Goal: Task Accomplishment & Management: Manage account settings

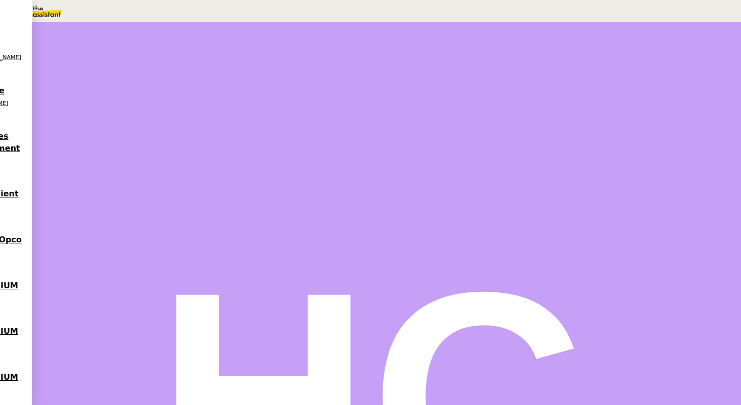
click at [412, 120] on span "Message" at bounding box center [425, 121] width 27 height 8
click at [109, 14] on link "Nouvelle conversation" at bounding box center [54, 5] width 109 height 17
click at [33, 359] on nz-tag "_______" at bounding box center [21, 363] width 25 height 9
click at [38, 335] on icon at bounding box center [34, 338] width 7 height 7
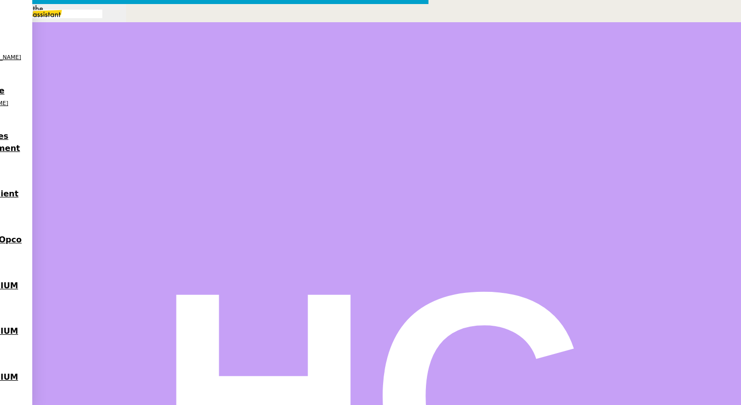
type input "chotard"
click at [315, 355] on input "text" at bounding box center [215, 363] width 412 height 16
type input "CTA"
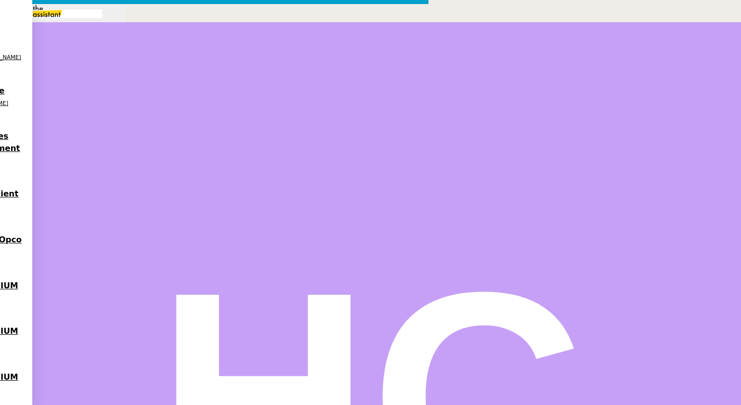
click at [0, 0] on lt-em "Je" at bounding box center [0, 0] width 0 height 0
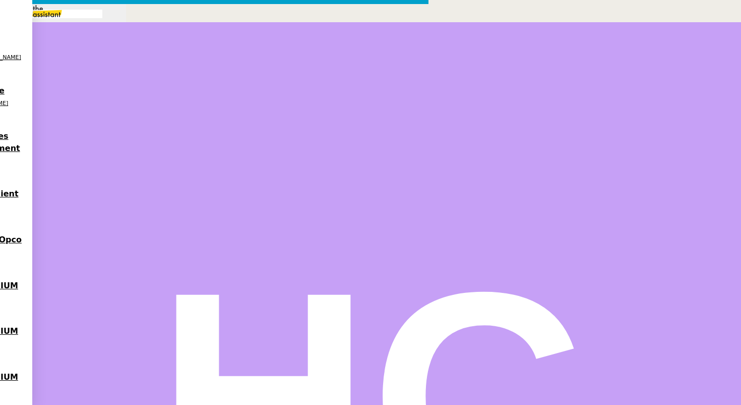
click at [0, 0] on lt-em "avait" at bounding box center [0, 0] width 0 height 0
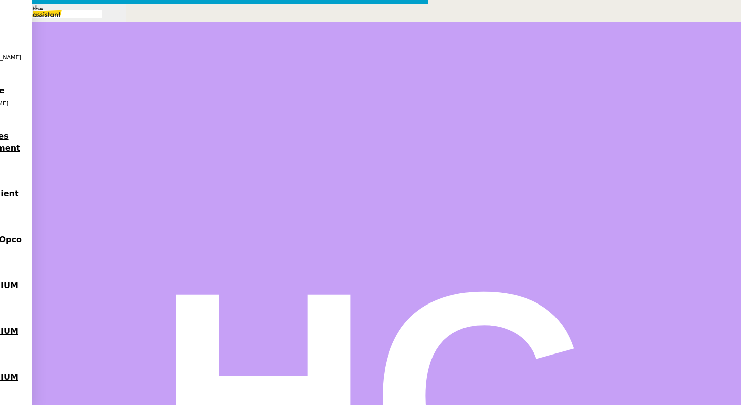
drag, startPoint x: 353, startPoint y: 111, endPoint x: 316, endPoint y: 114, distance: 36.9
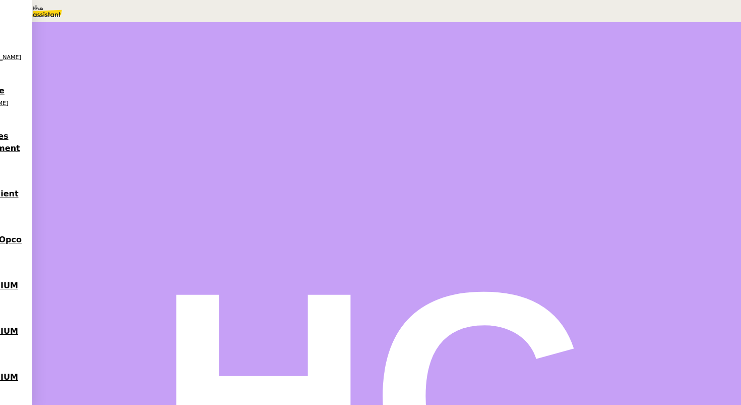
click at [148, 171] on div at bounding box center [128, 171] width 40 height 0
click at [359, 182] on div "CTA 25/08 09h30 49 min" at bounding box center [233, 169] width 251 height 77
click at [142, 174] on icon at bounding box center [138, 170] width 8 height 8
type input "CTA 25/08 09h30"
type input "49 '"
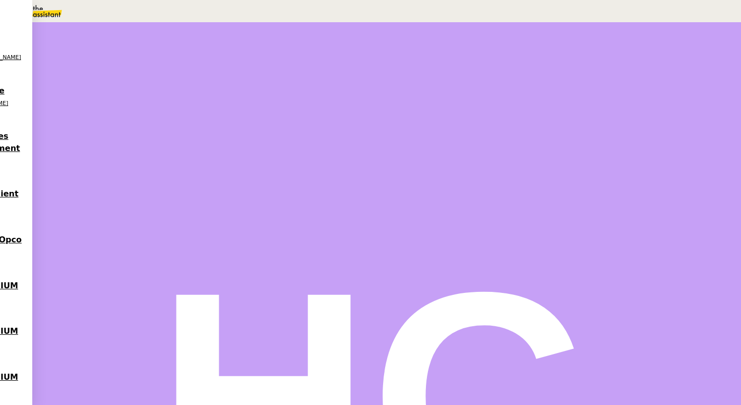
type input "31 ""
type input "CTA 25/08 09h30"
type input "49 '"
type input "31 ""
click at [141, 62] on span "Statut" at bounding box center [131, 65] width 19 height 7
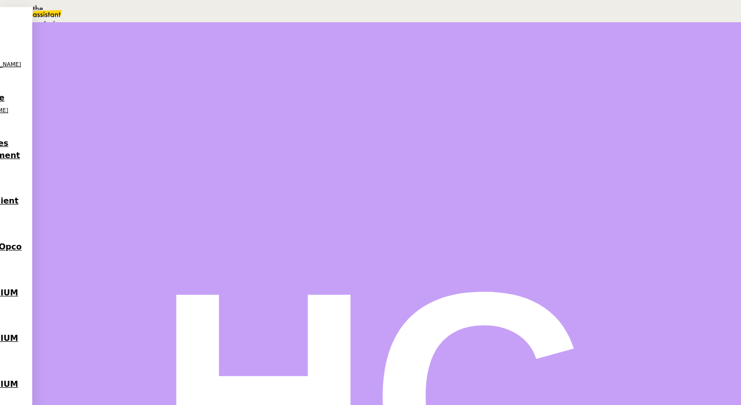
click at [71, 76] on span "Programmé" at bounding box center [47, 72] width 46 height 8
click at [537, 183] on div "25" at bounding box center [532, 177] width 9 height 12
click at [549, 218] on input "text" at bounding box center [551, 214] width 47 height 9
click at [554, 158] on div "12" at bounding box center [380, 153] width 721 height 12
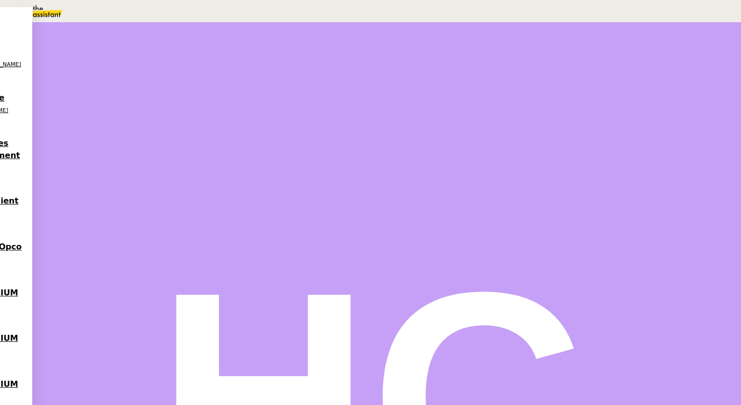
scroll to position [0, 0]
click at [580, 295] on div "00" at bounding box center [380, 301] width 721 height 12
type input "12:00"
click at [552, 247] on span "Sauver" at bounding box center [541, 244] width 21 height 8
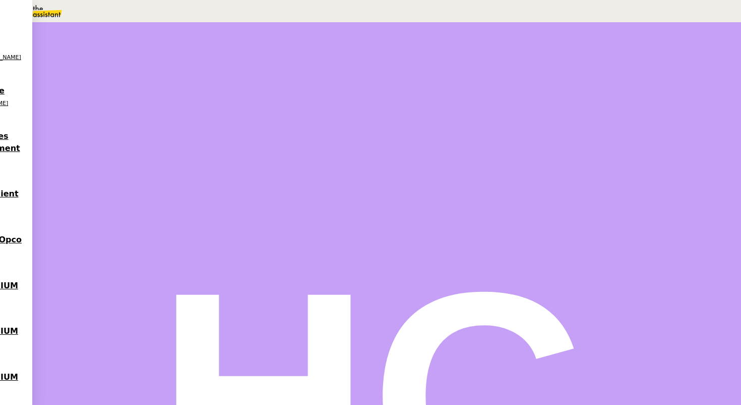
scroll to position [14, 0]
click at [235, 189] on div "Programmé Action nécessaire dans 2 heures false par Hannah C. il y a quelques s…" at bounding box center [387, 167] width 558 height 72
click at [234, 208] on div "CTA 25/08 09h30 49 min false par Hannah C. il y a une heure" at bounding box center [387, 263] width 558 height 111
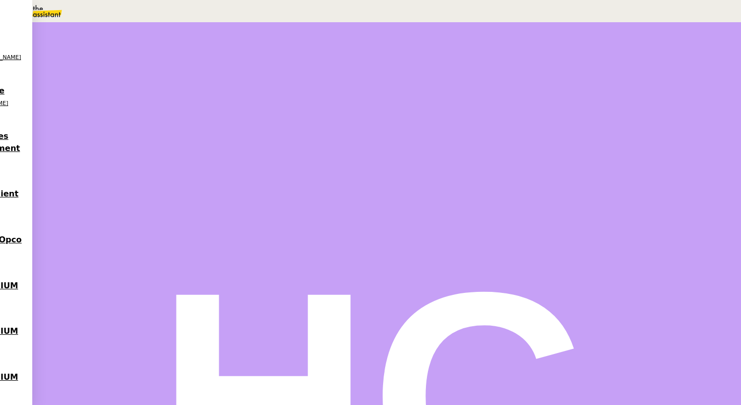
scroll to position [1140, 0]
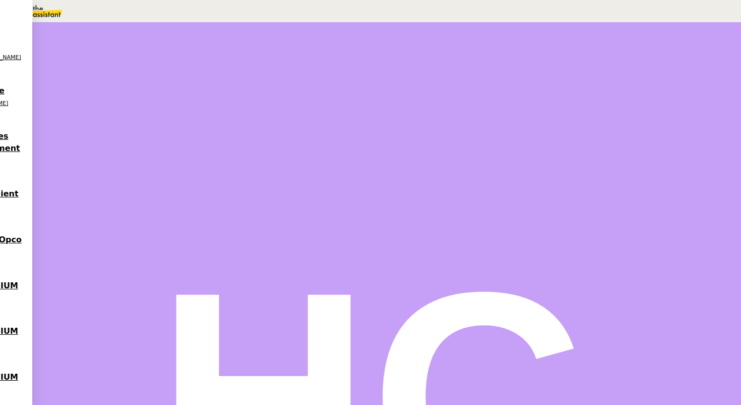
scroll to position [194, 0]
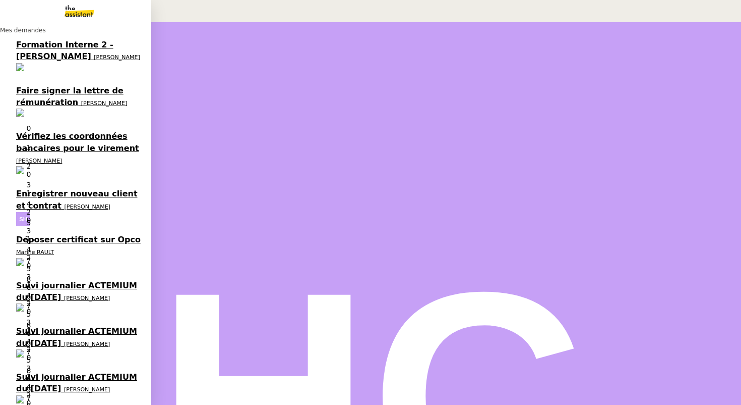
click at [78, 230] on link "Déposer certificat sur Opco Marine RAULT 0 1 2 3 4 5 6 7 8 9" at bounding box center [75, 253] width 151 height 46
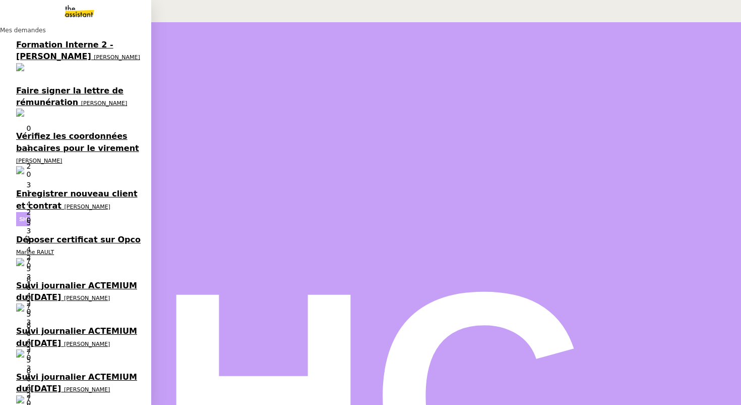
click at [47, 235] on span "Déposer certificat sur Opco" at bounding box center [78, 240] width 125 height 10
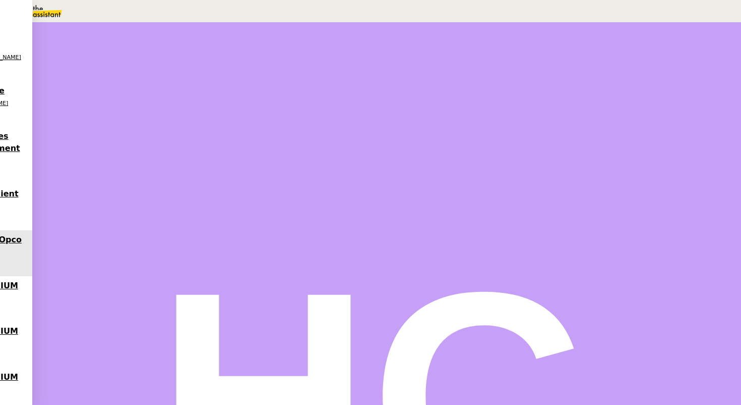
scroll to position [149, 0]
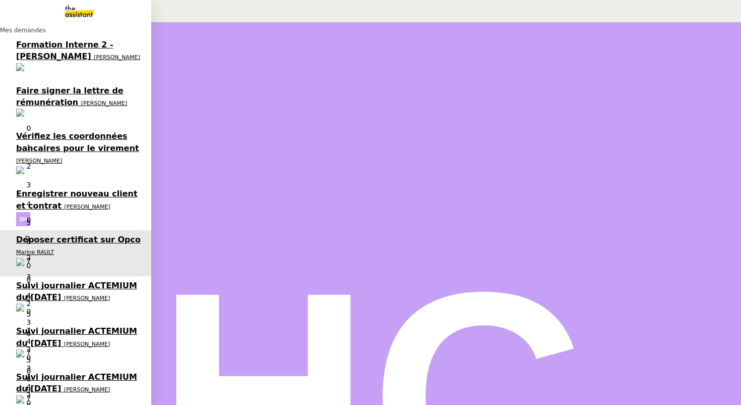
click at [65, 203] on span "[PERSON_NAME]" at bounding box center [88, 206] width 46 height 7
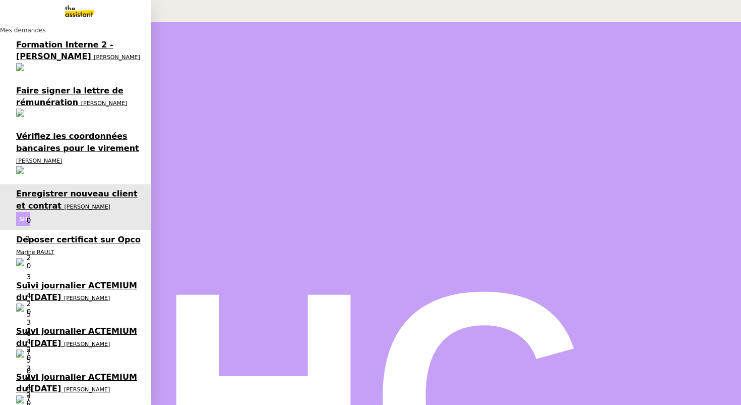
click at [55, 131] on span "Vérifiez les coordonnées bancaires pour le virement" at bounding box center [77, 141] width 123 height 21
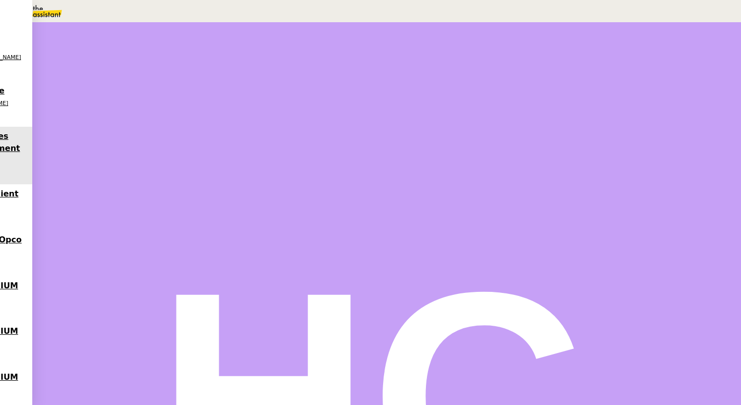
scroll to position [210, 0]
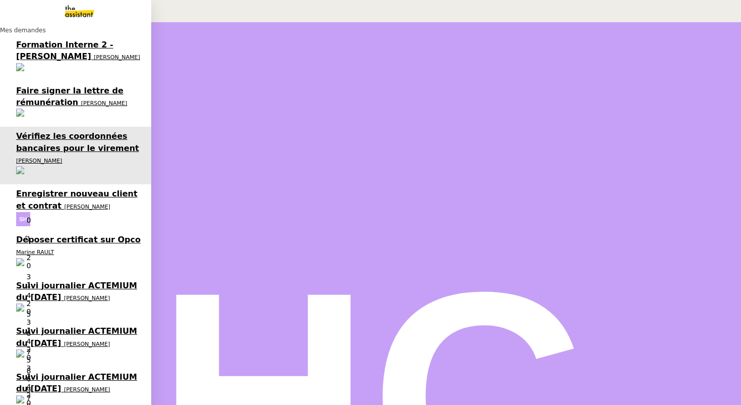
click at [42, 86] on span "Faire signer la lettre de rémunération" at bounding box center [69, 96] width 107 height 21
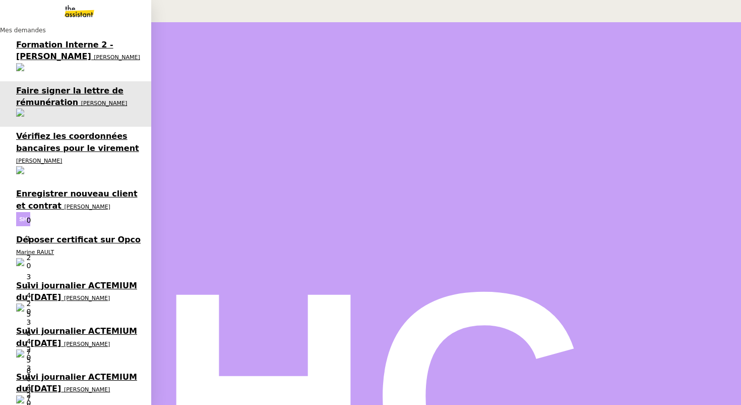
click at [46, 34] on span "Mes demandes" at bounding box center [23, 30] width 46 height 7
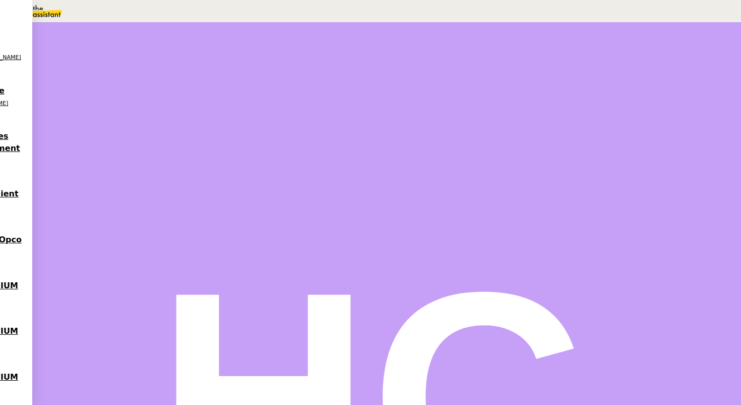
click at [387, 119] on span "Tâche" at bounding box center [396, 121] width 19 height 8
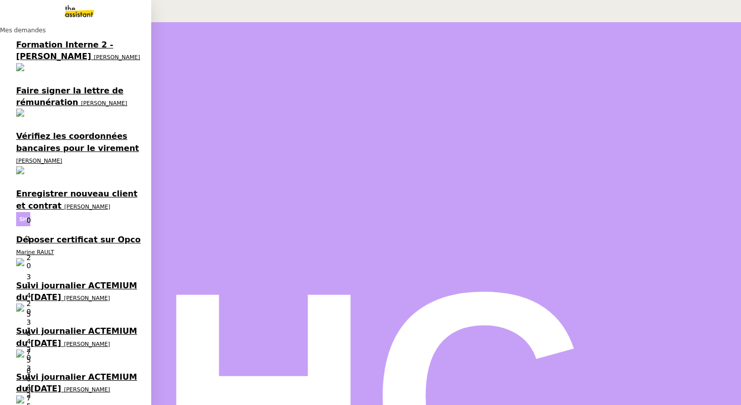
click at [72, 372] on span "Suivi journalier ACTEMIUM du 22-08-2025" at bounding box center [76, 382] width 121 height 21
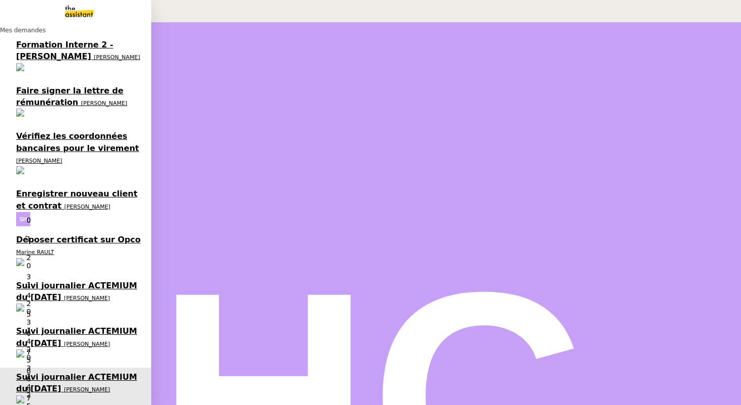
click at [72, 326] on span "Suivi journalier ACTEMIUM du 20-08-2025" at bounding box center [76, 336] width 121 height 21
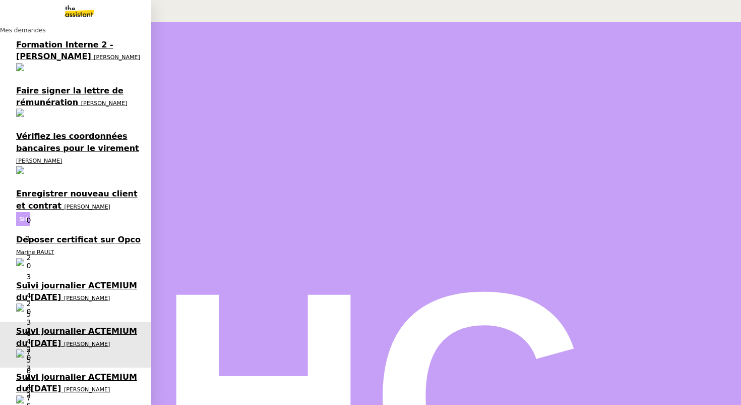
click at [73, 280] on span "Suivi journalier ACTEMIUM du [DATE]" at bounding box center [76, 290] width 121 height 21
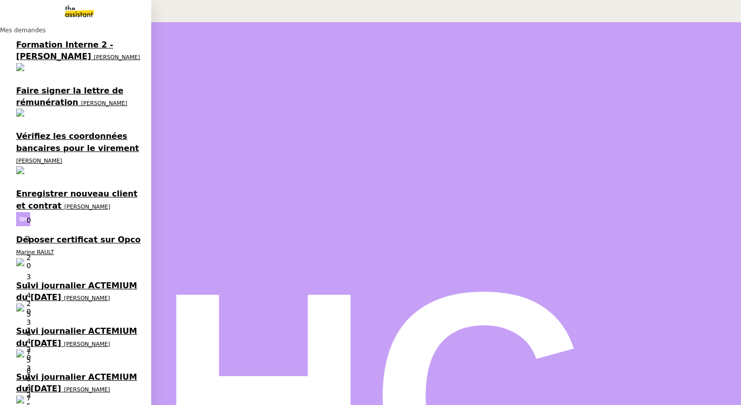
click at [95, 280] on span "Suivi journalier ACTEMIUM du [DATE]" at bounding box center [76, 290] width 121 height 21
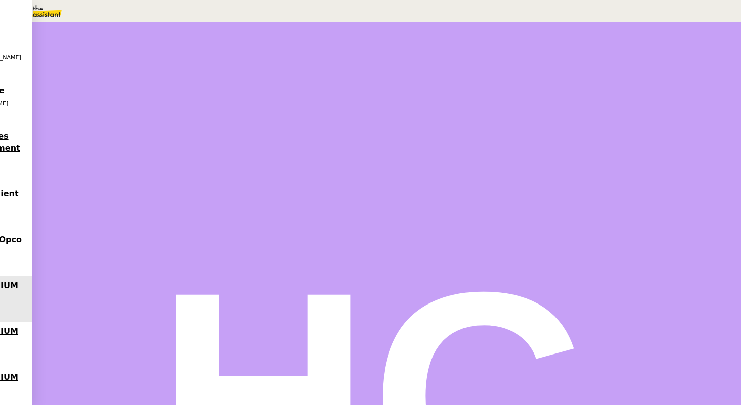
click at [387, 120] on span "Tâche" at bounding box center [396, 121] width 19 height 8
type input "Mise a jour du tableau BHS du 19 au 23 aout"
click at [206, 12] on div "Mise a jour du tableau BHS du 19 au 23 aout" at bounding box center [103, 6] width 206 height 12
drag, startPoint x: 687, startPoint y: 71, endPoint x: 522, endPoint y: 72, distance: 165.4
click at [522, 72] on div "Nom de la tâche Mise a jour du tableau BHS du 19 au 23 aout ⚠️ Privilégiez un t…" at bounding box center [631, 113] width 222 height 130
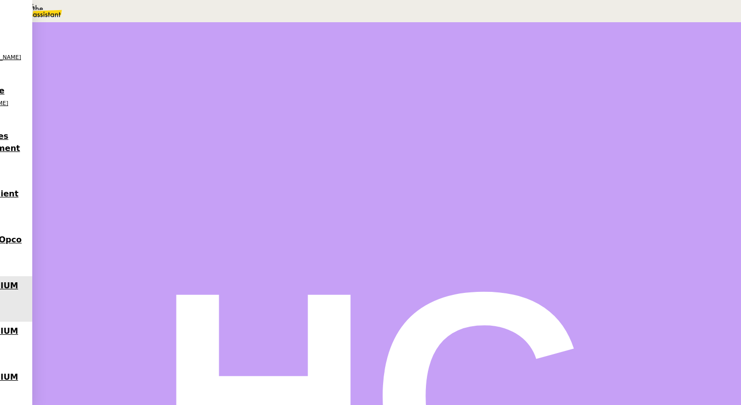
click at [155, 247] on nz-divider "24 août 2025" at bounding box center [131, 251] width 47 height 8
click at [387, 121] on span "Tâche" at bounding box center [396, 121] width 19 height 8
click at [550, 70] on input "text" at bounding box center [571, 66] width 87 height 9
paste input "Mise a jour du tableau BHS du 19 au 23 aout"
type input "Mise a jour du tableau BHS du 19 au 23 aout"
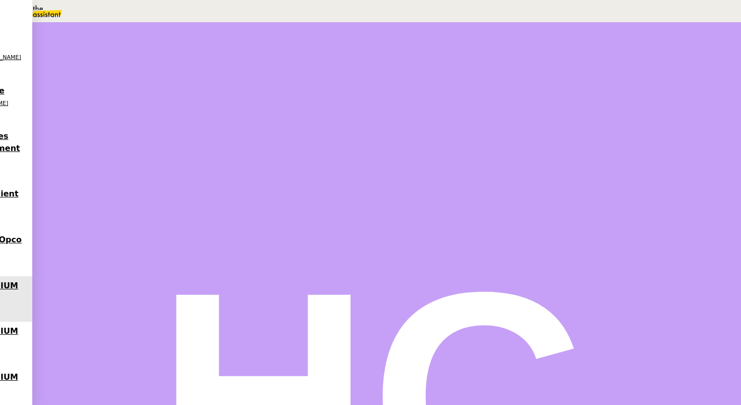
click at [552, 205] on span "Sauver" at bounding box center [541, 201] width 21 height 8
click at [120, 172] on icon at bounding box center [119, 169] width 4 height 6
click at [585, 191] on span "Suivi journalier BHS" at bounding box center [573, 195] width 80 height 8
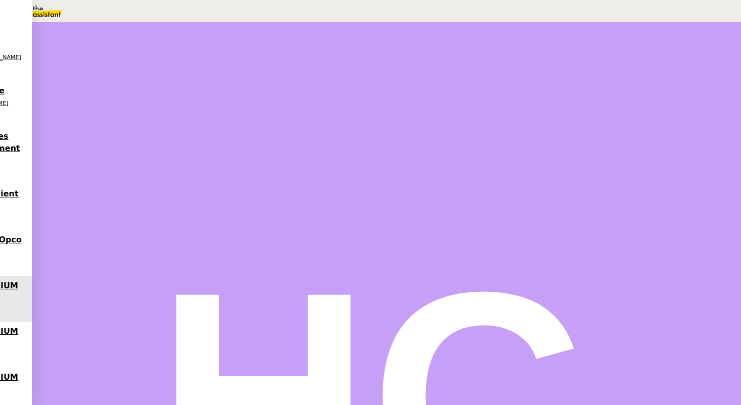
click at [117, 205] on strong "Suivi temps BHS" at bounding box center [84, 201] width 66 height 8
click at [169, 172] on nz-modal-container "Créée le 12/07/2024 Modifiée le 02/10/2024 Contexte : Lena souhaite que nous me…" at bounding box center [370, 136] width 741 height 273
click at [147, 375] on div "Rapport Journalier Actemium ADL 23-08-2025.pdf" at bounding box center [331, 381] width 434 height 12
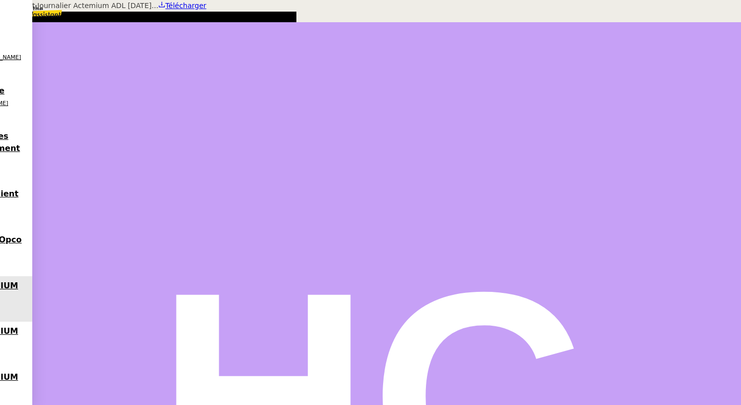
click at [384, 0] on div at bounding box center [370, 0] width 741 height 0
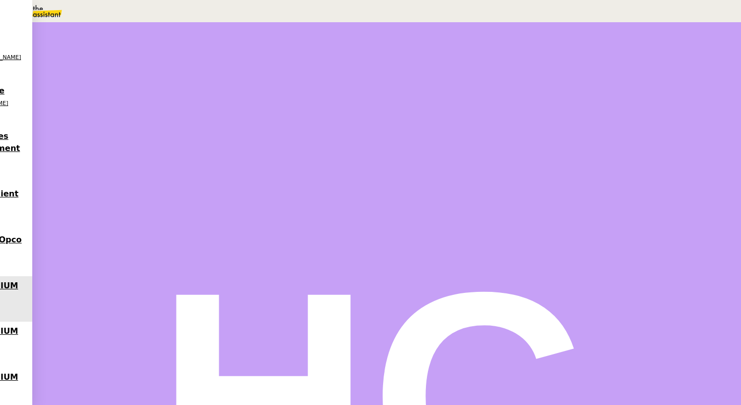
click at [121, 388] on icon at bounding box center [117, 391] width 6 height 6
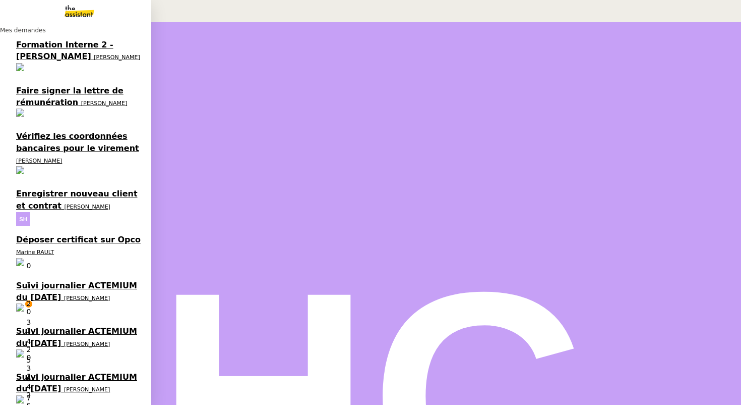
scroll to position [128, 0]
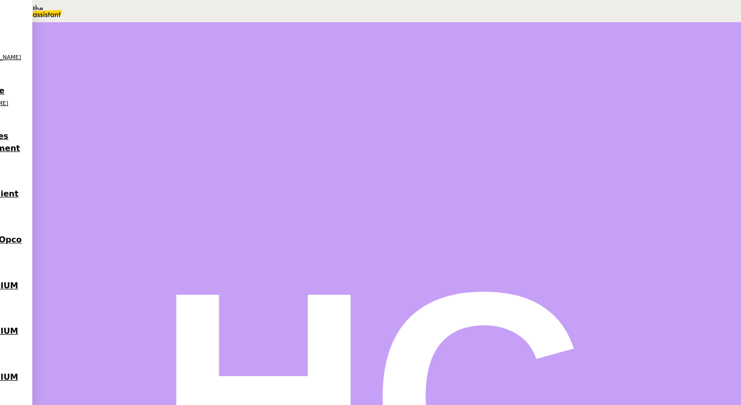
click at [121, 274] on icon at bounding box center [117, 277] width 7 height 7
click at [141, 53] on span "Statut" at bounding box center [131, 56] width 19 height 7
click at [56, 28] on span "Terminé" at bounding box center [40, 24] width 32 height 8
click at [552, 99] on span "Sauver" at bounding box center [541, 95] width 21 height 8
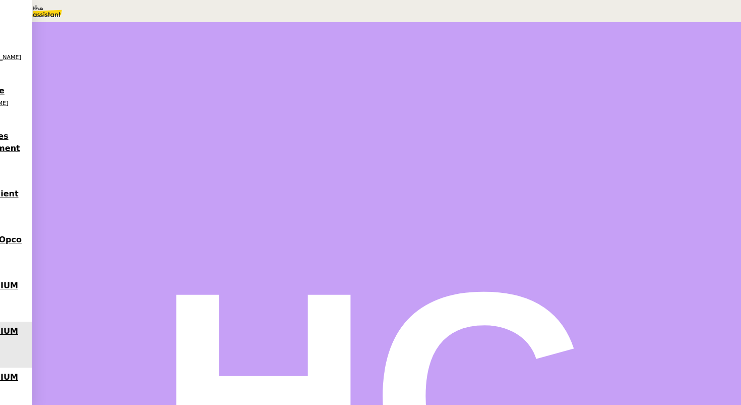
click at [121, 340] on icon at bounding box center [117, 343] width 7 height 7
click at [141, 53] on span "Statut" at bounding box center [131, 56] width 19 height 7
click at [56, 28] on span "Terminé" at bounding box center [40, 24] width 32 height 8
click at [552, 99] on span "Sauver" at bounding box center [541, 95] width 21 height 8
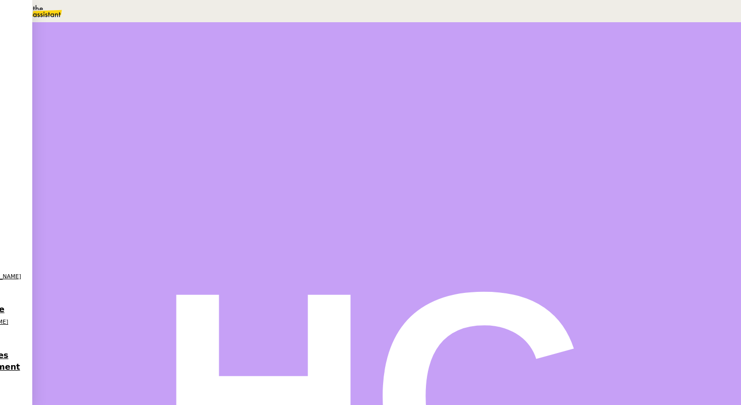
click at [121, 340] on icon at bounding box center [117, 343] width 7 height 7
click at [141, 53] on span "Statut" at bounding box center [131, 56] width 19 height 7
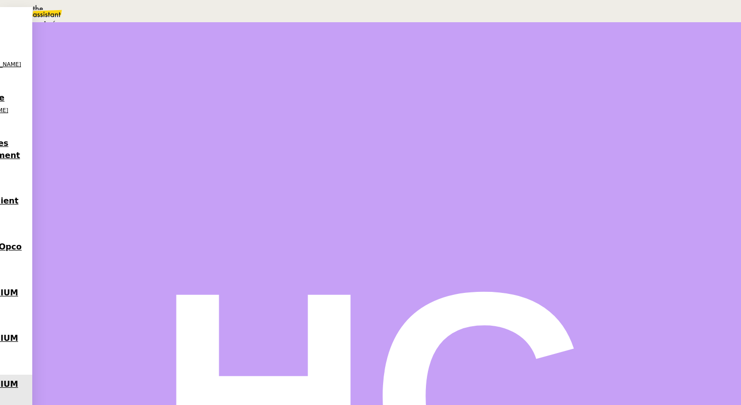
click at [189, 28] on span "Aucune action supplémentaire n'est nécessaire." at bounding box center [122, 25] width 133 height 7
click at [552, 99] on span "Sauver" at bounding box center [541, 95] width 21 height 8
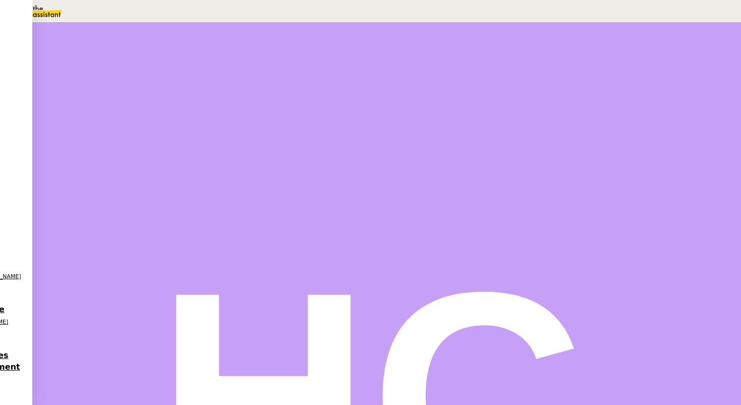
scroll to position [100, 0]
click at [121, 368] on icon at bounding box center [117, 371] width 7 height 7
click at [141, 53] on span "Statut" at bounding box center [131, 56] width 19 height 7
click at [56, 28] on span "Terminé" at bounding box center [40, 24] width 32 height 8
click at [552, 99] on span "Sauver" at bounding box center [541, 95] width 21 height 8
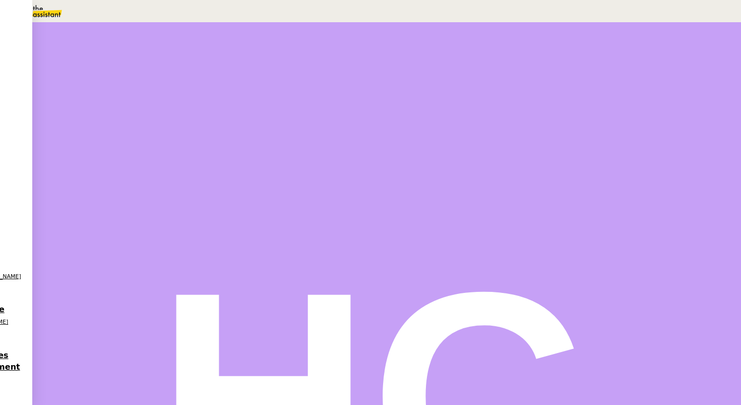
scroll to position [128, 0]
click at [121, 346] on icon at bounding box center [117, 349] width 7 height 7
click at [132, 174] on icon at bounding box center [128, 169] width 8 height 8
click at [142, 174] on icon at bounding box center [138, 170] width 8 height 8
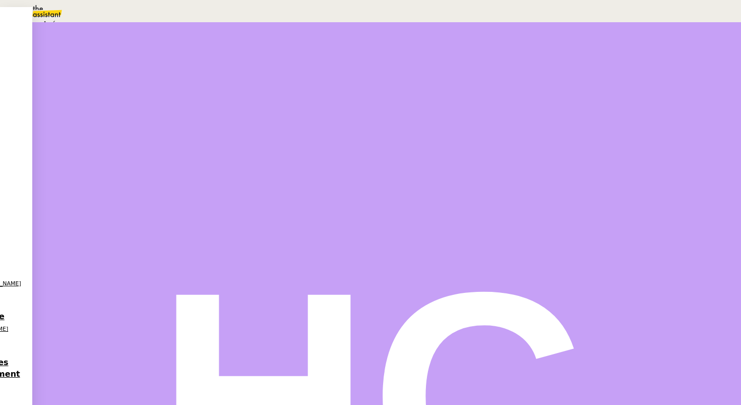
click at [141, 53] on span "Statut" at bounding box center [131, 56] width 19 height 7
click at [189, 28] on span "Aucune action supplémentaire n'est nécessaire." at bounding box center [122, 25] width 133 height 7
click at [552, 99] on span "Sauver" at bounding box center [541, 95] width 21 height 8
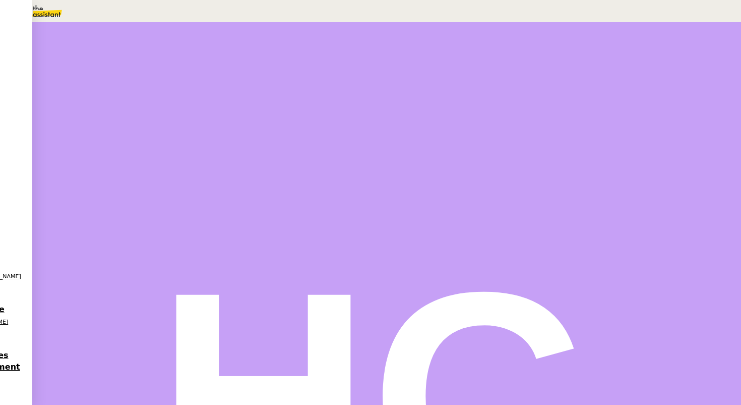
scroll to position [181, 0]
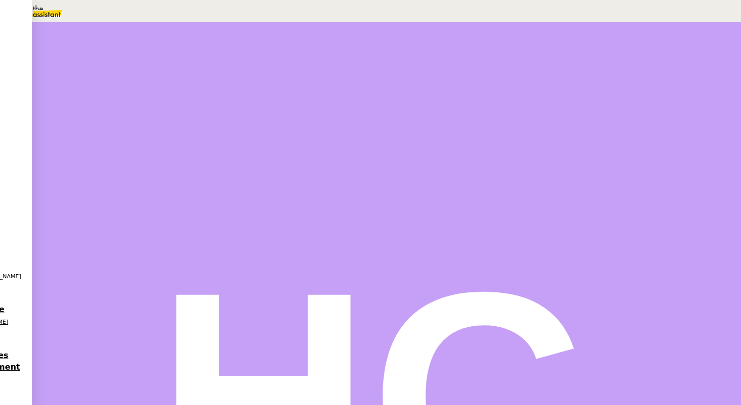
click at [387, 117] on span "Tâche" at bounding box center [396, 121] width 19 height 8
type input "a"
click at [206, 12] on div "Ajout de documents sur l'espace OPCO" at bounding box center [103, 6] width 206 height 12
type input "Ajout de documents sur l'espace OPCO"
click at [552, 205] on span "Sauver" at bounding box center [541, 201] width 21 height 8
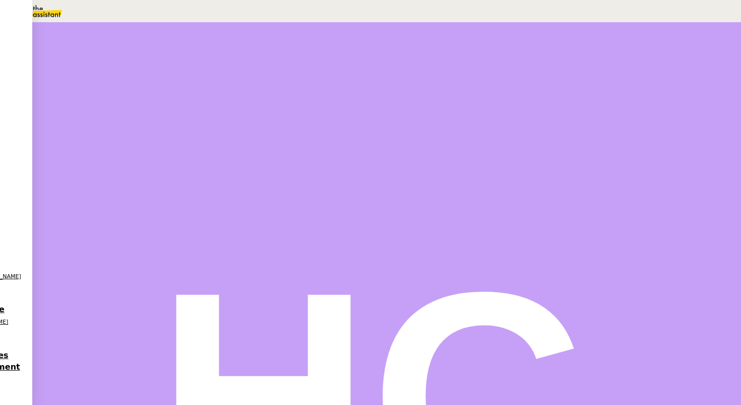
click at [122, 174] on icon at bounding box center [118, 169] width 8 height 8
click at [121, 378] on icon at bounding box center [117, 381] width 6 height 6
click at [121, 401] on icon at bounding box center [117, 404] width 7 height 7
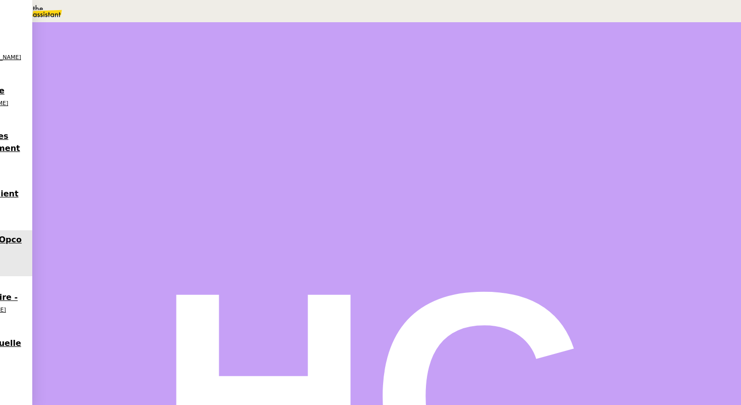
click at [48, 53] on span "Déverrouiller" at bounding box center [29, 50] width 38 height 8
click at [79, 45] on link "https://www.opcoep.fr/" at bounding box center [39, 41] width 79 height 8
click at [231, 94] on nz-modal-container "OPCO Url https://www.opcoep.fr/ Identifiant bwa.archi@gmail.com Mot de passe Th…" at bounding box center [370, 47] width 741 height 94
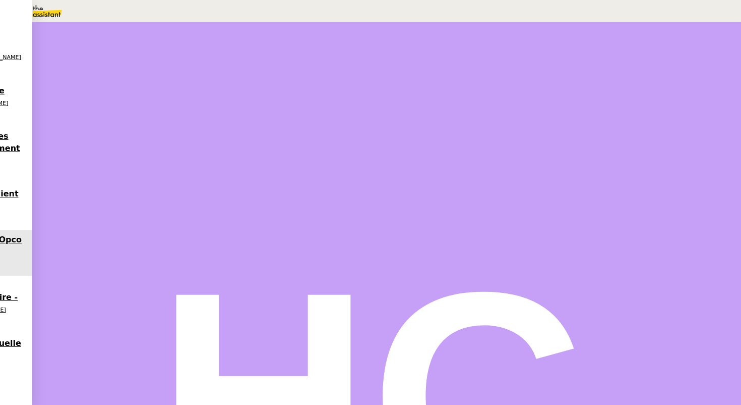
scroll to position [0, 0]
click at [283, 150] on span "Ajout de documents sur l'espace OPCO" at bounding box center [198, 145] width 169 height 9
click at [615, 70] on input "Ajout de documents sur l'espace OPCO" at bounding box center [571, 66] width 87 height 9
type input "59 ""
type input "Ajout de documents sur l'espace ET AOPCO"
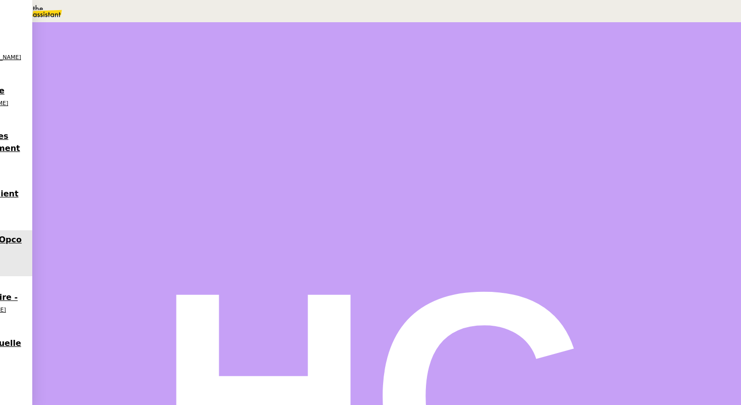
type input "14 '"
type input "0 ""
type input "Ajout de documents sur l'espace ETOPCO"
type input "1 ""
type input "Ajout de documents sur l'espace OPCO"
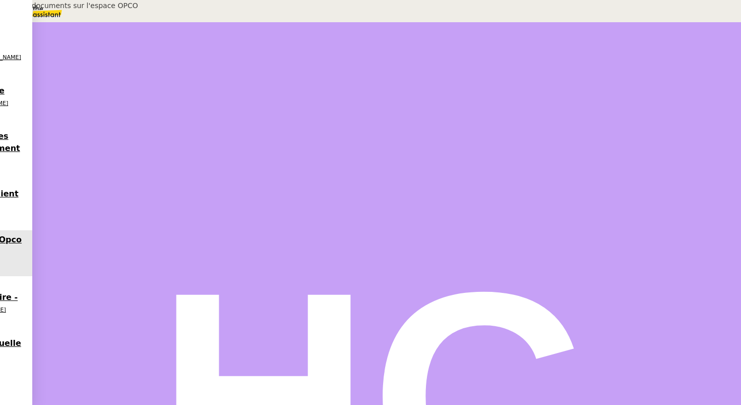
type input "2 ""
type input "Ajout de documents sur l'espace et OPCO"
type input "3 ""
type input "Ajout de documents sur l'espace et appelOPCO"
type input "4 ""
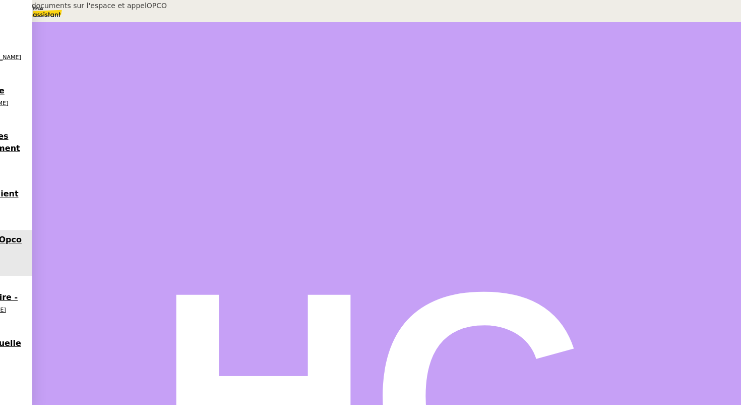
type input "Ajout de documents sur l'espace et appel OPCO"
click at [206, 12] on div "Ajout de documents sur l'espace et appel OPCO" at bounding box center [103, 6] width 206 height 12
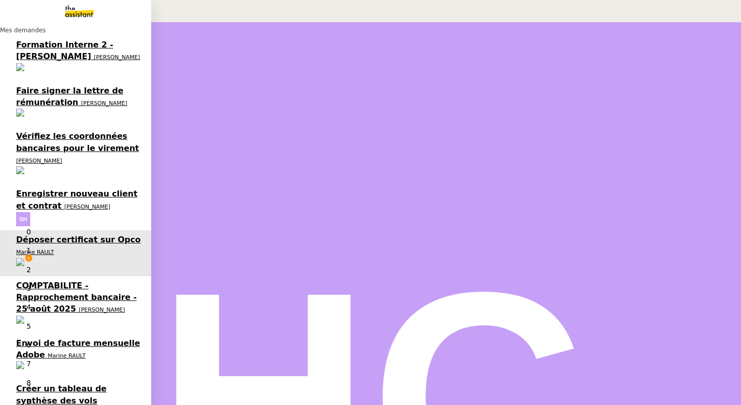
type input "18 ""
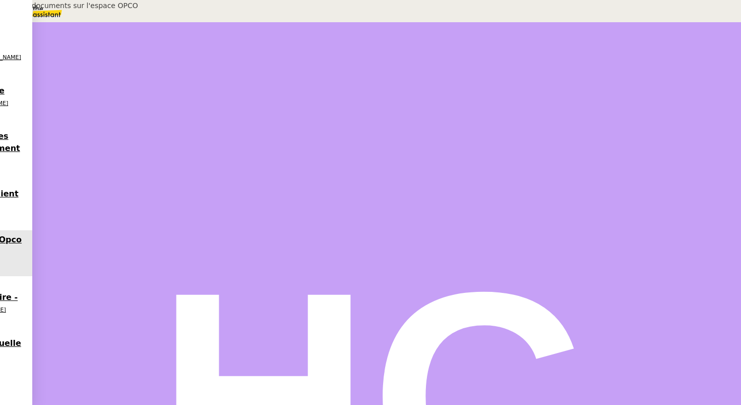
click at [615, 68] on input "Ajout de documents sur l'espace OPCO" at bounding box center [571, 66] width 87 height 9
type input "27 ""
type input "Ajout de documents sur l'espace et appelOPCO"
type input "28 ""
type input "Ajout de documents sur l'espace et appel OPCO"
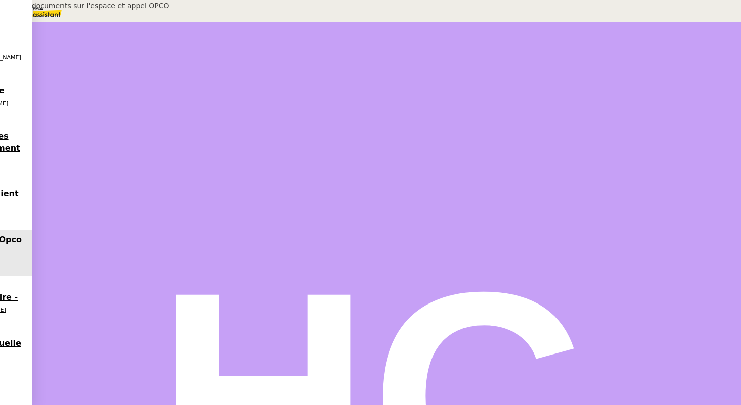
type input "29 ""
click at [552, 205] on span "Sauver" at bounding box center [541, 201] width 21 height 8
type input "Ajout de documents sur l'espace et appel OPCO"
type input "14 '"
type input "30 ""
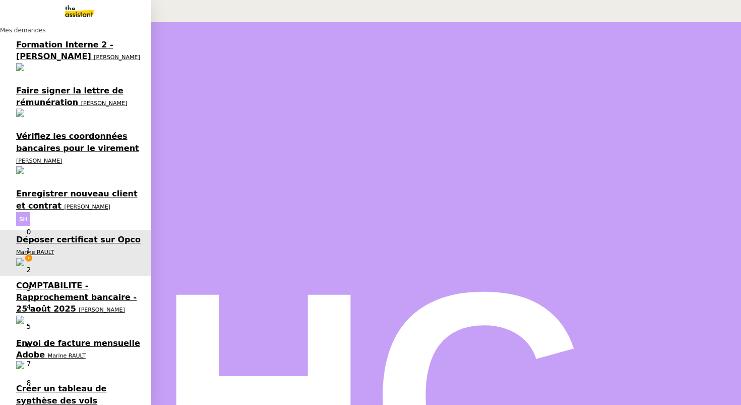
click at [32, 338] on span "Envoi de facture mensuelle Adobe" at bounding box center [78, 348] width 124 height 21
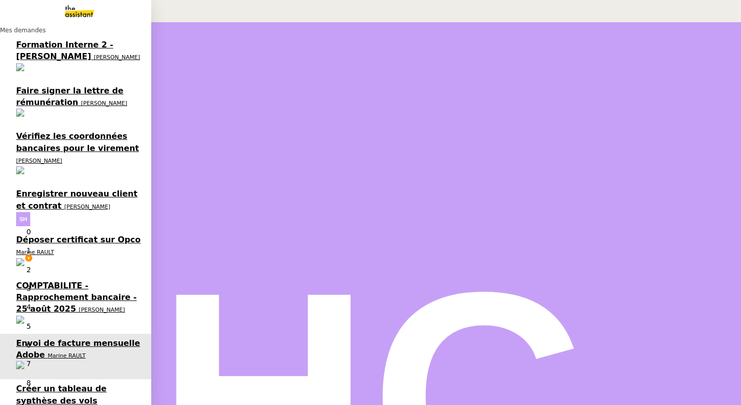
click at [54, 249] on span "Marine RAULT" at bounding box center [35, 252] width 38 height 7
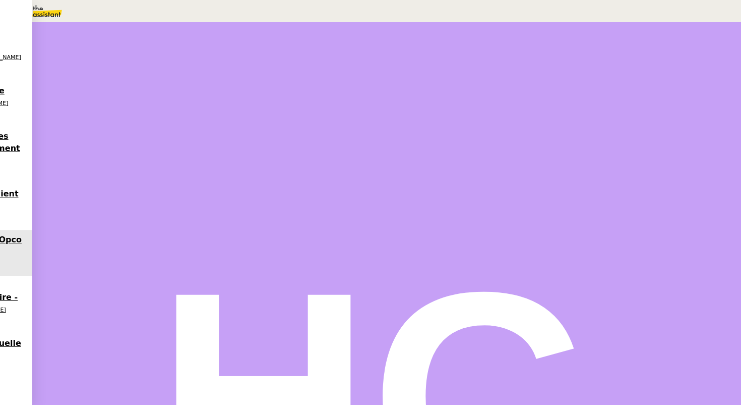
click at [365, 273] on div "Répondre" at bounding box center [330, 279] width 437 height 12
click at [145, 275] on span "Répondre" at bounding box center [131, 279] width 30 height 8
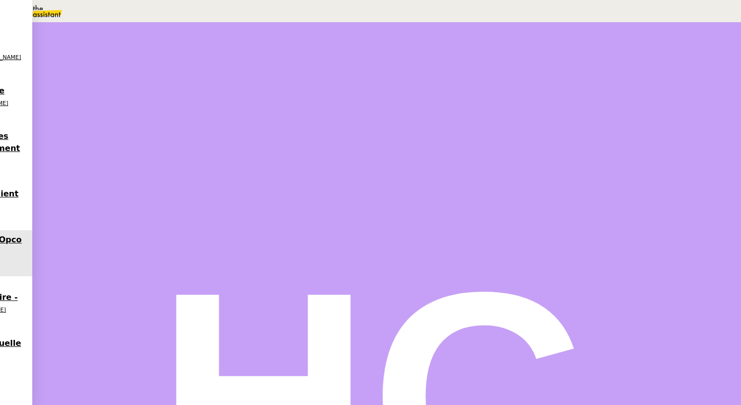
scroll to position [0, 0]
click at [148, 171] on div at bounding box center [128, 171] width 40 height 0
click at [142, 174] on icon at bounding box center [138, 170] width 8 height 8
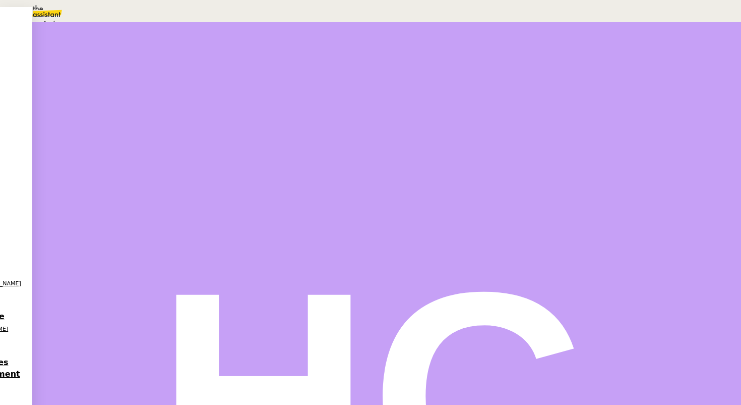
click at [436, 50] on div "Statut" at bounding box center [387, 56] width 558 height 12
click at [66, 52] on span "En attente" at bounding box center [45, 48] width 42 height 8
click at [547, 93] on link "Dans 2 jours ouvrés" at bounding box center [563, 89] width 70 height 8
type input "07:00"
click at [552, 259] on span "Sauver" at bounding box center [541, 255] width 21 height 8
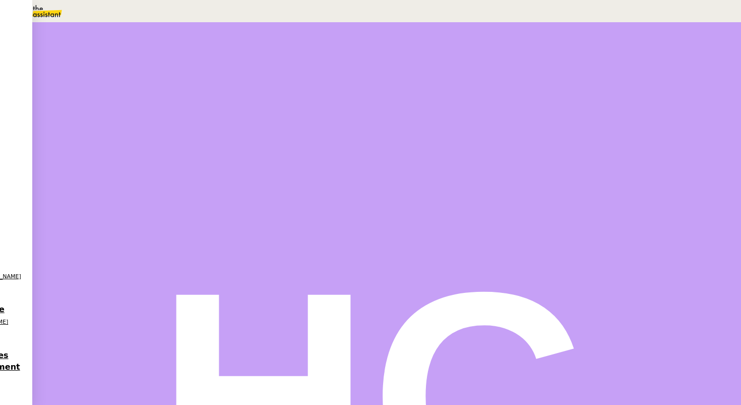
click at [228, 352] on h4 "Re: Certificat de réalisation de la formation L'accessibilité dans les projets …" at bounding box center [330, 364] width 437 height 24
click at [144, 269] on button "Annuler" at bounding box center [126, 273] width 36 height 9
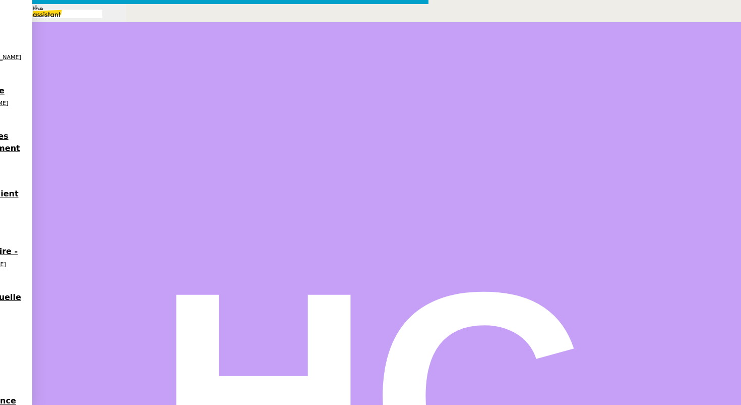
scroll to position [0, 21]
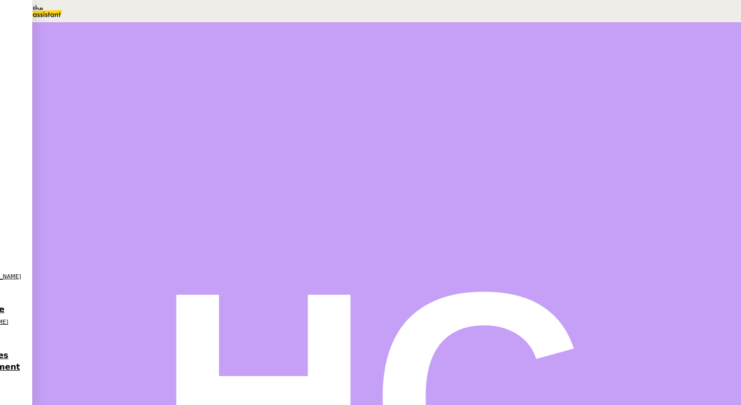
scroll to position [0, 0]
click at [317, 54] on div "En attente En attente d'une réponse d'un client, d'un contact ou d'un tiers." at bounding box center [168, 48] width 297 height 12
click at [549, 93] on link "Dans 2 jours ouvrés" at bounding box center [563, 89] width 70 height 8
type input "07:00"
click at [555, 259] on button "Sauver" at bounding box center [541, 255] width 27 height 9
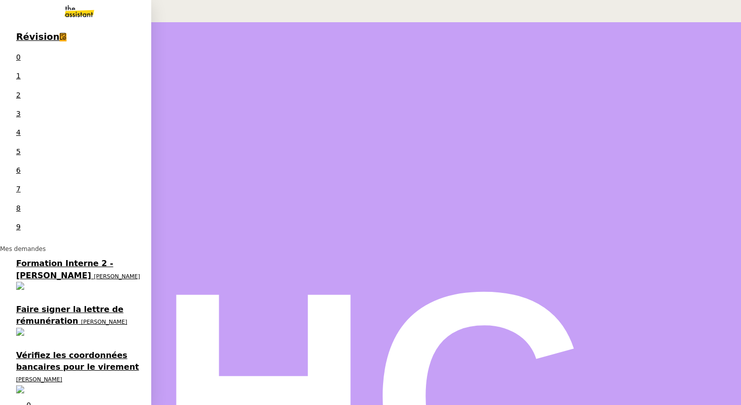
click at [82, 304] on span "Faire signer la lettre de rémunération" at bounding box center [69, 314] width 107 height 21
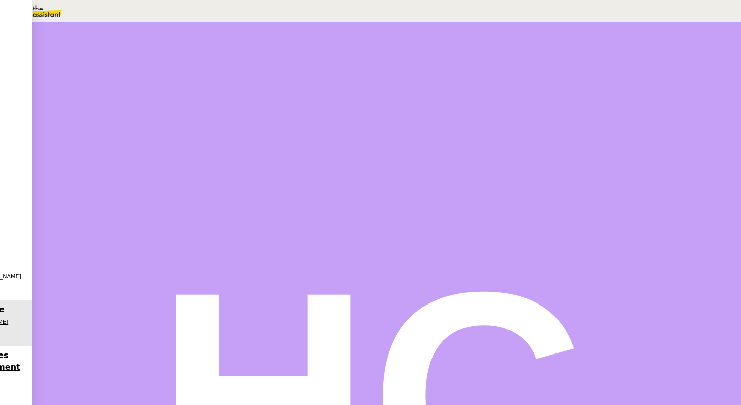
click at [132, 308] on icon at bounding box center [128, 312] width 8 height 8
click at [122, 307] on icon at bounding box center [118, 311] width 8 height 8
click at [145, 339] on span "Répondre" at bounding box center [131, 343] width 30 height 8
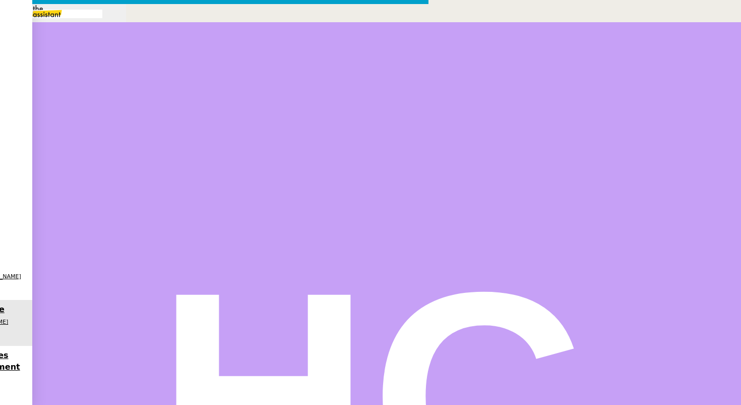
click at [274, 335] on nz-tag "Cc:" at bounding box center [265, 339] width 18 height 9
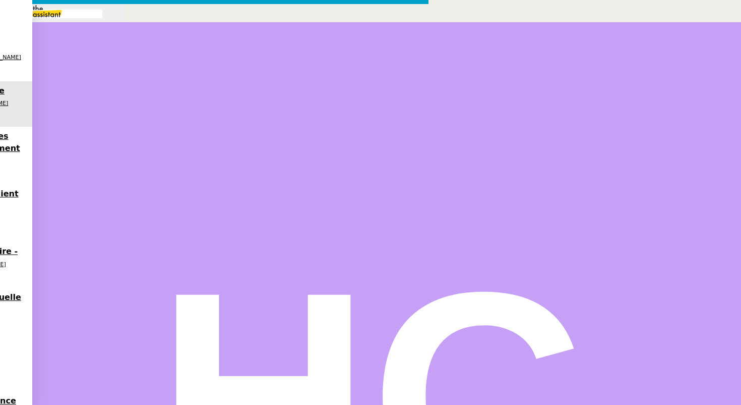
type input "administration@ly"
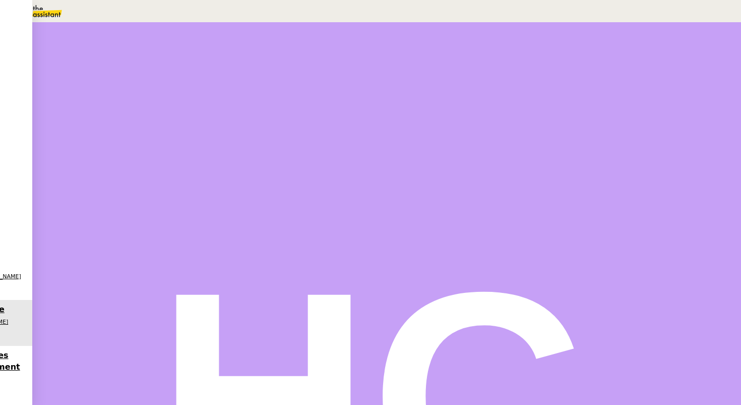
scroll to position [200, 0]
click at [132, 315] on icon at bounding box center [128, 319] width 8 height 8
click at [142, 316] on icon at bounding box center [138, 320] width 8 height 8
click at [436, 60] on div "Statut" at bounding box center [387, 66] width 558 height 12
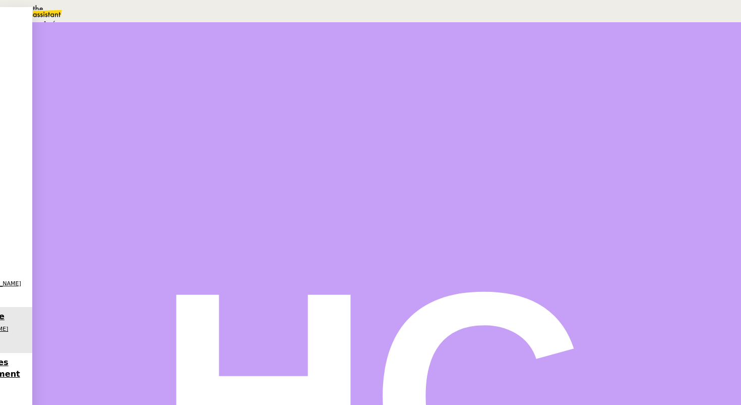
click at [317, 30] on div "Terminé Aucune action supplémentaire n'est nécessaire." at bounding box center [168, 25] width 297 height 12
click at [552, 99] on span "Sauver" at bounding box center [541, 95] width 21 height 8
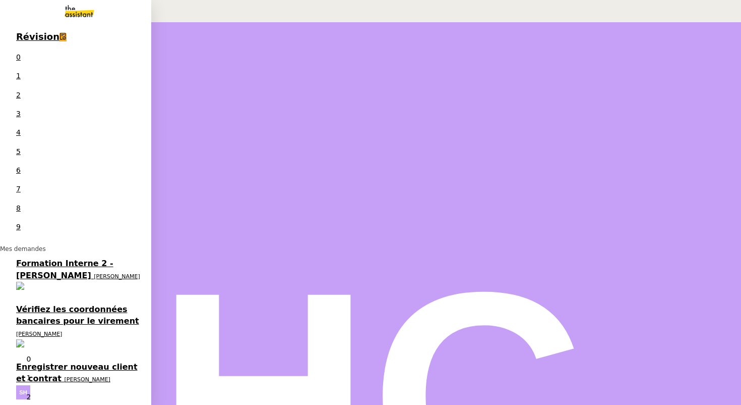
click at [76, 304] on span "Vérifiez les coordonnées bancaires pour le virement" at bounding box center [77, 314] width 123 height 21
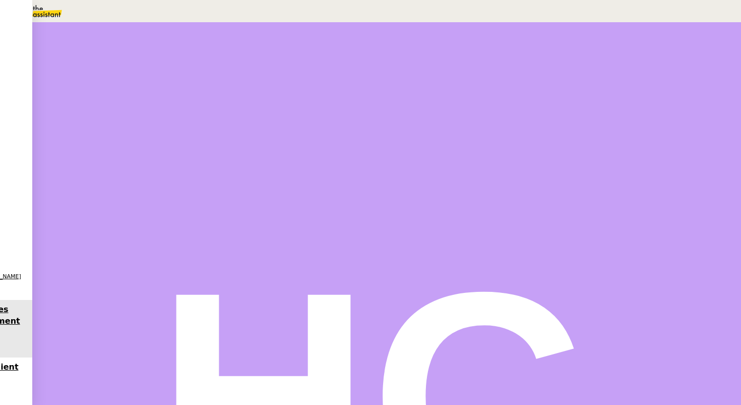
scroll to position [210, 0]
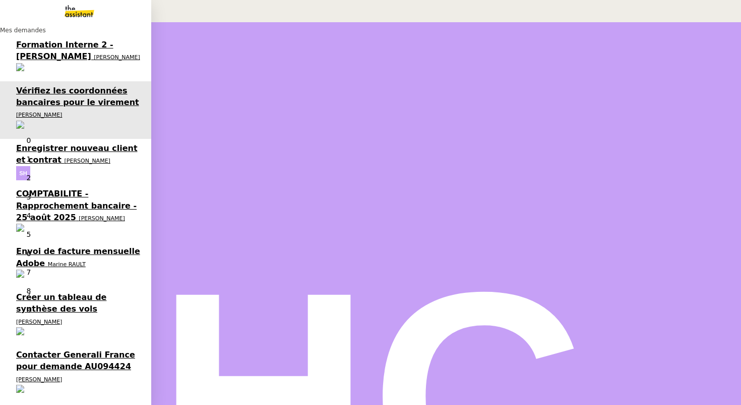
click at [48, 143] on span "Enregistrer nouveau client et contrat" at bounding box center [77, 153] width 122 height 21
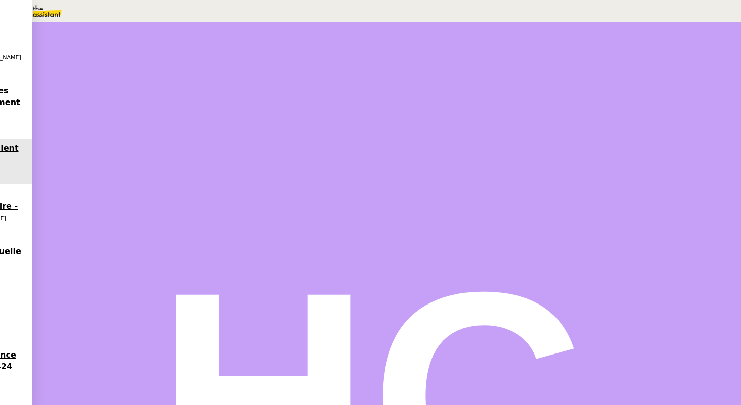
scroll to position [153, 0]
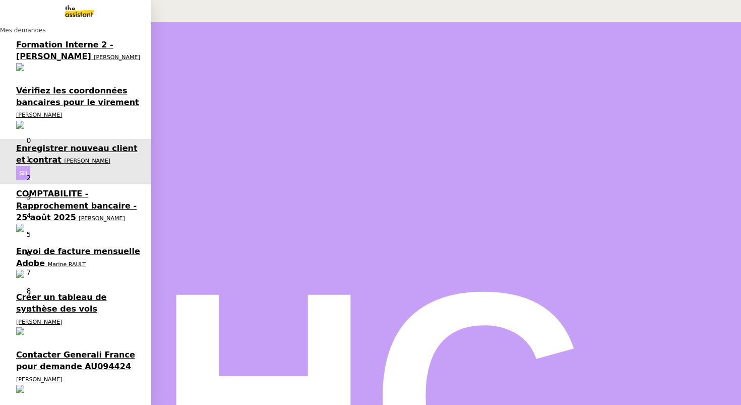
click at [56, 189] on span "COMPTABILITE - Rapprochement bancaire - 25 août 2025" at bounding box center [76, 205] width 121 height 33
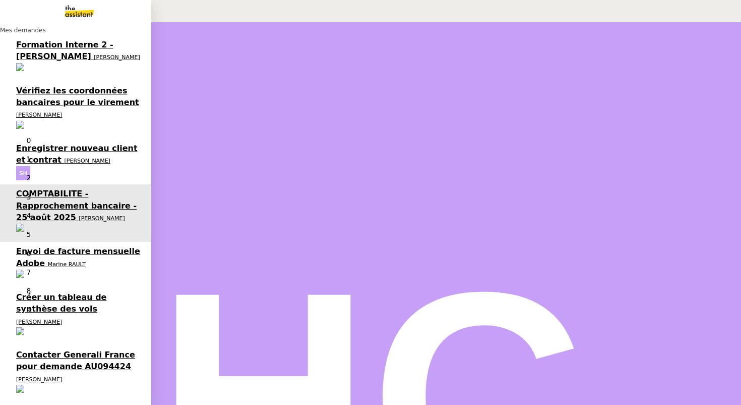
scroll to position [128, 0]
click at [66, 139] on link "Enregistrer nouveau client et contrat Sarah Hadj" at bounding box center [75, 162] width 151 height 46
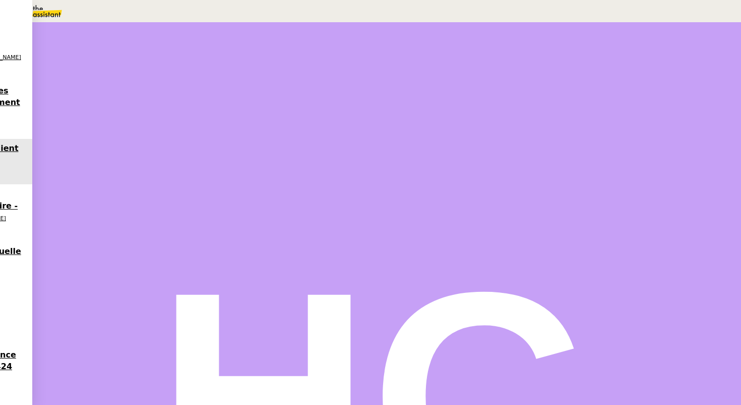
scroll to position [134, 0]
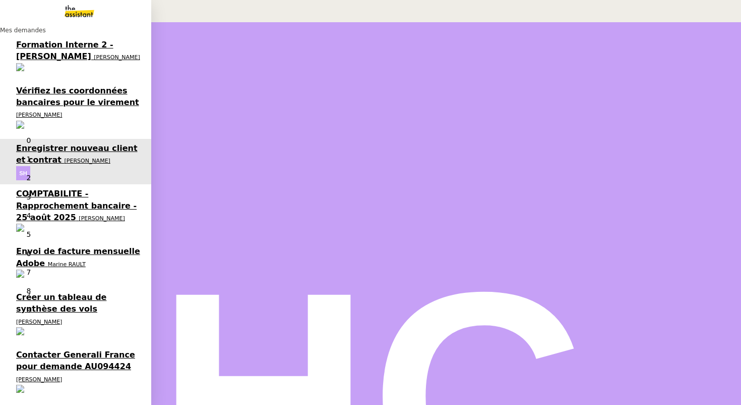
click at [44, 246] on span "Envoi de facture mensuelle Adobe" at bounding box center [78, 256] width 124 height 21
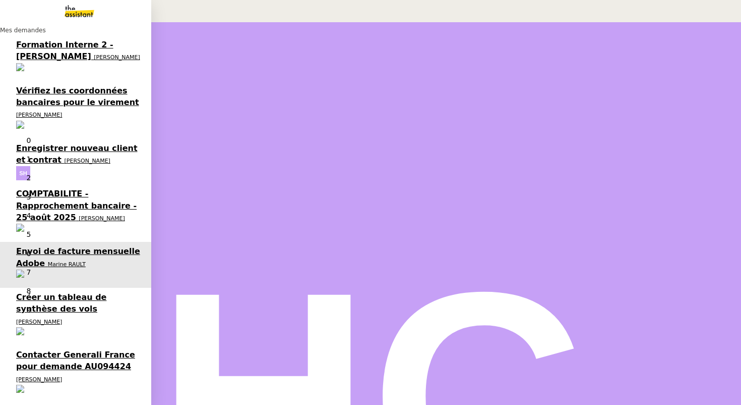
click at [65, 157] on span "[PERSON_NAME]" at bounding box center [88, 160] width 46 height 7
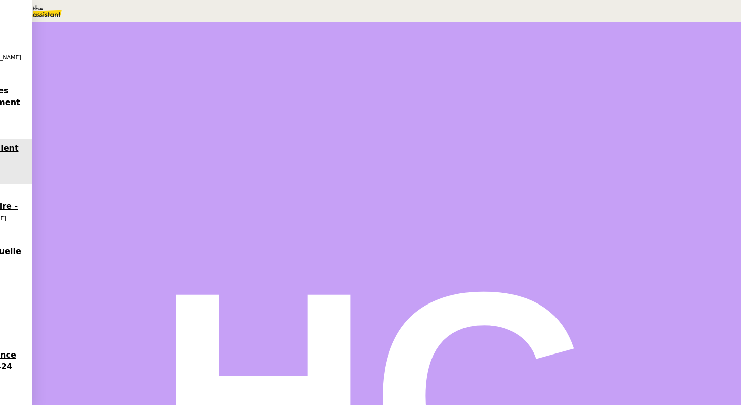
scroll to position [291, 0]
click at [112, 305] on span "•••" at bounding box center [121, 308] width 18 height 7
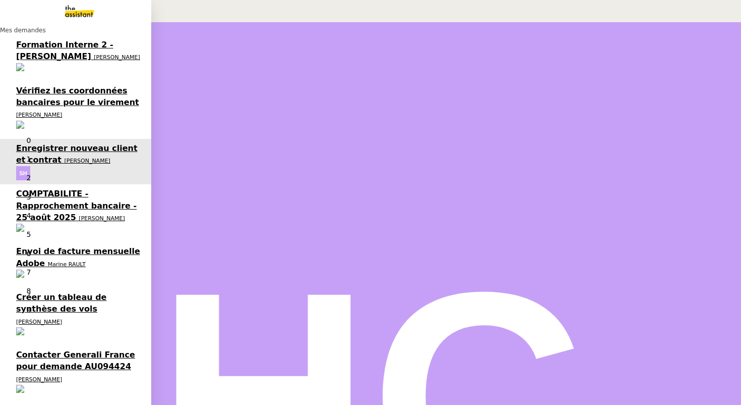
click at [48, 261] on span "Marine RAULT" at bounding box center [67, 264] width 38 height 7
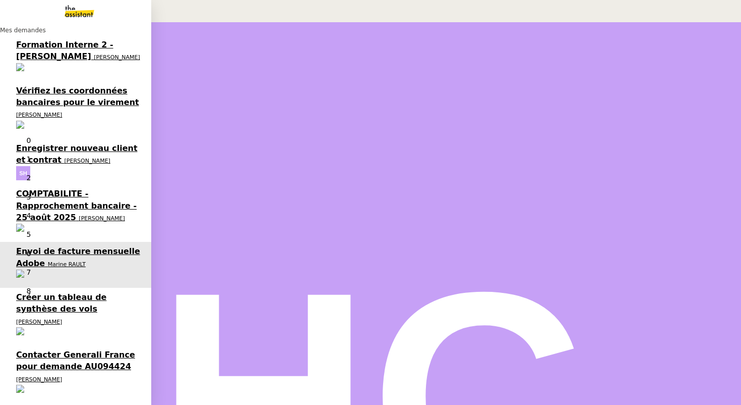
scroll to position [128, 0]
click at [44, 292] on span "Créer un tableau de synthèse des vols" at bounding box center [61, 302] width 90 height 21
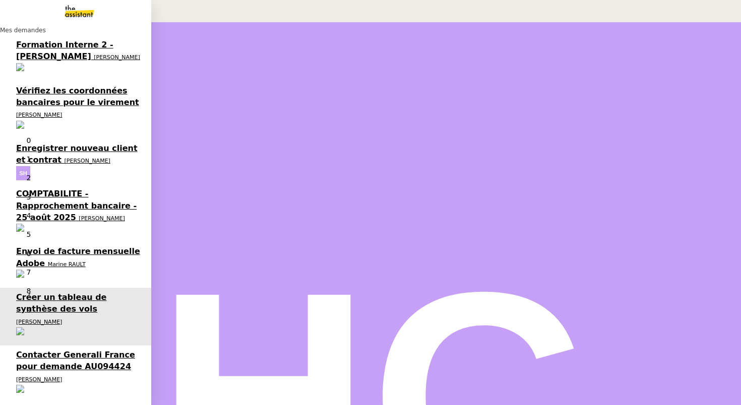
click at [51, 350] on span "Contacter Generali France pour demande AU094424" at bounding box center [75, 360] width 119 height 21
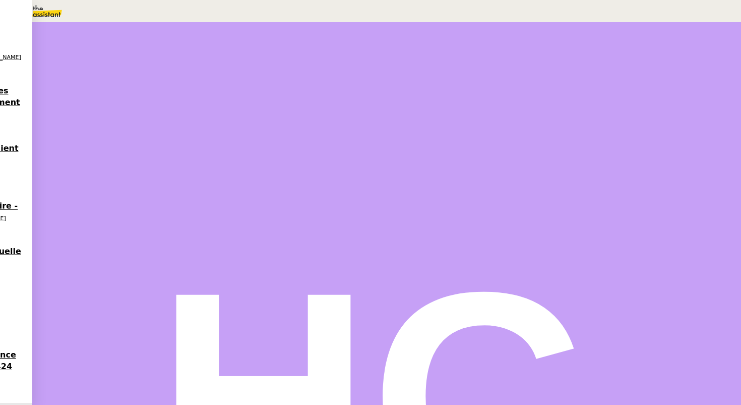
scroll to position [4633, 0]
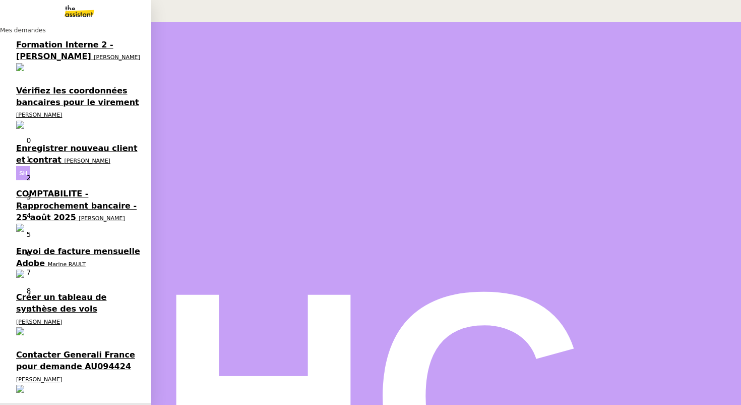
click at [70, 189] on span "COMPTABILITE - Rapprochement bancaire - 25 août 2025" at bounding box center [76, 205] width 121 height 33
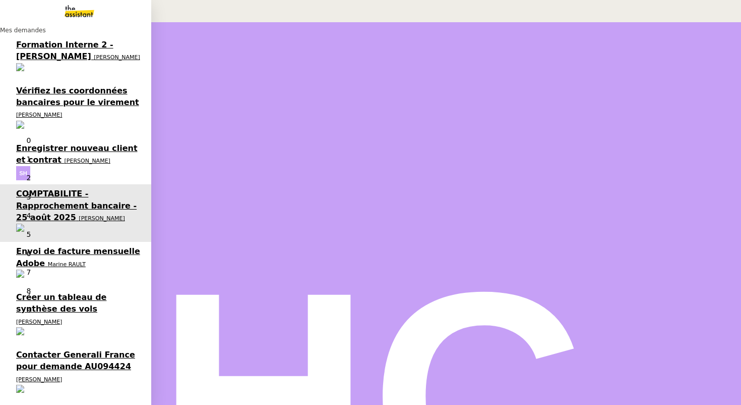
click at [81, 143] on span "Enregistrer nouveau client et contrat" at bounding box center [77, 153] width 122 height 21
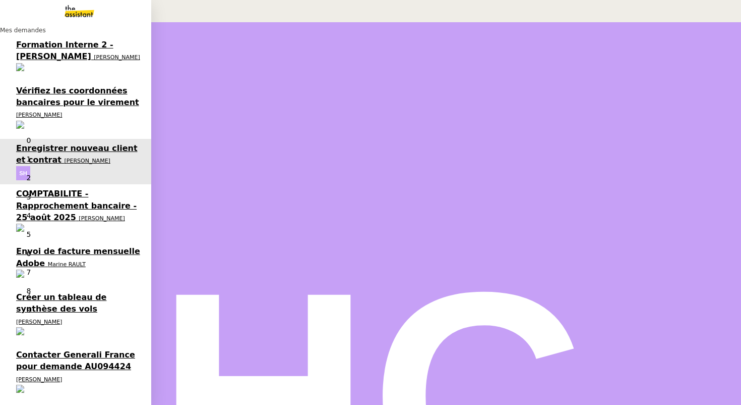
click at [66, 86] on span "Vérifiez les coordonnées bancaires pour le virement" at bounding box center [77, 96] width 123 height 21
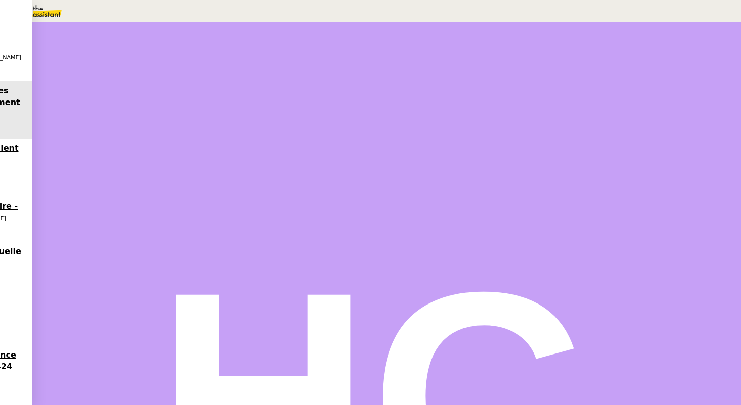
scroll to position [178, 0]
drag, startPoint x: 286, startPoint y: 282, endPoint x: 201, endPoint y: 289, distance: 85.0
click at [201, 319] on p "Nous attendons un versement du service sinistre Omac de EUR 33,481.80." at bounding box center [330, 325] width 437 height 12
copy p "Omac de EUR 33,481.80."
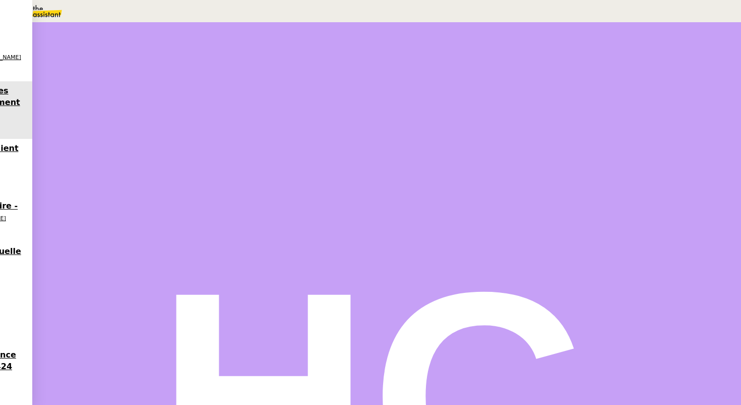
scroll to position [0, 0]
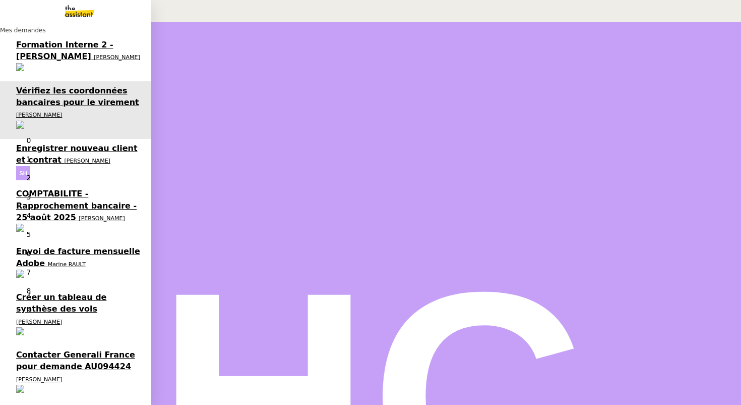
click at [59, 143] on span "Enregistrer nouveau client et contrat" at bounding box center [77, 153] width 122 height 21
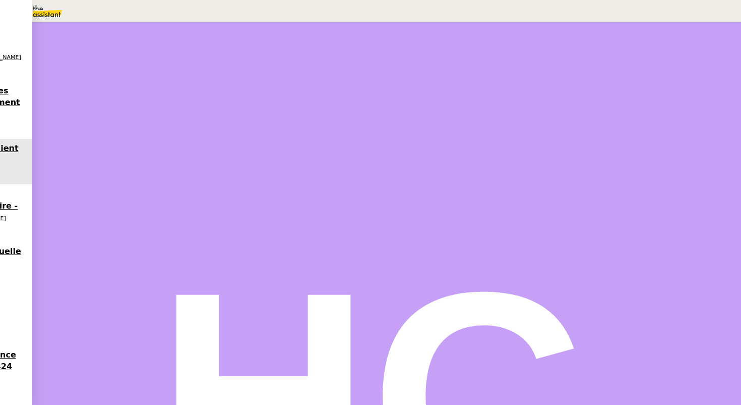
scroll to position [291, 0]
click at [112, 305] on span "•••" at bounding box center [121, 308] width 18 height 7
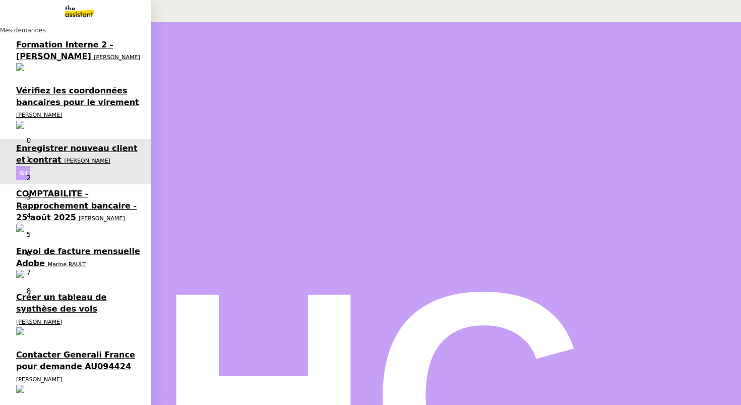
click at [62, 111] on span "[PERSON_NAME]" at bounding box center [39, 114] width 46 height 7
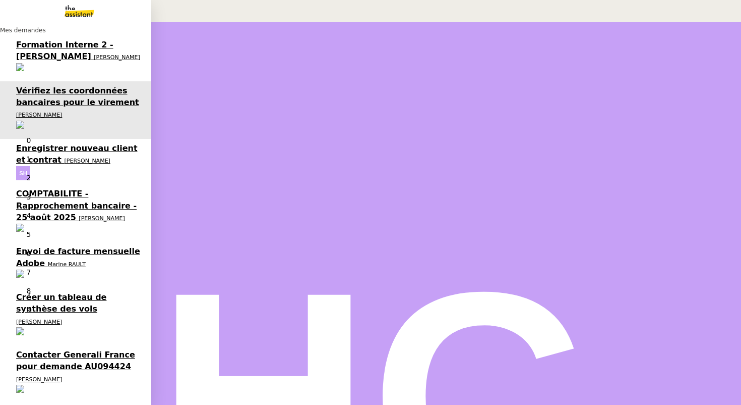
scroll to position [128, 0]
click at [65, 157] on span "Sarah Hadj" at bounding box center [88, 160] width 46 height 7
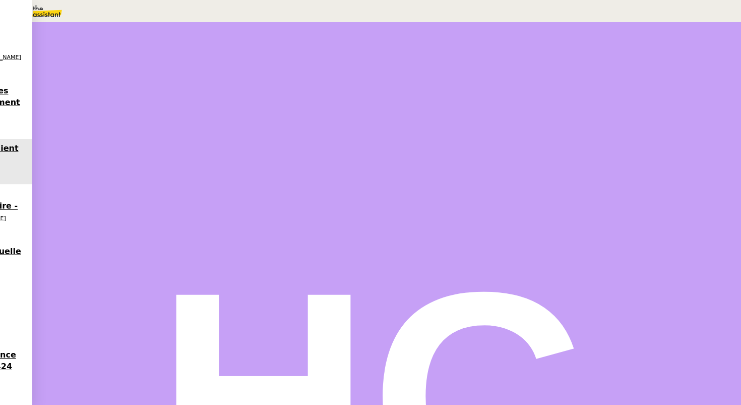
scroll to position [291, 0]
click at [121, 347] on icon at bounding box center [117, 350] width 7 height 7
click at [121, 371] on icon at bounding box center [117, 374] width 7 height 7
click at [378, 116] on button "Tâche" at bounding box center [393, 120] width 31 height 9
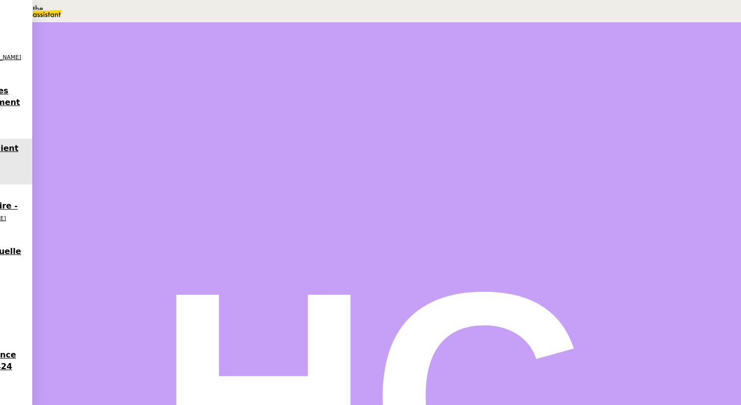
click at [206, 12] on nz-auto-option "Etude" at bounding box center [103, 6] width 206 height 12
type input "Etude"
click at [552, 205] on span "Sauver" at bounding box center [541, 201] width 21 height 8
click at [128, 171] on div at bounding box center [118, 171] width 20 height 0
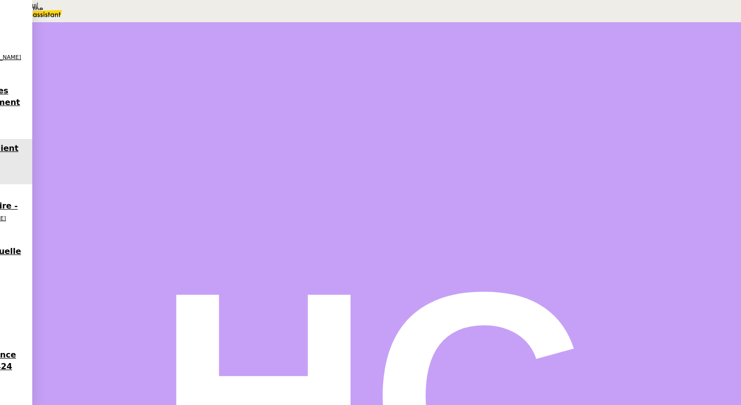
click at [116, 76] on icon at bounding box center [113, 79] width 5 height 6
click at [148, 171] on div at bounding box center [128, 171] width 40 height 0
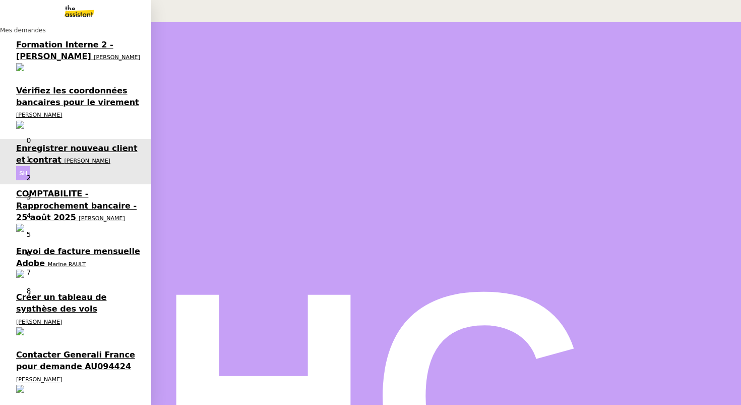
click at [61, 189] on span "COMPTABILITE - Rapprochement bancaire - 25 août 2025" at bounding box center [76, 205] width 121 height 33
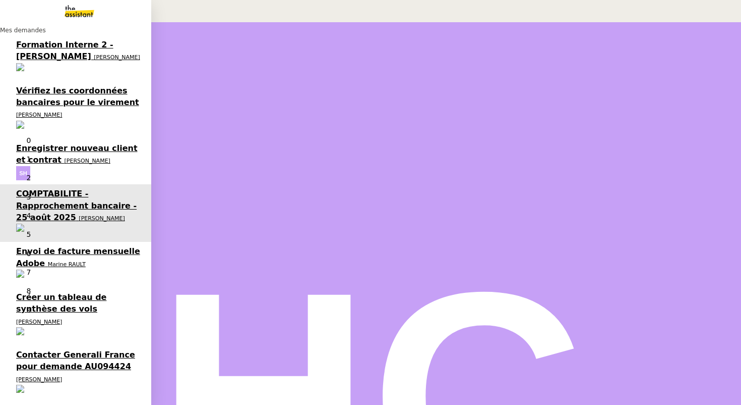
click at [65, 157] on span "Sarah Hadj" at bounding box center [88, 160] width 46 height 7
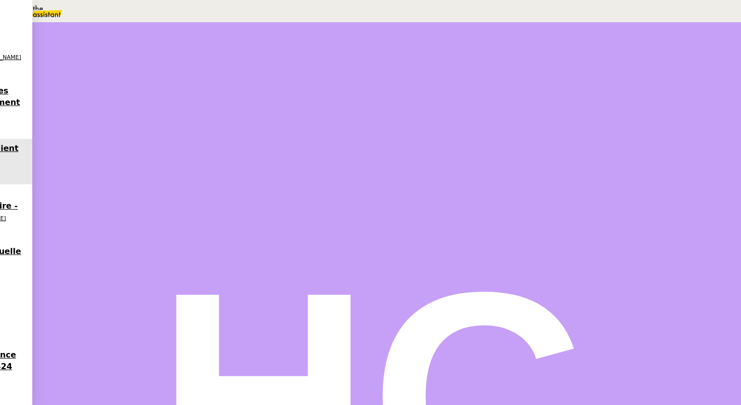
scroll to position [315, 0]
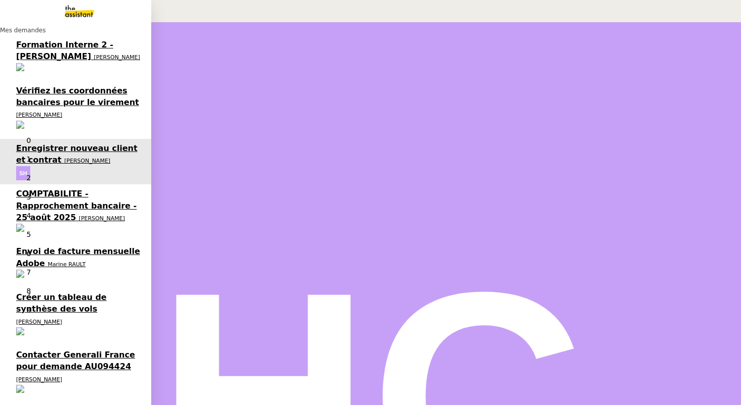
click at [73, 261] on span "Marine RAULT" at bounding box center [67, 264] width 38 height 7
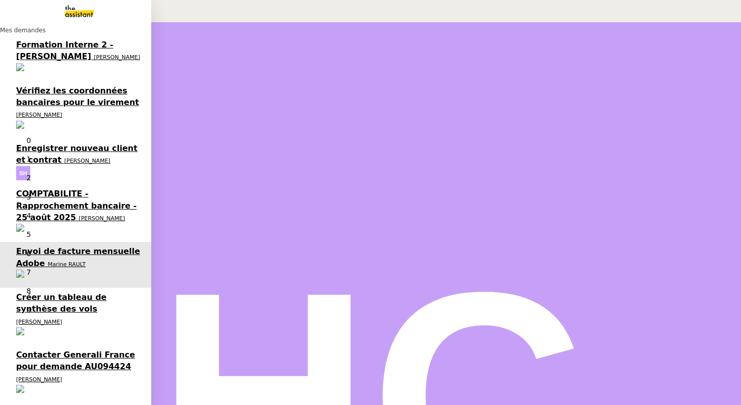
scroll to position [128, 0]
click at [62, 318] on span "Léna Buonomo" at bounding box center [39, 321] width 46 height 7
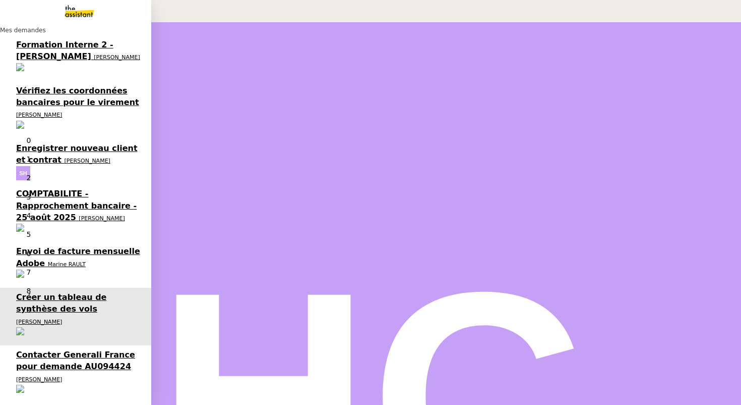
click at [34, 376] on span "[PERSON_NAME]" at bounding box center [39, 379] width 46 height 7
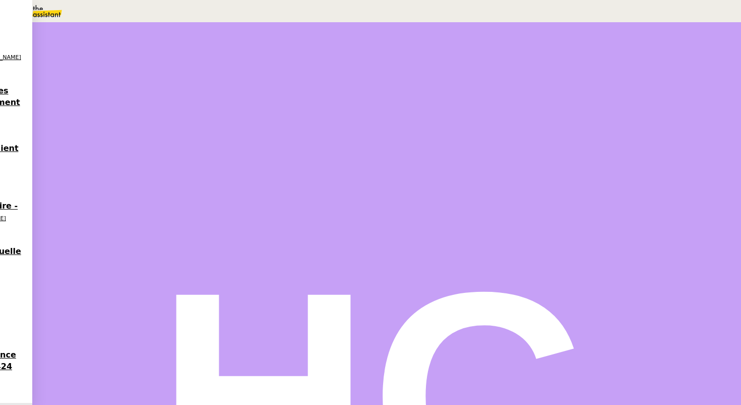
scroll to position [566, 0]
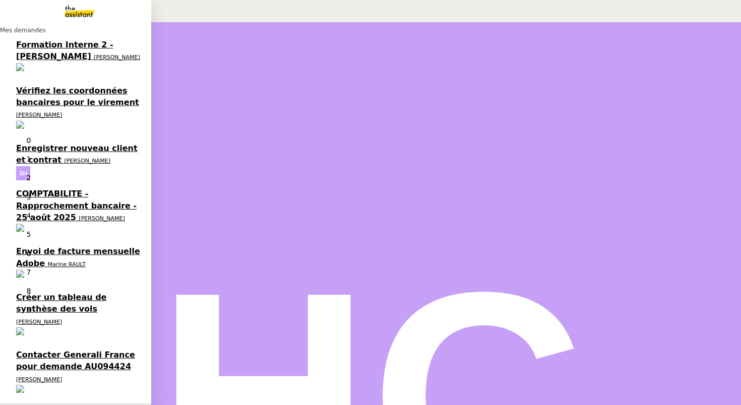
click at [64, 143] on span "Enregistrer nouveau client et contrat" at bounding box center [77, 153] width 122 height 21
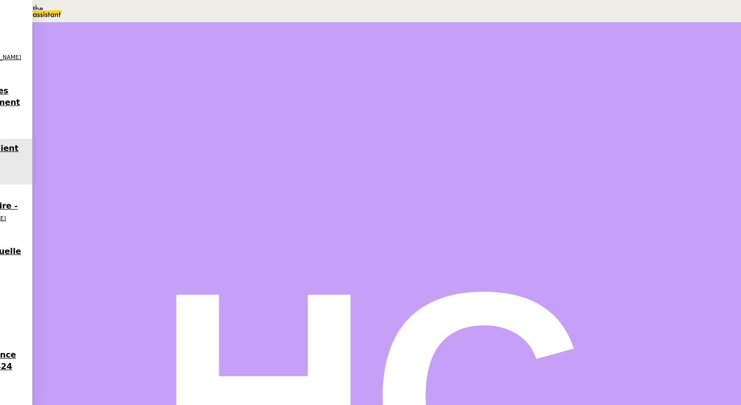
scroll to position [315, 0]
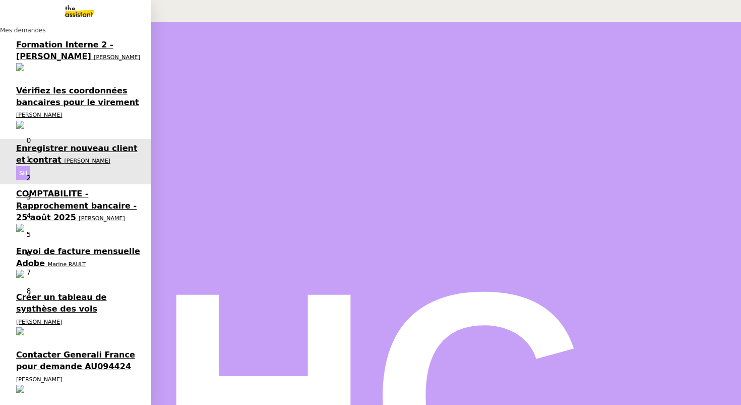
click at [60, 86] on span "Vérifiez les coordonnées bancaires pour le virement" at bounding box center [77, 96] width 123 height 21
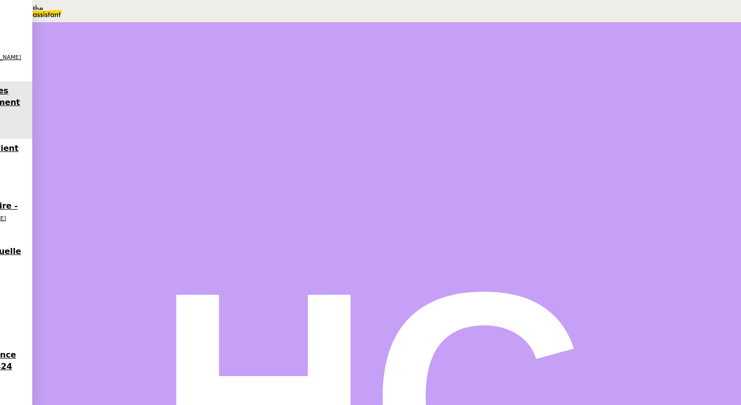
scroll to position [210, 0]
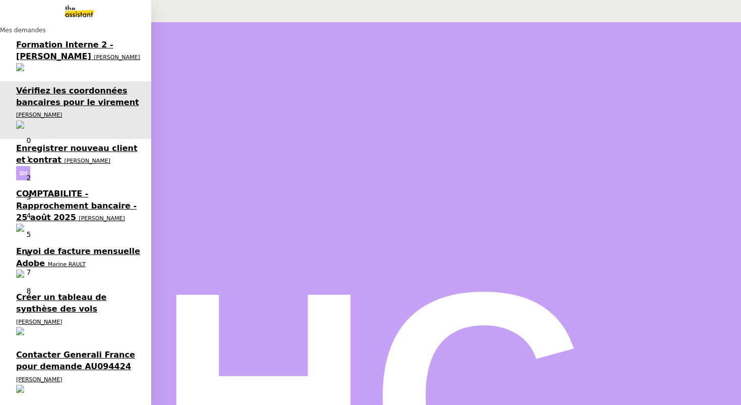
click at [49, 143] on span "Enregistrer nouveau client et contrat" at bounding box center [77, 153] width 122 height 21
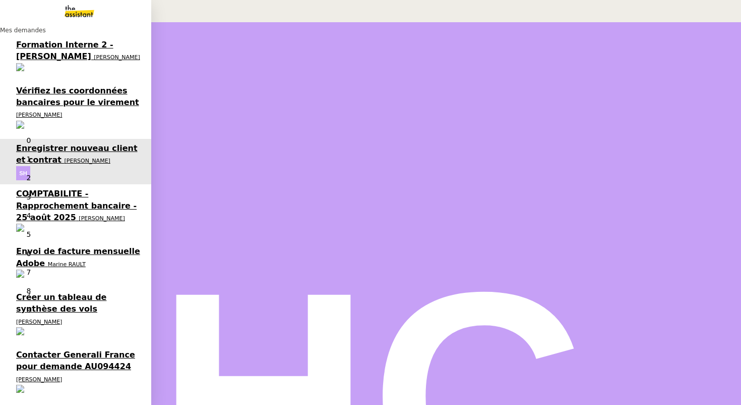
scroll to position [128, 0]
click at [50, 246] on span "Envoi de facture mensuelle Adobe" at bounding box center [78, 256] width 124 height 21
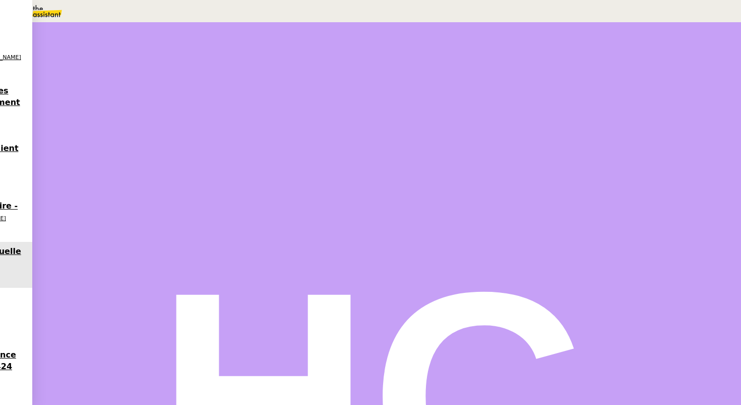
click at [387, 120] on span "Tâche" at bounding box center [396, 121] width 19 height 8
click at [560, 70] on input "text" at bounding box center [571, 66] width 87 height 9
click at [609, 70] on input "Récupération de la factire Adobe" at bounding box center [571, 66] width 87 height 9
click at [206, 12] on div "Récupération de la facture Adobe" at bounding box center [103, 6] width 206 height 12
type input "Récupération de la facture Adobe"
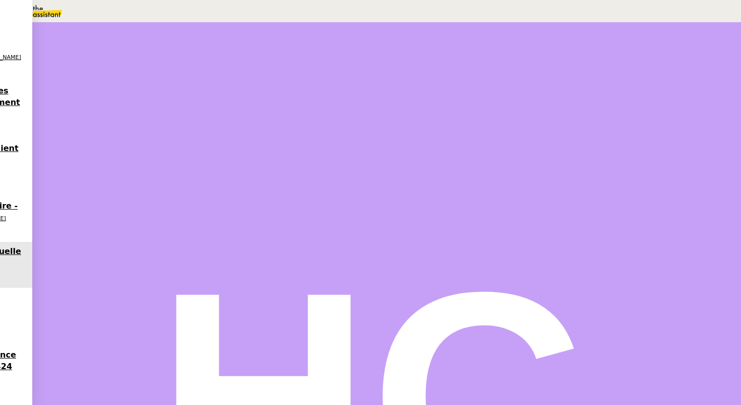
click at [552, 205] on span "Sauver" at bounding box center [541, 201] width 21 height 8
click at [128, 171] on div at bounding box center [118, 171] width 20 height 0
click at [95, 146] on link "Adobe" at bounding box center [84, 142] width 22 height 8
click at [428, 250] on nz-modal-container "Créée le 24/01/2025 Contexte : Marine souhaite que, chaque mois, nous allions r…" at bounding box center [370, 125] width 741 height 250
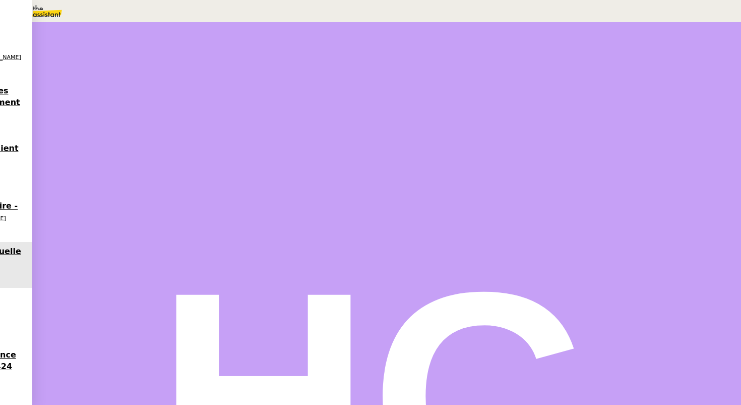
click at [10, 8] on icon "Close" at bounding box center [6, 5] width 7 height 7
click at [48, 53] on span "Déverrouiller" at bounding box center [29, 50] width 38 height 8
click at [183, 69] on span "marine.ro@hotmail.fr" at bounding box center [91, 65] width 183 height 8
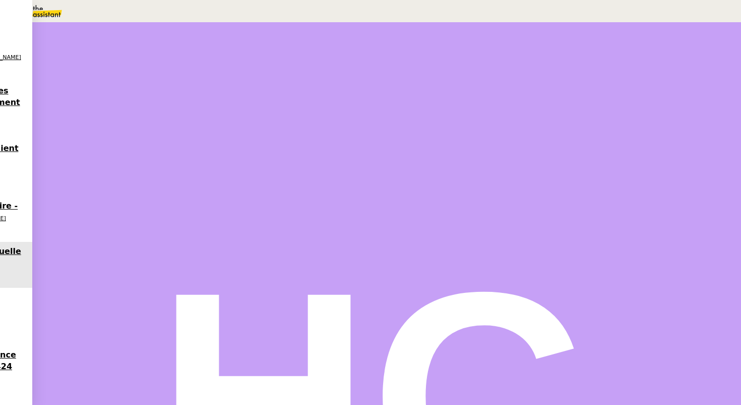
click at [183, 69] on span "marine.ro@hotmail.fr" at bounding box center [91, 65] width 183 height 8
copy span "marine.ro@hotmail.fr"
click at [360, 130] on nz-modal-container "Adobe Url https://www.adobe.com/fr/ Identifiant marine.ro@hotmail.fr Mot de pas…" at bounding box center [370, 65] width 741 height 130
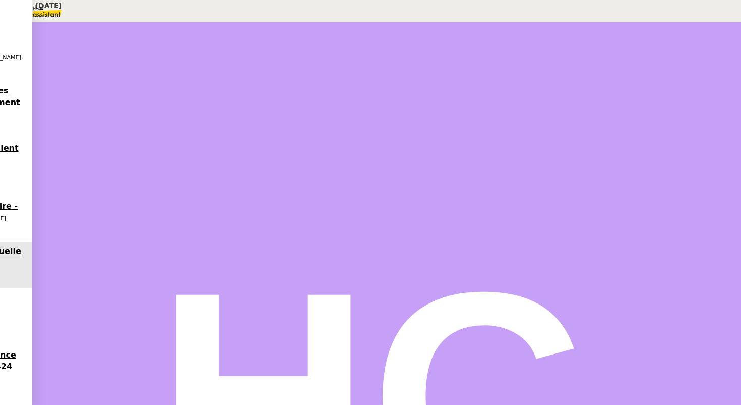
click at [335, 250] on nz-modal-container "Créée le 24/01/2025 Contexte : Marine souhaite que, chaque mois, nous allions r…" at bounding box center [370, 125] width 741 height 250
click at [412, 120] on span "Message" at bounding box center [425, 121] width 27 height 8
click at [105, 10] on span "Nouvelle conversation" at bounding box center [60, 6] width 89 height 8
click at [33, 360] on span "_______" at bounding box center [21, 364] width 25 height 8
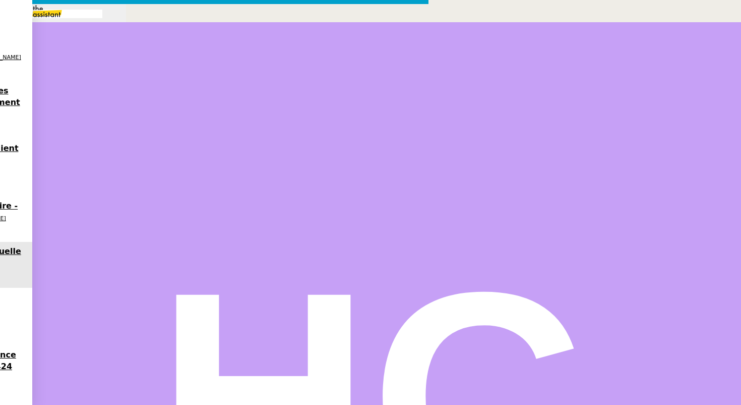
click at [52, 335] on nz-tag "au" at bounding box center [44, 339] width 16 height 9
type input "marine rault"
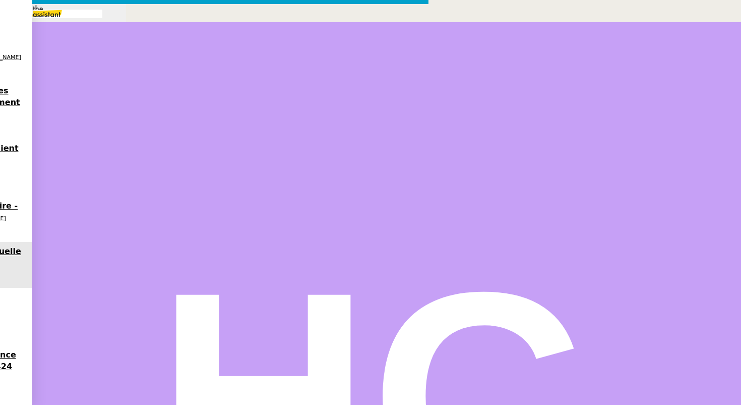
click at [321, 355] on input "text" at bounding box center [215, 363] width 412 height 16
type input "Facture Adobe du 24/08/25"
drag, startPoint x: 309, startPoint y: 124, endPoint x: 281, endPoint y: 80, distance: 52.1
click at [281, 80] on nz-layout "Service TA - VOYAGE - PROPOSITION GLOBALE A utiliser dans le cadre de propositi…" at bounding box center [214, 275] width 429 height 542
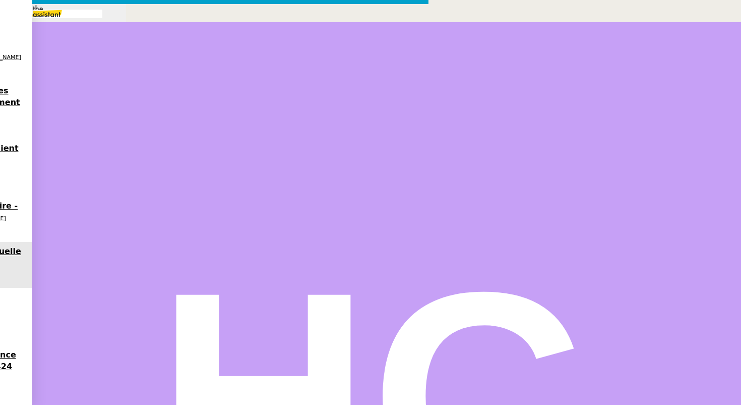
scroll to position [334, 0]
click at [102, 18] on input "text" at bounding box center [58, 14] width 87 height 9
type input "fin"
click at [126, 67] on div "TA - FIN MISSION À envoyer à la fermeture de la demande" at bounding box center [63, 70] width 126 height 34
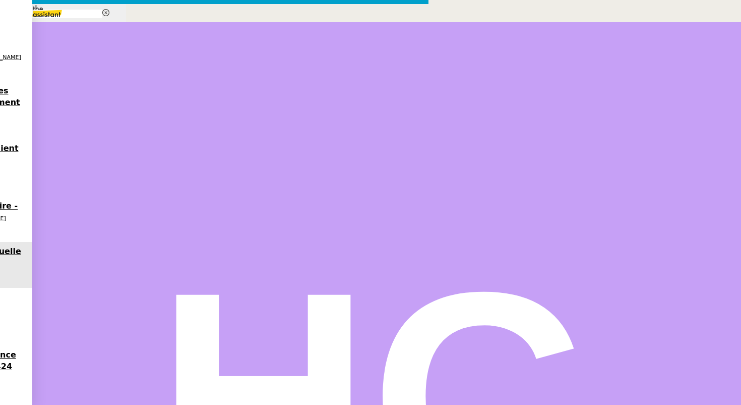
drag, startPoint x: 319, startPoint y: 107, endPoint x: 282, endPoint y: 93, distance: 39.6
click at [282, 93] on nz-layout "fin Service TA - FIN DE MISSION (anglais) TA - FIN RELANCES (EN) À utiliser apr…" at bounding box center [214, 304] width 429 height 601
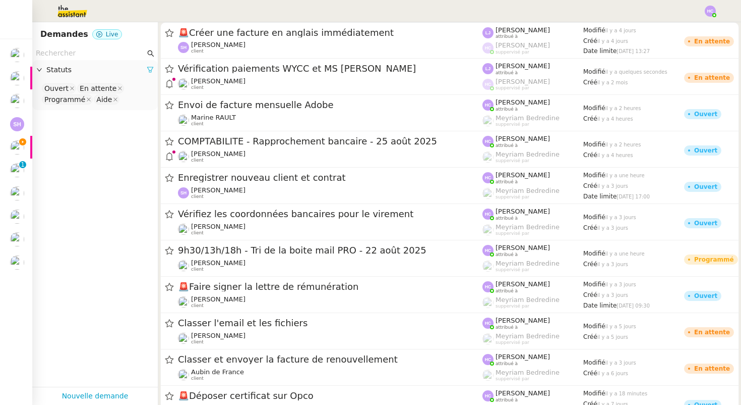
click at [150, 71] on icon at bounding box center [150, 70] width 6 height 6
click at [49, 65] on span "Statuts" at bounding box center [99, 70] width 107 height 12
click at [59, 94] on nz-select-top-control "Please select" at bounding box center [94, 88] width 109 height 13
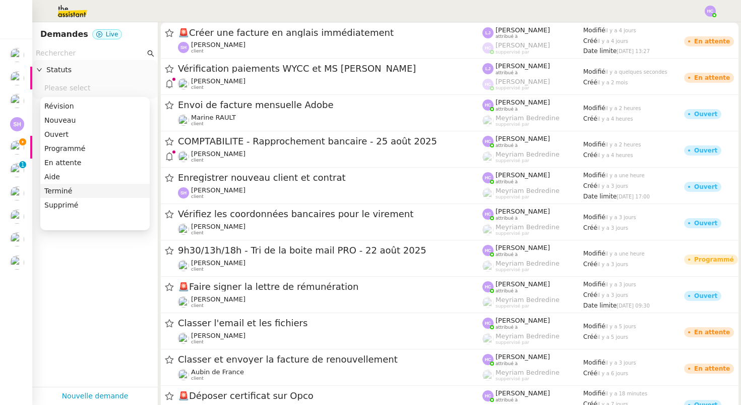
click at [69, 185] on nz-option-item "Terminé" at bounding box center [94, 191] width 109 height 14
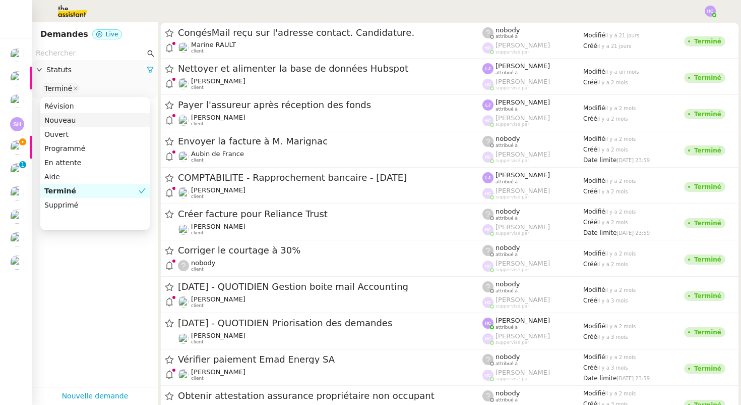
click at [85, 54] on input "text" at bounding box center [90, 53] width 109 height 12
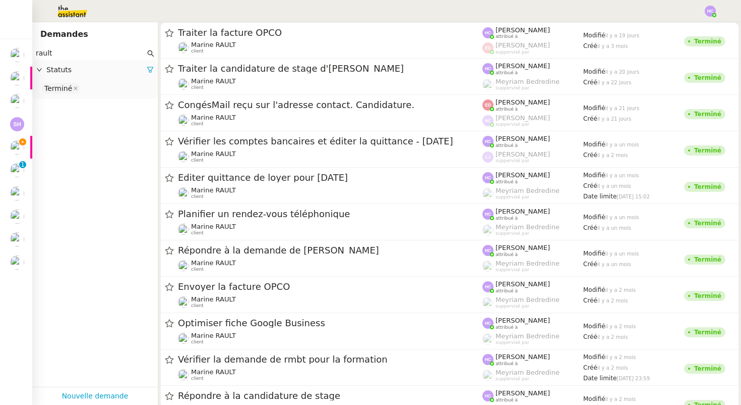
type input "rault"
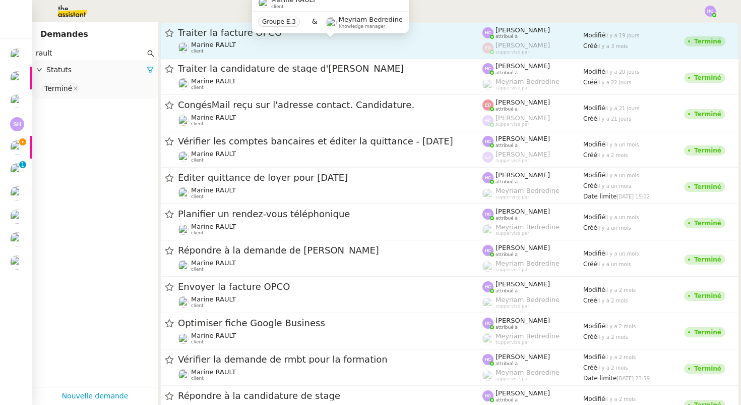
click at [285, 43] on div "Marine RAULT client" at bounding box center [330, 47] width 305 height 13
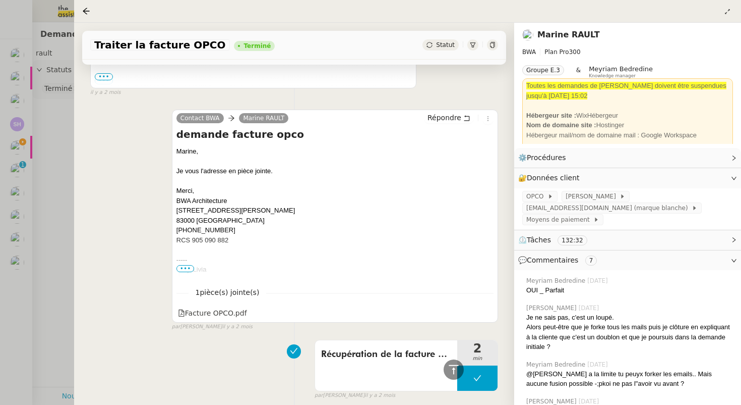
scroll to position [2251, 0]
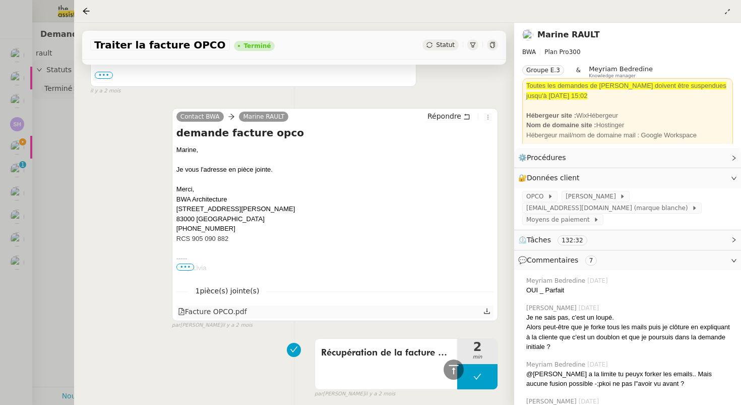
click at [486, 311] on icon at bounding box center [487, 310] width 7 height 7
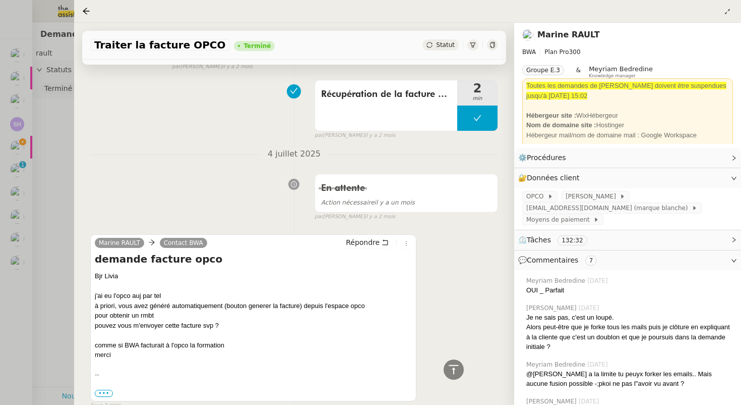
scroll to position [2542, 0]
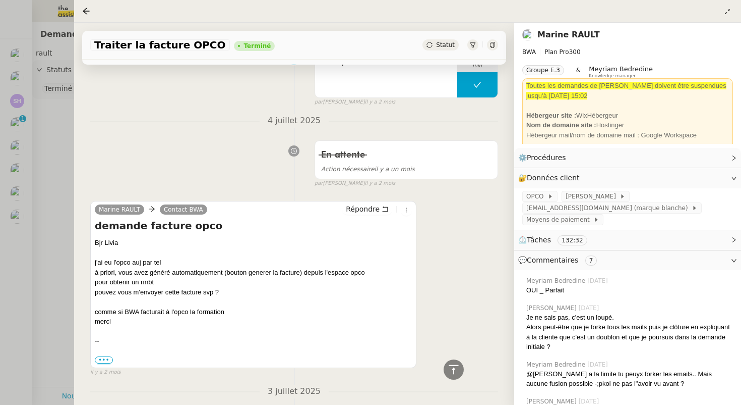
click at [22, 151] on div at bounding box center [370, 202] width 741 height 405
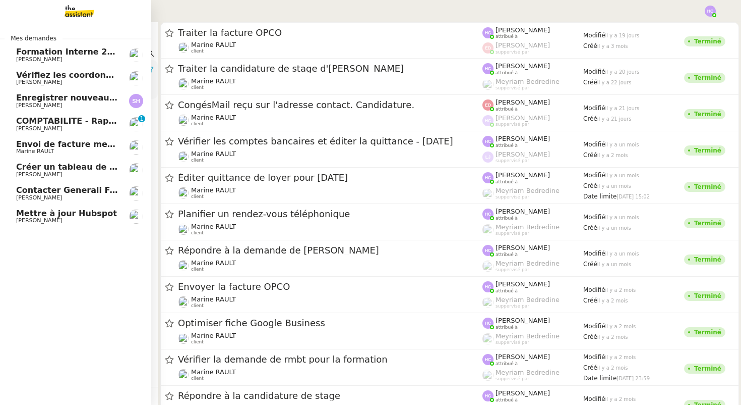
click at [20, 145] on span "Envoi de facture mensuelle Adobe" at bounding box center [93, 144] width 155 height 10
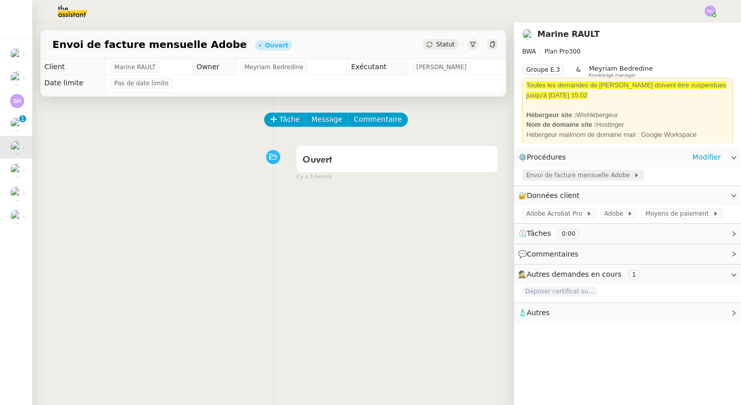
click at [599, 175] on span "Envoi de facture mensuelle Adobe" at bounding box center [580, 175] width 107 height 10
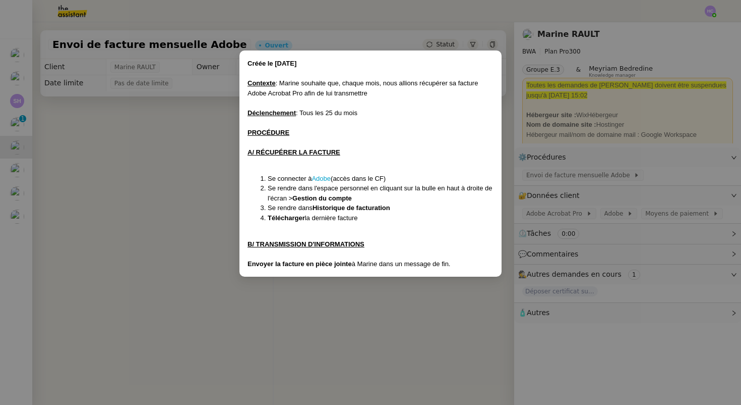
click at [292, 305] on nz-modal-container "Créée le 24/01/2025 Contexte : Marine souhaite que, chaque mois, nous allions r…" at bounding box center [370, 202] width 741 height 405
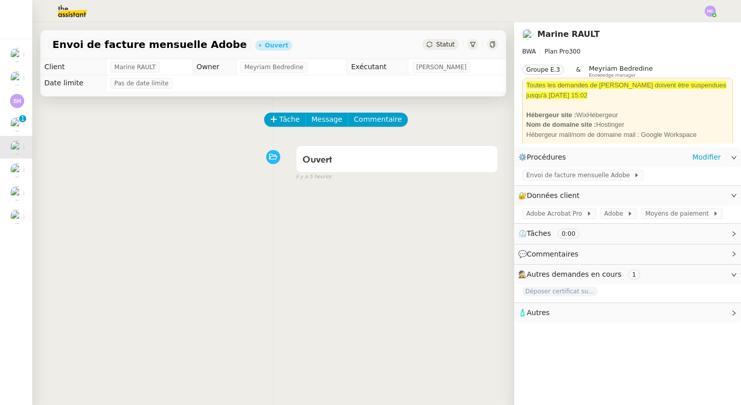
click at [545, 169] on div "Envoi de facture mensuelle Adobe" at bounding box center [627, 176] width 227 height 18
click at [545, 174] on span "Envoi de facture mensuelle Adobe" at bounding box center [580, 175] width 107 height 10
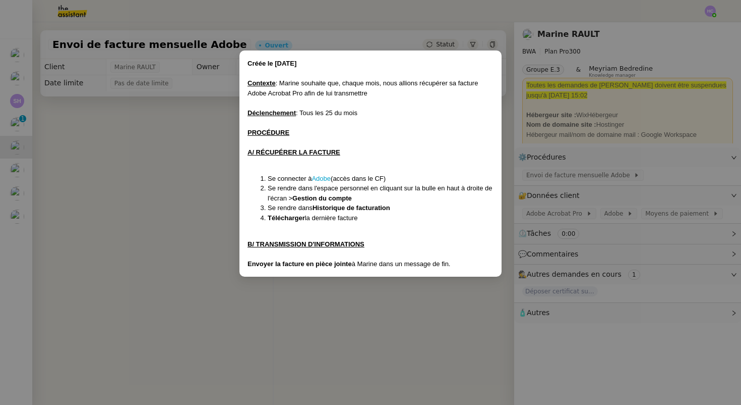
click at [421, 317] on nz-modal-container "Créée le 24/01/2025 Contexte : Marine souhaite que, chaque mois, nous allions r…" at bounding box center [370, 202] width 741 height 405
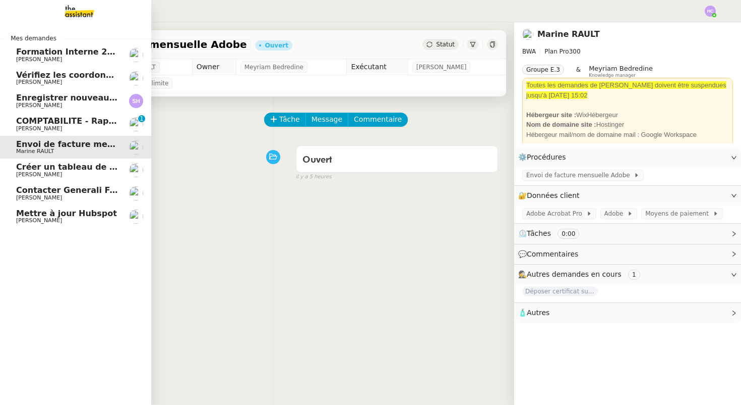
click at [71, 164] on span "Créer un tableau de synthèse des vols" at bounding box center [103, 167] width 175 height 10
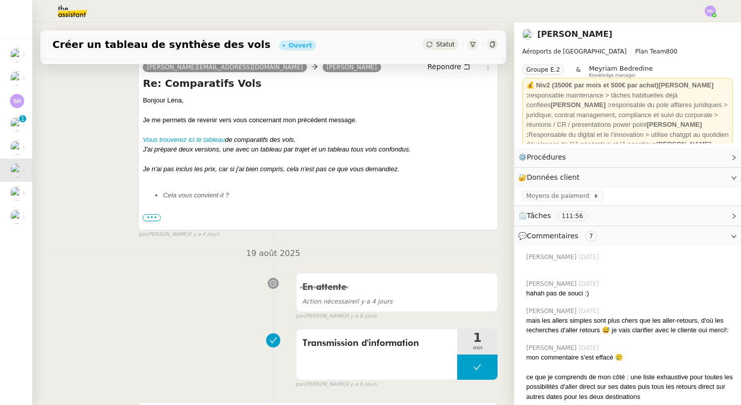
scroll to position [225, 0]
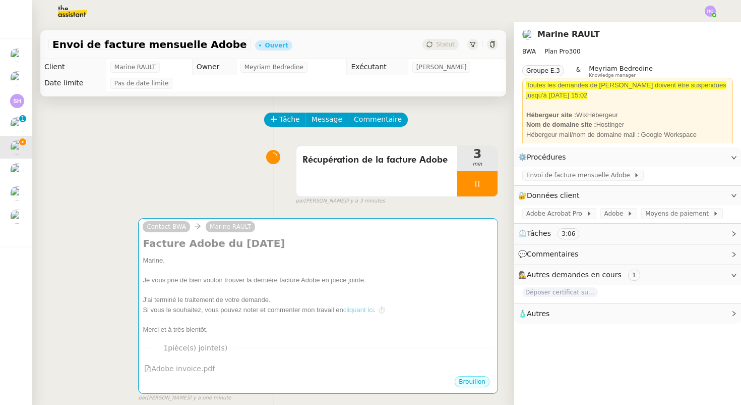
scroll to position [81, 0]
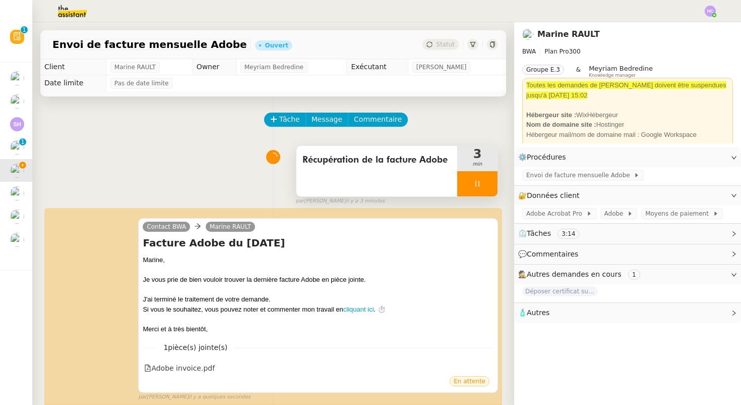
click at [489, 182] on div at bounding box center [477, 183] width 40 height 25
click at [489, 182] on icon at bounding box center [488, 184] width 8 height 6
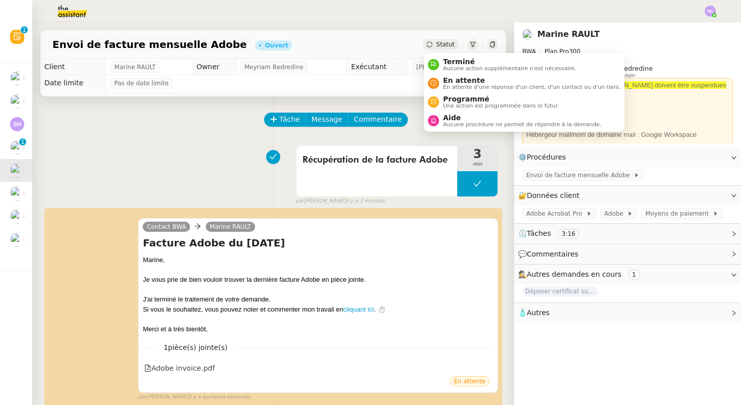
click at [442, 43] on span "Statut" at bounding box center [445, 44] width 19 height 7
click at [450, 62] on span "Terminé" at bounding box center [509, 62] width 133 height 8
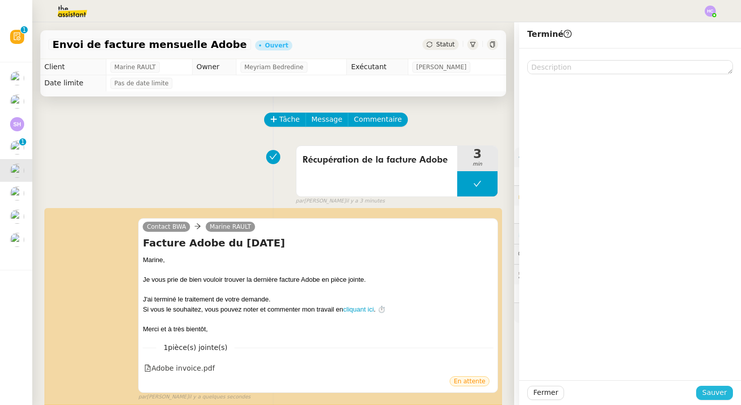
click at [710, 390] on span "Sauver" at bounding box center [715, 392] width 25 height 12
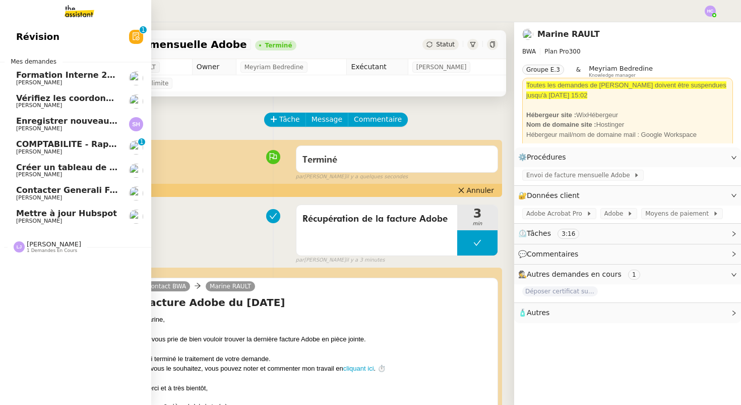
click at [84, 101] on span "Vérifiez les coordonnées bancaires pour le virement" at bounding box center [134, 98] width 237 height 10
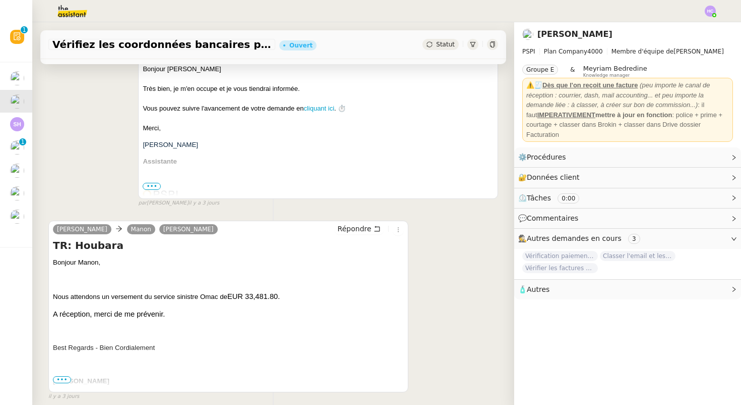
scroll to position [210, 0]
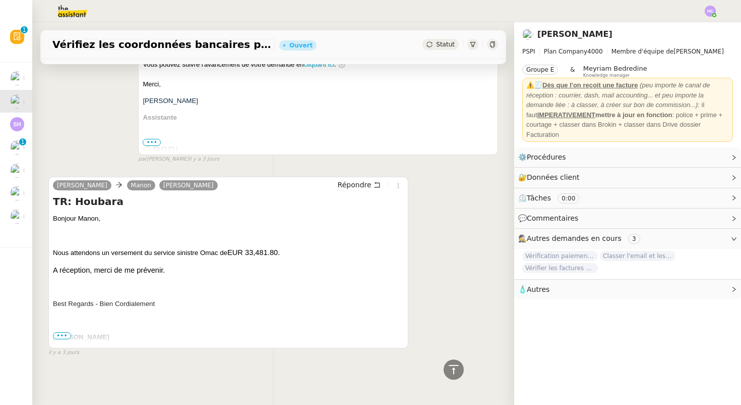
click at [65, 332] on span "•••" at bounding box center [62, 335] width 18 height 7
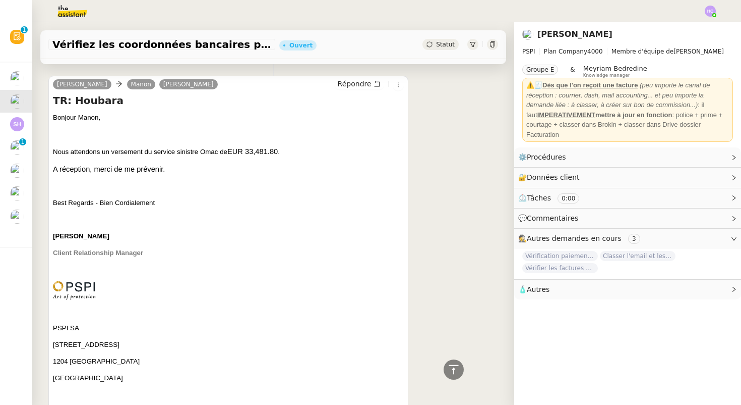
scroll to position [0, 0]
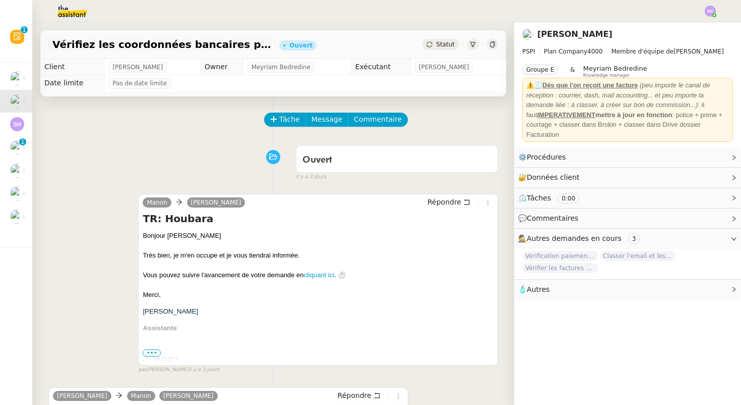
click at [266, 45] on span "Vérifiez les coordonnées bancaires pour le virement" at bounding box center [161, 44] width 219 height 10
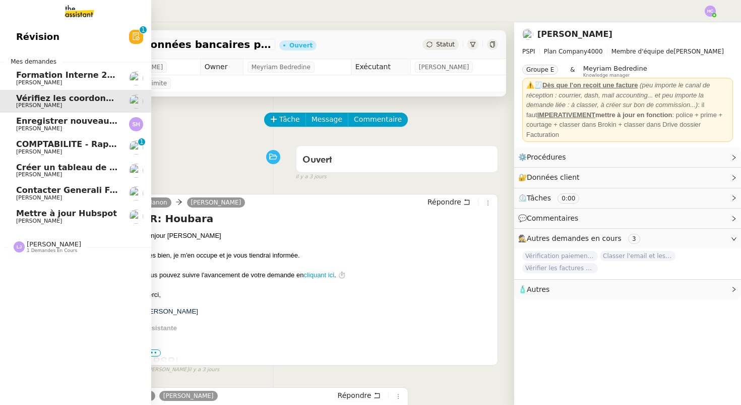
click at [40, 128] on span "[PERSON_NAME]" at bounding box center [39, 128] width 46 height 7
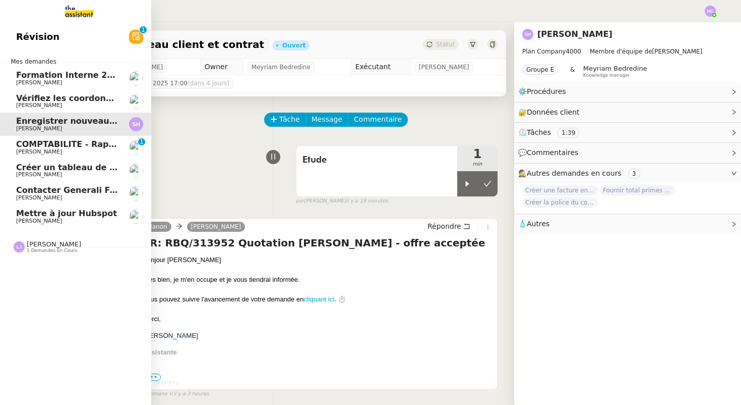
click at [41, 143] on span "COMPTABILITE - Rapprochement bancaire - 25 août 2025" at bounding box center [145, 144] width 258 height 10
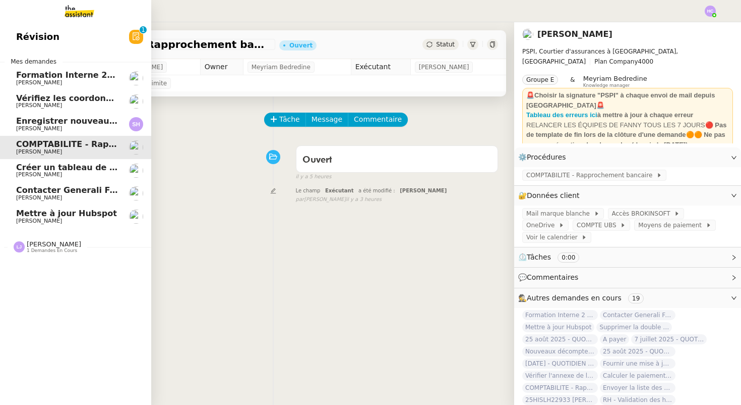
click at [49, 170] on span "Créer un tableau de synthèse des vols" at bounding box center [103, 167] width 175 height 10
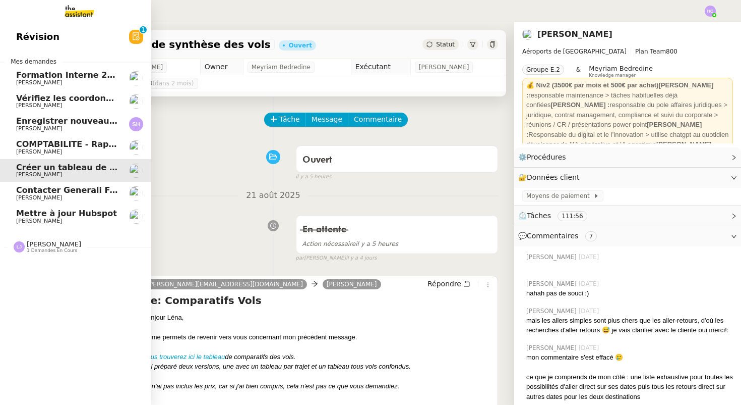
click at [29, 195] on span "[PERSON_NAME]" at bounding box center [39, 197] width 46 height 7
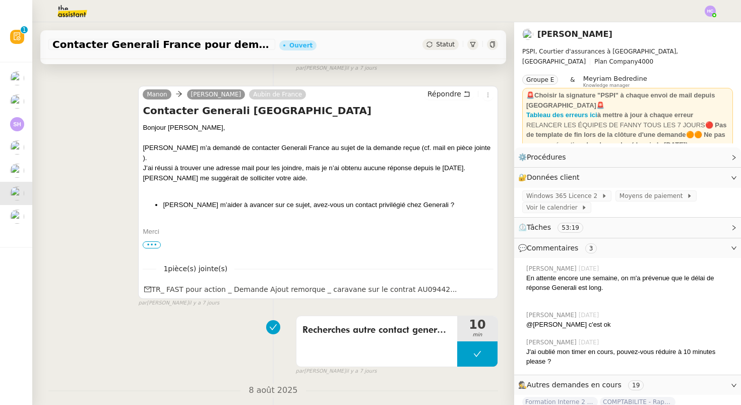
scroll to position [191, 0]
click at [156, 240] on span "•••" at bounding box center [152, 243] width 18 height 7
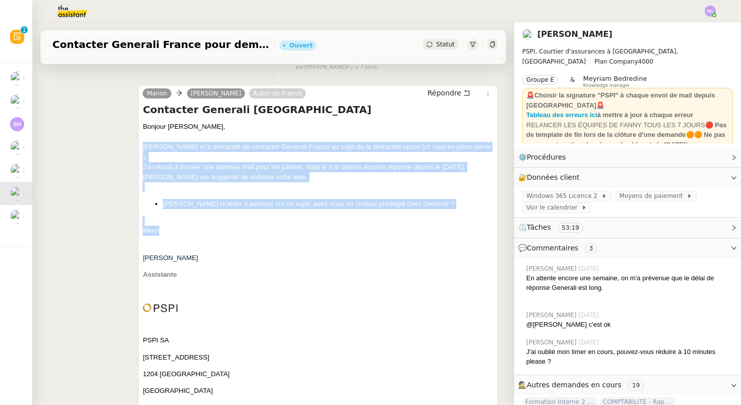
drag, startPoint x: 143, startPoint y: 147, endPoint x: 190, endPoint y: 220, distance: 87.3
click at [190, 220] on span "Bonjour Sharlen, Aubin m’a demandé de contacter Generali France au sujet de la …" at bounding box center [318, 327] width 351 height 410
copy span "Aubin m’a demandé de contacter Generali France au sujet de la demande reçue (cf…"
click at [448, 91] on span "Répondre" at bounding box center [445, 93] width 34 height 10
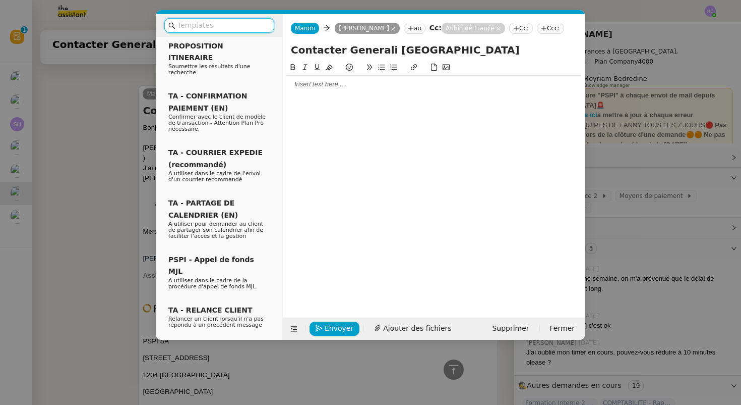
scroll to position [345, 0]
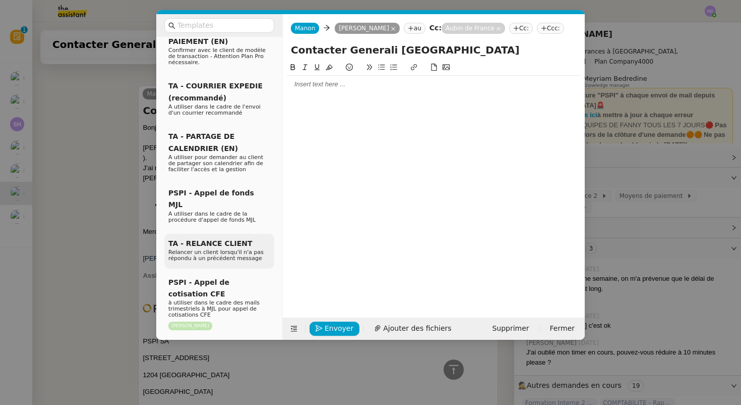
click at [205, 239] on span "TA - RELANCE CLIENT" at bounding box center [210, 243] width 84 height 8
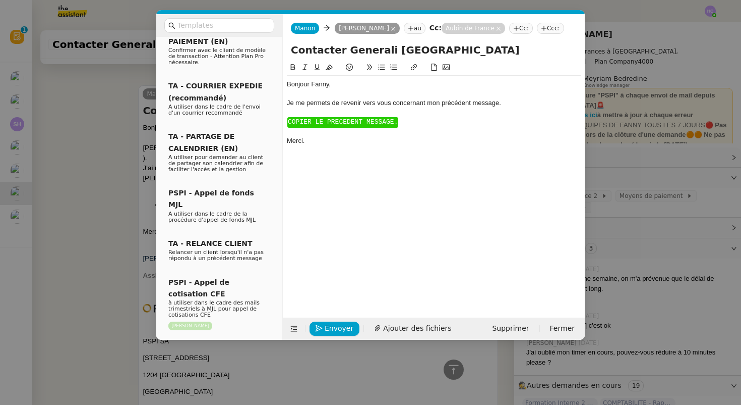
scroll to position [336, 0]
drag, startPoint x: 321, startPoint y: 151, endPoint x: 286, endPoint y: 124, distance: 44.2
click at [286, 124] on nz-spin "Bonjour ﻿Fanny﻿, Je me permets de revenir vers vous concernant mon précédent me…" at bounding box center [434, 184] width 302 height 244
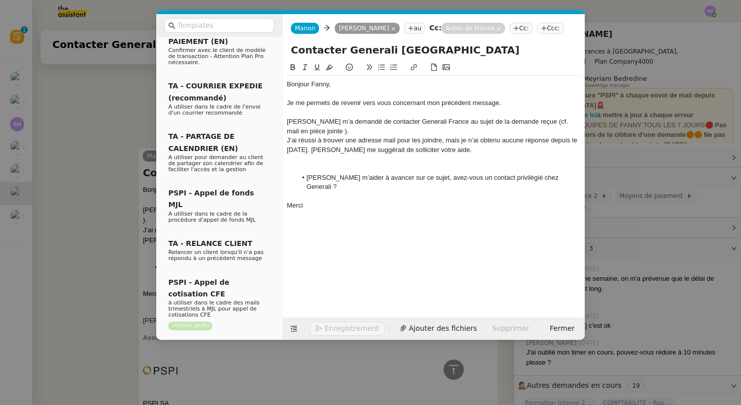
scroll to position [398, 0]
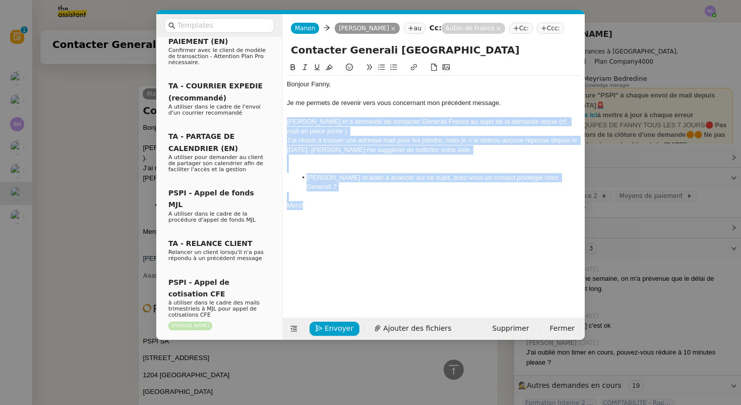
drag, startPoint x: 320, startPoint y: 196, endPoint x: 281, endPoint y: 124, distance: 81.9
click at [281, 124] on nz-layout "Service TA - VOYAGE - PROPOSITION GLOBALE A utiliser dans le cadre de propositi…" at bounding box center [370, 176] width 429 height 325
click at [336, 133] on div "Aubin m’a demandé de contacter Generali France au sujet de la demande reçue (cf…" at bounding box center [434, 126] width 294 height 19
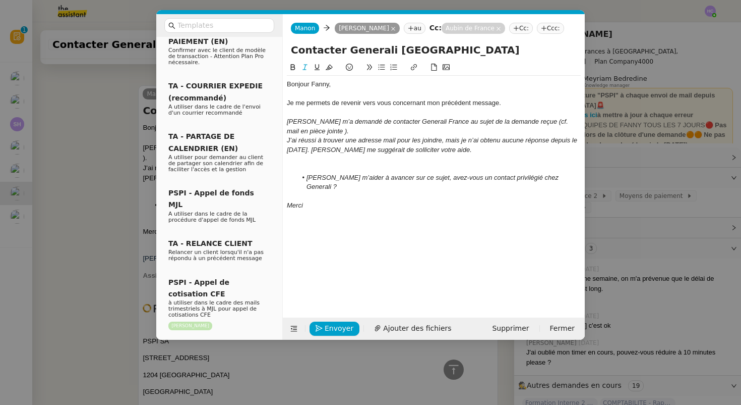
click at [147, 186] on nz-modal-container "Service TA - VOYAGE - PROPOSITION GLOBALE A utiliser dans le cadre de propositi…" at bounding box center [370, 202] width 741 height 405
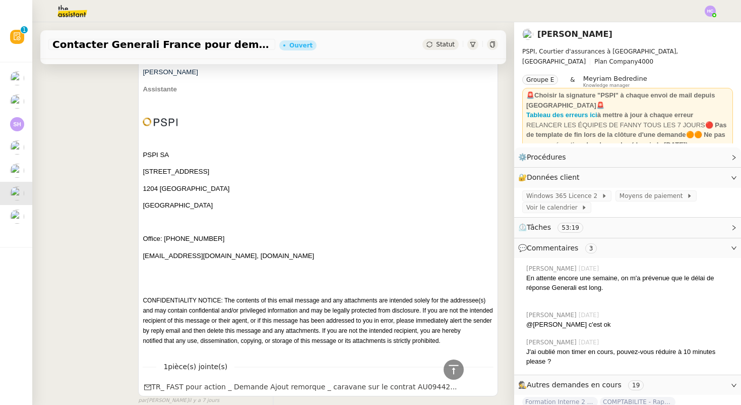
scroll to position [675, 0]
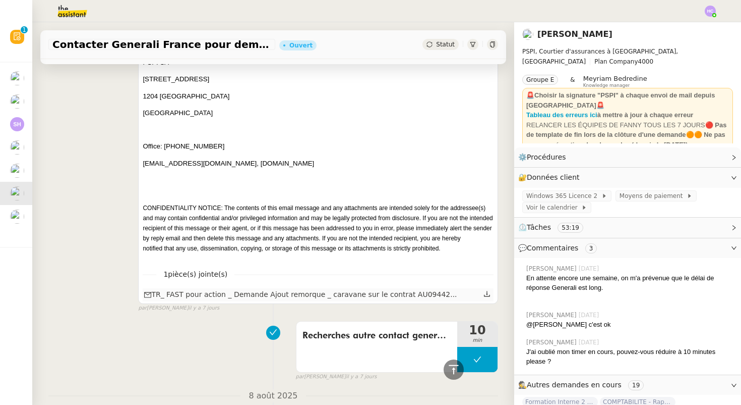
click at [489, 290] on icon at bounding box center [487, 293] width 7 height 7
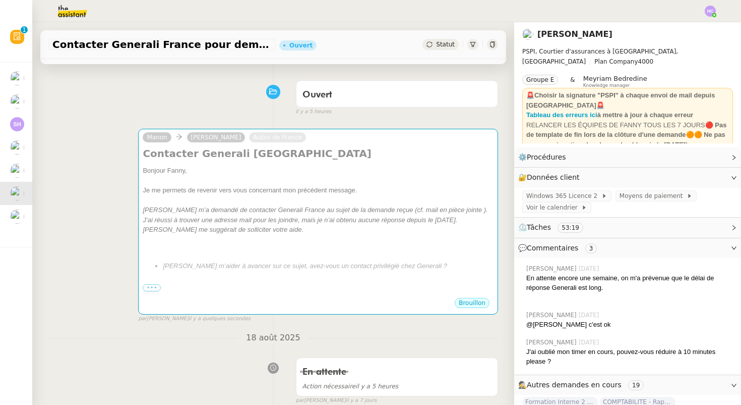
scroll to position [66, 0]
click at [248, 209] on em "Aubin m’a demandé de contacter Generali France au sujet de la demande reçue (cf…" at bounding box center [315, 209] width 345 height 8
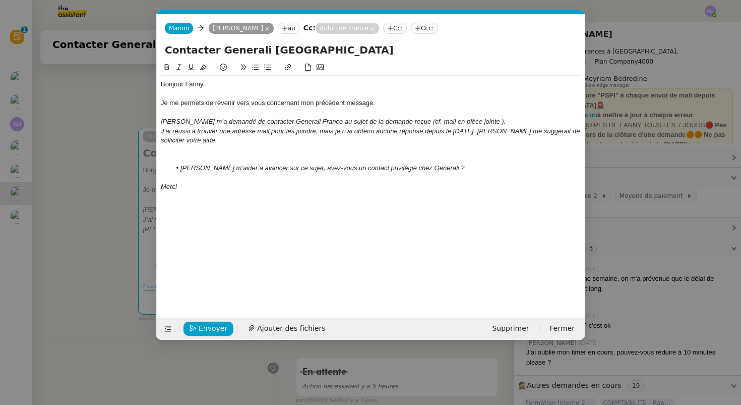
scroll to position [0, 21]
click at [193, 85] on div "Bonjour Fanny﻿," at bounding box center [371, 84] width 420 height 9
click at [268, 329] on span "Ajouter des fichiers" at bounding box center [291, 328] width 68 height 12
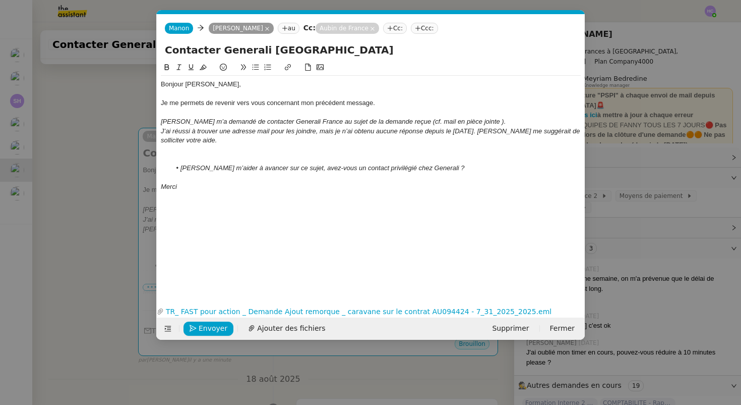
click at [204, 155] on div at bounding box center [371, 158] width 420 height 9
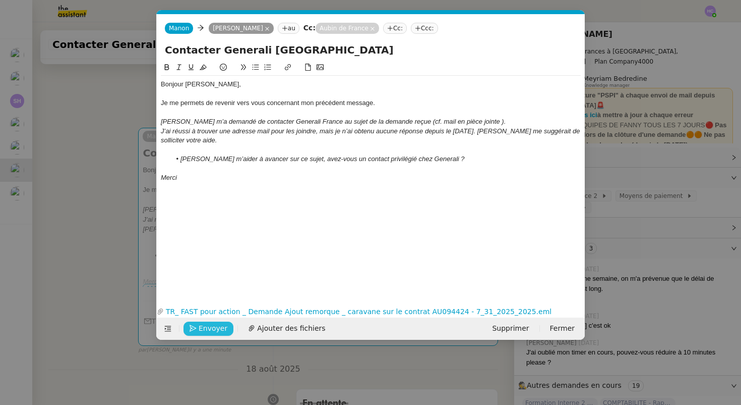
click at [211, 328] on span "Envoyer" at bounding box center [213, 328] width 29 height 12
click at [210, 328] on span "Confirmer l'envoi" at bounding box center [229, 328] width 61 height 12
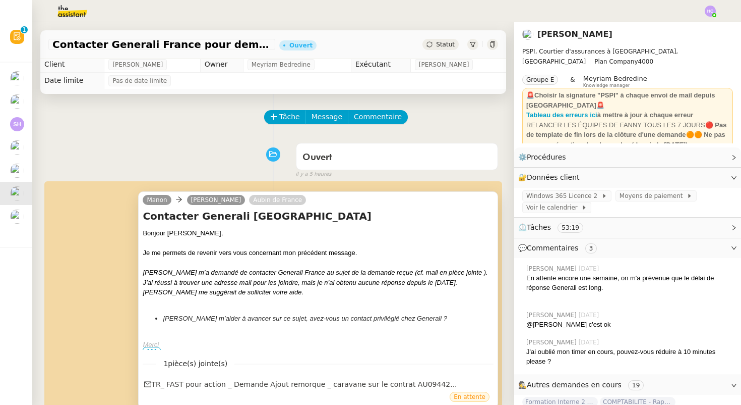
scroll to position [0, 0]
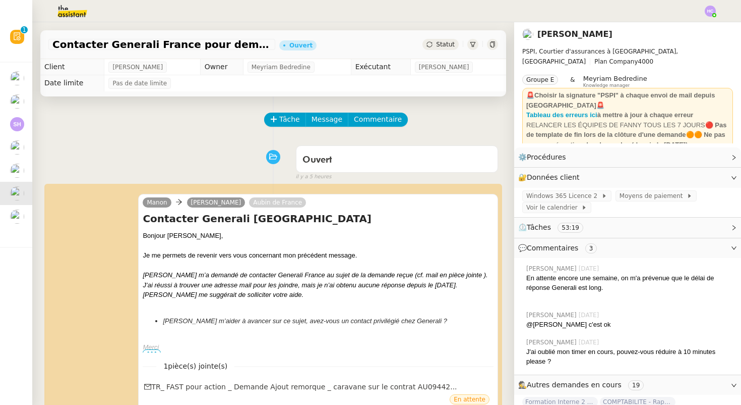
click at [435, 48] on div "Statut" at bounding box center [441, 44] width 36 height 11
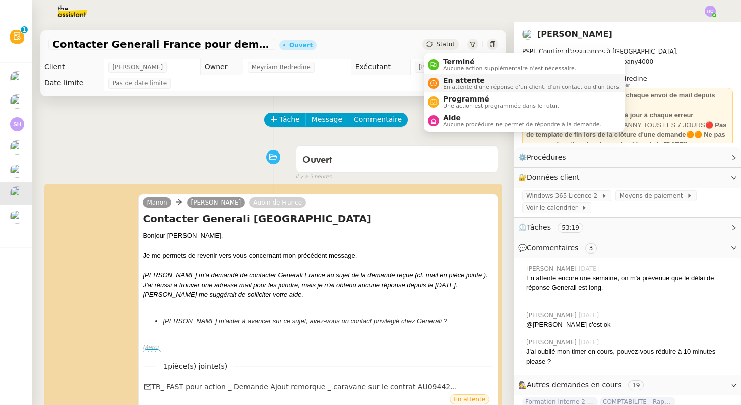
click at [443, 84] on div "En attente En attente d'une réponse d'un client, d'un contact ou d'un tiers." at bounding box center [530, 83] width 182 height 14
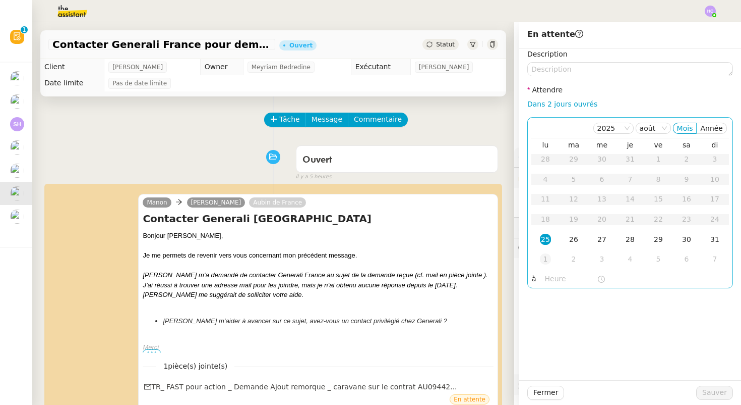
click at [547, 256] on div "1" at bounding box center [545, 258] width 11 height 11
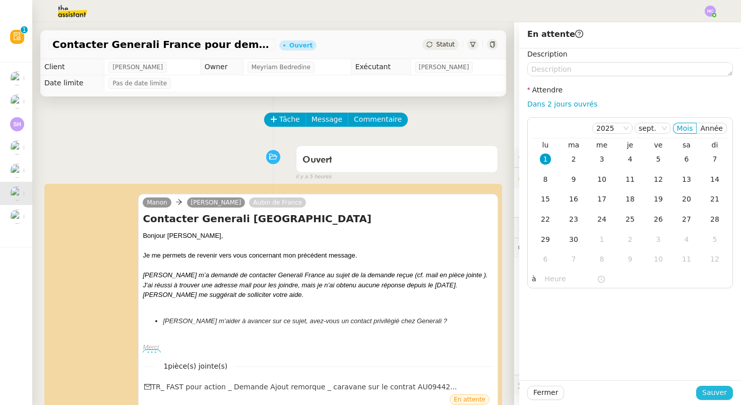
click at [718, 389] on span "Sauver" at bounding box center [715, 392] width 25 height 12
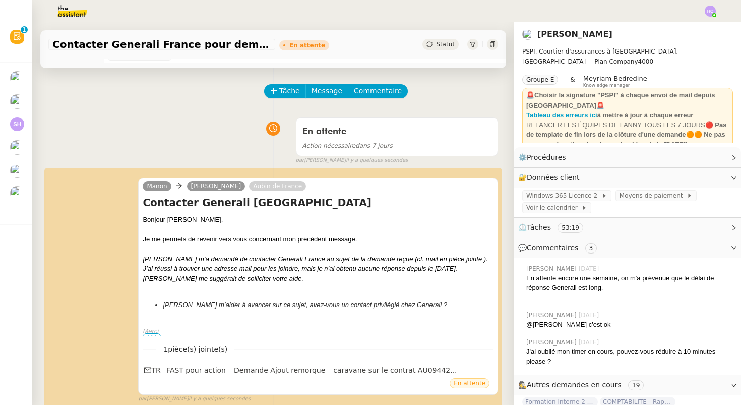
scroll to position [18, 0]
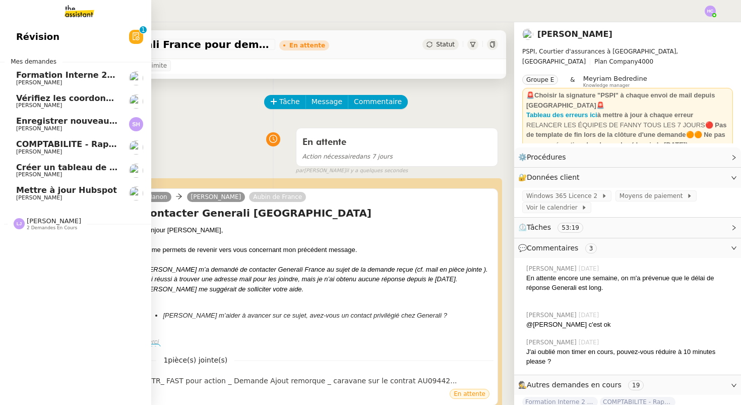
click at [86, 167] on span "Créer un tableau de synthèse des vols" at bounding box center [103, 167] width 175 height 10
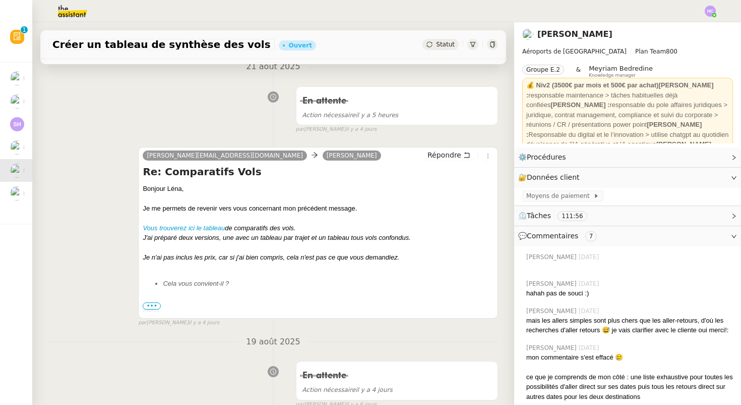
scroll to position [130, 0]
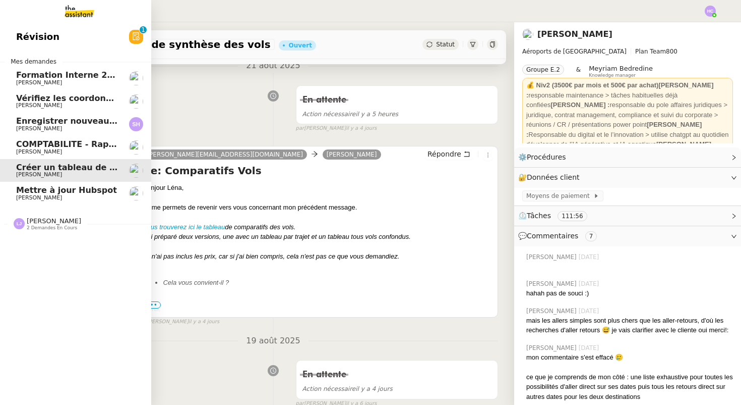
click at [47, 191] on span "Mettre à jour Hubspot" at bounding box center [66, 190] width 101 height 10
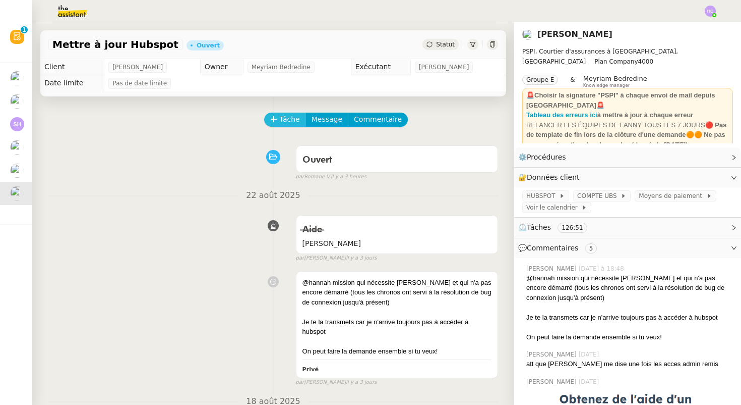
click at [274, 120] on icon at bounding box center [273, 119] width 7 height 7
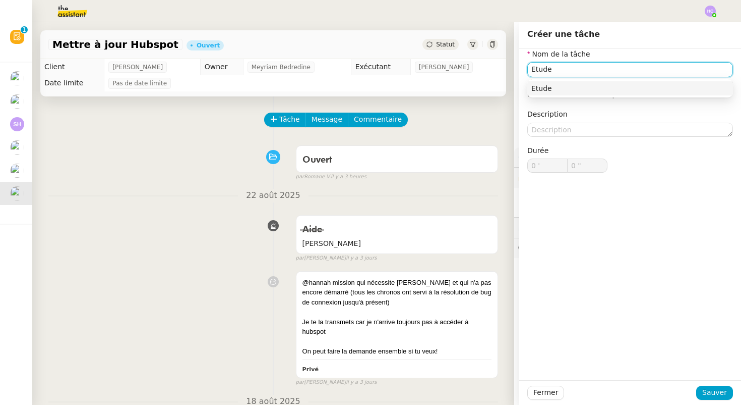
click at [548, 82] on nz-auto-option "Etude" at bounding box center [631, 88] width 206 height 14
type input "Etude"
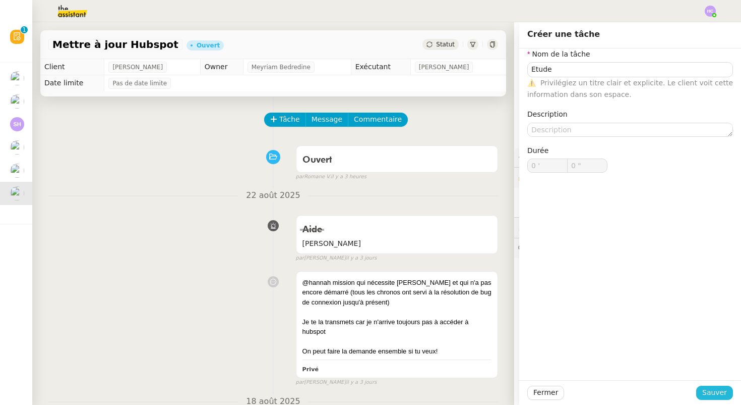
click at [721, 393] on span "Sauver" at bounding box center [715, 392] width 25 height 12
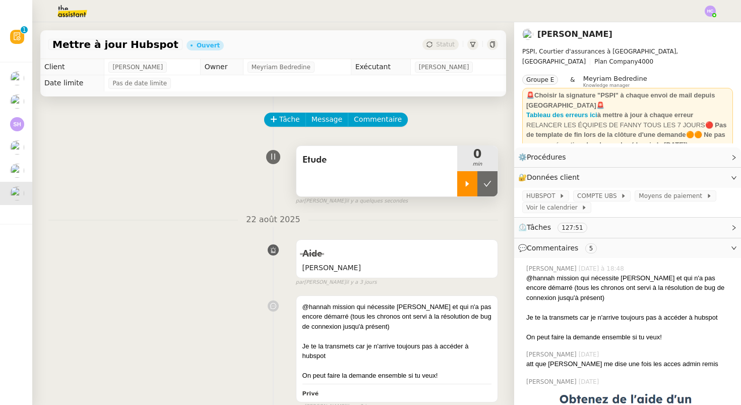
click at [473, 190] on div at bounding box center [467, 183] width 20 height 25
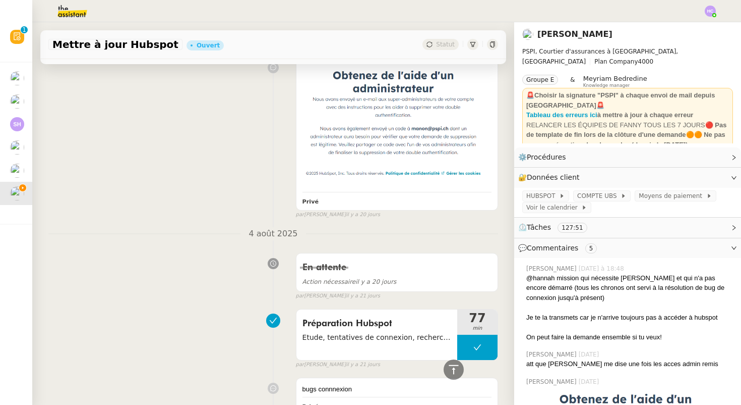
scroll to position [4658, 0]
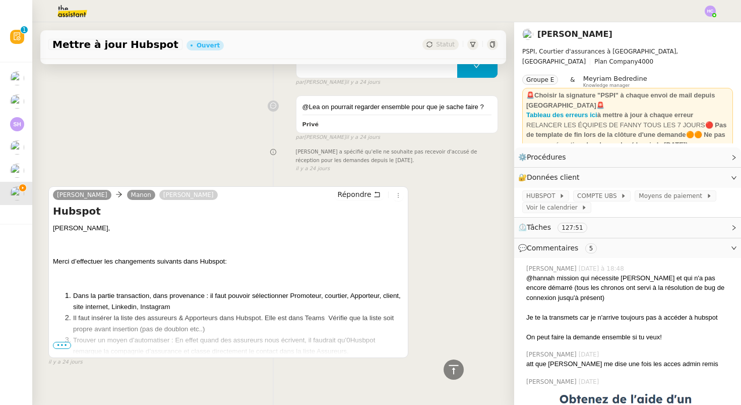
click at [62, 341] on span "•••" at bounding box center [62, 344] width 18 height 7
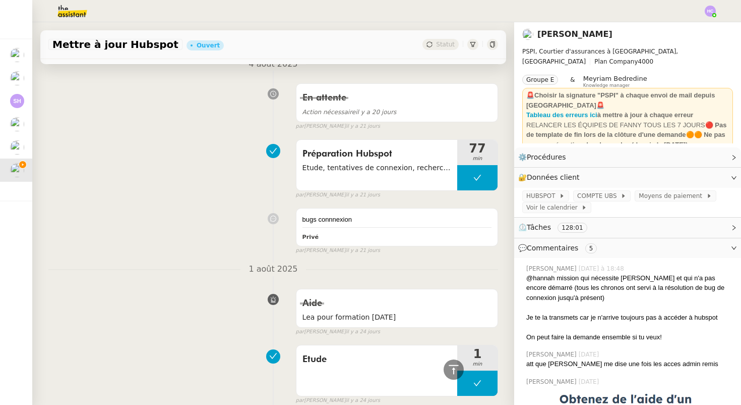
scroll to position [4337, 0]
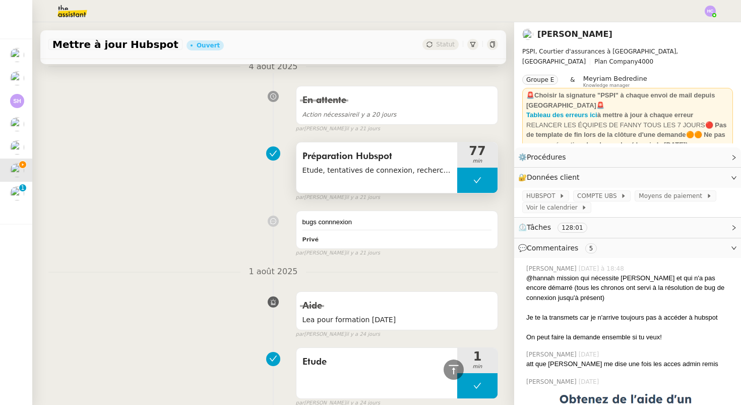
click at [351, 153] on span "Préparation Hubspot" at bounding box center [377, 156] width 149 height 15
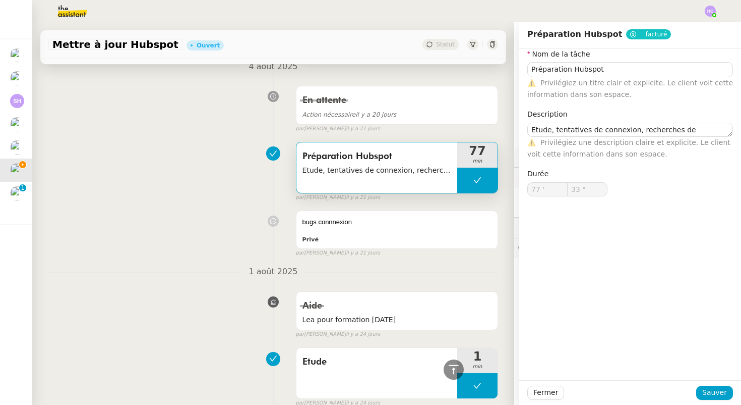
click at [256, 183] on div "Préparation Hubspot Etude, tentatives de connexion, recherches de solutions, té…" at bounding box center [273, 169] width 450 height 65
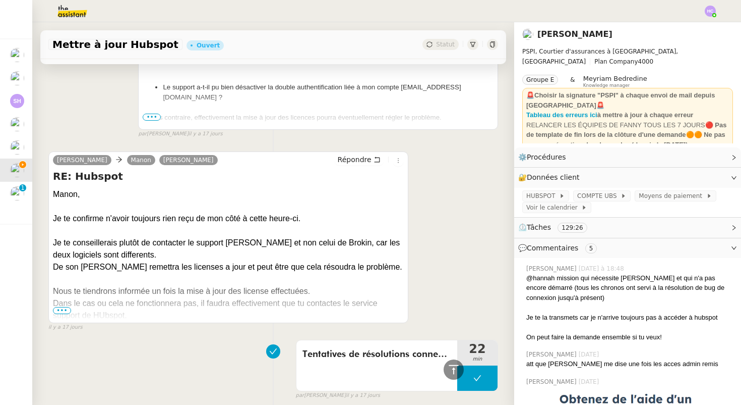
scroll to position [1724, 0]
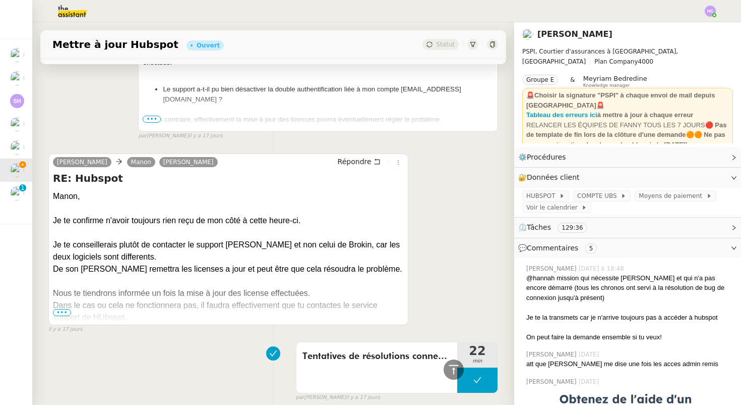
click at [62, 309] on span "•••" at bounding box center [62, 312] width 18 height 7
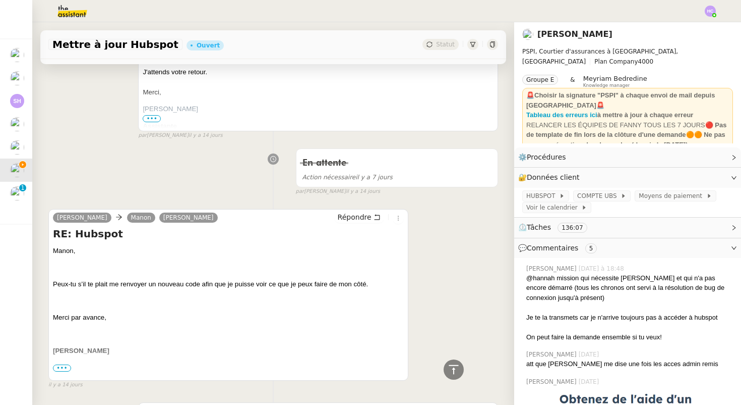
scroll to position [0, 0]
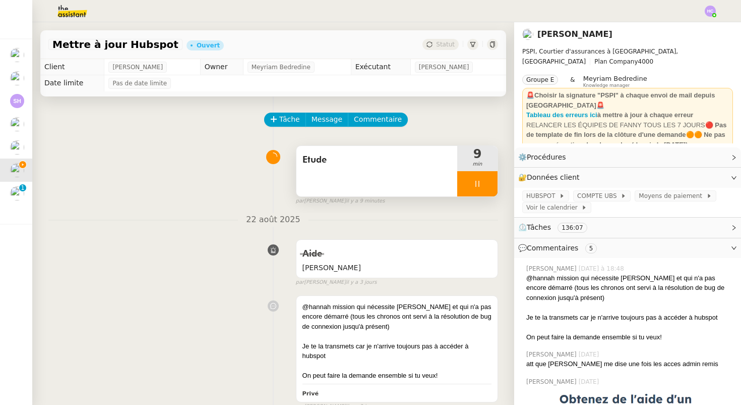
click at [362, 167] on div "Etude" at bounding box center [377, 171] width 161 height 50
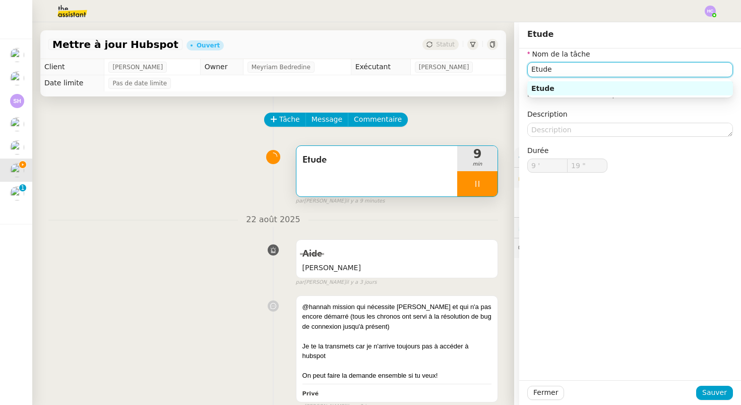
drag, startPoint x: 578, startPoint y: 64, endPoint x: 504, endPoint y: 61, distance: 73.7
click at [504, 61] on app-ticket "Mettre à jour Hubspot Ouvert Statut Client Fanny Eyraud Owner Meyriam Bedredine…" at bounding box center [386, 213] width 709 height 382
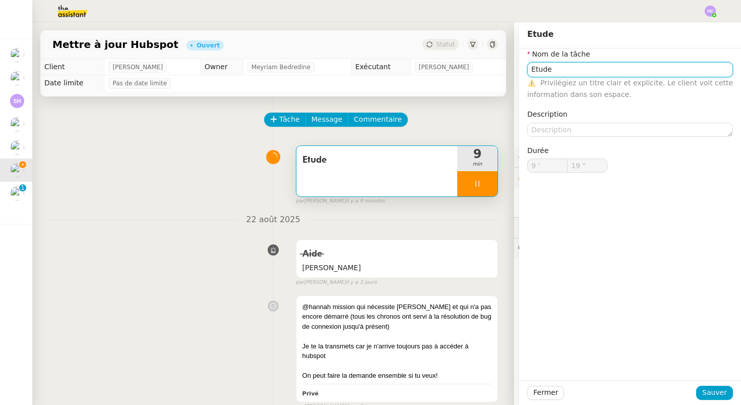
type input "20 ""
type input "Ajout"
type input "21 ""
type input "Ajout des"
type input "22 ""
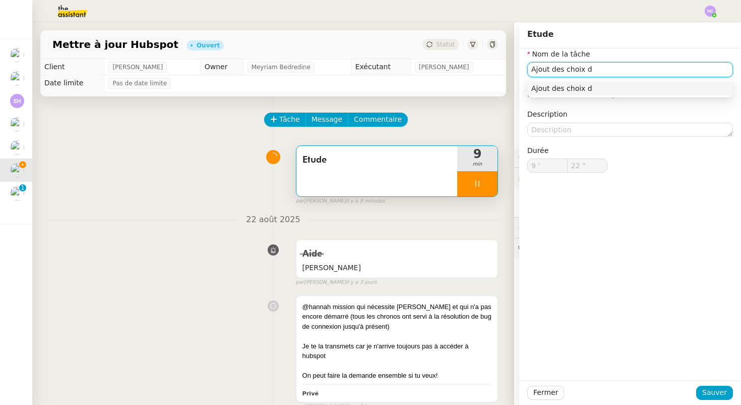
type input "Ajout des choix de"
type input "23 ""
type input "Ajout des choix de provena"
type input "24 ""
type input "Ajout des choix de provenance pour l"
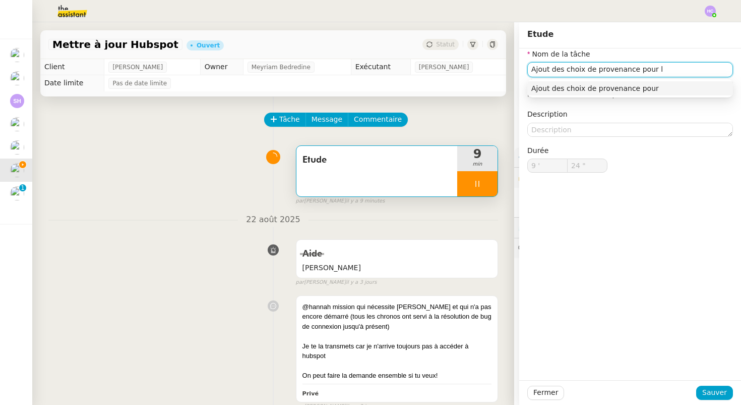
type input "25 ""
type input "Ajout des choix de provenance pour les tran"
type input "26 ""
type input "Ajout des choix de provenance pour les transactio"
type input "27 ""
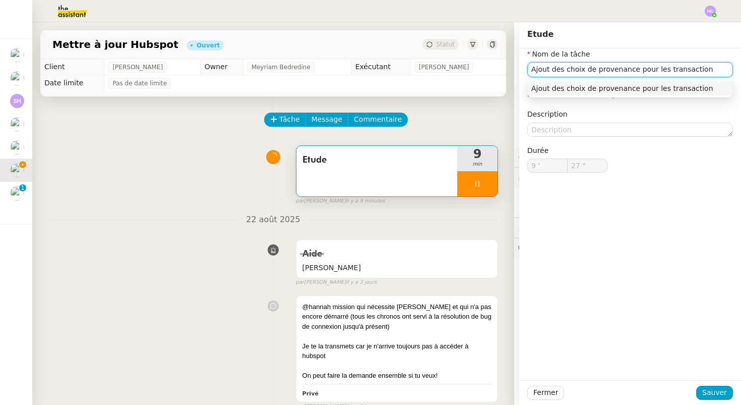
type input "Ajout des choix de provenance pour les transactions"
click at [568, 87] on div "Ajout des choix de provenance pour les transactions" at bounding box center [631, 88] width 198 height 9
type input "30 ""
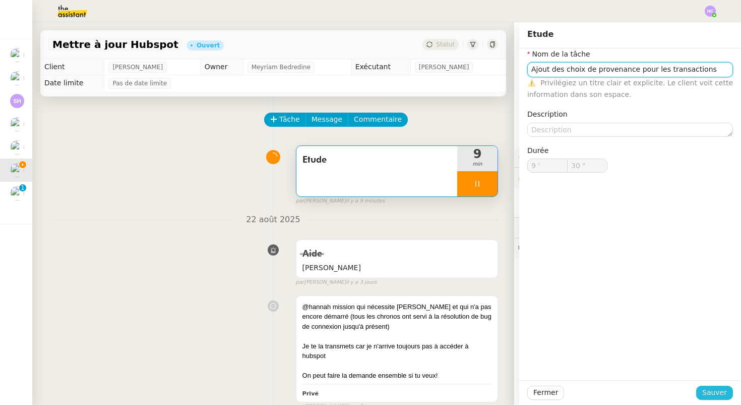
type input "Ajout des choix de provenance pour les transactions"
click at [727, 389] on span "Sauver" at bounding box center [715, 392] width 25 height 12
type input "31 ""
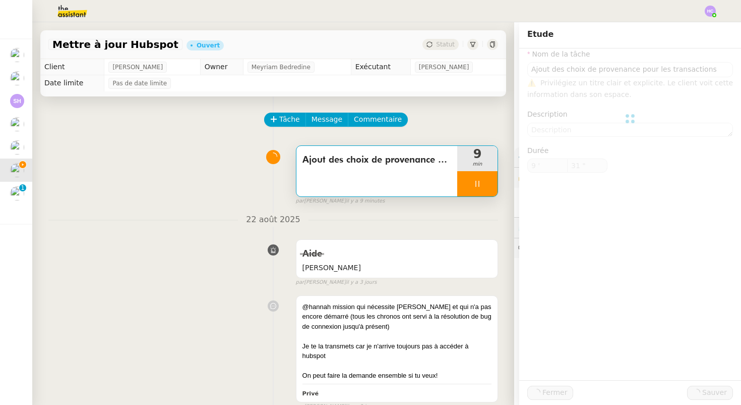
type input "Ajout des choix de provenance pour les transactions"
type input "9 '"
type input "31 ""
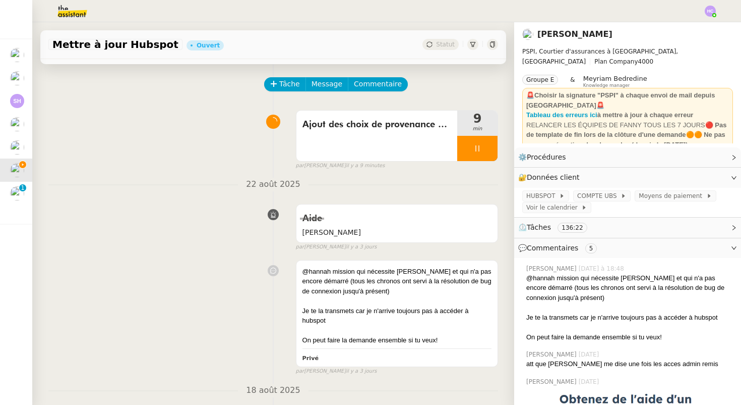
scroll to position [35, 0]
click at [329, 86] on span "Message" at bounding box center [327, 85] width 31 height 12
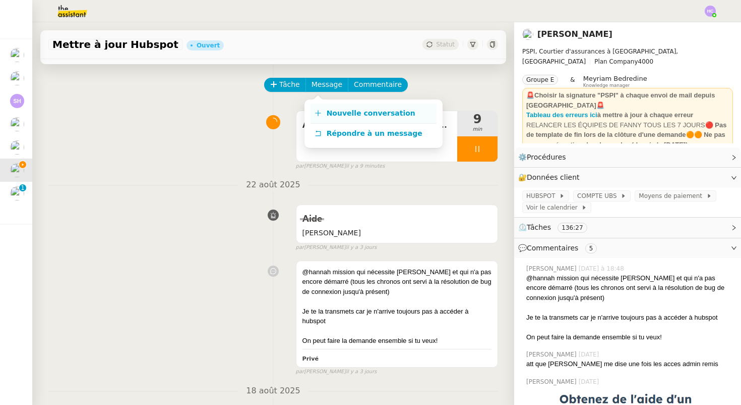
click at [335, 109] on span "Nouvelle conversation" at bounding box center [371, 113] width 89 height 8
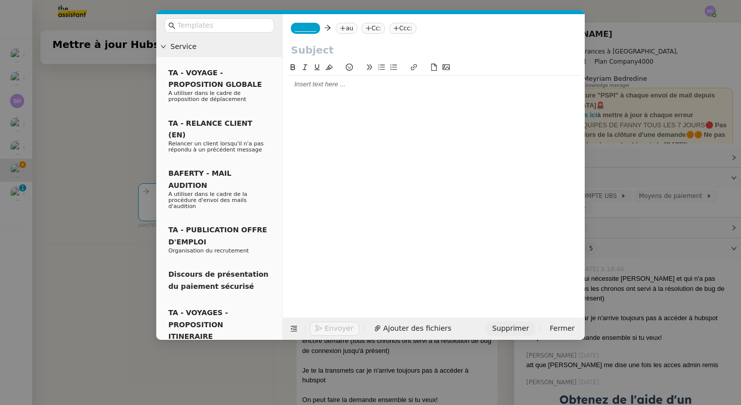
click at [526, 324] on span "Supprimer" at bounding box center [510, 328] width 37 height 12
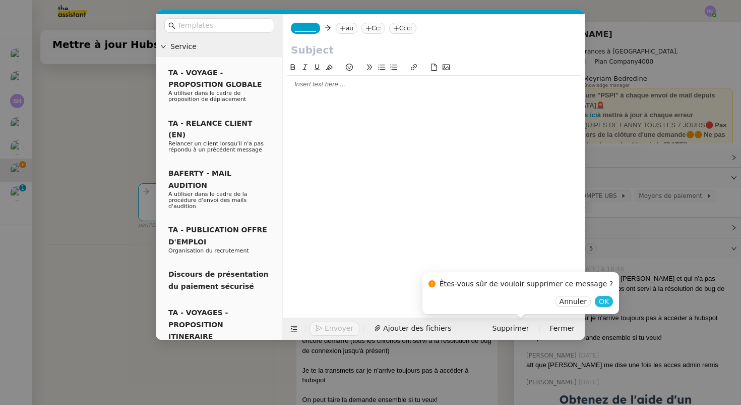
click at [599, 300] on span "OK" at bounding box center [604, 301] width 10 height 10
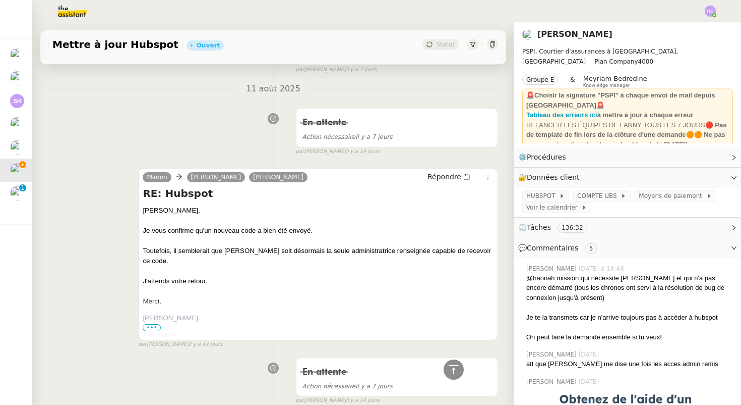
scroll to position [425, 0]
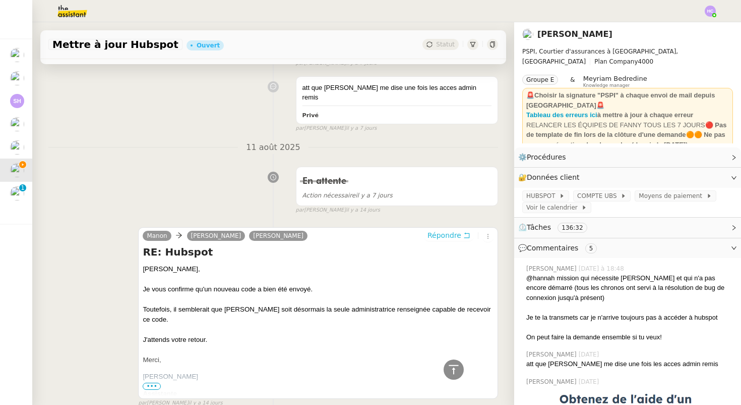
click at [438, 230] on span "Répondre" at bounding box center [445, 235] width 34 height 10
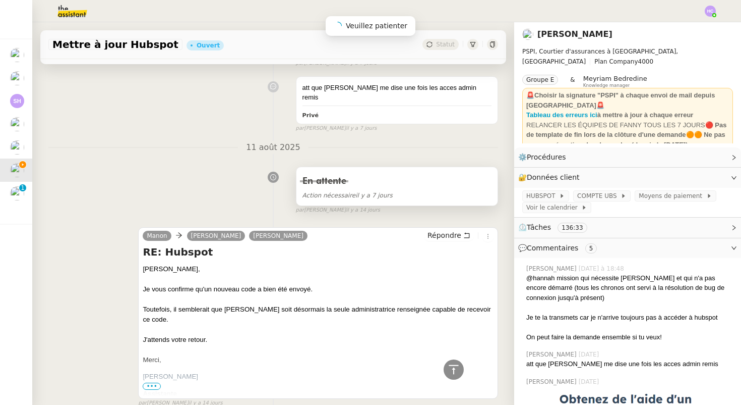
scroll to position [502, 0]
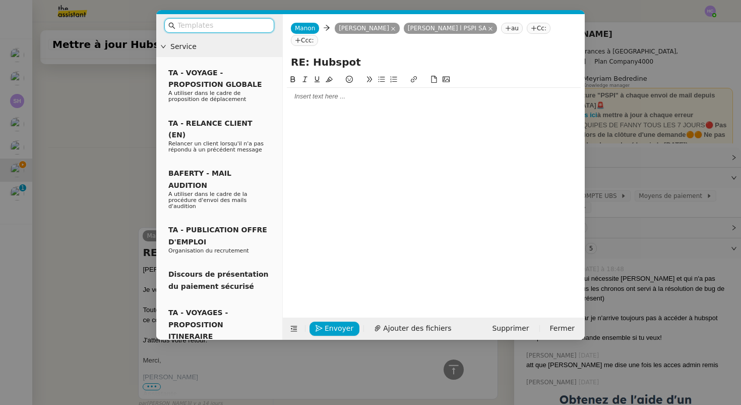
click at [316, 104] on div at bounding box center [434, 96] width 294 height 17
click at [105, 132] on nz-modal-container "Service TA - VOYAGE - PROPOSITION GLOBALE A utiliser dans le cadre de propositi…" at bounding box center [370, 202] width 741 height 405
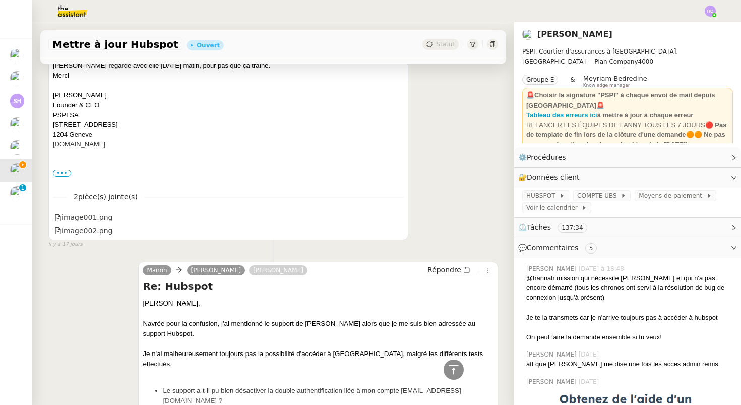
scroll to position [1524, 0]
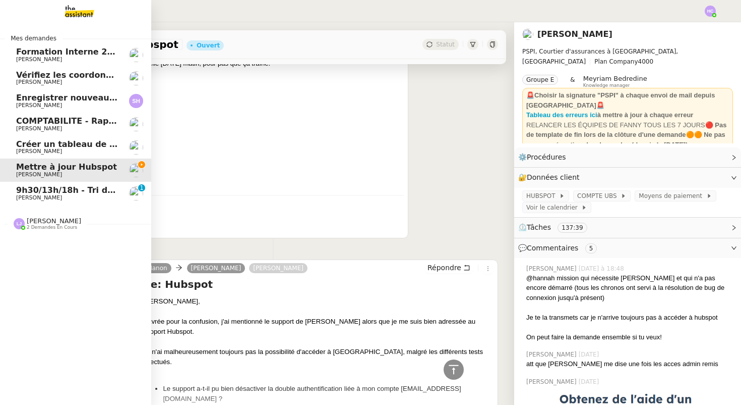
click at [48, 189] on span "9h30/13h/18h - Tri de la boite mail PRO - 22 août 2025" at bounding box center [139, 190] width 247 height 10
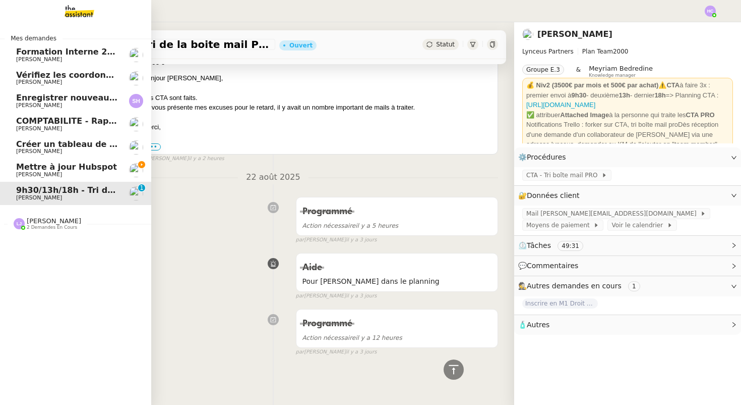
click at [47, 169] on span "Mettre à jour Hubspot" at bounding box center [66, 167] width 101 height 10
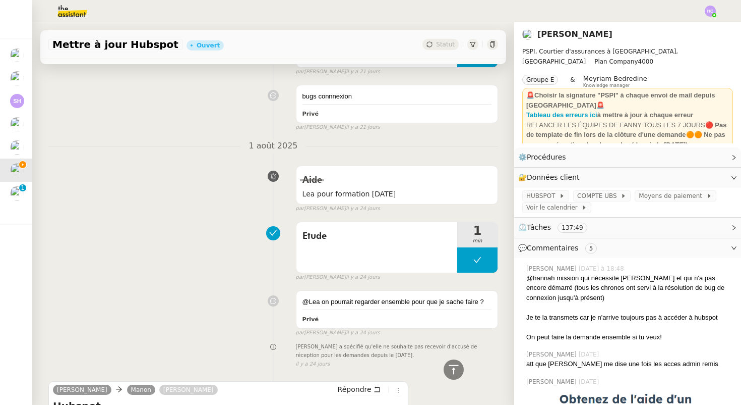
scroll to position [4756, 0]
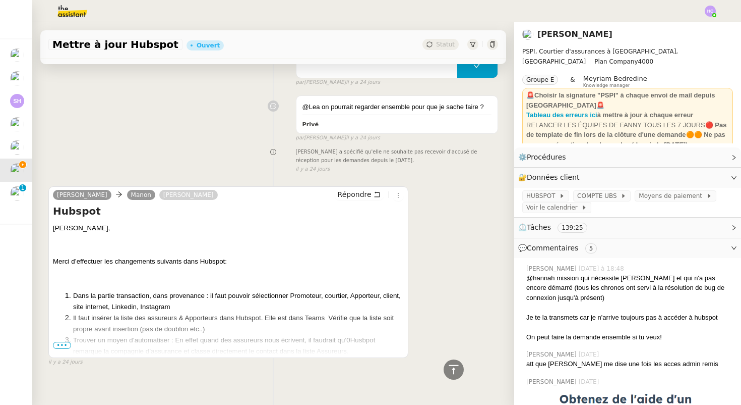
click at [63, 341] on span "•••" at bounding box center [62, 344] width 18 height 7
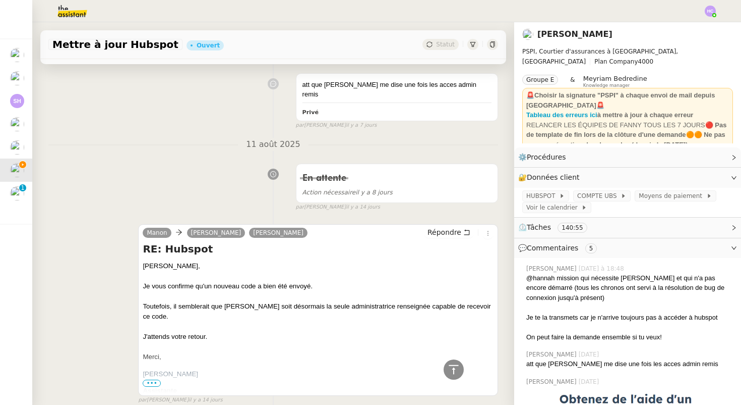
scroll to position [0, 0]
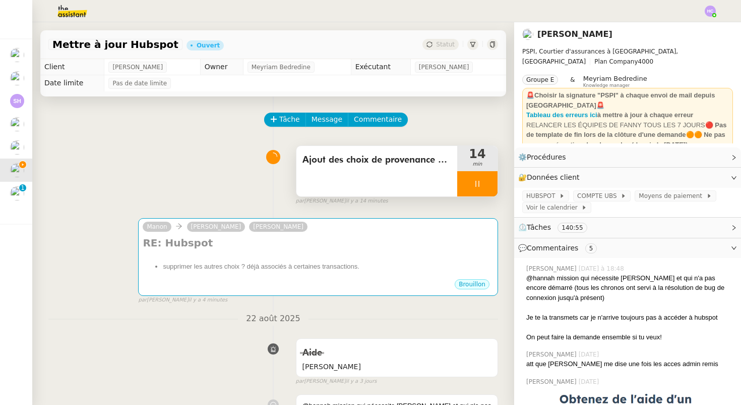
click at [481, 186] on icon at bounding box center [478, 184] width 8 height 8
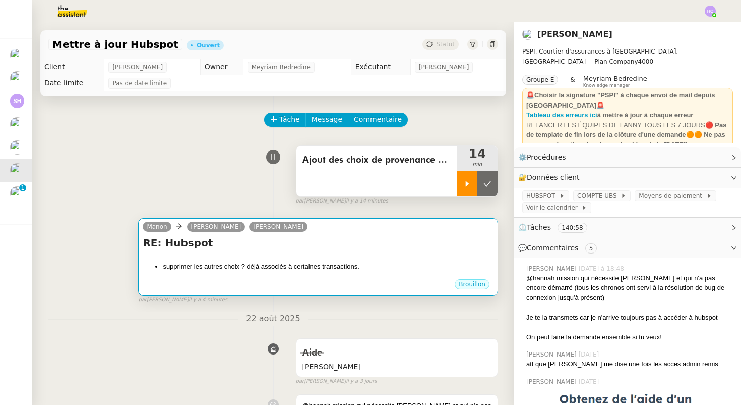
click at [285, 275] on div "supprimer les autres choix ? déjà associés à certaines transactions." at bounding box center [318, 266] width 351 height 23
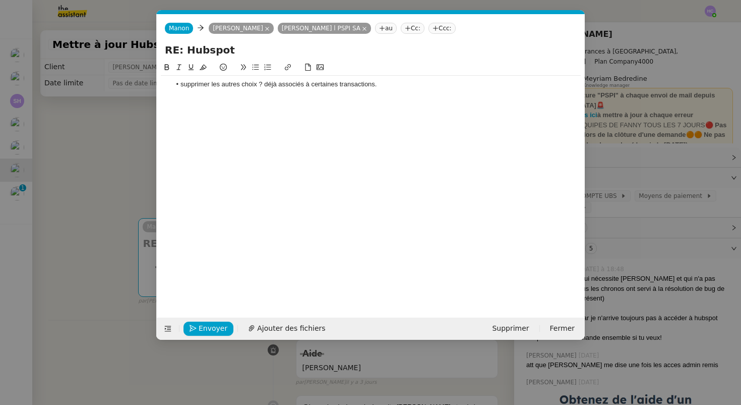
scroll to position [0, 21]
click at [182, 87] on li "supprimer les autres choix ? déjà associés à certaines transactions." at bounding box center [376, 84] width 411 height 9
click at [141, 152] on nz-modal-container "Service TA - VOYAGE - PROPOSITION GLOBALE A utiliser dans le cadre de propositi…" at bounding box center [370, 202] width 741 height 405
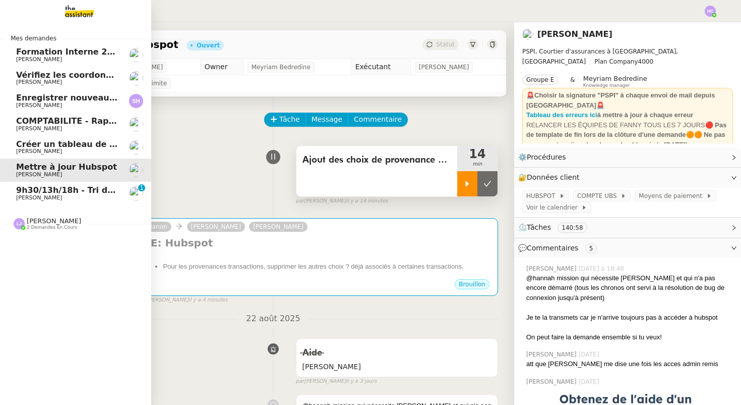
click at [41, 197] on span "[PERSON_NAME]" at bounding box center [39, 197] width 46 height 7
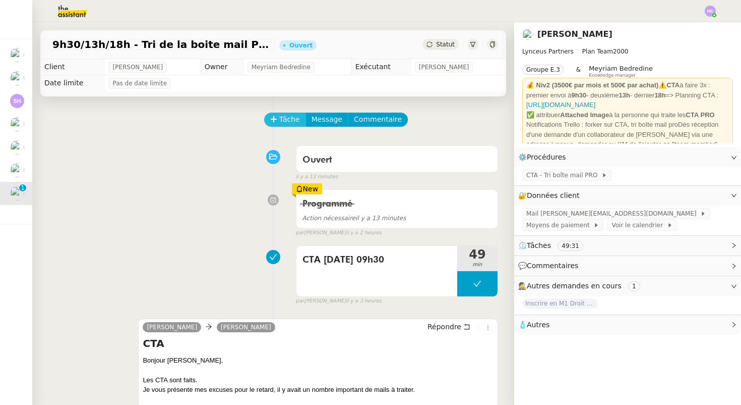
click at [280, 118] on span "Tâche" at bounding box center [289, 119] width 21 height 12
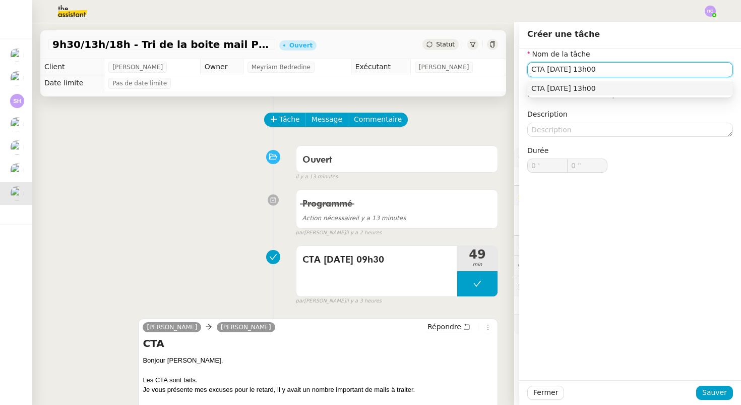
click at [565, 88] on div "CTA [DATE] 13h00" at bounding box center [631, 88] width 198 height 9
type input "CTA [DATE] 13h00"
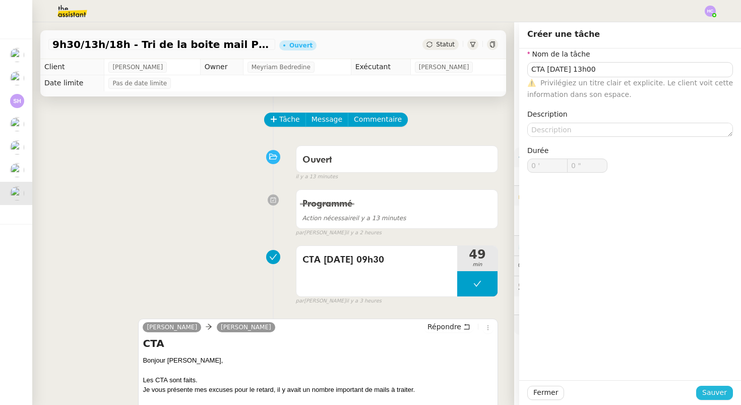
click at [708, 393] on span "Sauver" at bounding box center [715, 392] width 25 height 12
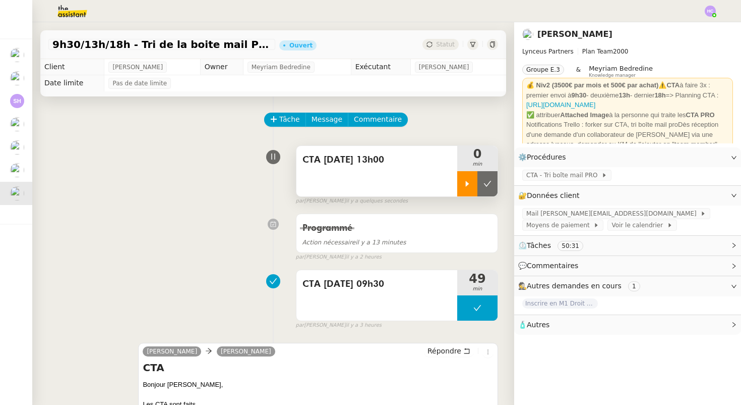
click at [464, 185] on icon at bounding box center [468, 184] width 8 height 8
click at [480, 180] on icon at bounding box center [478, 184] width 8 height 8
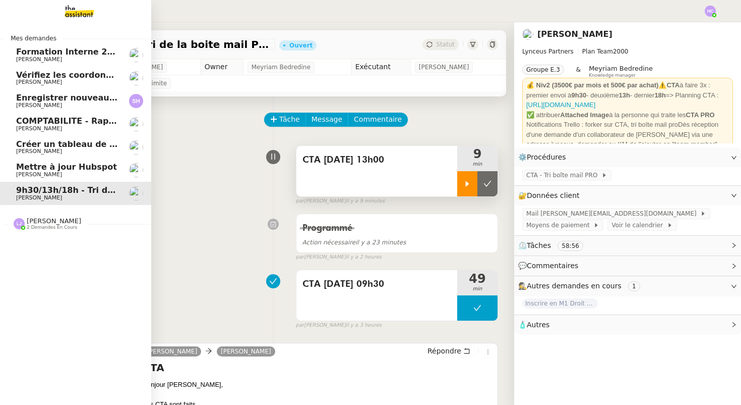
click at [81, 170] on span "Mettre à jour Hubspot" at bounding box center [66, 167] width 101 height 10
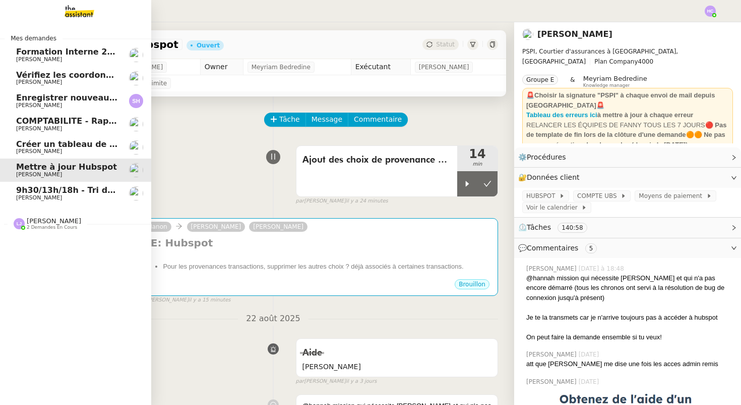
click at [79, 190] on span "9h30/13h/18h - Tri de la boite mail PRO - 22 août 2025" at bounding box center [139, 190] width 247 height 10
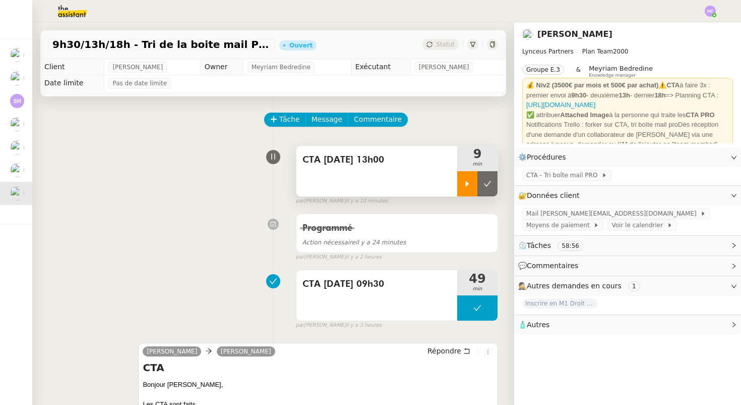
click at [469, 183] on icon at bounding box center [468, 184] width 8 height 8
click at [475, 184] on icon at bounding box center [478, 184] width 8 height 8
click at [487, 186] on icon at bounding box center [488, 184] width 8 height 6
click at [472, 187] on button at bounding box center [477, 183] width 40 height 25
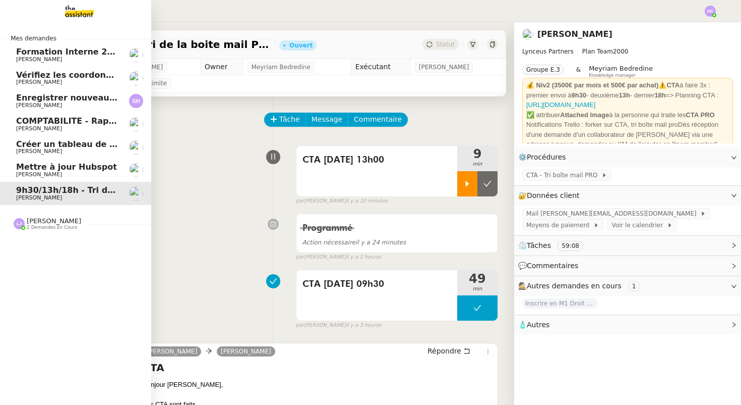
click at [71, 162] on span "Mettre à jour Hubspot" at bounding box center [66, 167] width 101 height 10
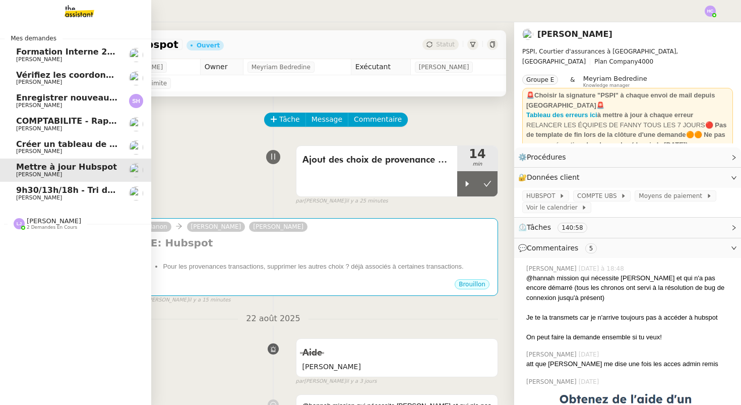
click at [43, 149] on span "[PERSON_NAME]" at bounding box center [39, 151] width 46 height 7
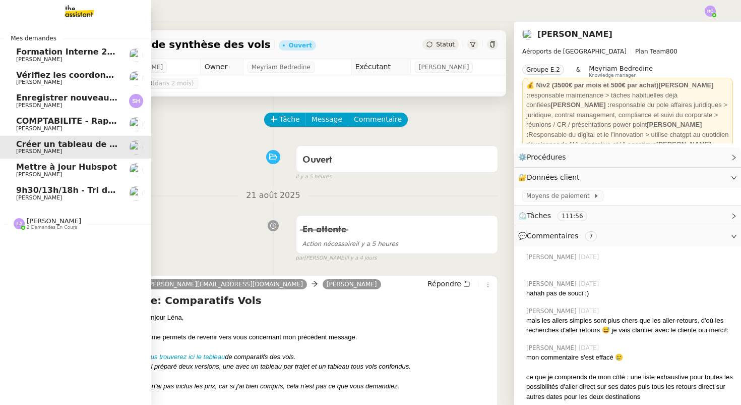
click at [56, 71] on span "Vérifiez les coordonnées bancaires pour le virement" at bounding box center [134, 75] width 237 height 10
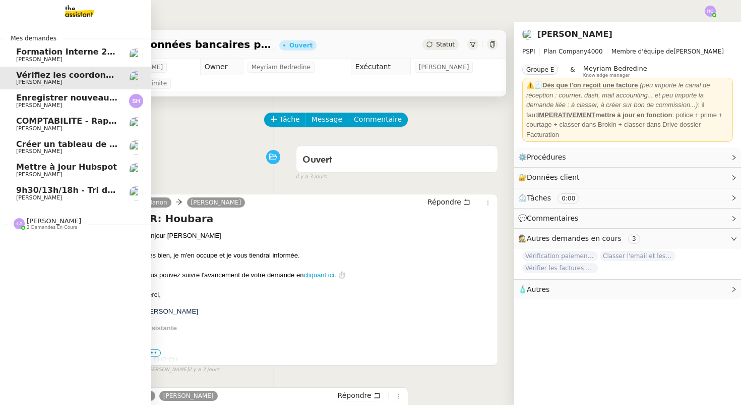
click at [30, 100] on span "Enregistrer nouveau client et contrat" at bounding box center [100, 98] width 169 height 10
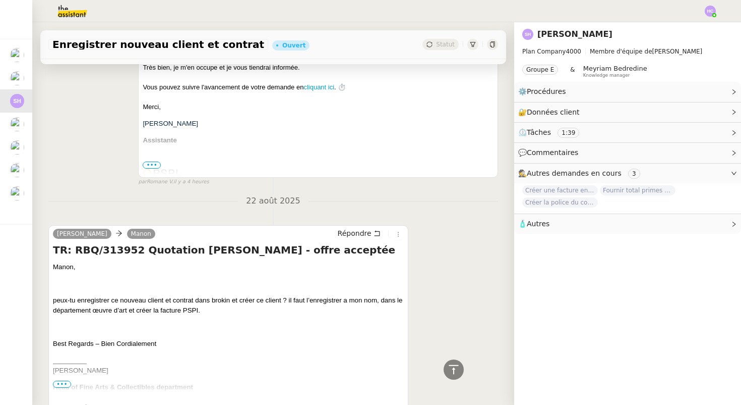
scroll to position [212, 0]
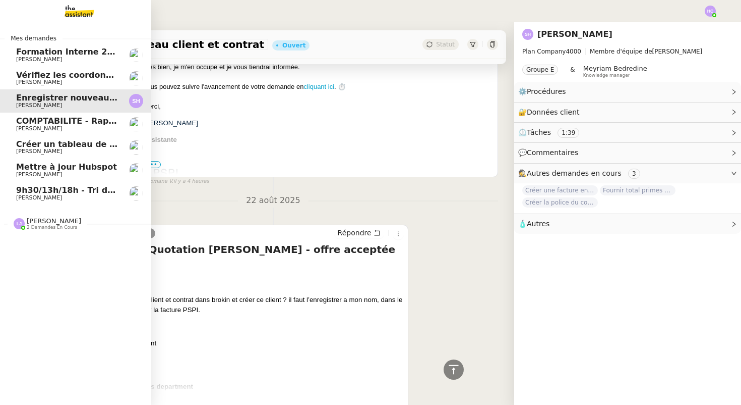
click at [34, 127] on span "[PERSON_NAME]" at bounding box center [39, 128] width 46 height 7
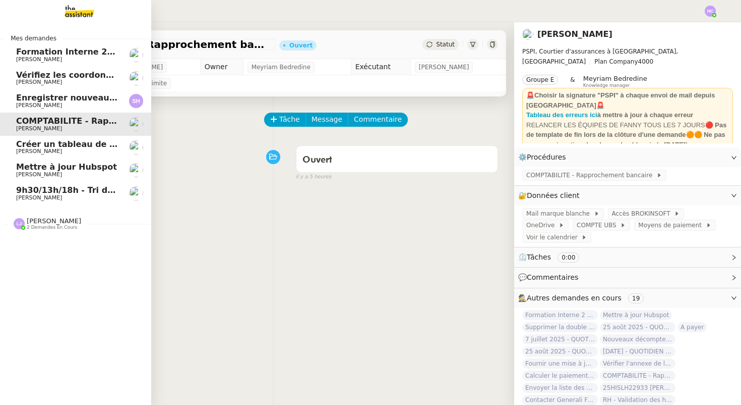
click at [31, 145] on span "Créer un tableau de synthèse des vols" at bounding box center [103, 144] width 175 height 10
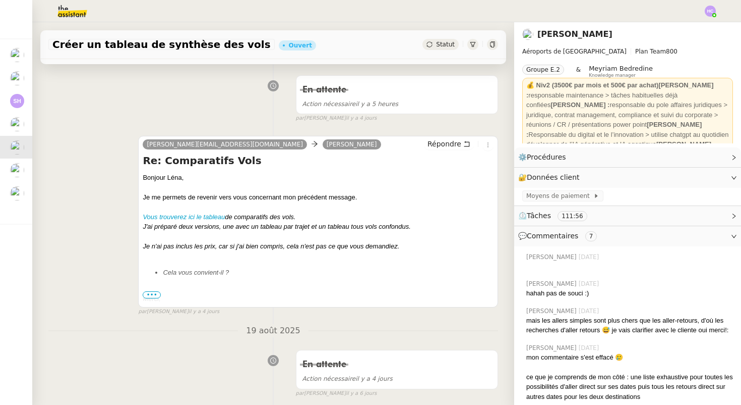
scroll to position [141, 0]
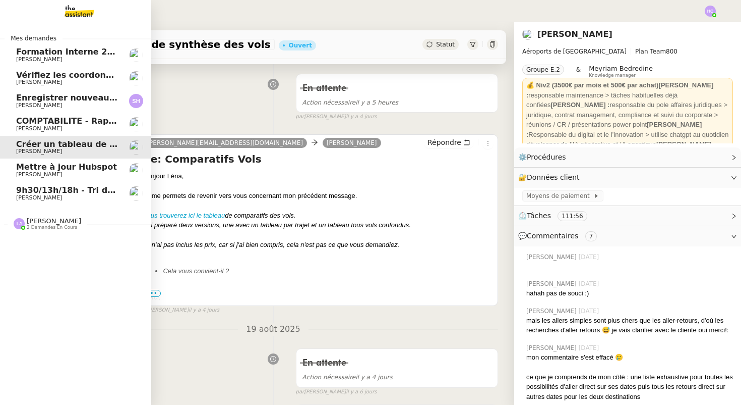
click at [31, 173] on span "[PERSON_NAME]" at bounding box center [39, 174] width 46 height 7
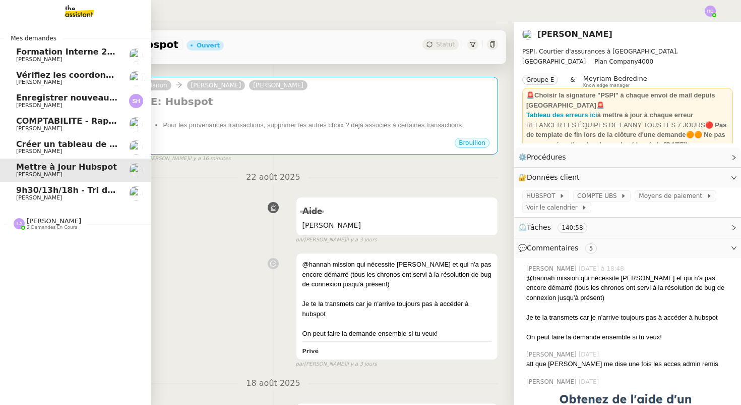
click at [71, 192] on span "9h30/13h/18h - Tri de la boite mail PRO - 22 août 2025" at bounding box center [139, 190] width 247 height 10
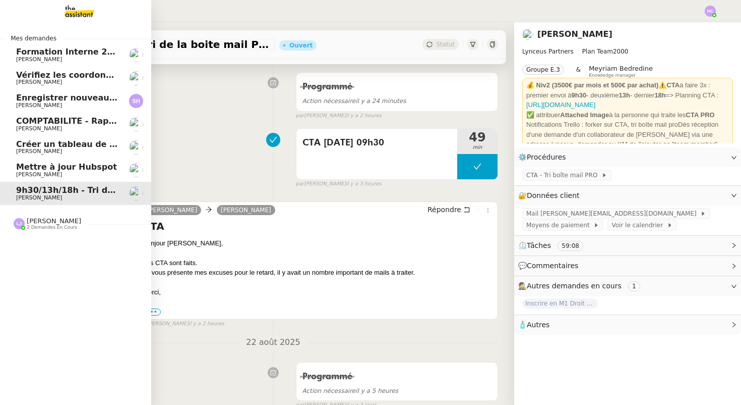
click at [61, 224] on span "2 demandes en cours" at bounding box center [52, 227] width 50 height 6
click at [60, 224] on span "[PERSON_NAME]" at bounding box center [54, 221] width 54 height 8
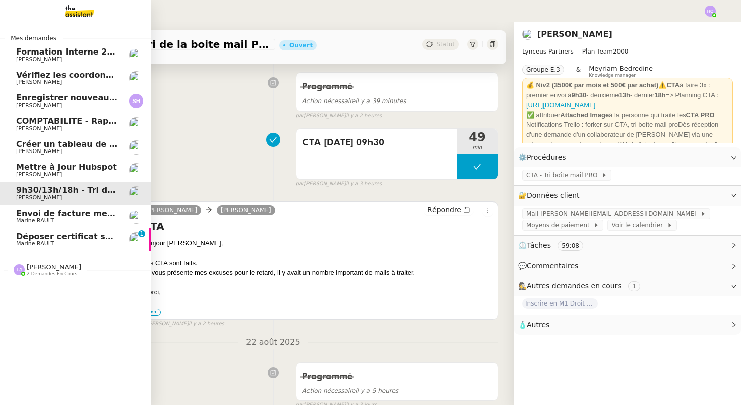
click at [34, 241] on span "Marine RAULT" at bounding box center [35, 243] width 38 height 7
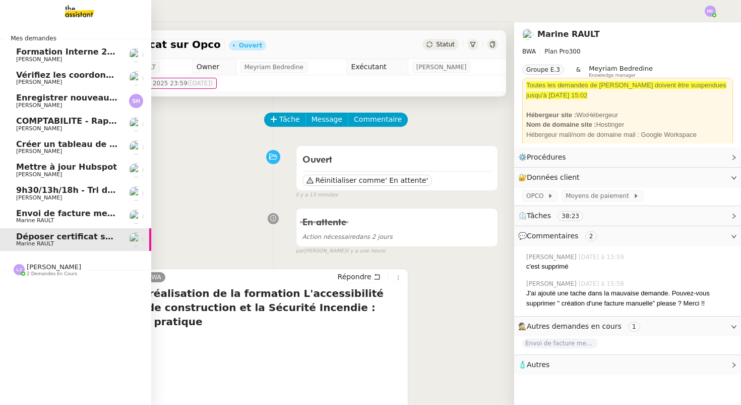
click at [43, 213] on span "Envoi de facture mensuelle Adobe" at bounding box center [93, 213] width 155 height 10
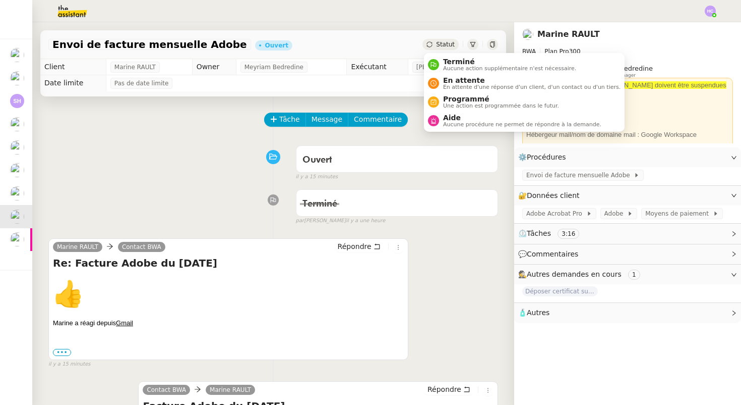
click at [437, 47] on span "Statut" at bounding box center [445, 44] width 19 height 7
click at [434, 47] on div "Statut" at bounding box center [441, 44] width 36 height 11
click at [443, 61] on span "Terminé" at bounding box center [509, 62] width 133 height 8
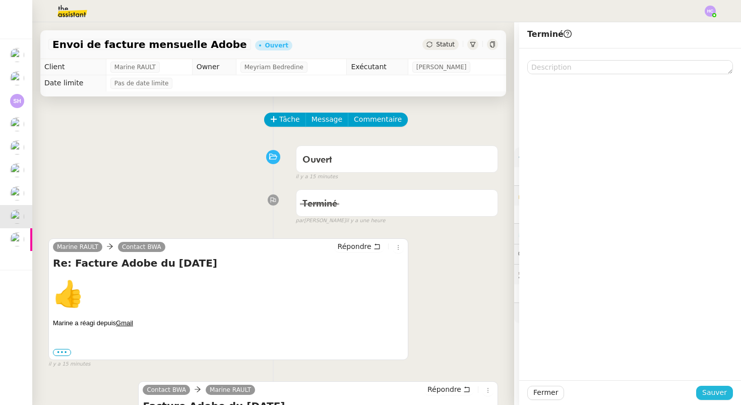
click at [714, 391] on span "Sauver" at bounding box center [715, 392] width 25 height 12
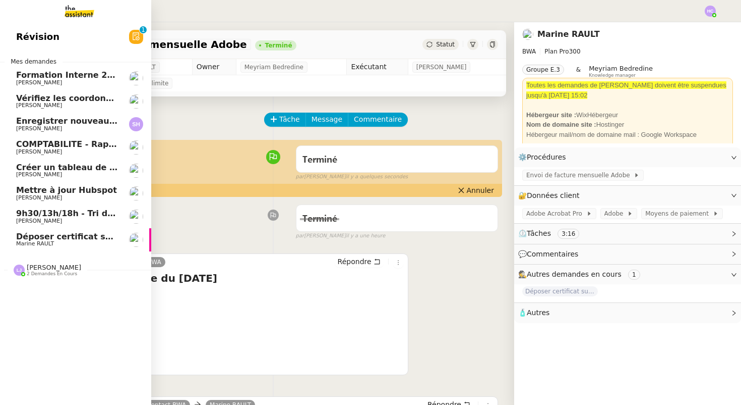
click at [59, 245] on span "Marine RAULT" at bounding box center [67, 244] width 102 height 6
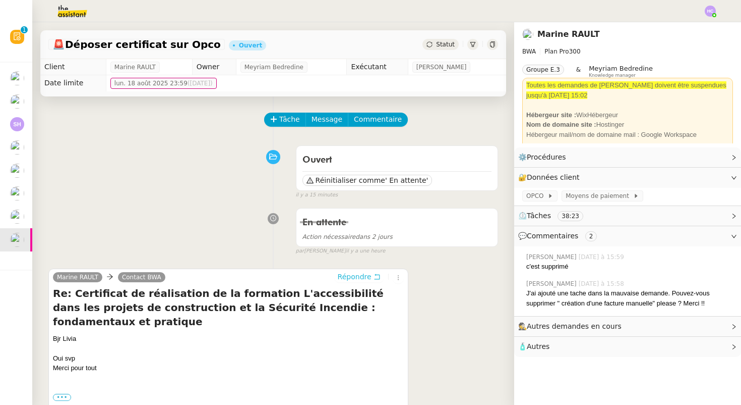
click at [363, 276] on span "Répondre" at bounding box center [355, 276] width 34 height 10
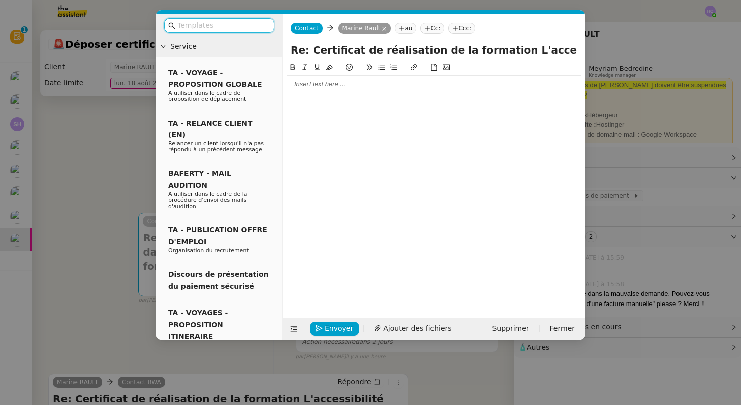
click at [308, 93] on div at bounding box center [434, 182] width 294 height 240
click at [308, 80] on div at bounding box center [434, 84] width 294 height 9
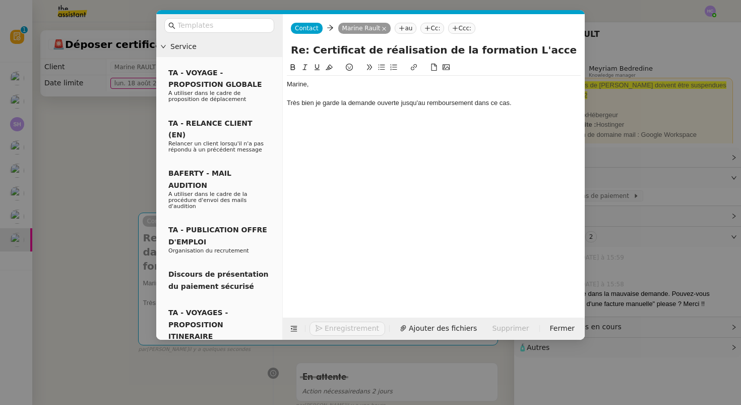
click at [409, 103] on div "Très bien je garde la demande ouverte jusqu'au remboursement dans ce cas." at bounding box center [434, 102] width 294 height 9
click at [554, 102] on div "Très bien je garde la demande ouverte pour suivi jusqu'à remboursement dans ce …" at bounding box center [434, 102] width 294 height 9
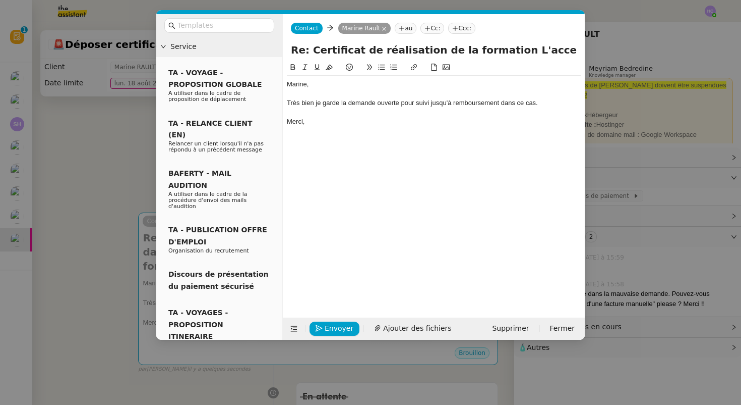
click at [315, 104] on div "Très bien je garde la demande ouverte pour suivi jusqu'à remboursement dans ce …" at bounding box center [434, 102] width 294 height 9
click at [337, 325] on span "Envoyer" at bounding box center [339, 328] width 29 height 12
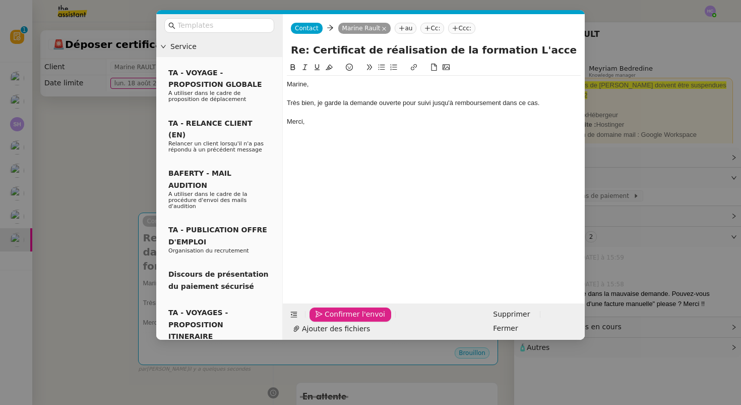
click at [337, 320] on span "Confirmer l'envoi" at bounding box center [355, 314] width 61 height 12
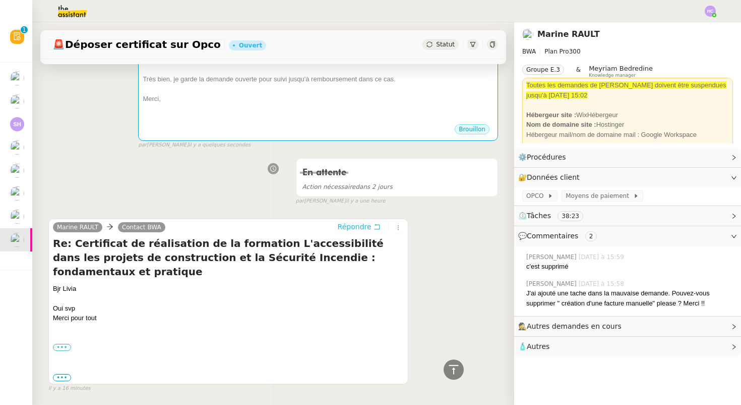
scroll to position [222, 0]
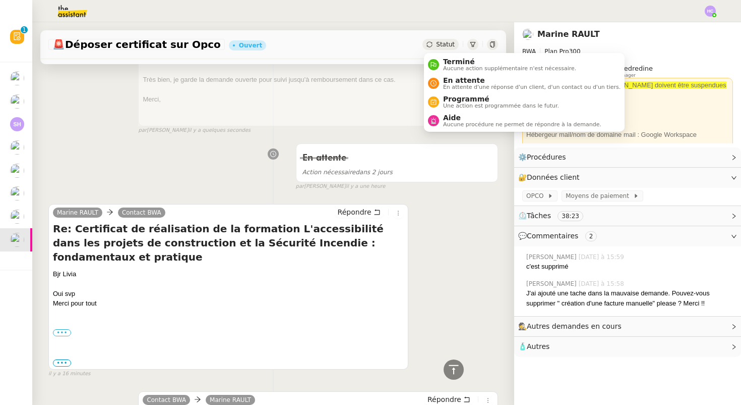
click at [435, 46] on div "Statut" at bounding box center [441, 44] width 36 height 11
click at [440, 84] on div "En attente En attente d'une réponse d'un client, d'un contact ou d'un tiers." at bounding box center [530, 83] width 182 height 14
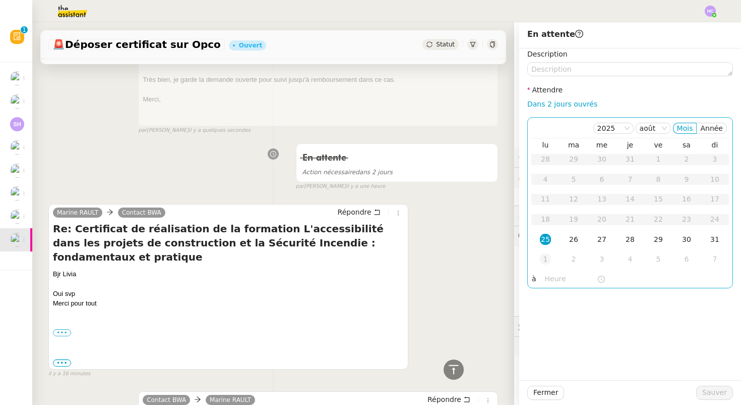
click at [543, 254] on div "1" at bounding box center [545, 258] width 11 height 11
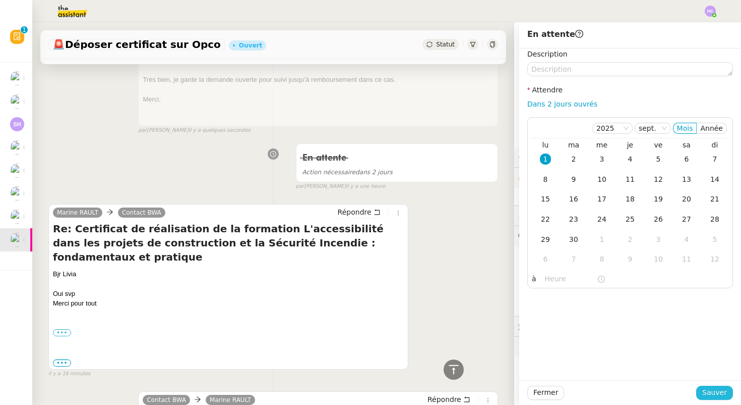
click at [710, 393] on span "Sauver" at bounding box center [715, 392] width 25 height 12
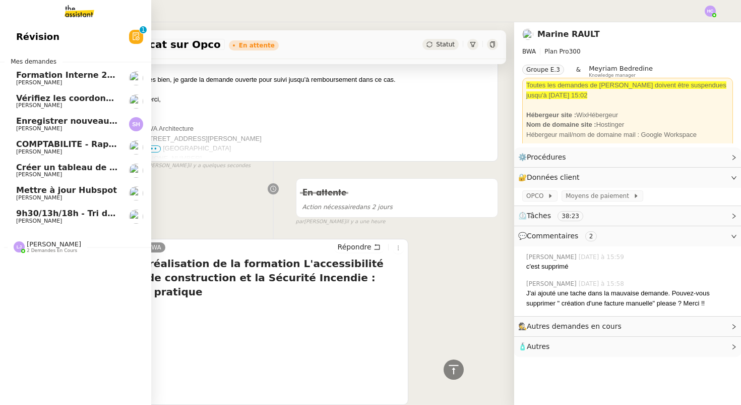
click at [58, 213] on span "9h30/13h/18h - Tri de la boite mail PRO - 22 août 2025" at bounding box center [139, 213] width 247 height 10
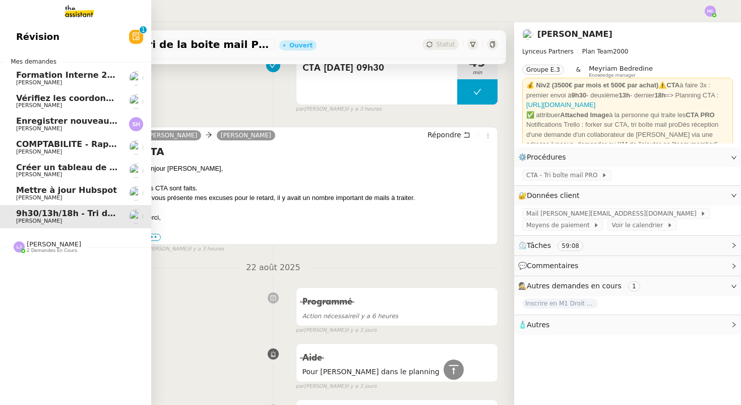
click at [64, 193] on span "Mettre à jour Hubspot" at bounding box center [66, 190] width 101 height 10
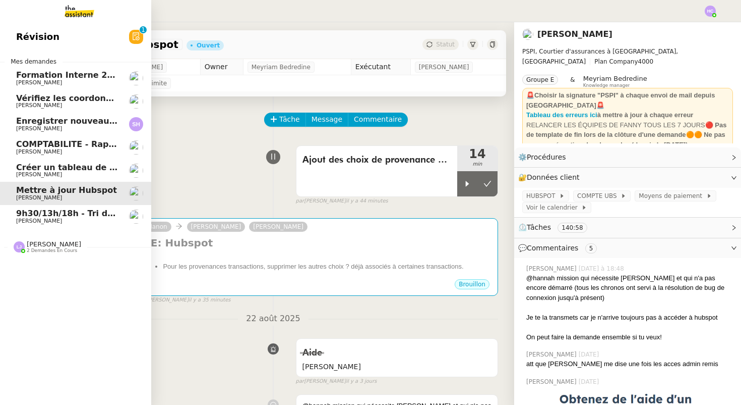
click at [42, 215] on span "9h30/13h/18h - Tri de la boite mail PRO - 22 août 2025" at bounding box center [139, 213] width 247 height 10
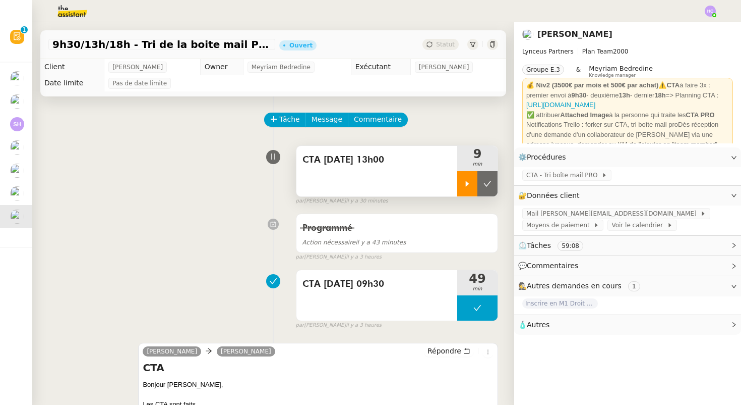
click at [466, 187] on icon at bounding box center [468, 184] width 8 height 8
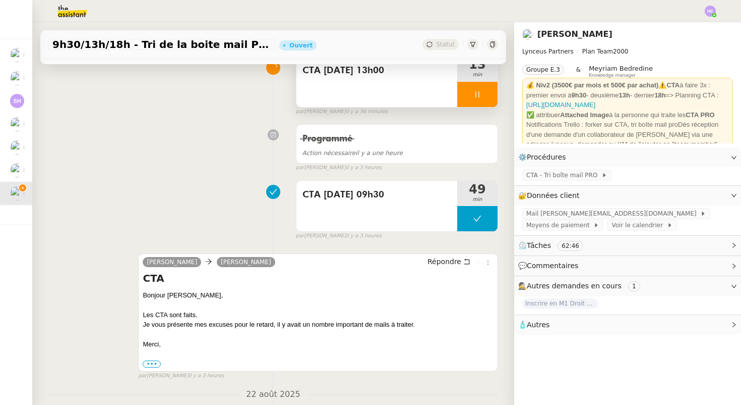
scroll to position [104, 0]
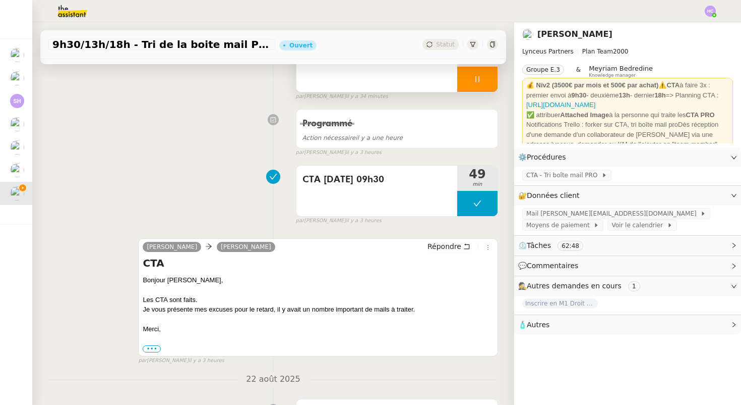
click at [471, 78] on div at bounding box center [477, 79] width 40 height 25
click at [471, 78] on icon at bounding box center [468, 79] width 8 height 8
click at [448, 244] on span "Répondre" at bounding box center [445, 246] width 34 height 10
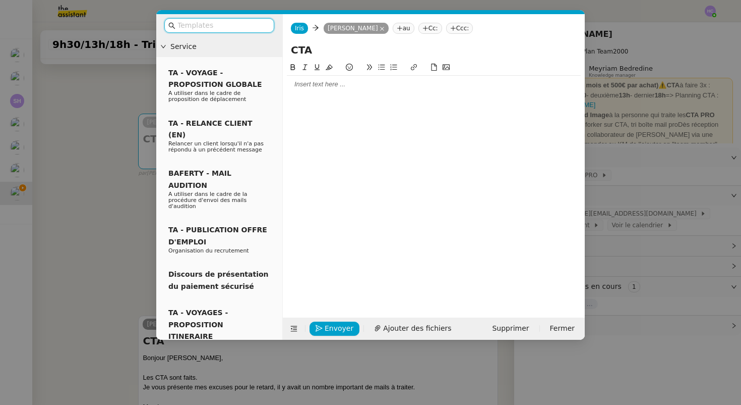
click at [169, 371] on nz-modal-container "Service TA - VOYAGE - PROPOSITION GLOBALE A utiliser dans le cadre de propositi…" at bounding box center [370, 202] width 741 height 405
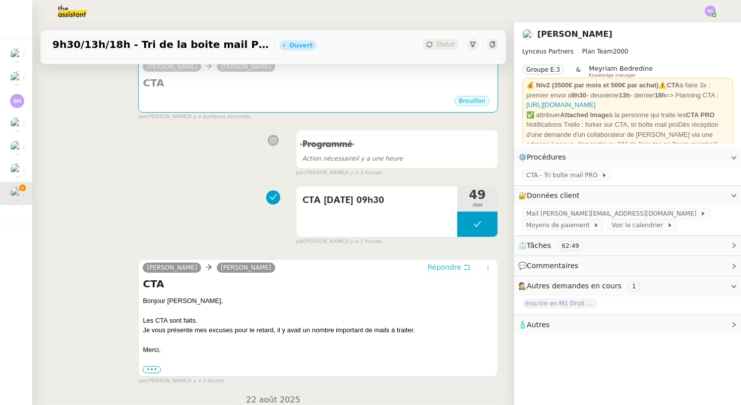
scroll to position [161, 0]
click at [142, 297] on div "Iris Lynceus Patrick Chotard Répondre CTA Bonjour Patrick, Les CTA sont faits. …" at bounding box center [318, 316] width 360 height 118
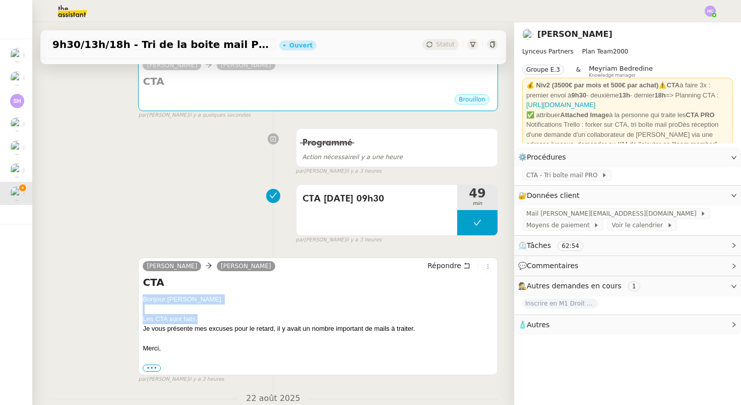
drag, startPoint x: 144, startPoint y: 297, endPoint x: 203, endPoint y: 316, distance: 62.5
click at [203, 316] on div "Bonjour Patrick, Les CTA sont faits. Je vous présente mes excuses pour le retar…" at bounding box center [318, 333] width 351 height 79
copy div "Bonjour Patrick, Les CTA sont faits."
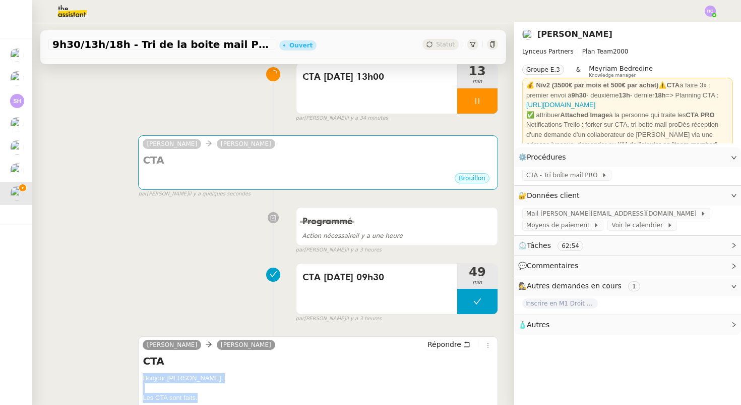
scroll to position [78, 0]
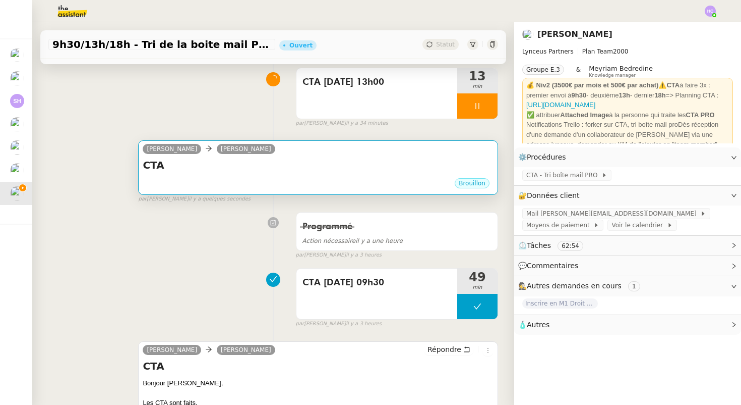
click at [295, 183] on div "Brouillon" at bounding box center [318, 184] width 351 height 15
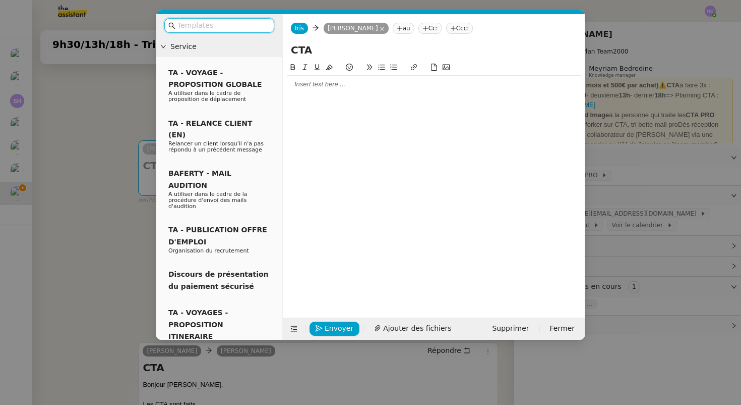
click at [304, 85] on div at bounding box center [434, 84] width 294 height 9
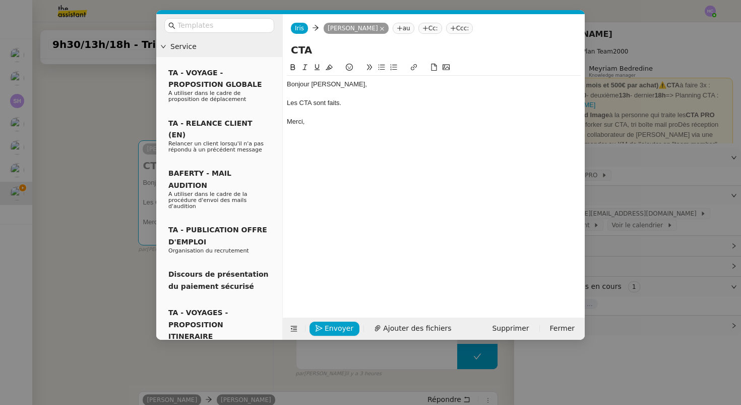
click at [304, 100] on div "Les CTA sont faits." at bounding box center [434, 102] width 294 height 9
paste input "https://trello.com/b/GQgswtmC/cta"
type input "https://trello.com/b/GQgswtmC/cta"
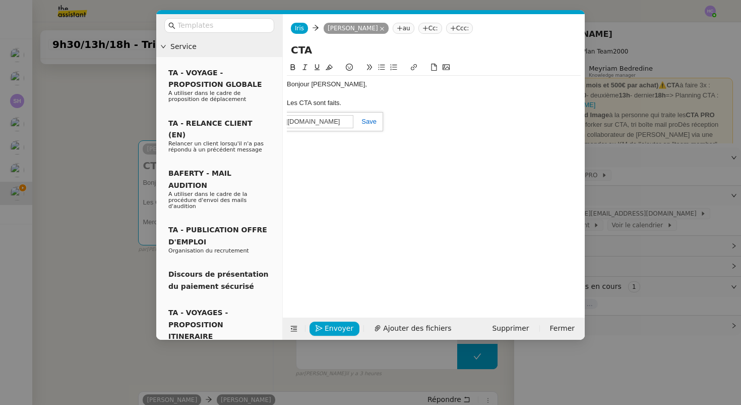
click at [376, 122] on link at bounding box center [365, 122] width 23 height 8
click at [351, 100] on div "Les CTA sont faits." at bounding box center [434, 102] width 294 height 9
click at [332, 128] on div "Bonjour [PERSON_NAME], Les CTA sont faits. [GEOGRAPHIC_DATA]," at bounding box center [434, 103] width 294 height 54
click at [120, 151] on nz-modal-container "Service TA - VOYAGE - PROPOSITION GLOBALE A utiliser dans le cadre de propositi…" at bounding box center [370, 202] width 741 height 405
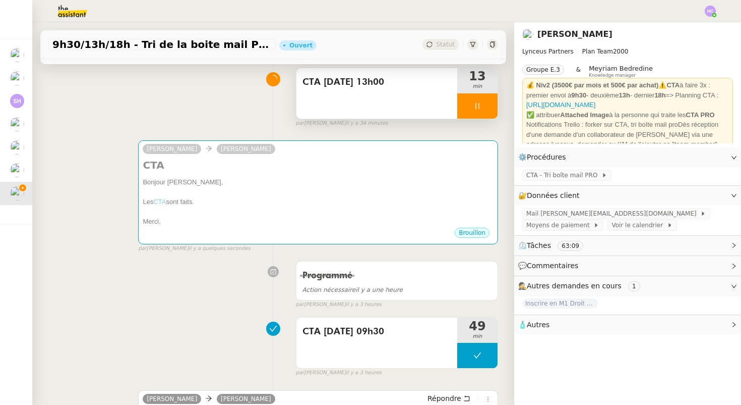
click at [475, 106] on icon at bounding box center [478, 106] width 8 height 8
click at [468, 105] on icon at bounding box center [468, 106] width 4 height 6
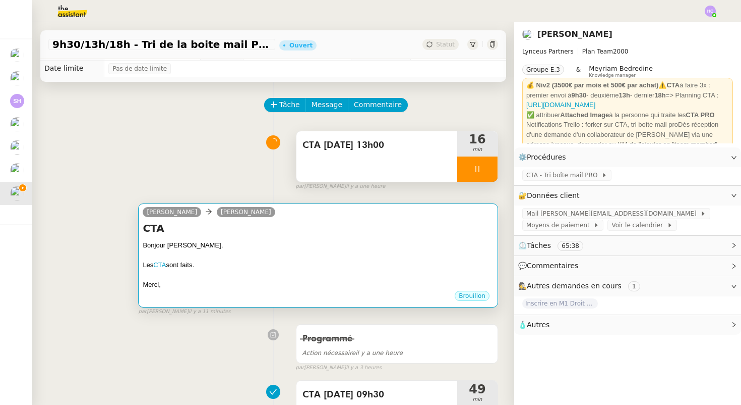
scroll to position [13, 0]
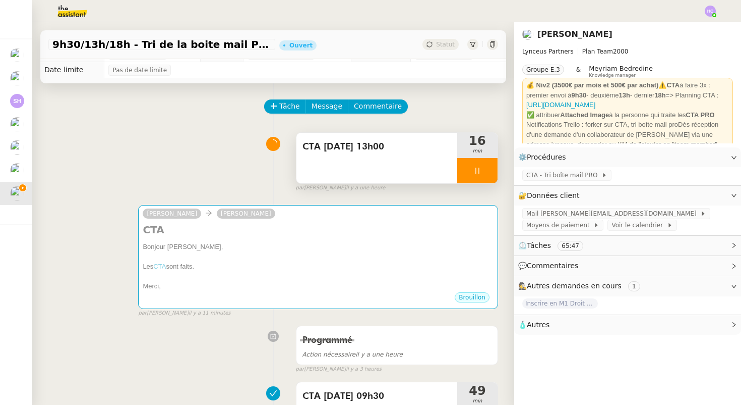
click at [468, 171] on div at bounding box center [477, 170] width 40 height 25
click at [466, 175] on div at bounding box center [467, 170] width 20 height 25
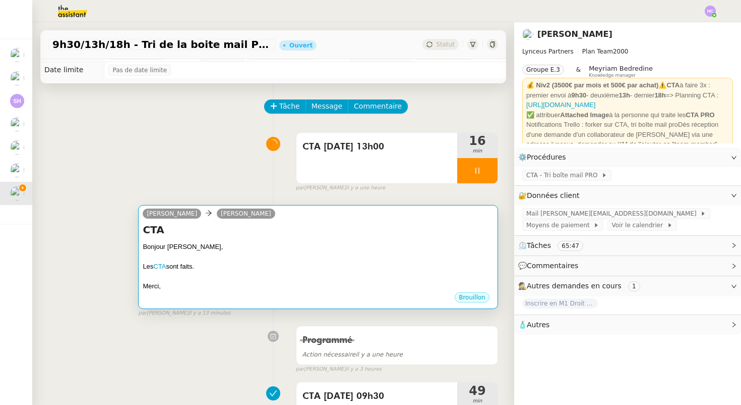
click at [227, 279] on div at bounding box center [318, 276] width 351 height 10
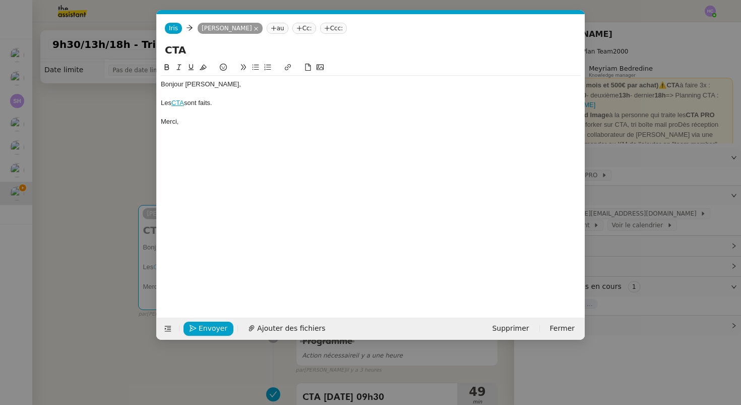
scroll to position [0, 21]
click at [203, 324] on span "Envoyer" at bounding box center [213, 328] width 29 height 12
click at [203, 324] on span "Confirmer l'envoi" at bounding box center [229, 328] width 61 height 12
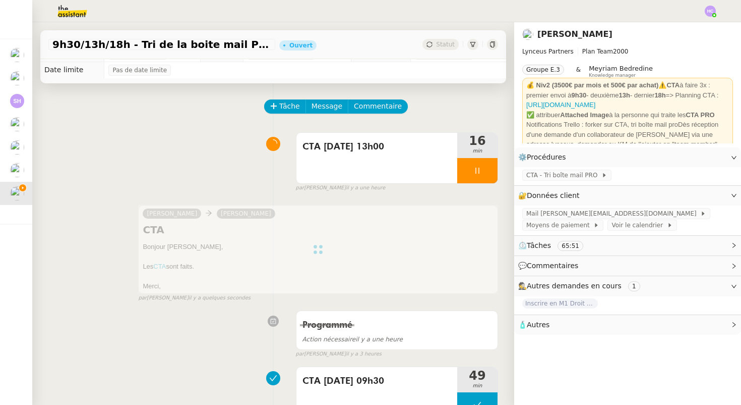
click at [334, 263] on div at bounding box center [318, 249] width 360 height 89
click at [482, 172] on div at bounding box center [477, 170] width 40 height 25
click at [485, 172] on icon at bounding box center [488, 170] width 8 height 8
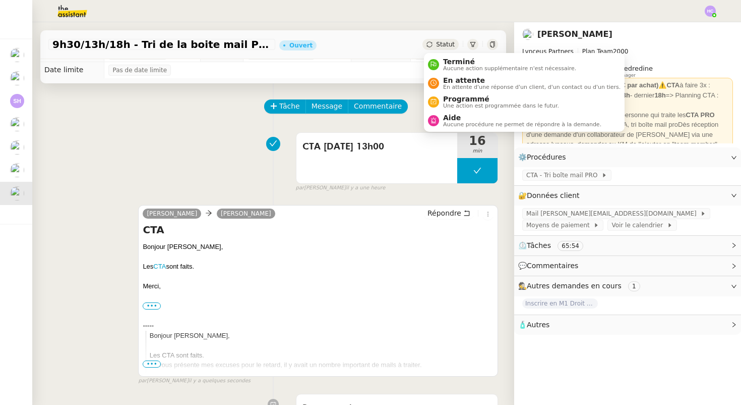
click at [452, 45] on span "Statut" at bounding box center [445, 44] width 19 height 7
click at [454, 100] on span "Programmé" at bounding box center [501, 99] width 116 height 8
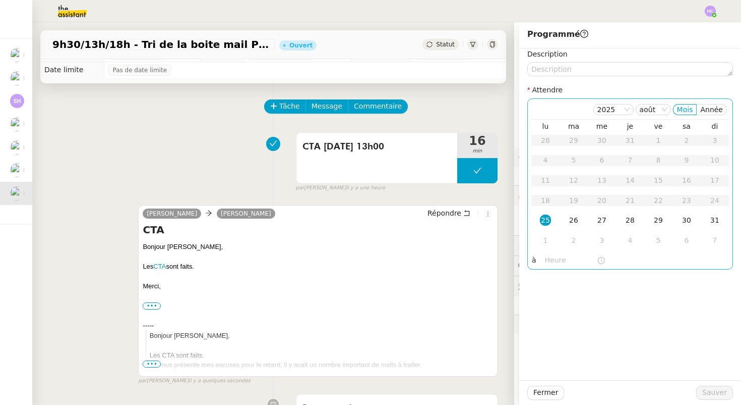
click at [544, 218] on div "25" at bounding box center [545, 219] width 11 height 11
click at [548, 257] on input "text" at bounding box center [571, 260] width 52 height 12
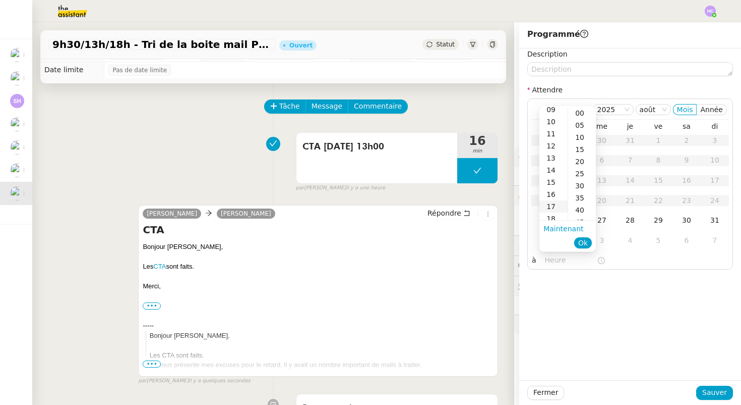
click at [554, 200] on div "17" at bounding box center [554, 206] width 28 height 12
type input "17:00"
click at [584, 110] on div "00" at bounding box center [582, 113] width 28 height 12
click at [583, 245] on span "Ok" at bounding box center [584, 243] width 10 height 10
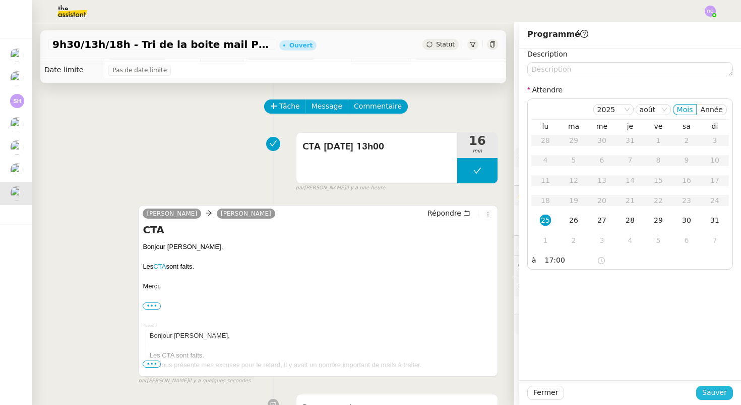
click at [717, 389] on span "Sauver" at bounding box center [715, 392] width 25 height 12
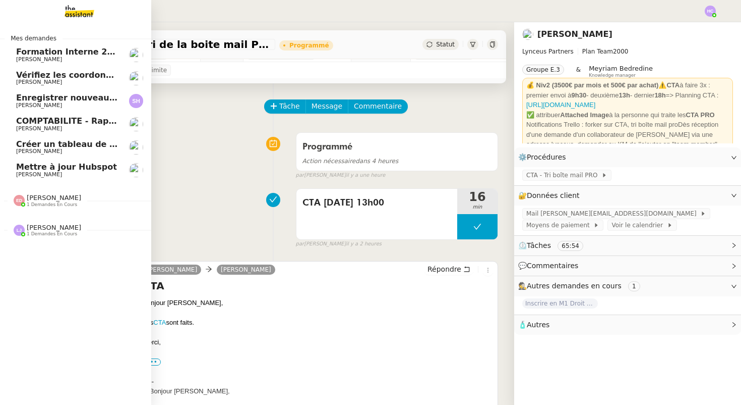
click at [66, 167] on span "Mettre à jour Hubspot" at bounding box center [66, 167] width 101 height 10
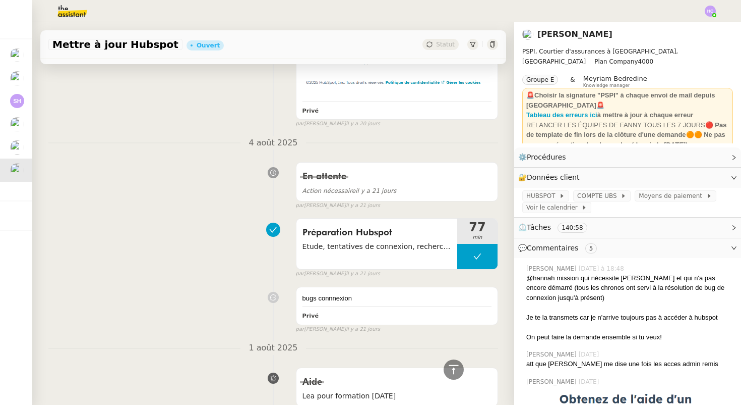
scroll to position [4756, 0]
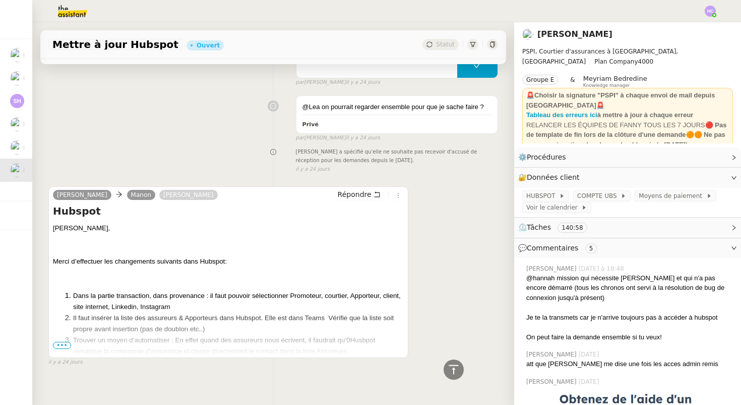
click at [63, 341] on span "•••" at bounding box center [62, 344] width 18 height 7
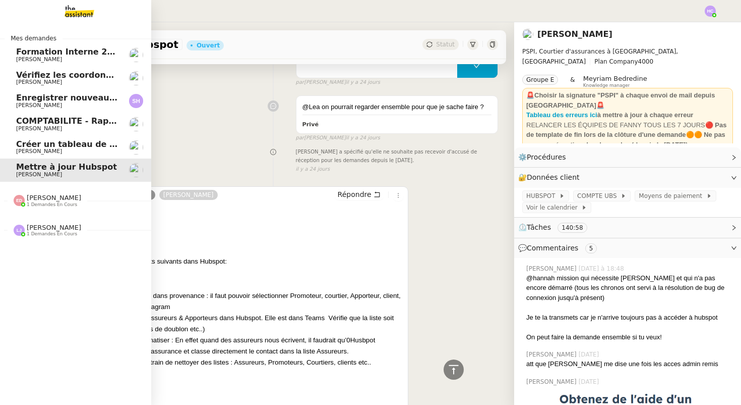
click at [49, 230] on span "[PERSON_NAME]" at bounding box center [54, 227] width 54 height 8
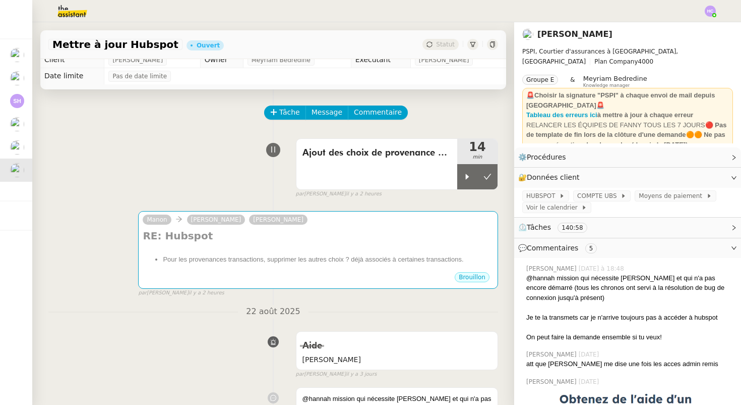
scroll to position [0, 0]
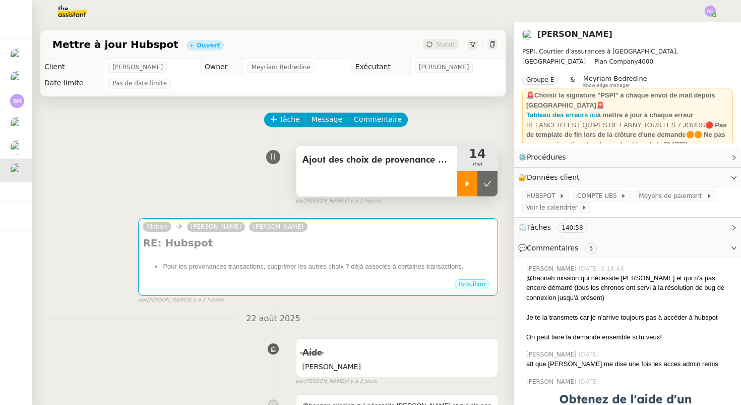
click at [464, 183] on icon at bounding box center [468, 184] width 8 height 8
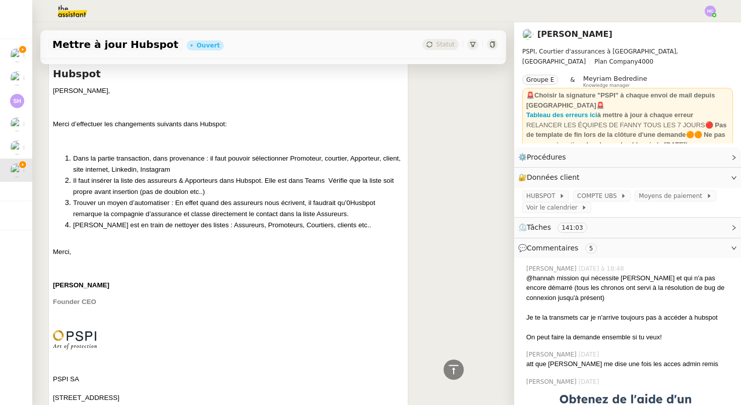
scroll to position [4809, 0]
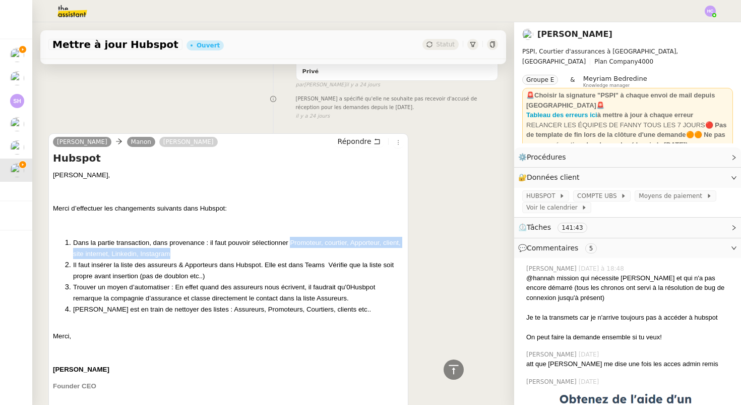
drag, startPoint x: 291, startPoint y: 232, endPoint x: 293, endPoint y: 240, distance: 7.8
click at [293, 240] on li "Dans la partie transaction, dans provenance : il faut pouvoir sélectionner Prom…" at bounding box center [238, 248] width 331 height 22
click at [179, 243] on li "Dans la partie transaction, dans provenance : il faut pouvoir sélectionner Prom…" at bounding box center [238, 248] width 331 height 22
drag, startPoint x: 179, startPoint y: 242, endPoint x: 290, endPoint y: 230, distance: 111.6
click at [290, 237] on li "Dans la partie transaction, dans provenance : il faut pouvoir sélectionner Prom…" at bounding box center [238, 248] width 331 height 22
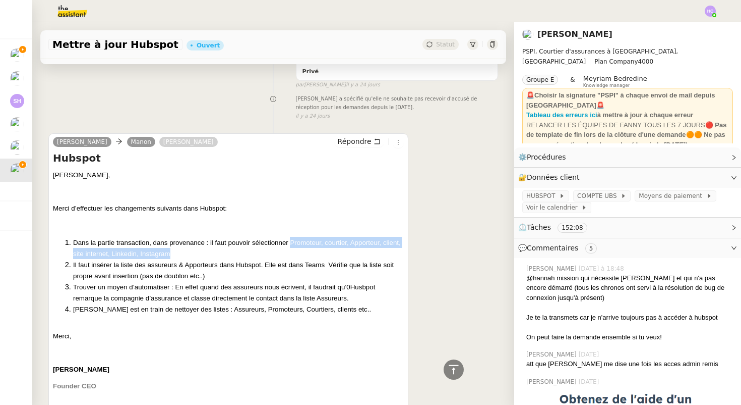
drag, startPoint x: 290, startPoint y: 231, endPoint x: 304, endPoint y: 251, distance: 24.3
click at [304, 251] on ol "Dans la partie transaction, dans provenance : il faut pouvoir sélectionner Prom…" at bounding box center [228, 276] width 351 height 78
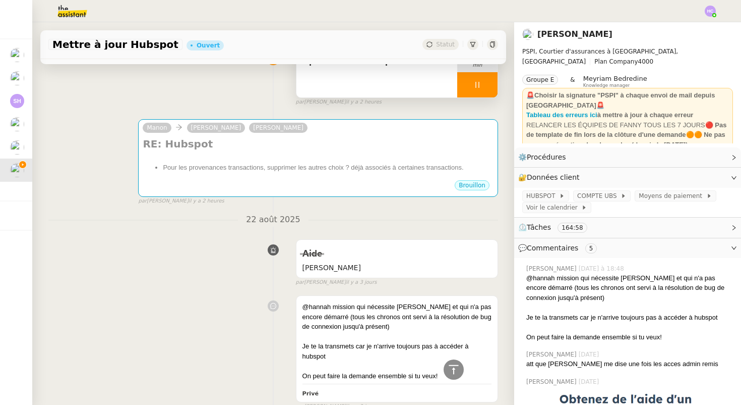
scroll to position [0, 0]
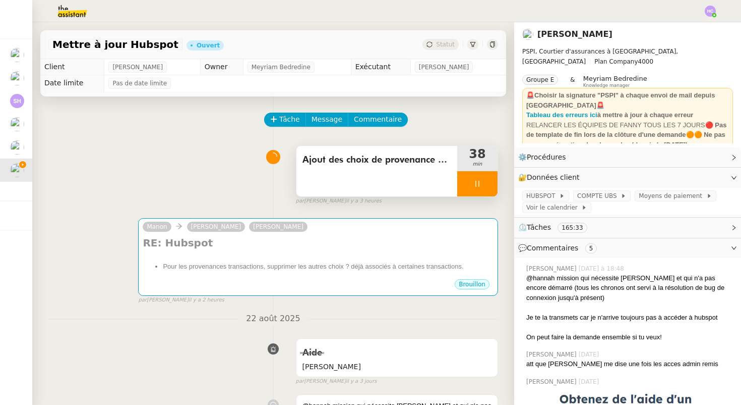
click at [480, 182] on icon at bounding box center [478, 184] width 8 height 8
click at [436, 120] on div "Tâche Message Commentaire" at bounding box center [381, 124] width 233 height 24
click at [281, 116] on span "Tâche" at bounding box center [289, 119] width 21 height 12
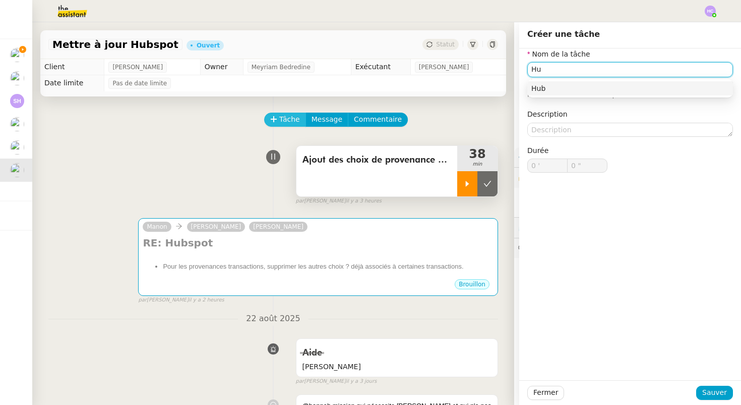
type input "H"
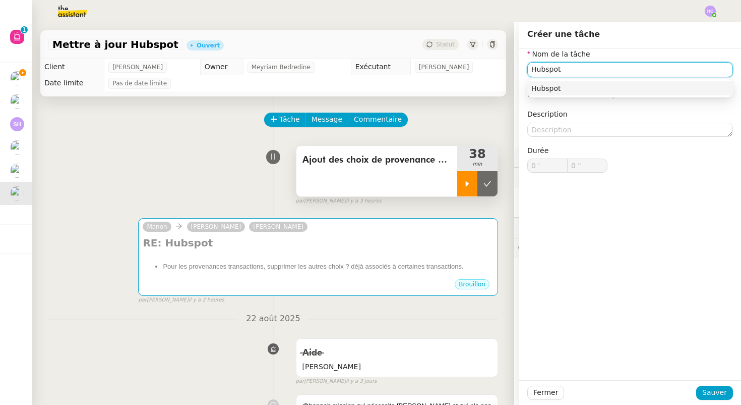
click at [566, 92] on div "Hubspot" at bounding box center [631, 88] width 198 height 9
type input "Hubspot double auth"
drag, startPoint x: 640, startPoint y: 69, endPoint x: 482, endPoint y: 68, distance: 158.4
click at [482, 68] on app-ticket "Mettre à jour Hubspot Ouvert Statut Client Fanny Eyraud Owner Meyriam Bedredine…" at bounding box center [386, 213] width 709 height 382
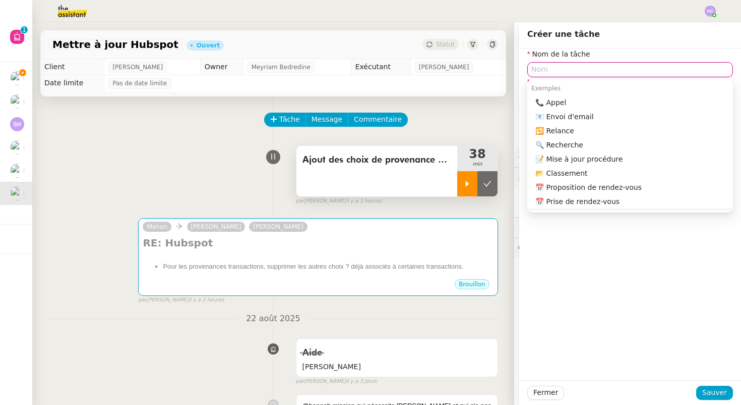
click at [566, 271] on div "Nom de la tâche Veuillez nommer la tâche. Description Durée 0 ' 0 "" at bounding box center [631, 213] width 222 height 331
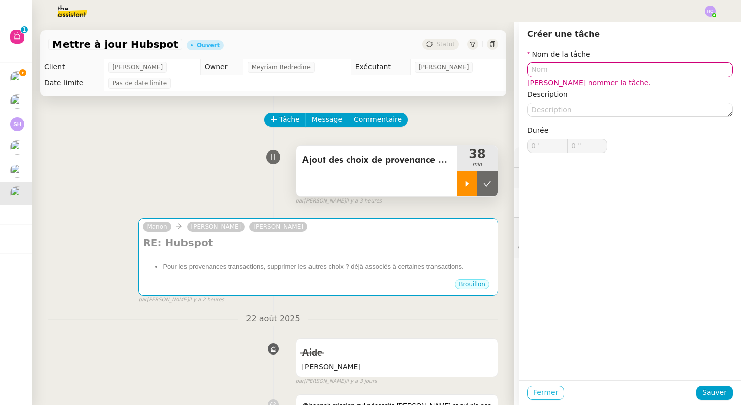
click at [545, 392] on span "Fermer" at bounding box center [546, 392] width 25 height 12
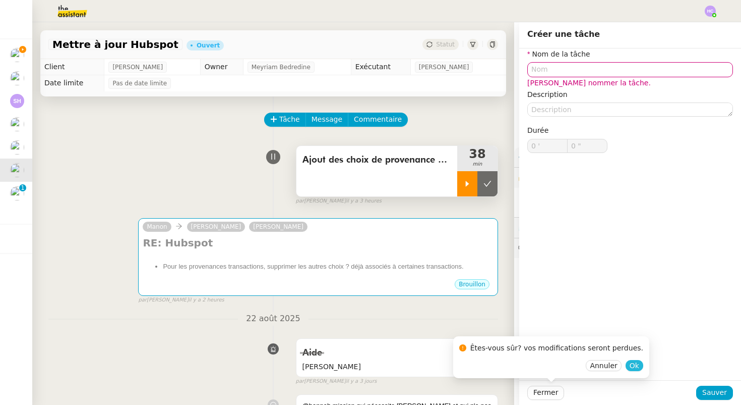
click at [630, 365] on span "Ok" at bounding box center [635, 365] width 10 height 10
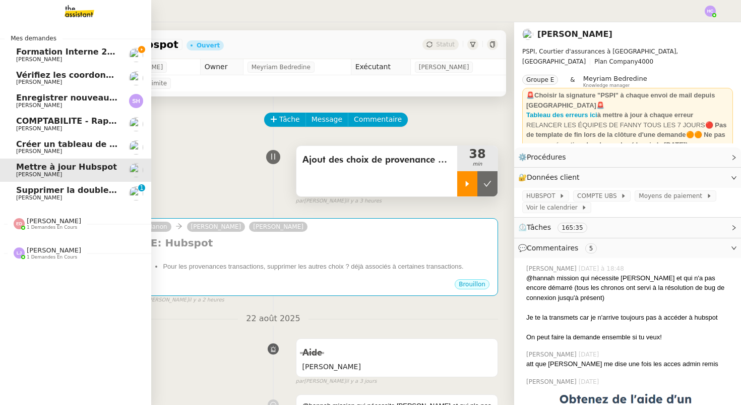
click at [46, 197] on span "[PERSON_NAME]" at bounding box center [39, 197] width 46 height 7
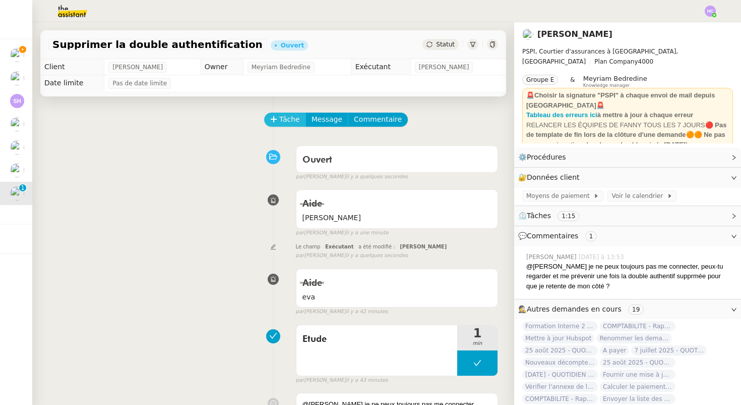
click at [287, 119] on span "Tâche" at bounding box center [289, 119] width 21 height 12
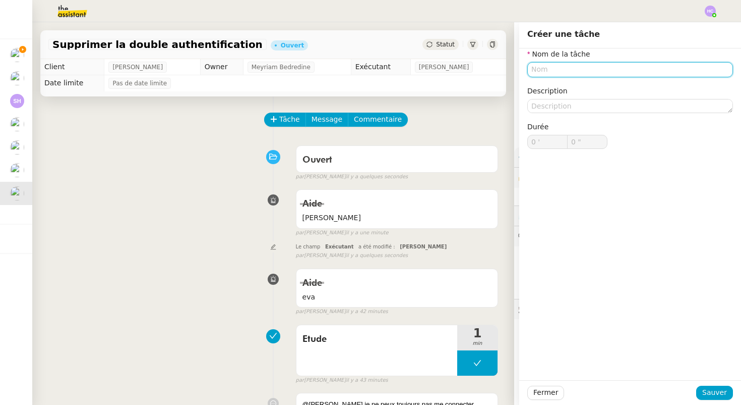
click at [545, 69] on input "text" at bounding box center [631, 69] width 206 height 15
type input "E"
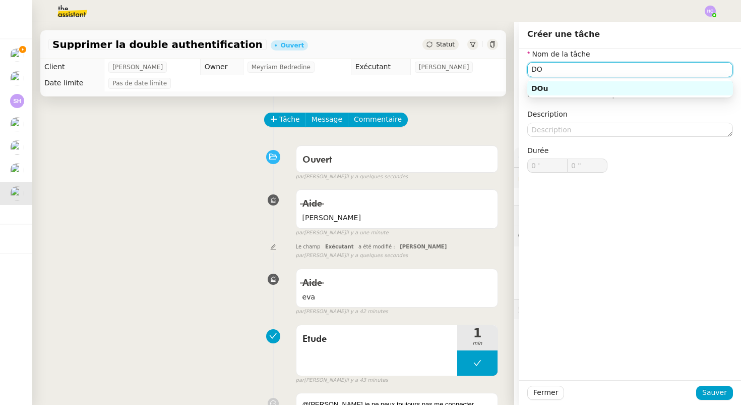
type input "D"
click at [632, 89] on div "Etude" at bounding box center [631, 88] width 198 height 9
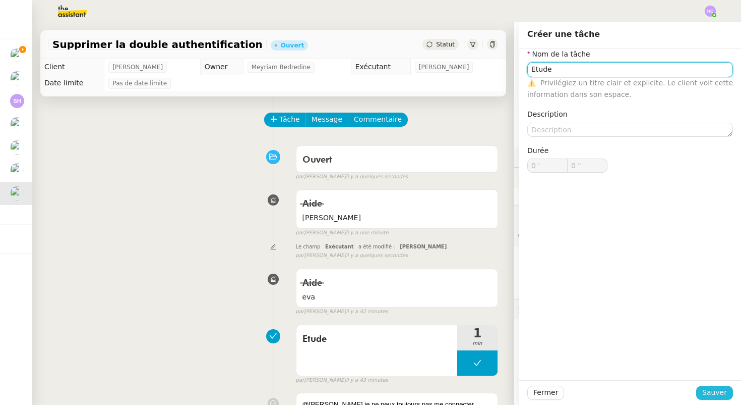
type input "Etude"
click at [712, 391] on span "Sauver" at bounding box center [715, 392] width 25 height 12
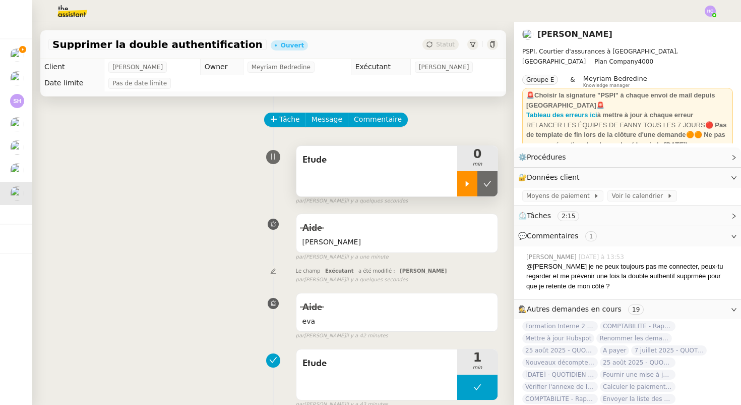
click at [469, 187] on icon at bounding box center [468, 184] width 8 height 8
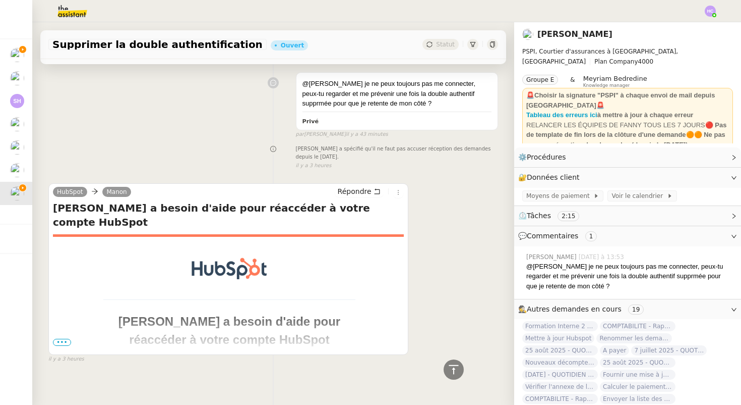
scroll to position [351, 0]
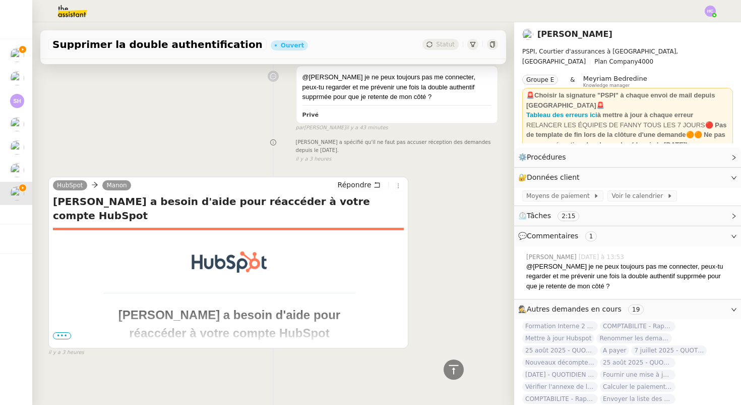
click at [65, 329] on td "Rebecca a besoin d'aide pour réaccéder à votre compte HubSpot Un de vos utilisa…" at bounding box center [229, 403] width 353 height 353
click at [65, 334] on span "•••" at bounding box center [62, 335] width 18 height 7
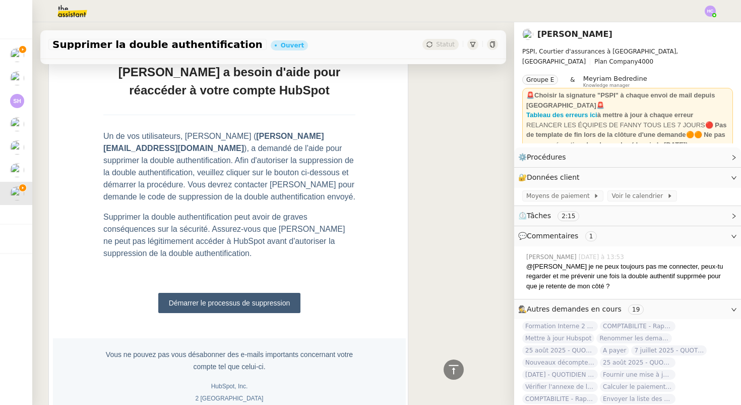
scroll to position [603, 0]
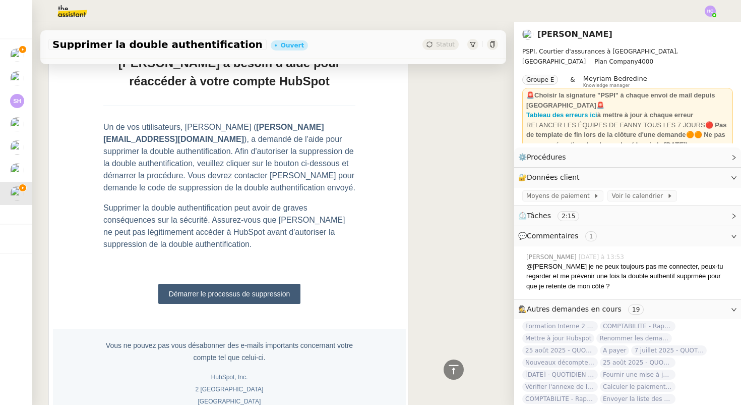
click at [218, 283] on link "Démarrer le processus de suppression" at bounding box center [229, 293] width 142 height 20
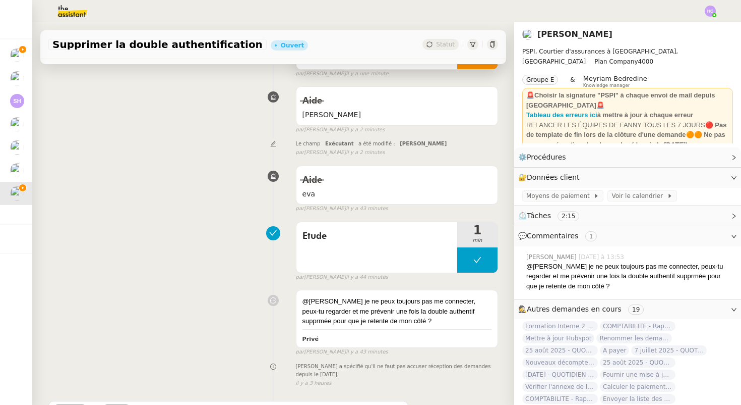
scroll to position [0, 0]
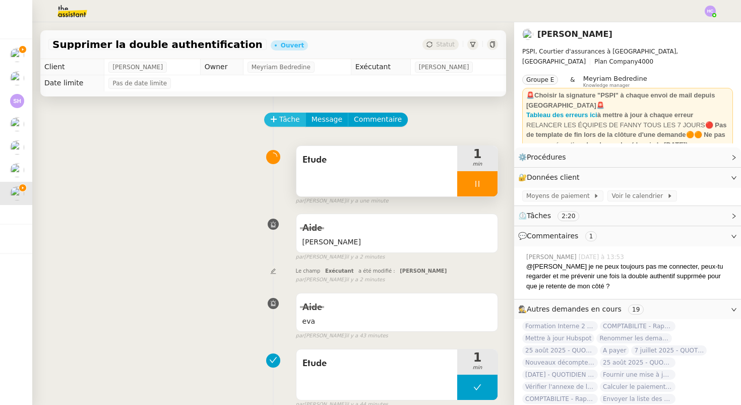
click at [279, 117] on button "Tâche" at bounding box center [285, 119] width 42 height 14
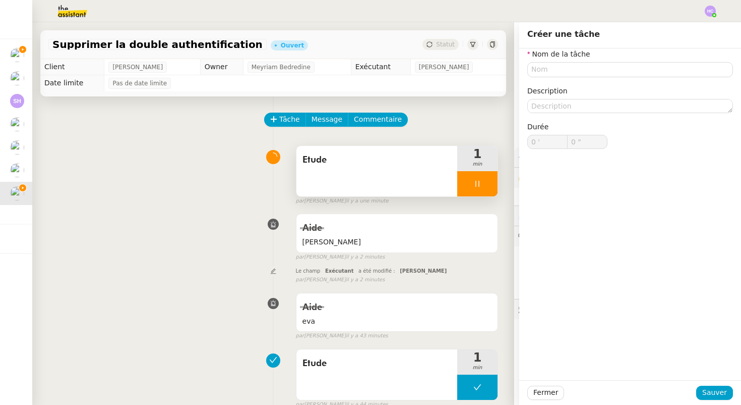
click at [411, 121] on div "Tâche Message Commentaire" at bounding box center [381, 124] width 233 height 24
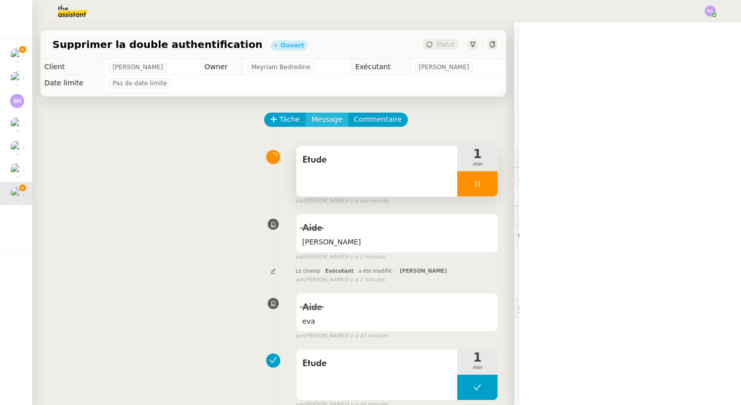
click at [323, 119] on span "Message" at bounding box center [327, 119] width 31 height 12
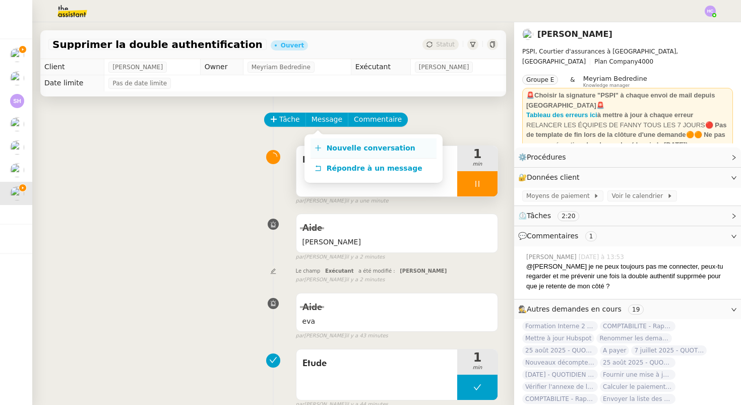
click at [334, 148] on span "Nouvelle conversation" at bounding box center [371, 148] width 89 height 8
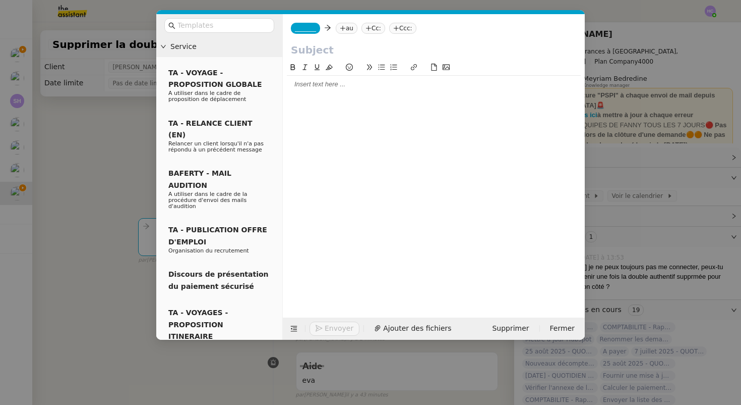
click at [308, 30] on span "_______" at bounding box center [305, 28] width 21 height 7
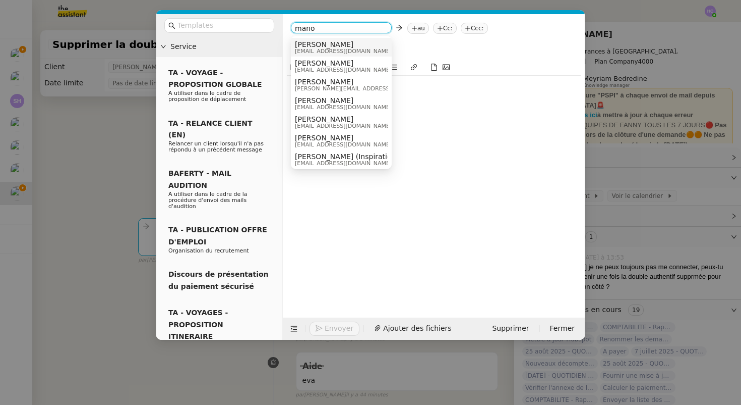
type input "manon"
click at [444, 135] on div at bounding box center [434, 182] width 294 height 240
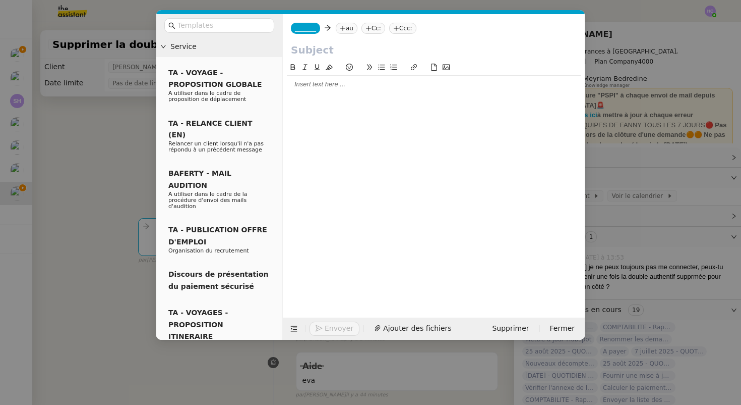
click at [306, 25] on span "_______" at bounding box center [305, 28] width 21 height 7
type input "m"
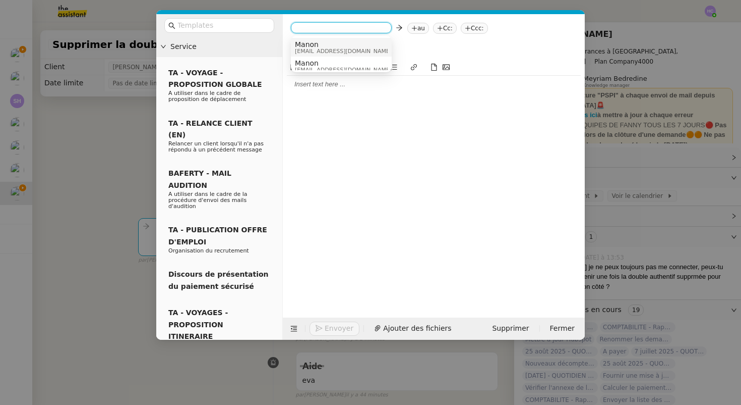
click at [75, 176] on nz-modal-container "Service TA - VOYAGE - PROPOSITION GLOBALE A utiliser dans le cadre de propositi…" at bounding box center [370, 202] width 741 height 405
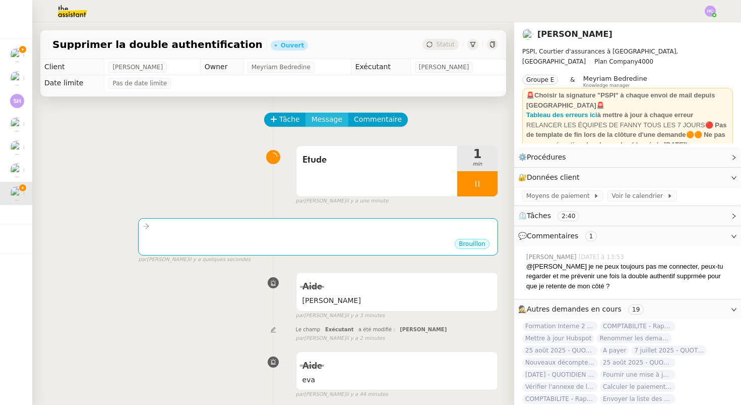
click at [329, 114] on span "Message" at bounding box center [327, 119] width 31 height 12
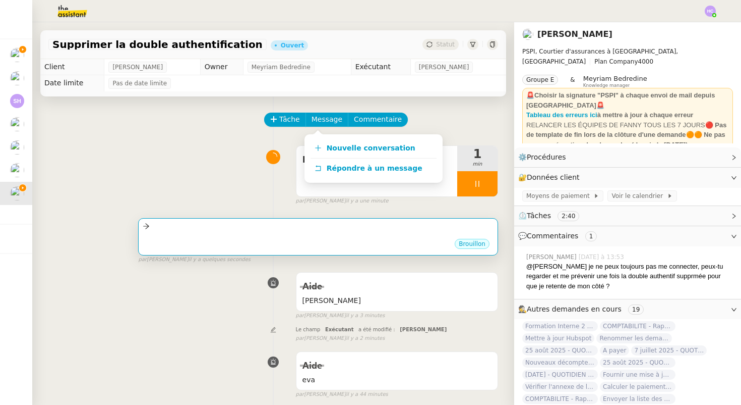
click at [281, 236] on div "•••" at bounding box center [318, 235] width 351 height 5
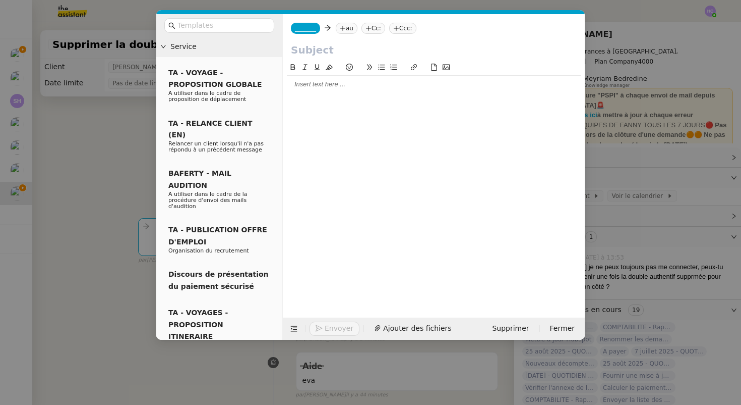
click at [309, 27] on span "_______" at bounding box center [305, 28] width 21 height 7
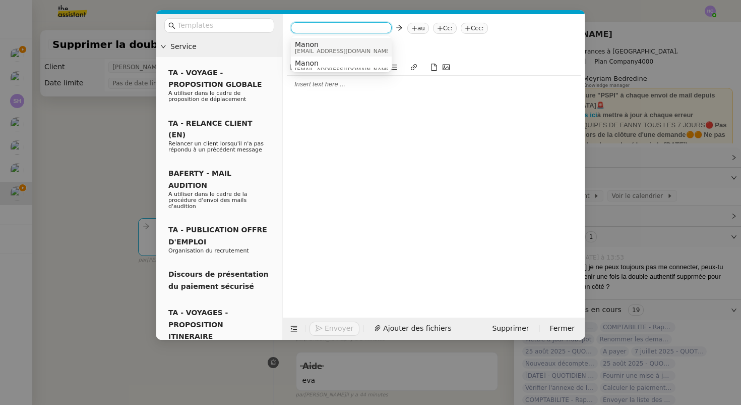
scroll to position [5, 0]
click at [352, 41] on div "Manon [EMAIL_ADDRESS][DOMAIN_NAME]" at bounding box center [341, 42] width 93 height 14
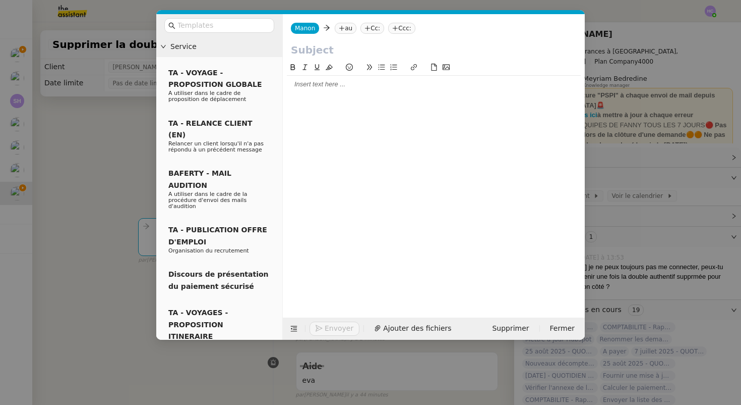
scroll to position [0, 0]
click at [342, 28] on icon at bounding box center [342, 28] width 6 height 6
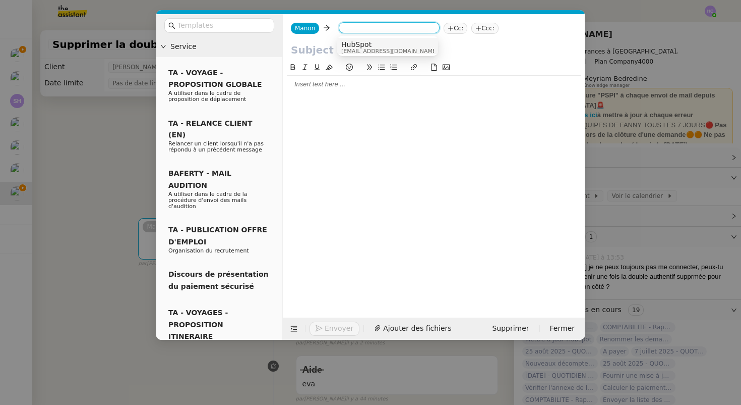
click at [353, 29] on input at bounding box center [389, 29] width 93 height 10
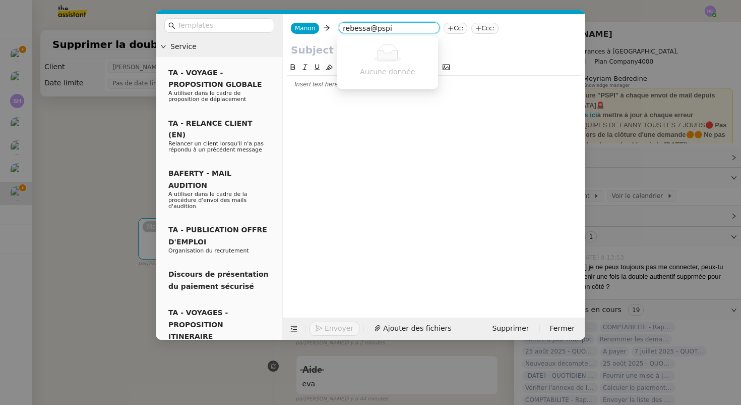
click at [363, 31] on input "rebessa@pspi" at bounding box center [389, 29] width 93 height 10
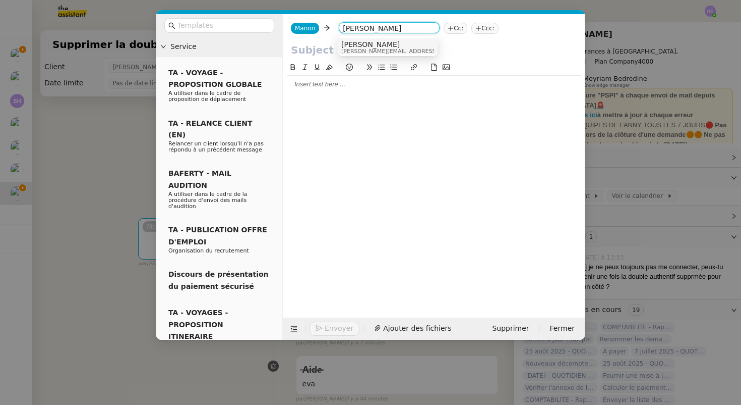
click at [404, 30] on input "[PERSON_NAME]" at bounding box center [389, 29] width 93 height 10
type input "[PERSON_NAME]"
click at [398, 43] on span "[PERSON_NAME]" at bounding box center [412, 44] width 143 height 8
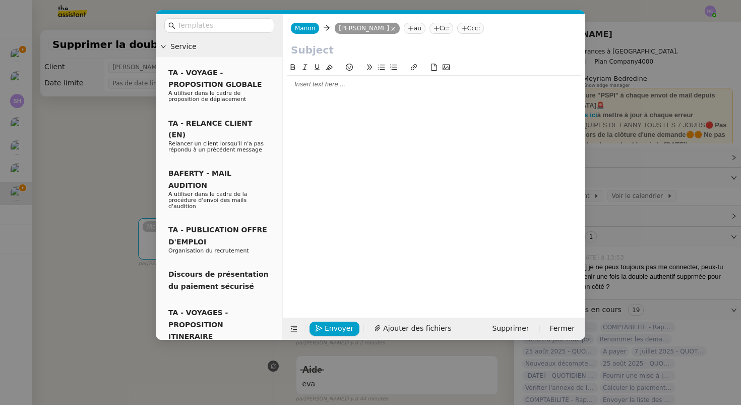
click at [308, 53] on input "text" at bounding box center [434, 49] width 286 height 15
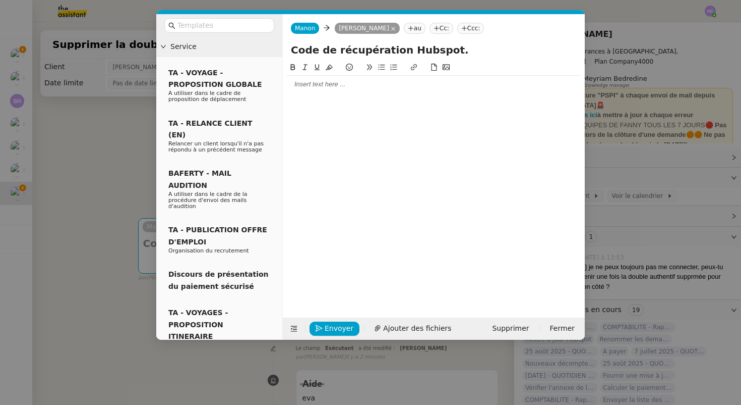
type input "Code de récupération Hubspot."
click at [303, 88] on div at bounding box center [434, 84] width 294 height 9
click at [289, 85] on div "bonjour [PERSON_NAME]," at bounding box center [434, 84] width 294 height 9
click at [343, 87] on div "Bonjour [PERSON_NAME]," at bounding box center [434, 84] width 294 height 9
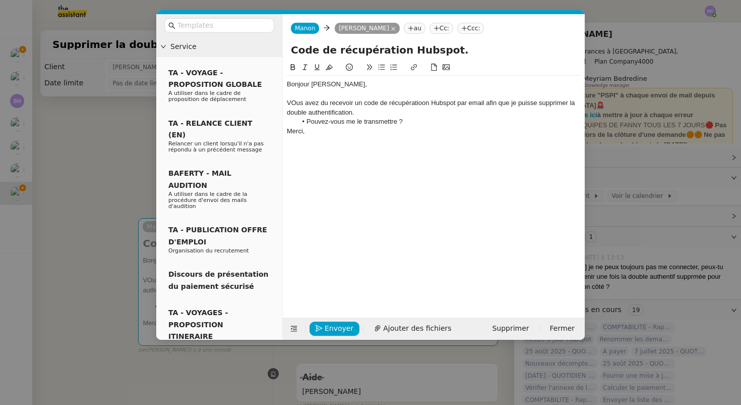
click at [294, 105] on div "VOus avez du recevoir un code de récupératioon Hubspot par email afin que je pu…" at bounding box center [434, 107] width 294 height 19
click at [0, 0] on lt-span "Vous" at bounding box center [0, 0] width 0 height 0
click at [322, 103] on div "Vous avez du recevoir un code de récupératioon Hubspot par email afin que je pu…" at bounding box center [434, 107] width 294 height 19
click at [0, 0] on lt-em "dû" at bounding box center [0, 0] width 0 height 0
click at [407, 103] on div "Vous avez dû recevoir un code de récupératioon Hubspot par email afin que je pu…" at bounding box center [434, 107] width 294 height 19
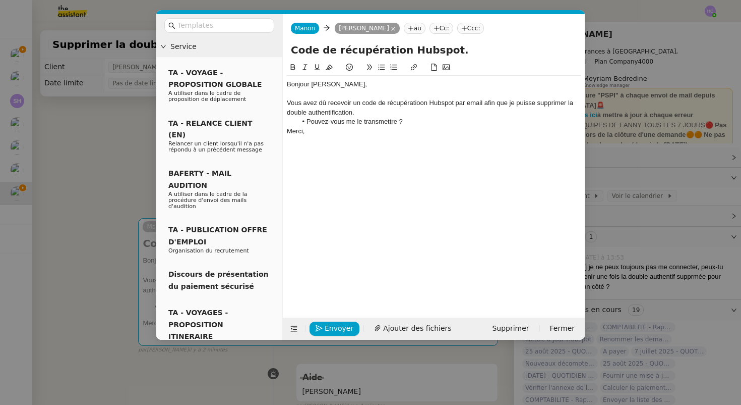
click at [0, 0] on lt-span "récupératio n" at bounding box center [0, 0] width 0 height 0
click at [440, 102] on div "Vous avez dû recevoir un code de récupération Hubspot par email afin que je pui…" at bounding box center [434, 107] width 294 height 19
click at [0, 0] on lt-span "HubSpot" at bounding box center [0, 0] width 0 height 0
click at [365, 114] on div "Vous avez dû recevoir un code de récupération HubSpot par email afin que je pui…" at bounding box center [434, 107] width 294 height 19
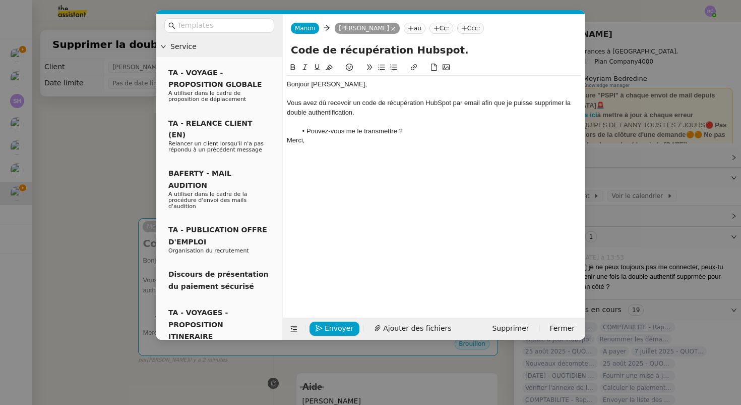
click at [414, 132] on li "Pouvez-vous me le transmettre ?" at bounding box center [439, 131] width 284 height 9
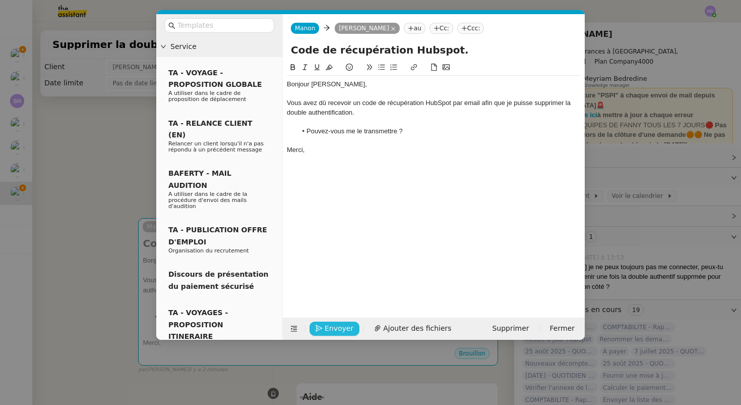
click at [330, 328] on span "Envoyer" at bounding box center [339, 328] width 29 height 12
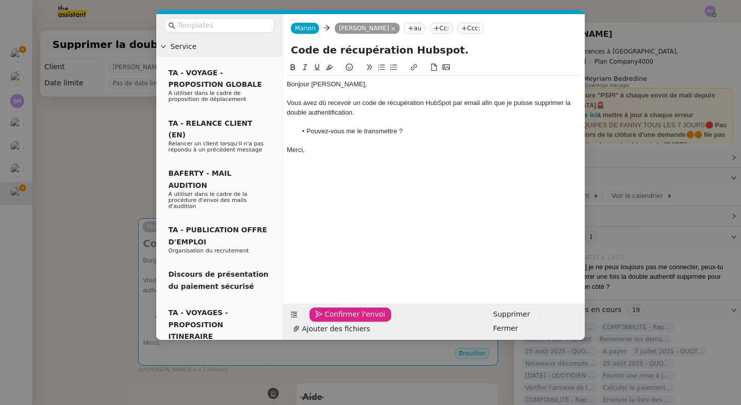
click at [331, 320] on span "Confirmer l'envoi" at bounding box center [355, 314] width 61 height 12
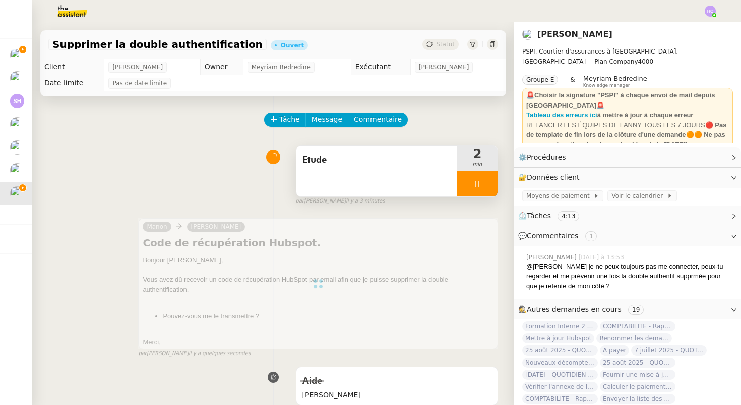
click at [338, 161] on span "Etude" at bounding box center [377, 159] width 149 height 15
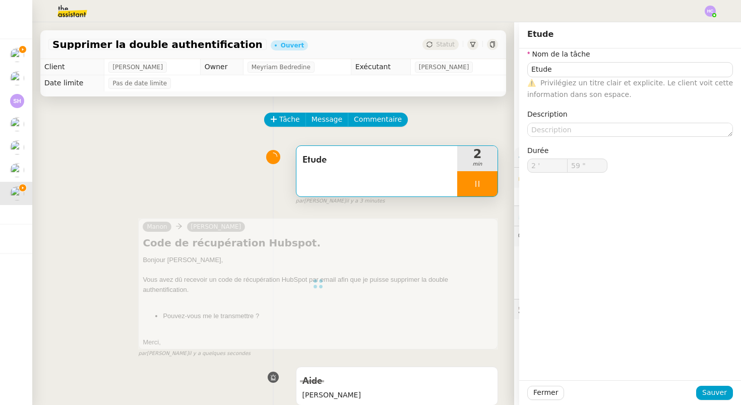
type input "3 '"
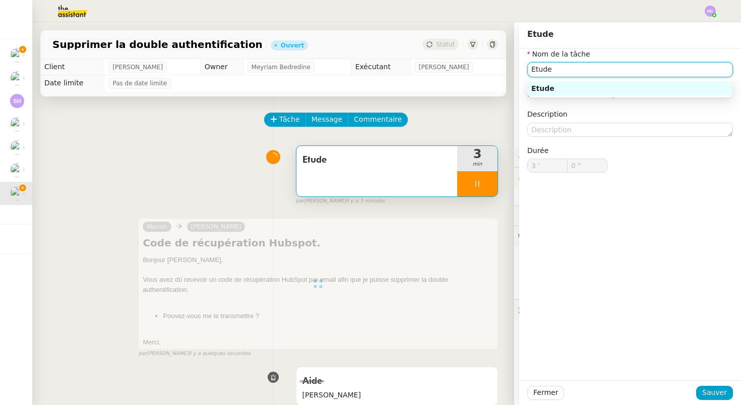
type input "1 ""
drag, startPoint x: 599, startPoint y: 70, endPoint x: 488, endPoint y: 68, distance: 111.0
click at [488, 68] on app-ticket "Supprimer la double authentification Ouvert Statut Client [PERSON_NAME] Owner M…" at bounding box center [386, 213] width 709 height 382
type input "Suppr"
type input "2 ""
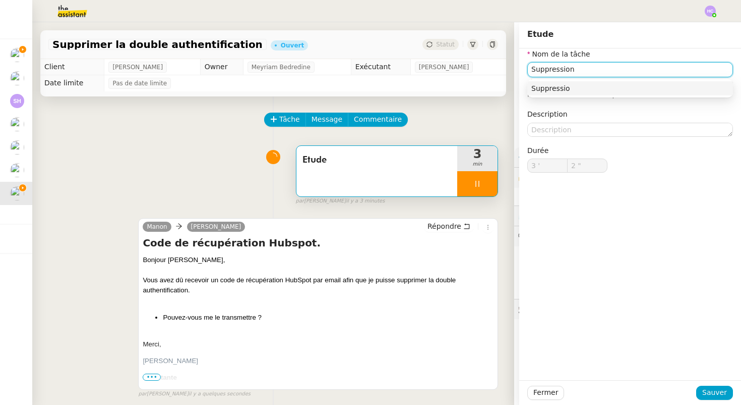
type input "Etude"
type input "3 '"
type input "2 ""
type input "Etude"
type input "3 '"
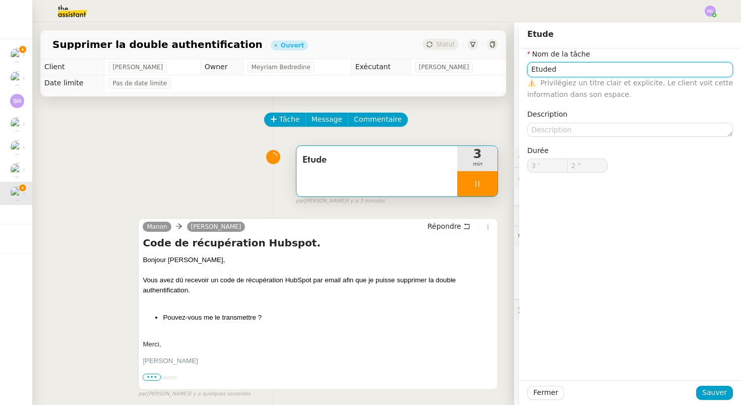
type input "3 ""
type input "Etude"
type input "3 '"
type input "3 ""
type input "Etudee l"
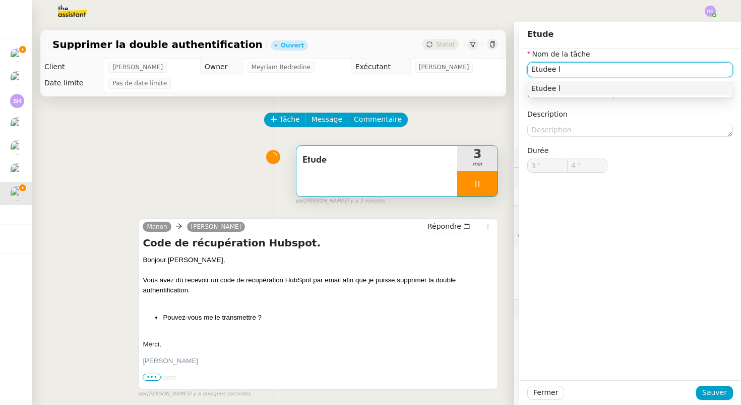
type input "5 ""
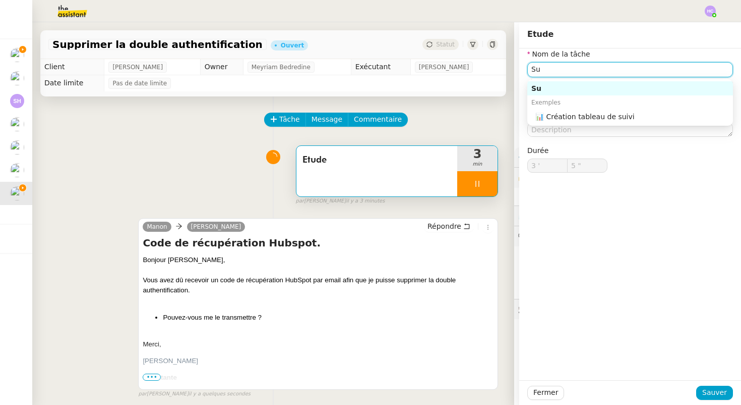
type input "Sup"
type input "6 ""
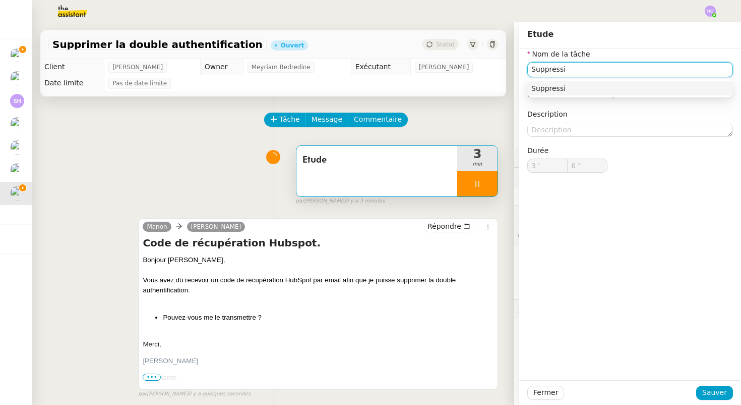
type input "Suppressio"
type input "7 ""
type input "Suppression de la"
type input "8 ""
type input "Suppression de la double"
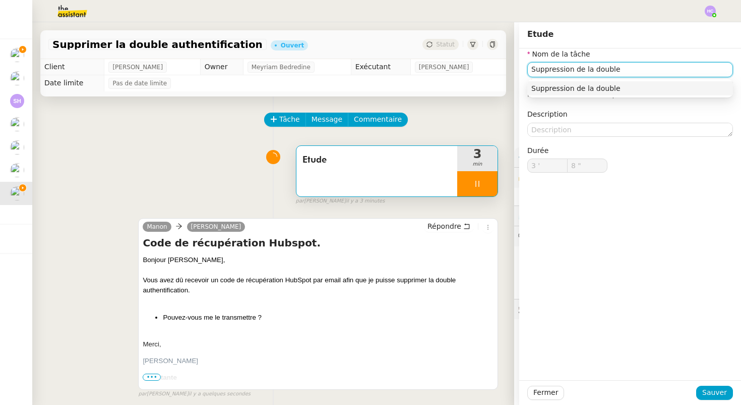
type input "9 ""
type input "Suppression de la double authenti"
type input "10 ""
type input "Suppression de la double authentifici"
type input "12 ""
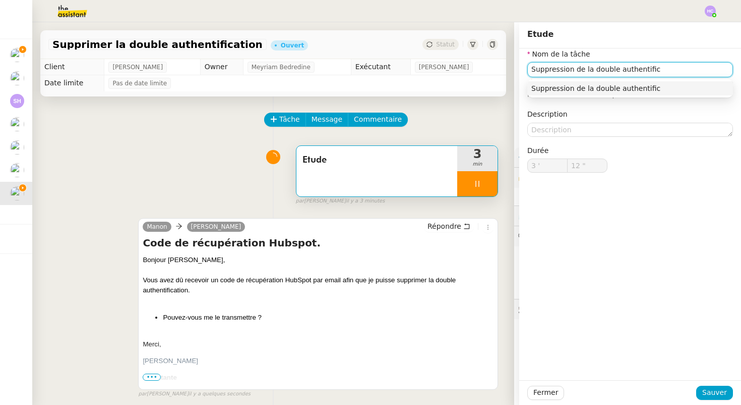
type input "Suppression de la double authentifi"
type input "13 ""
type input "Suppression de la double authentification"
type input "15 ""
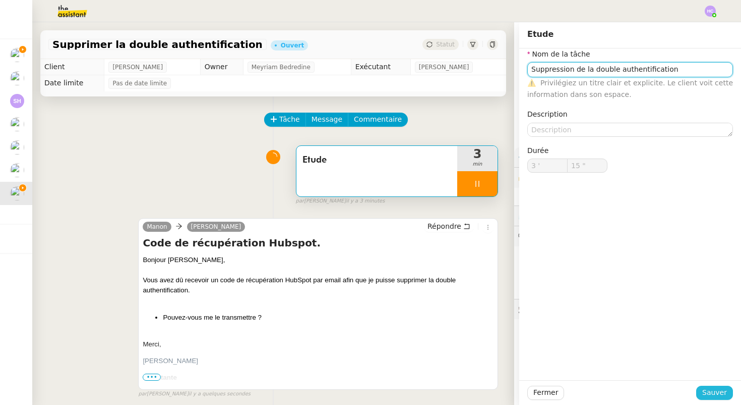
type input "Suppression de la double authentification"
click at [719, 392] on span "Sauver" at bounding box center [715, 392] width 25 height 12
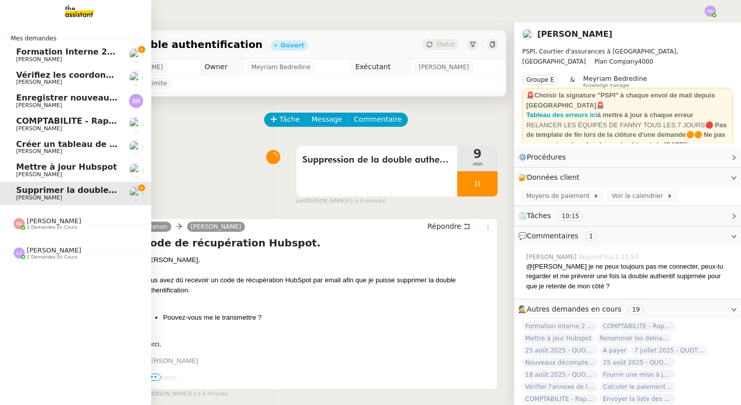
click at [70, 143] on span "Créer un tableau de synthèse des vols" at bounding box center [103, 144] width 175 height 10
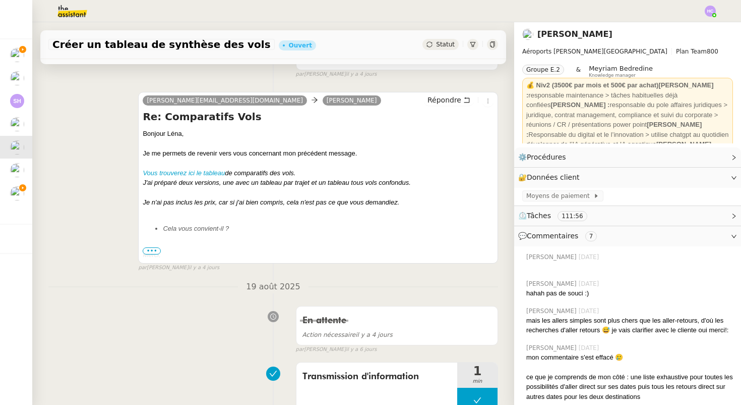
scroll to position [192, 0]
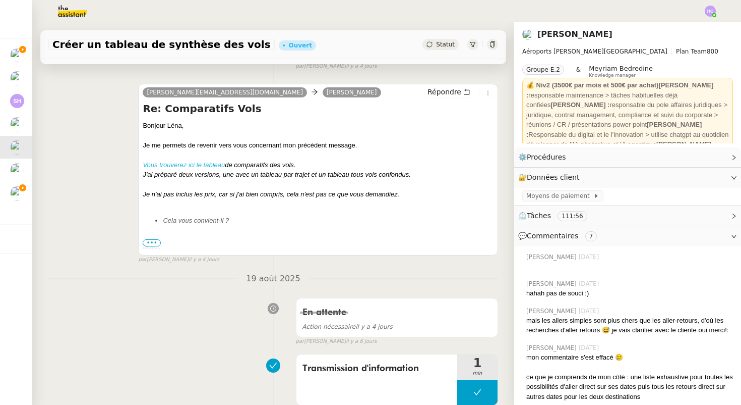
click at [191, 166] on em "Vous trouverez ici le tableau" at bounding box center [184, 165] width 82 height 8
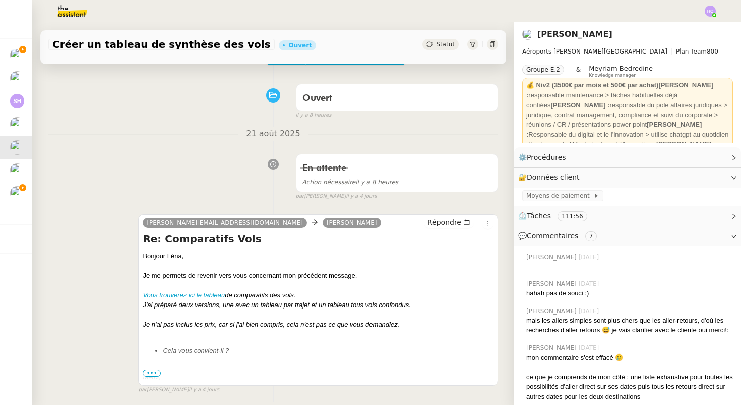
scroll to position [0, 0]
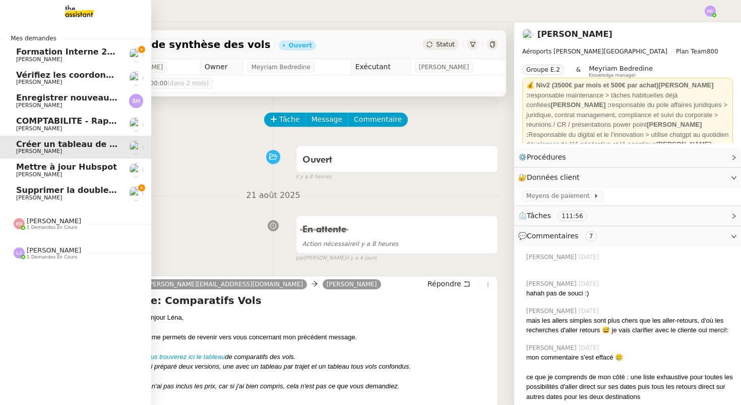
click at [73, 58] on span "[PERSON_NAME]" at bounding box center [67, 59] width 102 height 6
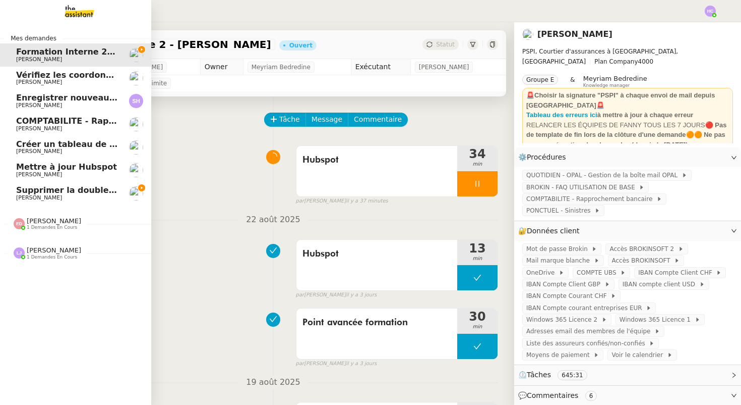
click at [78, 197] on span "[PERSON_NAME]" at bounding box center [67, 198] width 102 height 6
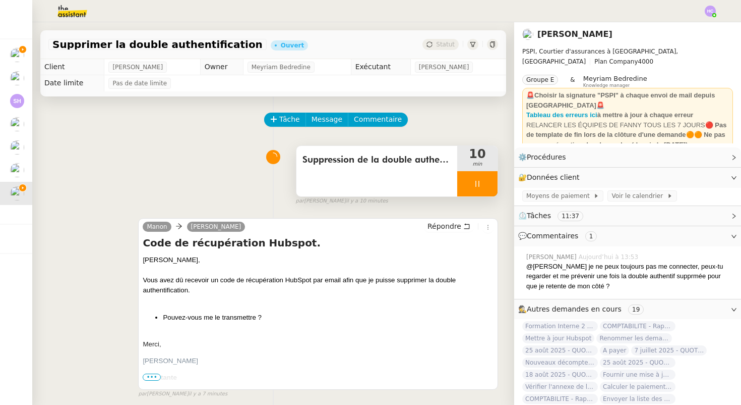
click at [478, 182] on icon at bounding box center [478, 184] width 8 height 8
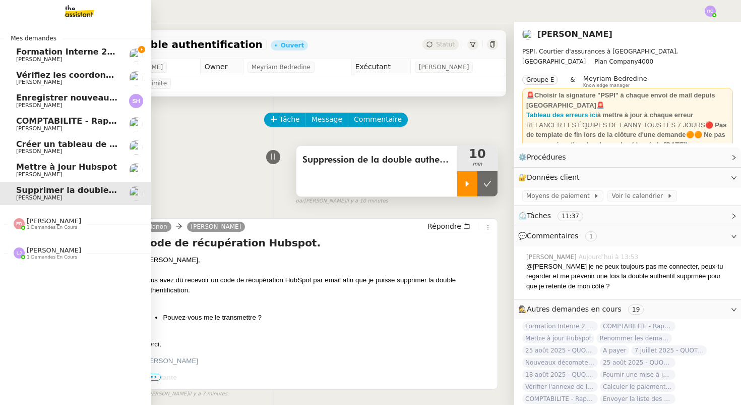
click at [71, 166] on span "Mettre à jour Hubspot" at bounding box center [66, 167] width 101 height 10
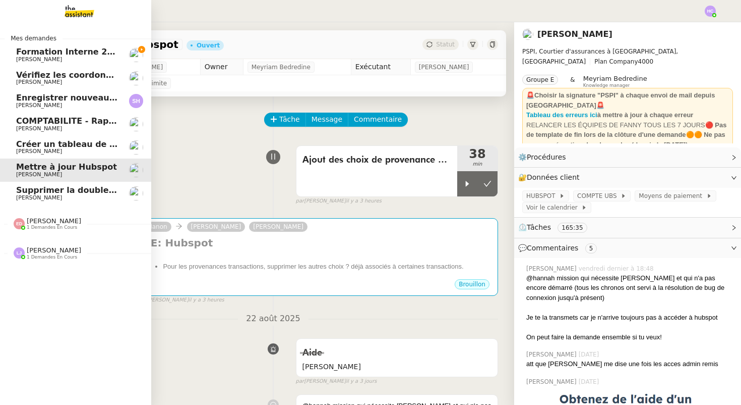
click at [76, 146] on span "Créer un tableau de synthèse des vols" at bounding box center [103, 144] width 175 height 10
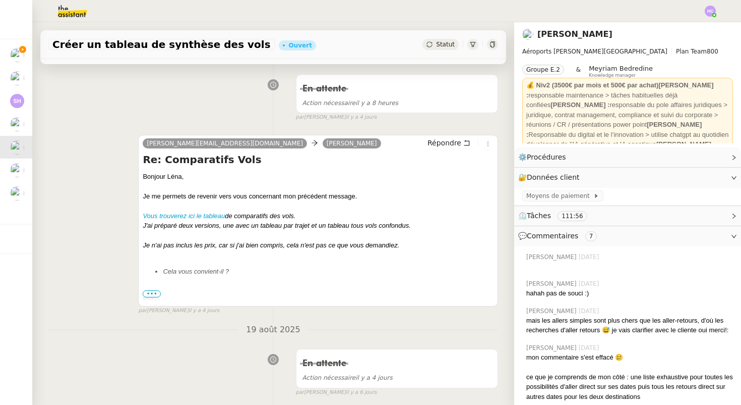
scroll to position [220, 0]
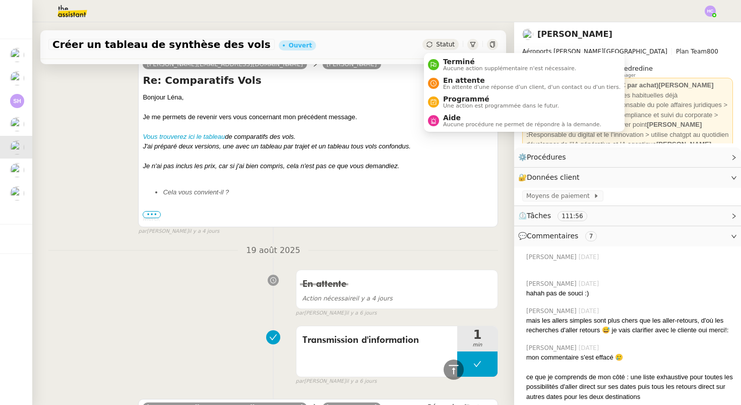
click at [442, 45] on span "Statut" at bounding box center [445, 44] width 19 height 7
click at [199, 270] on div "En attente Action nécessaire il y a 4 jours false par Hannah C. il y a 6 jours" at bounding box center [273, 291] width 450 height 52
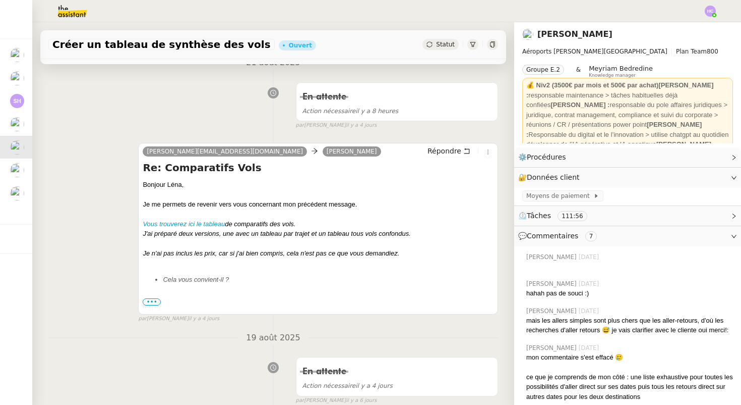
scroll to position [142, 0]
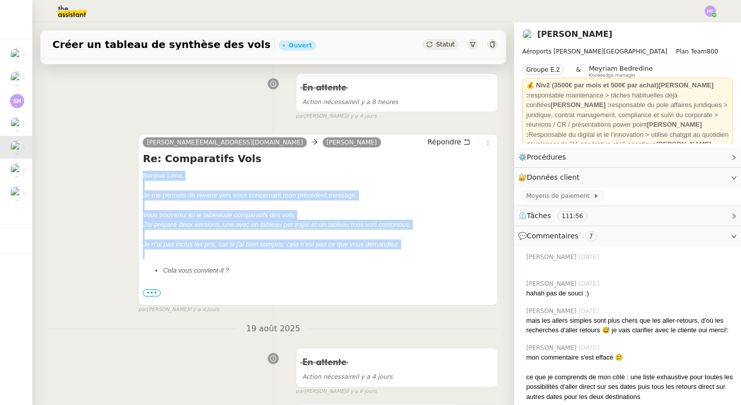
drag, startPoint x: 144, startPoint y: 176, endPoint x: 190, endPoint y: 258, distance: 94.8
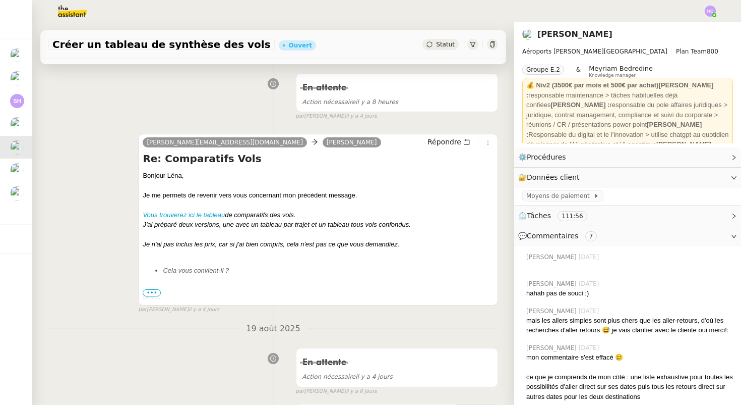
click at [155, 294] on span "•••" at bounding box center [152, 292] width 18 height 7
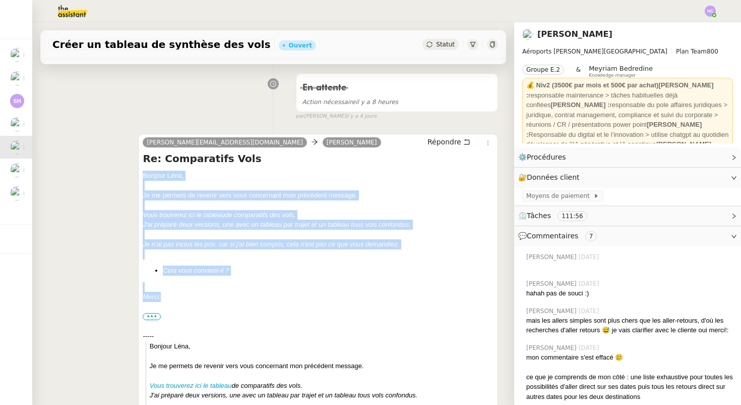
drag, startPoint x: 144, startPoint y: 175, endPoint x: 212, endPoint y: 299, distance: 141.8
copy div "Bonjour Léna﻿, Je me permets de revenir vers vous concernant mon précédent mess…"
click at [438, 140] on span "Répondre" at bounding box center [445, 142] width 34 height 10
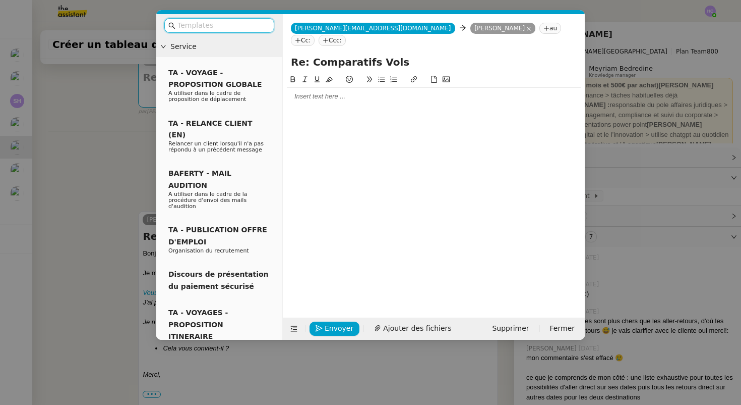
click at [299, 92] on div at bounding box center [434, 96] width 294 height 9
paste div
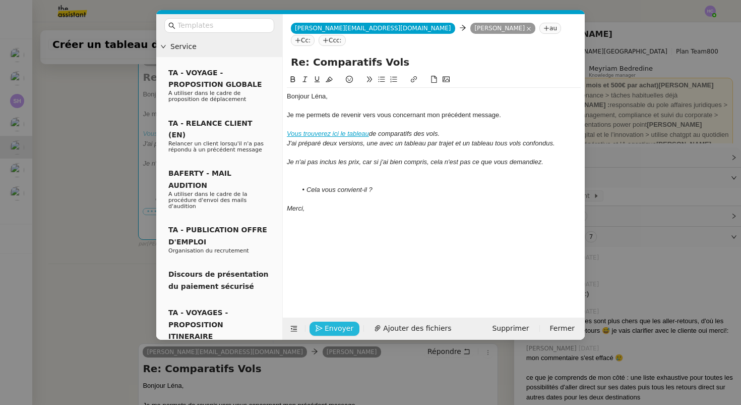
click at [326, 330] on span "Envoyer" at bounding box center [339, 328] width 29 height 12
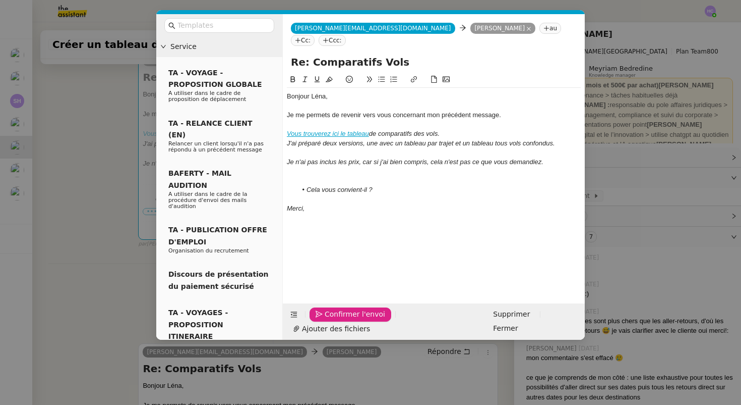
click at [326, 320] on span "Confirmer l'envoi" at bounding box center [355, 314] width 61 height 12
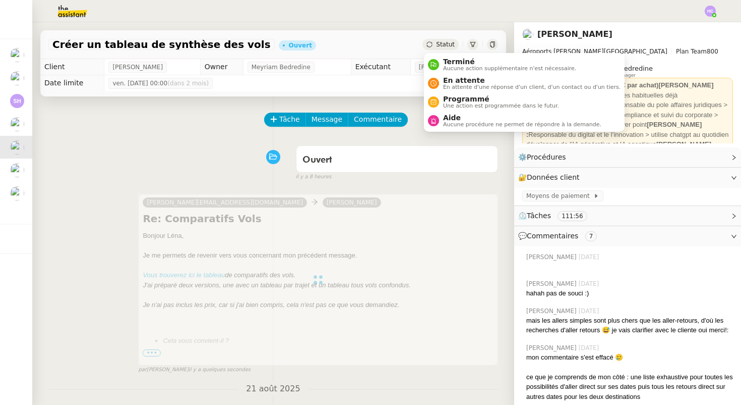
click at [449, 45] on span "Statut" at bounding box center [445, 44] width 19 height 7
click at [453, 80] on span "En attente" at bounding box center [532, 80] width 178 height 8
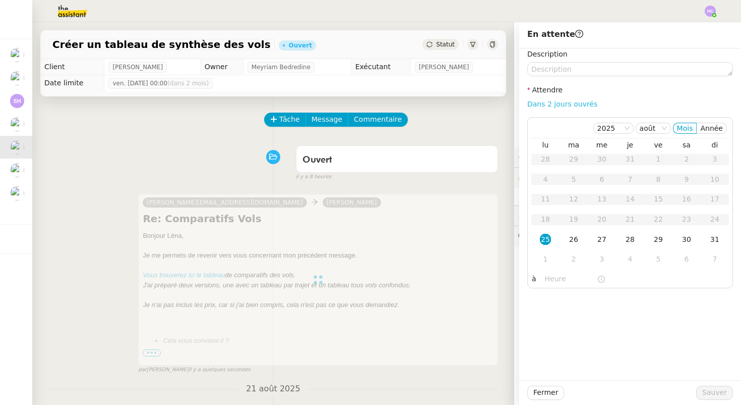
click at [560, 104] on link "Dans 2 jours ouvrés" at bounding box center [563, 104] width 70 height 8
type input "07:00"
click at [707, 394] on span "Sauver" at bounding box center [715, 392] width 25 height 12
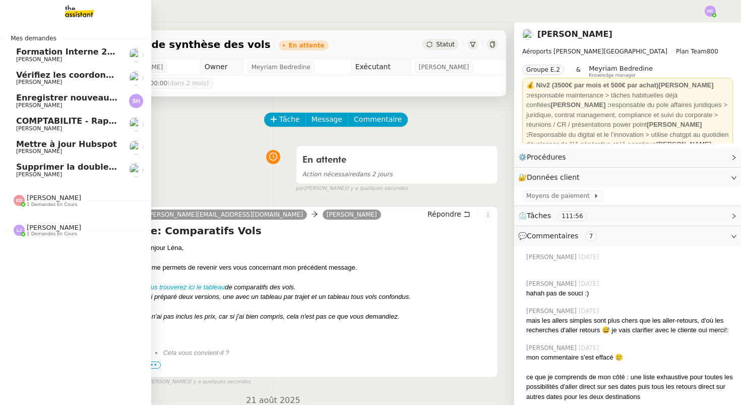
click at [80, 73] on span "Vérifiez les coordonnées bancaires pour le virement" at bounding box center [134, 75] width 237 height 10
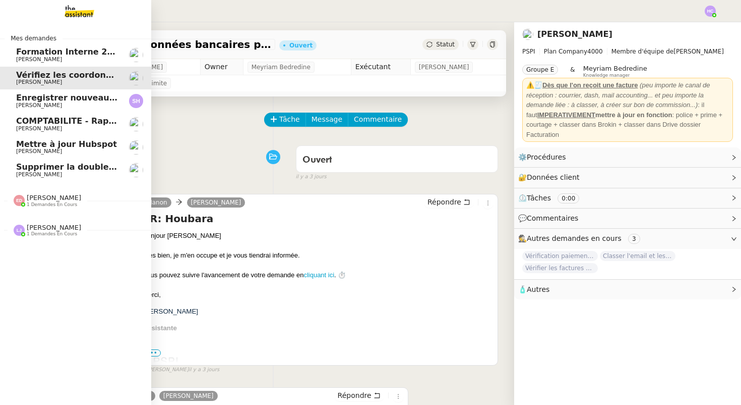
click at [61, 98] on span "Enregistrer nouveau client et contrat" at bounding box center [100, 98] width 169 height 10
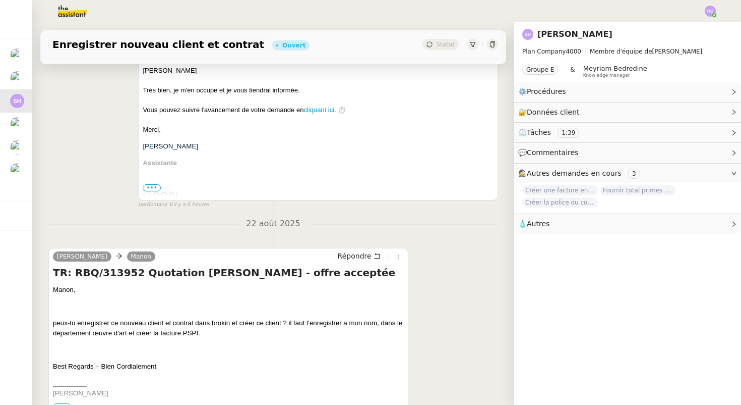
scroll to position [266, 0]
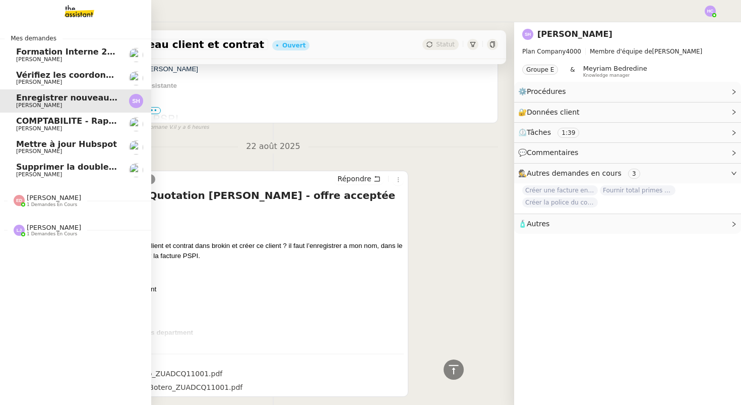
click at [39, 199] on span "[PERSON_NAME]" at bounding box center [54, 198] width 54 height 8
click at [33, 128] on span "[PERSON_NAME]" at bounding box center [39, 128] width 46 height 7
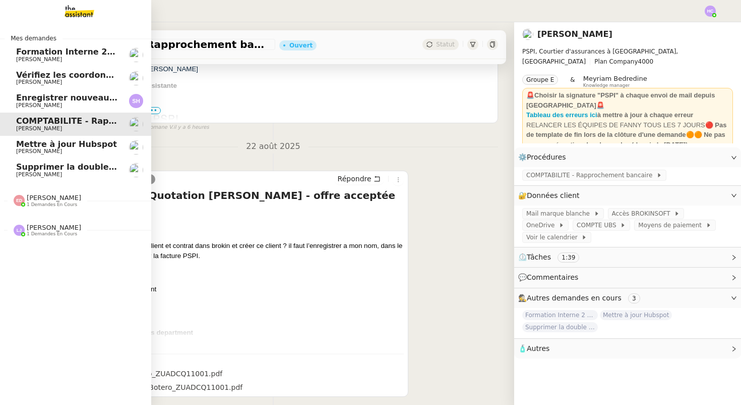
scroll to position [128, 0]
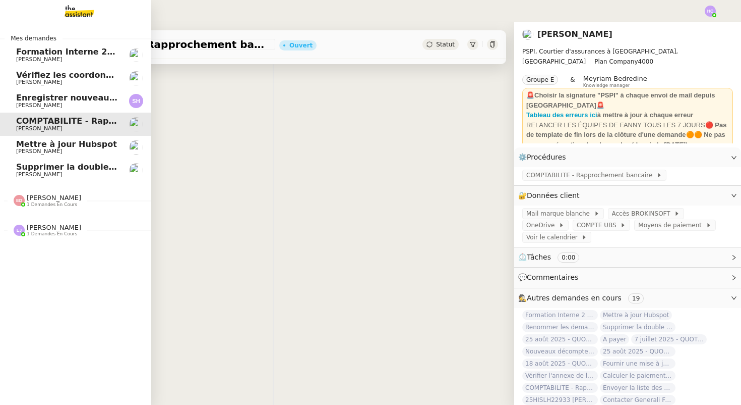
click at [63, 143] on span "Mettre à jour Hubspot" at bounding box center [66, 144] width 101 height 10
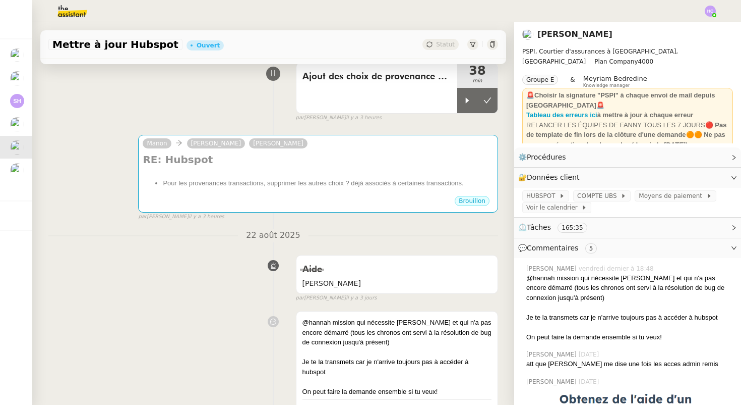
scroll to position [84, 0]
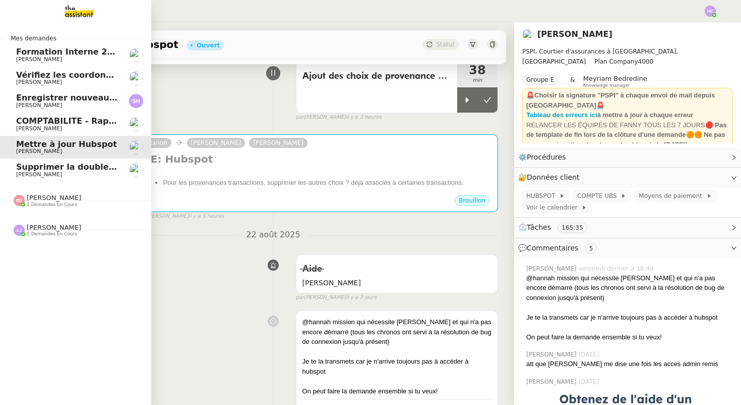
click at [24, 171] on span "Supprimer la double authentification" at bounding box center [100, 167] width 168 height 10
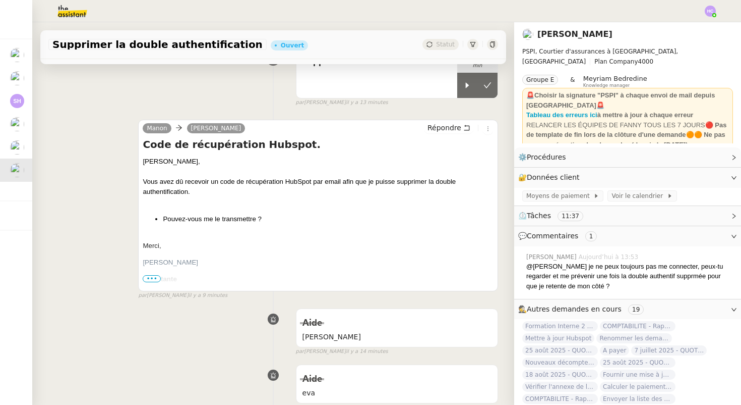
scroll to position [97, 0]
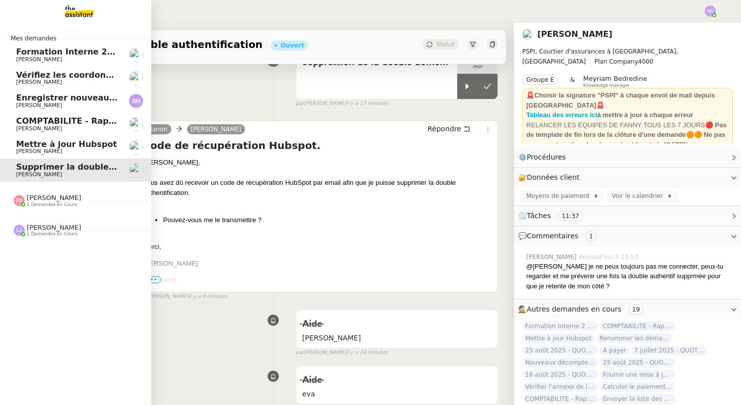
click at [69, 79] on span "Vérifiez les coordonnées bancaires pour le virement" at bounding box center [134, 75] width 237 height 10
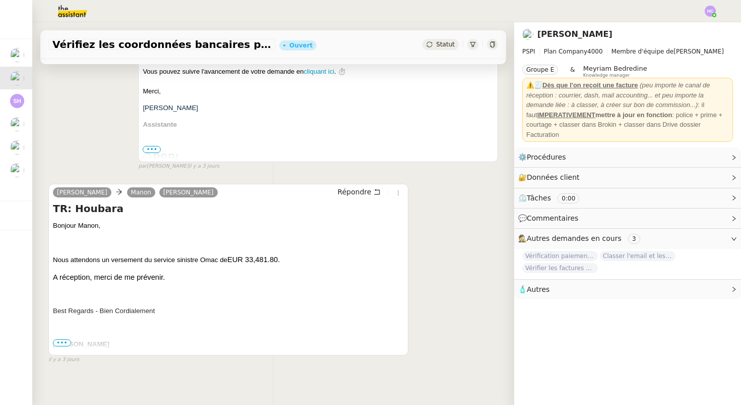
scroll to position [210, 0]
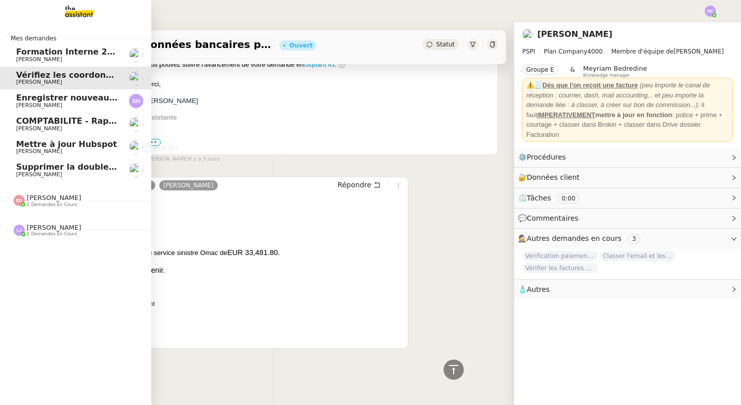
click at [37, 125] on span "COMPTABILITE - Rapprochement bancaire - 25 août 2025" at bounding box center [145, 121] width 258 height 10
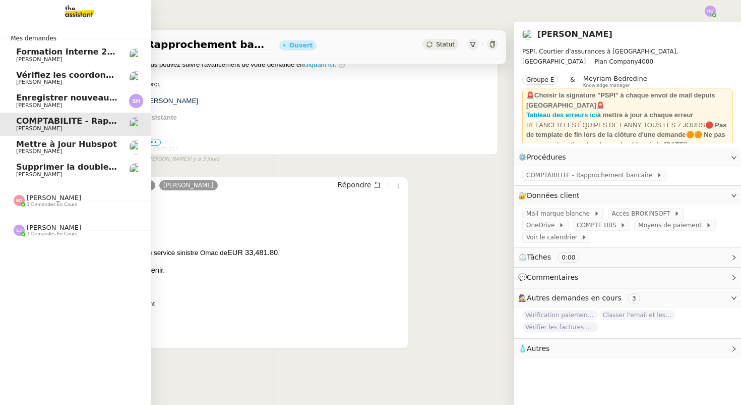
scroll to position [128, 0]
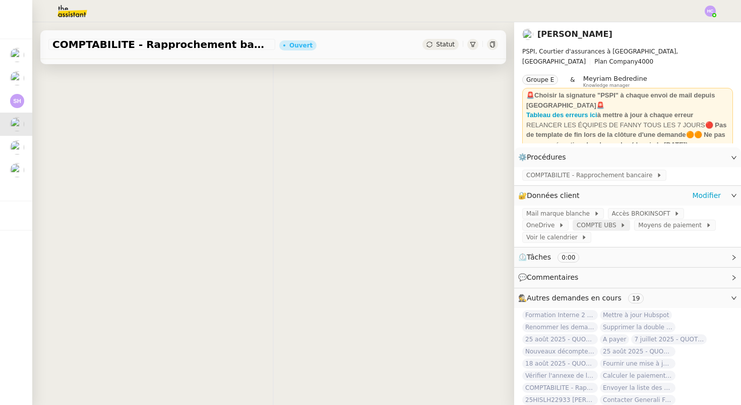
click at [577, 225] on span "COMPTE UBS" at bounding box center [598, 225] width 43 height 10
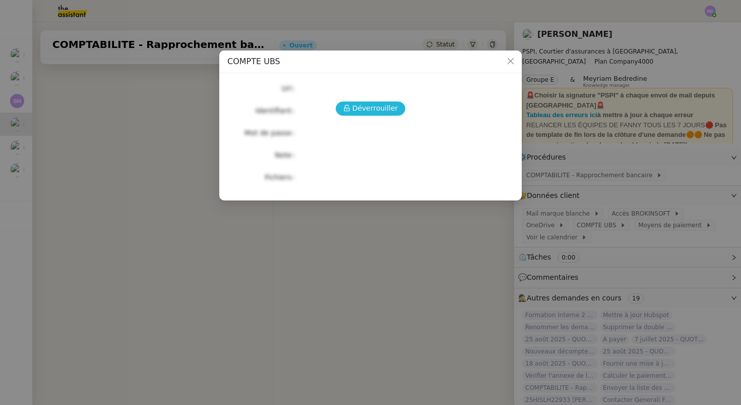
click at [351, 105] on icon at bounding box center [346, 107] width 7 height 7
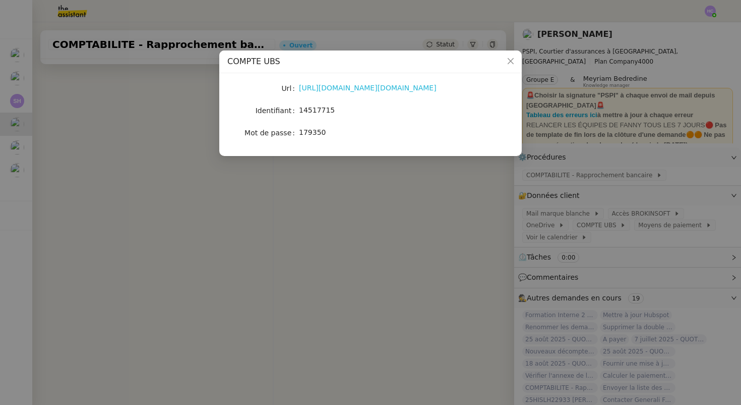
click at [340, 89] on link "[URL][DOMAIN_NAME][DOMAIN_NAME]" at bounding box center [368, 88] width 138 height 8
click at [120, 133] on nz-modal-container "COMPTE UBS Url [URL][DOMAIN_NAME][DOMAIN_NAME] Identifiant 14517715 Mot de pass…" at bounding box center [370, 202] width 741 height 405
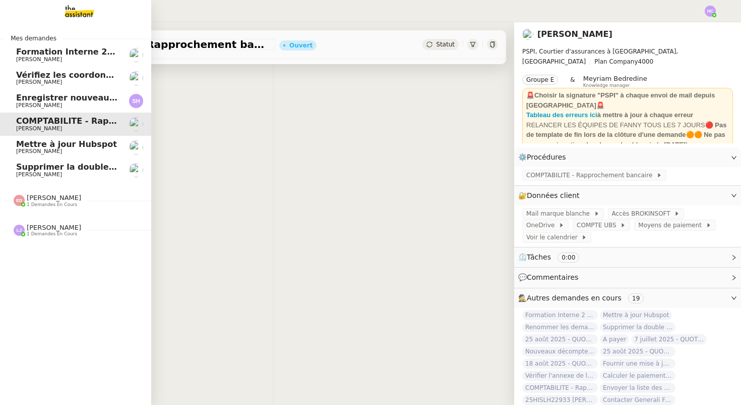
click at [72, 160] on link "Supprimer la double authentification [PERSON_NAME]" at bounding box center [75, 169] width 151 height 23
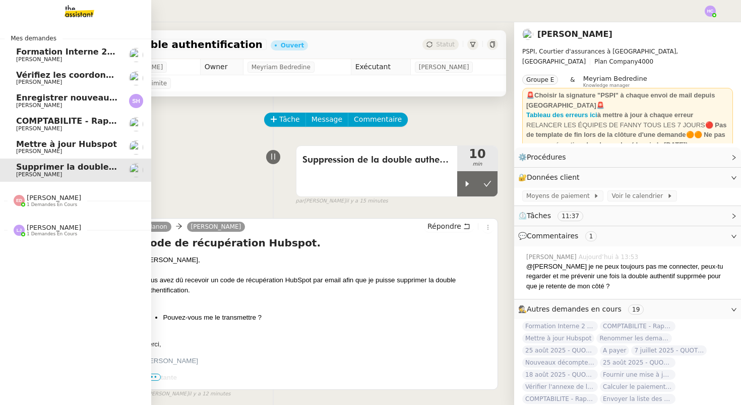
click at [58, 202] on span "1 demandes en cours" at bounding box center [52, 205] width 50 height 6
click at [54, 196] on span "[PERSON_NAME]" at bounding box center [54, 198] width 54 height 8
click at [55, 225] on span "[PERSON_NAME]" at bounding box center [54, 227] width 54 height 8
click at [55, 223] on span "[PERSON_NAME]" at bounding box center [54, 227] width 54 height 8
click at [60, 143] on span "Mettre à jour Hubspot" at bounding box center [66, 144] width 101 height 10
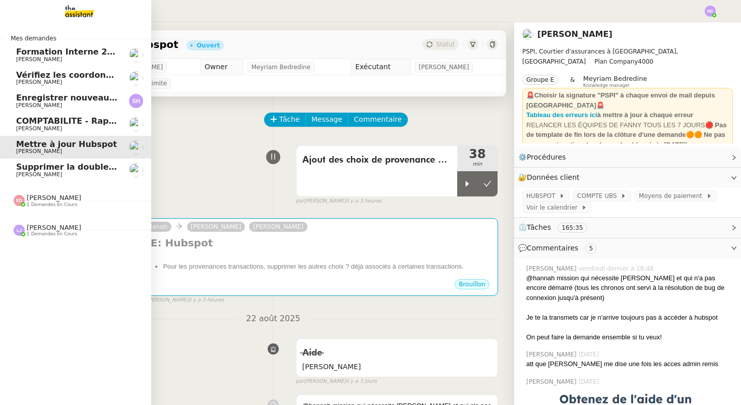
click at [60, 117] on span "COMPTABILITE - Rapprochement bancaire - 25 août 2025" at bounding box center [145, 121] width 258 height 10
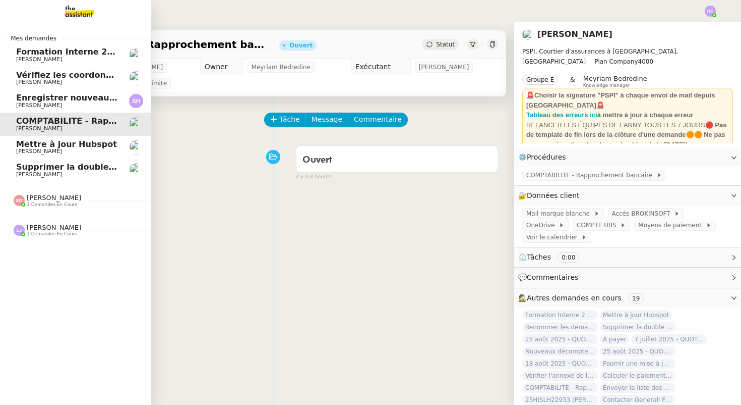
click at [56, 136] on link "Mettre à jour Hubspot [PERSON_NAME]" at bounding box center [75, 147] width 151 height 23
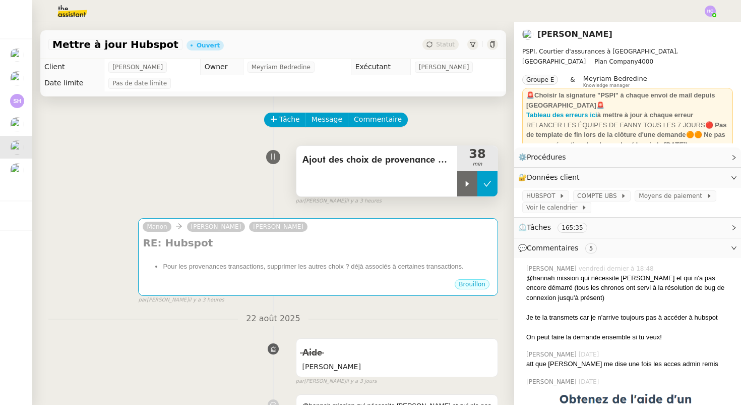
click at [489, 184] on icon at bounding box center [488, 184] width 8 height 8
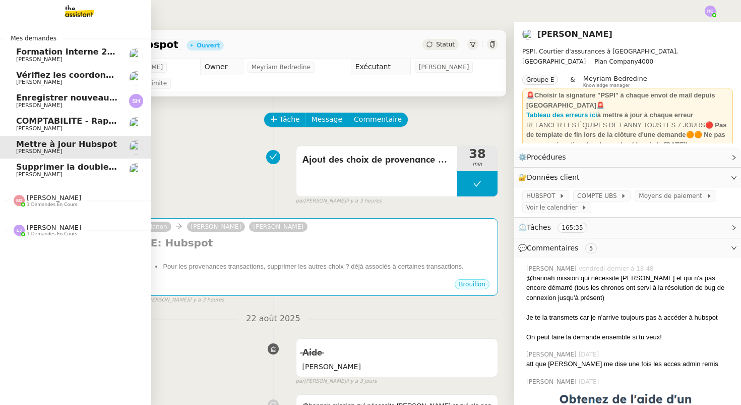
click at [21, 123] on span "COMPTABILITE - Rapprochement bancaire - 25 août 2025" at bounding box center [145, 121] width 258 height 10
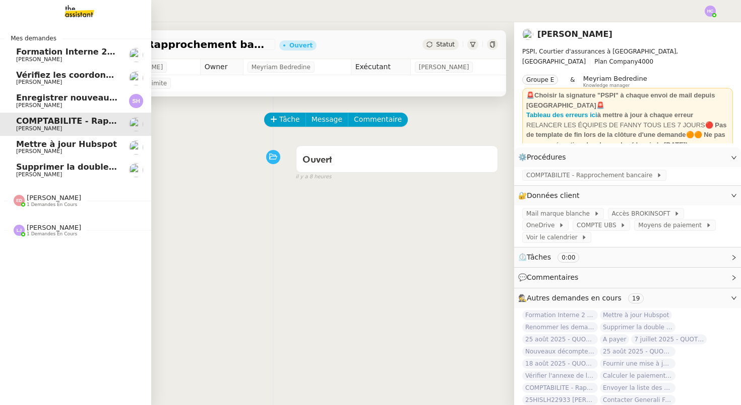
click at [36, 99] on span "Enregistrer nouveau client et contrat" at bounding box center [100, 98] width 169 height 10
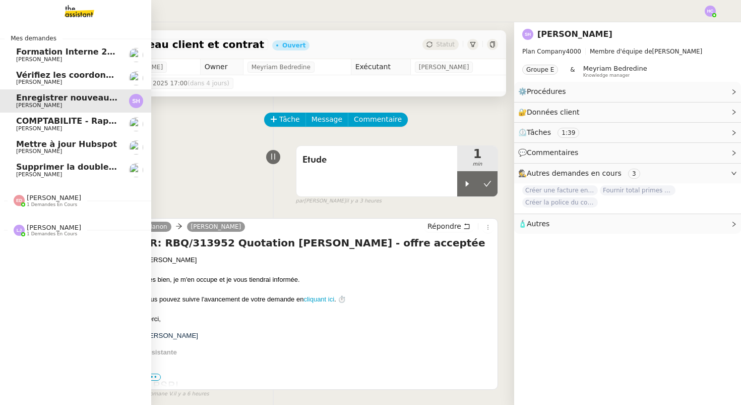
click at [42, 76] on span "Vérifiez les coordonnées bancaires pour le virement" at bounding box center [134, 75] width 237 height 10
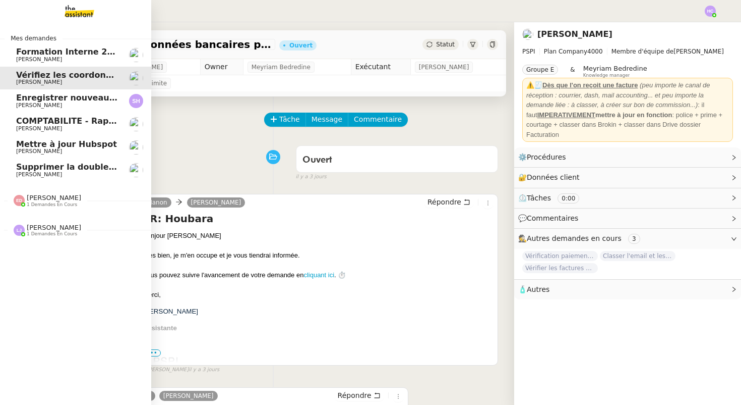
click at [56, 48] on span "Formation Interne 2 - [PERSON_NAME]" at bounding box center [103, 52] width 175 height 10
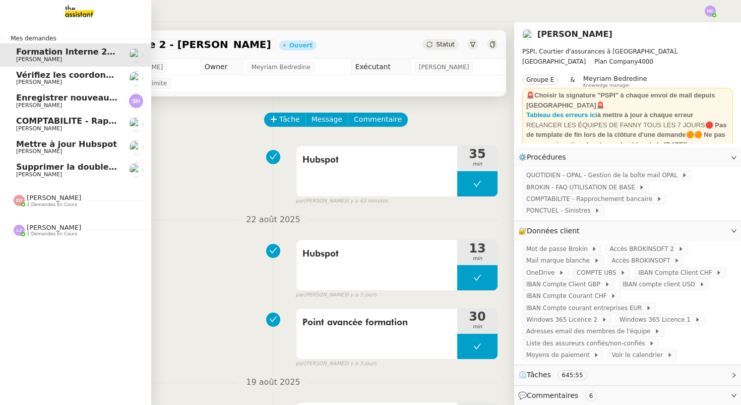
click at [70, 122] on span "COMPTABILITE - Rapprochement bancaire - 25 août 2025" at bounding box center [145, 121] width 258 height 10
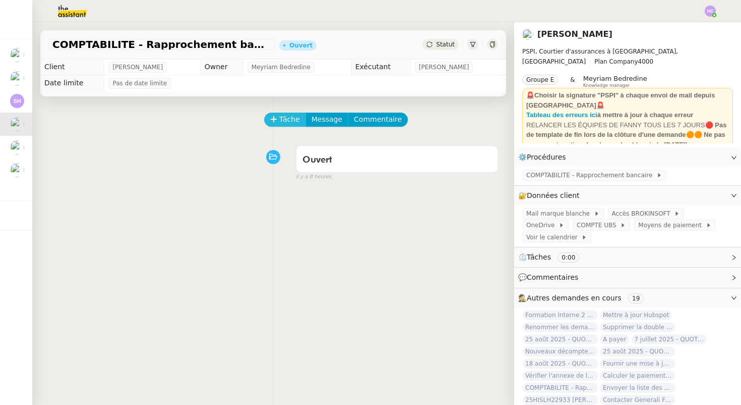
click at [285, 119] on span "Tâche" at bounding box center [289, 119] width 21 height 12
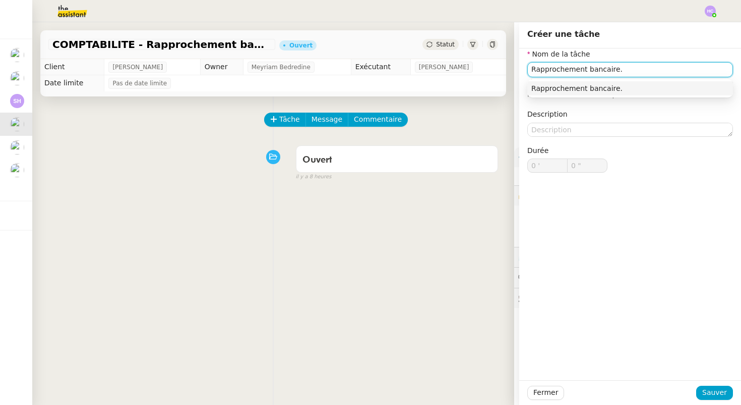
click at [544, 86] on div "Rapprochement bancaire." at bounding box center [631, 88] width 198 height 9
type input "Rapprochement bancaire."
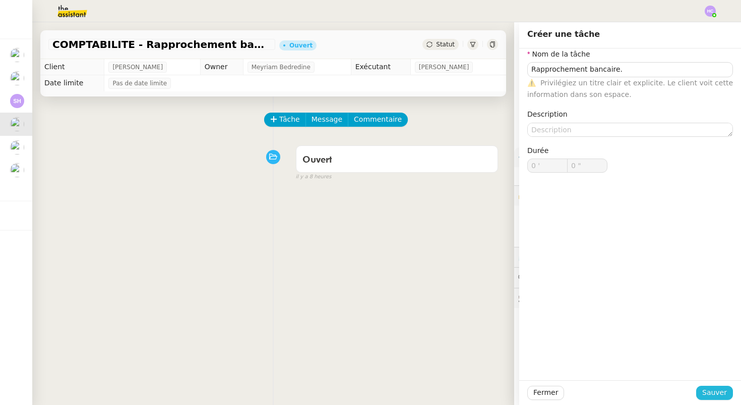
click at [717, 390] on span "Sauver" at bounding box center [715, 392] width 25 height 12
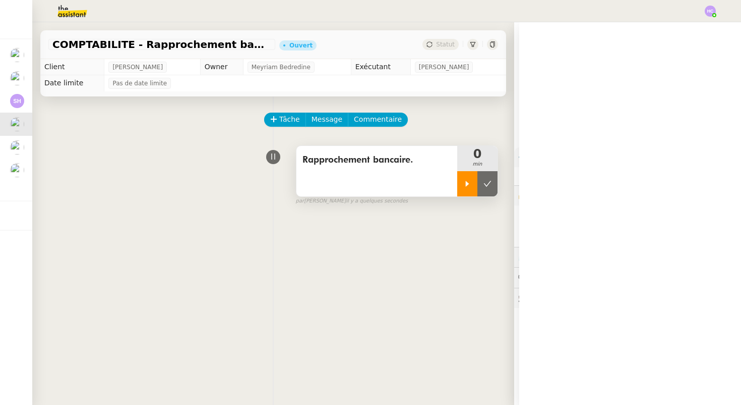
click at [463, 188] on div at bounding box center [467, 183] width 20 height 25
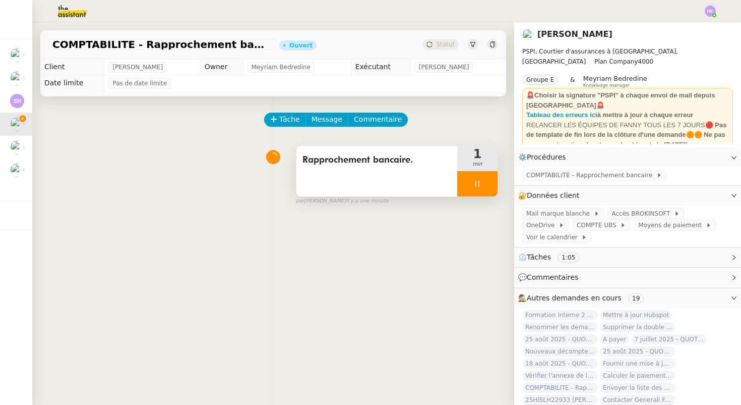
click at [483, 186] on div at bounding box center [477, 183] width 40 height 25
click at [465, 188] on div at bounding box center [467, 183] width 20 height 25
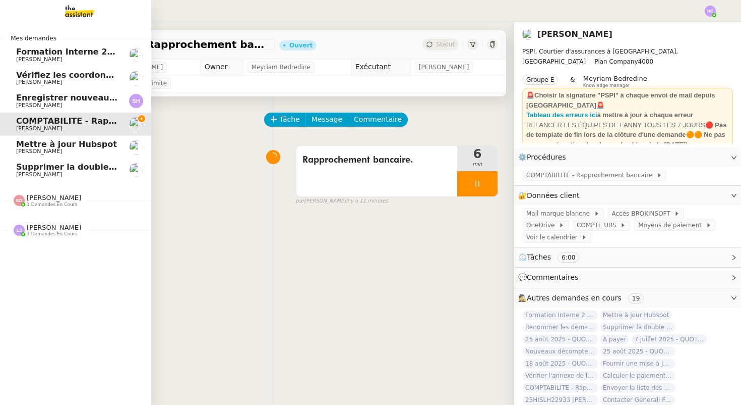
click at [78, 172] on span "[PERSON_NAME]" at bounding box center [67, 174] width 102 height 6
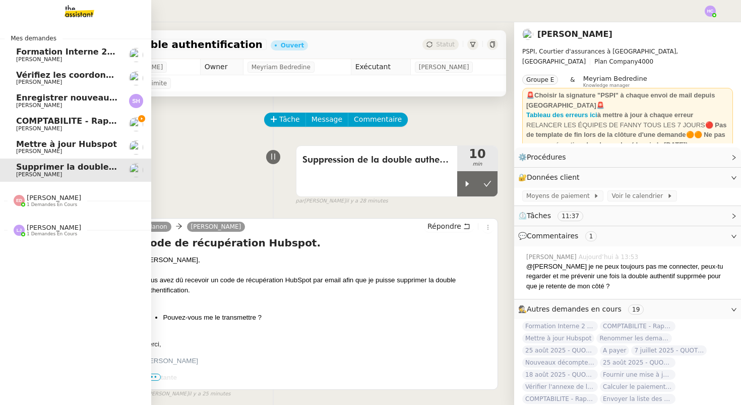
click at [38, 120] on span "COMPTABILITE - Rapprochement bancaire - 25 août 2025" at bounding box center [145, 121] width 258 height 10
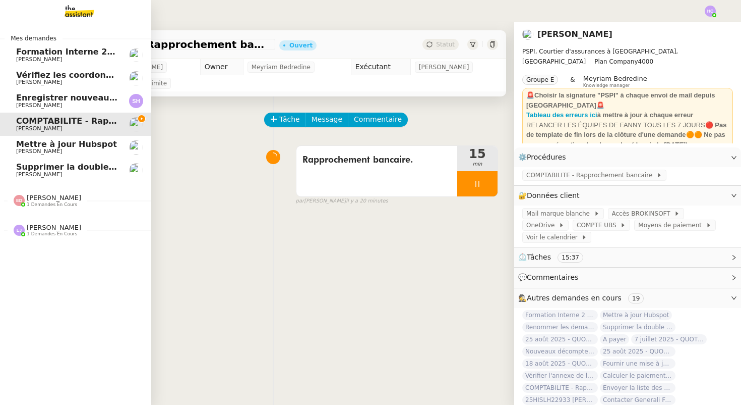
click at [77, 164] on span "Supprimer la double authentification" at bounding box center [100, 167] width 168 height 10
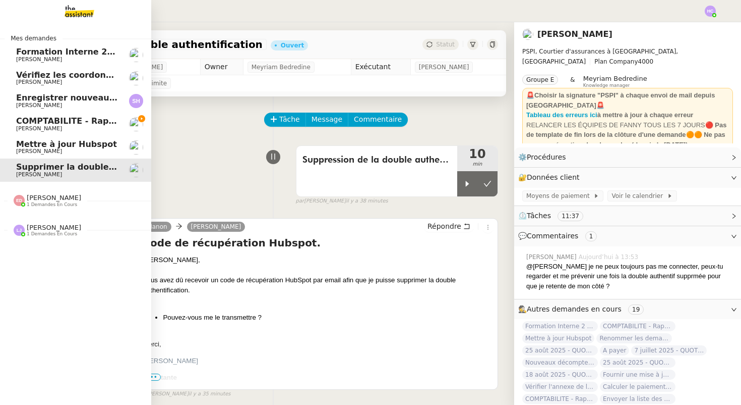
click at [35, 124] on span "COMPTABILITE - Rapprochement bancaire - 25 août 2025" at bounding box center [145, 121] width 258 height 10
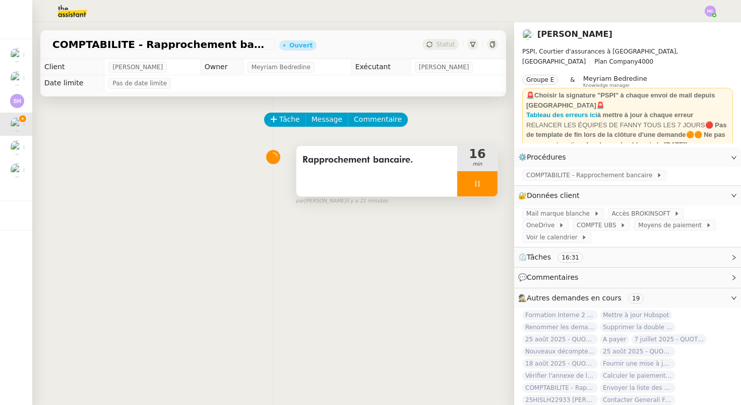
click at [474, 185] on icon at bounding box center [478, 184] width 8 height 8
click at [488, 187] on button at bounding box center [488, 183] width 20 height 25
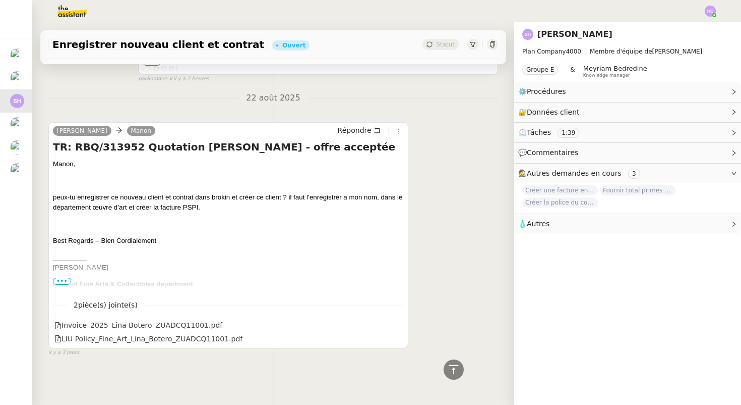
scroll to position [306, 0]
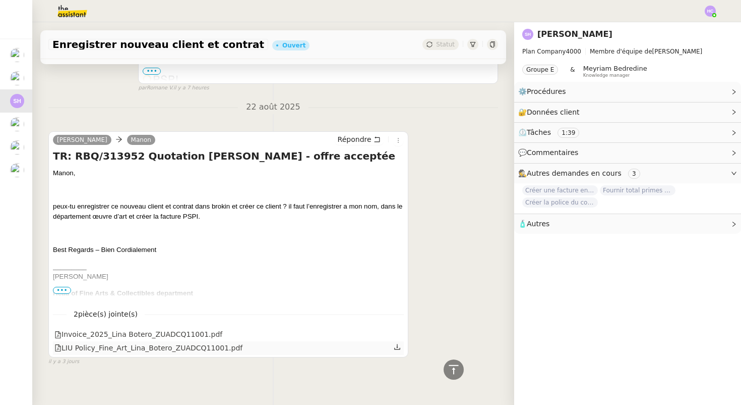
click at [396, 346] on icon at bounding box center [397, 346] width 7 height 7
click at [395, 332] on icon at bounding box center [397, 333] width 7 height 7
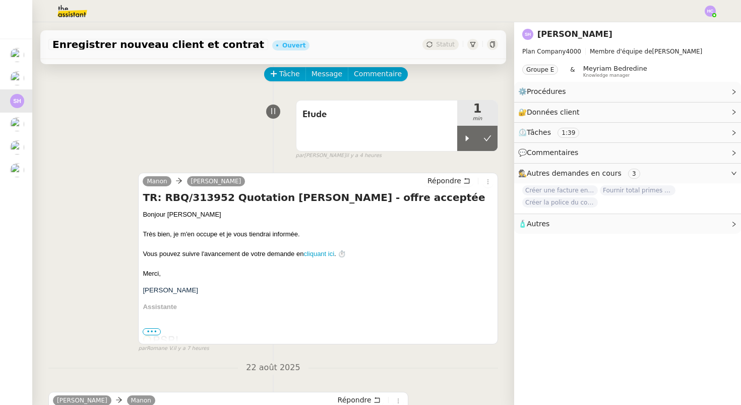
scroll to position [0, 0]
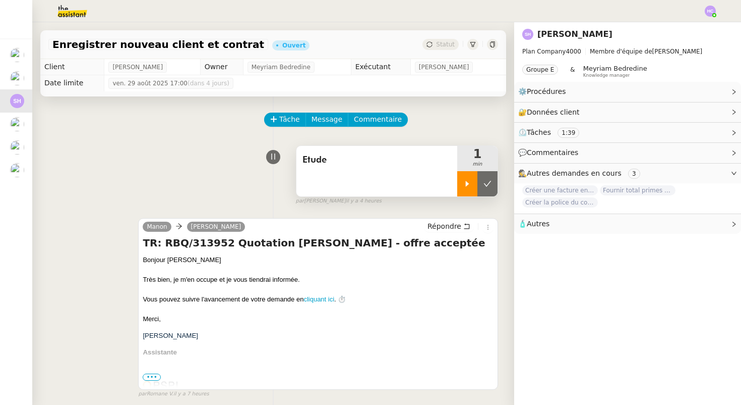
click at [470, 190] on div at bounding box center [467, 183] width 20 height 25
click at [477, 184] on icon at bounding box center [478, 184] width 8 height 8
click at [484, 184] on icon at bounding box center [488, 184] width 8 height 8
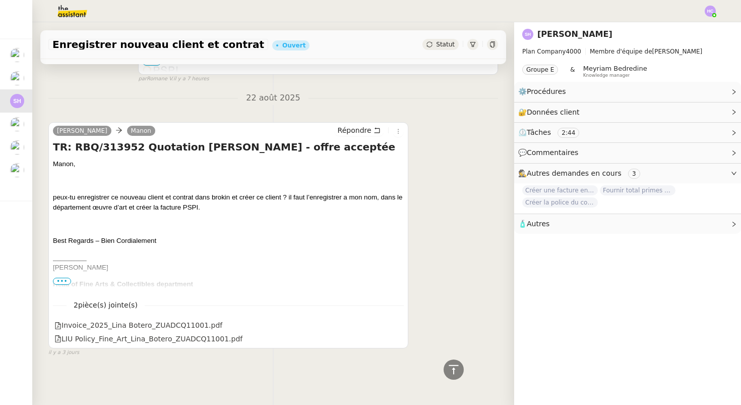
scroll to position [92, 0]
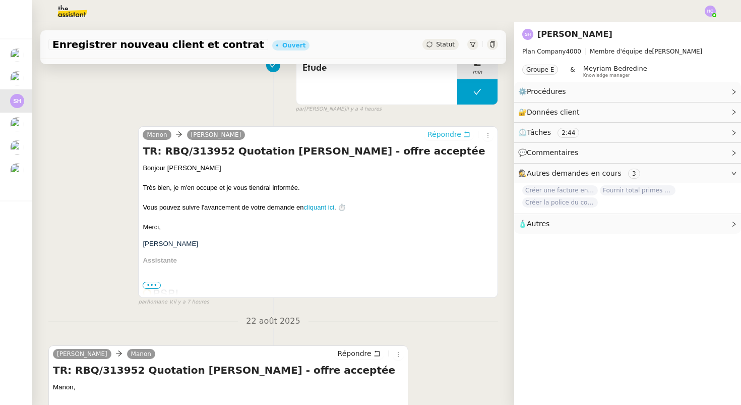
click at [446, 134] on span "Répondre" at bounding box center [445, 134] width 34 height 10
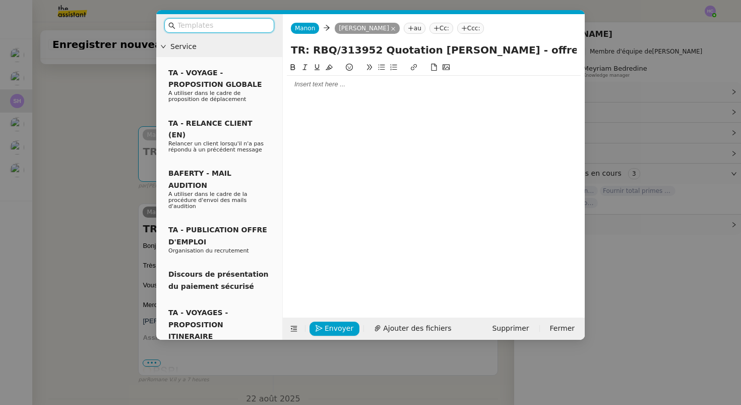
click at [338, 86] on div at bounding box center [434, 84] width 294 height 9
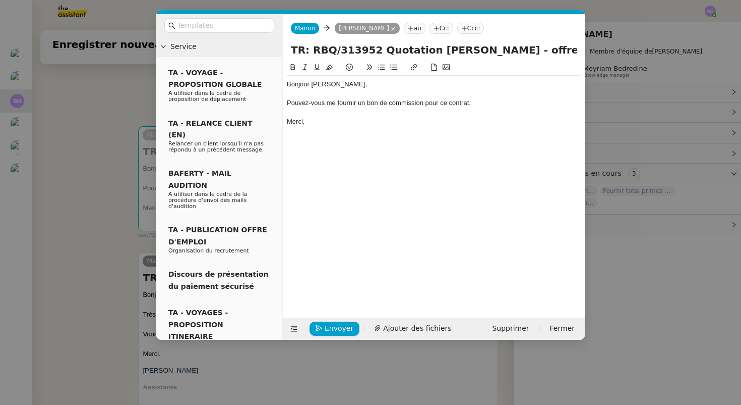
click at [304, 84] on div "Bonjour [PERSON_NAME]," at bounding box center [434, 84] width 294 height 9
click at [321, 93] on div at bounding box center [434, 93] width 294 height 9
click at [289, 105] on div "Pouvez-vous me fournir un bon de commission pour ce contrat." at bounding box center [434, 102] width 294 height 9
click at [497, 106] on li "Pouvez-vous me fournir un bon de commission pour ce contrat." at bounding box center [439, 102] width 284 height 9
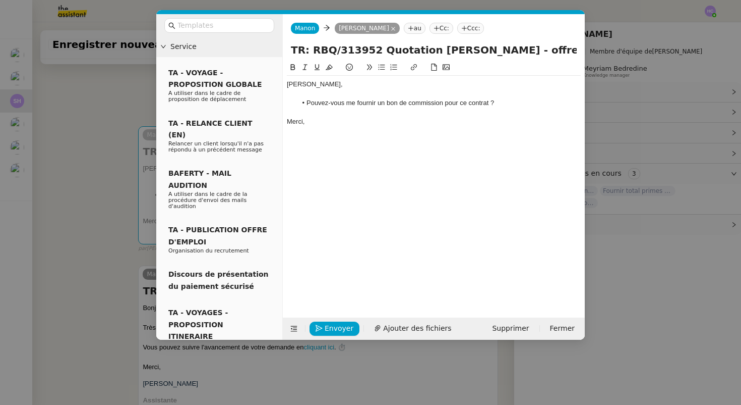
click at [325, 114] on div at bounding box center [434, 112] width 294 height 9
click at [473, 104] on li "Pouvez-vous me fournir un bon de commission pour ce contrat ?" at bounding box center [439, 102] width 284 height 9
drag, startPoint x: 322, startPoint y: 330, endPoint x: 332, endPoint y: 281, distance: 49.5
click at [332, 281] on form "[PERSON_NAME] au Cc: Ccc: TR: RBQ/313952 Quotation [PERSON_NAME] - offre accept…" at bounding box center [433, 176] width 303 height 325
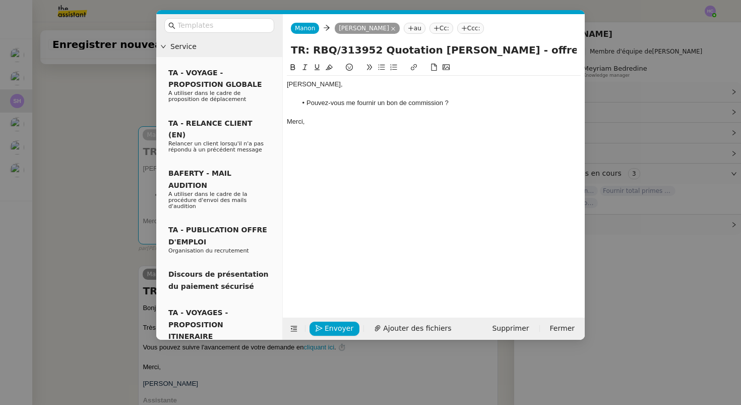
click at [381, 105] on li "Pouvez-vous me fournir un bon de commission ?" at bounding box center [439, 102] width 284 height 9
click at [96, 127] on nz-modal-container "Service TA - VOYAGE - PROPOSITION GLOBALE A utiliser dans le cadre de propositi…" at bounding box center [370, 202] width 741 height 405
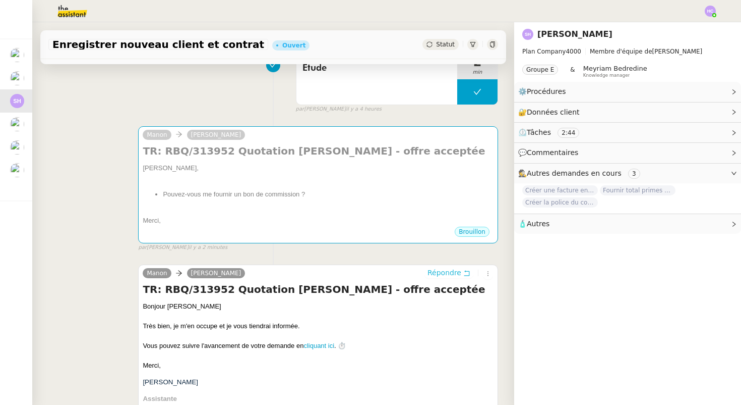
scroll to position [0, 0]
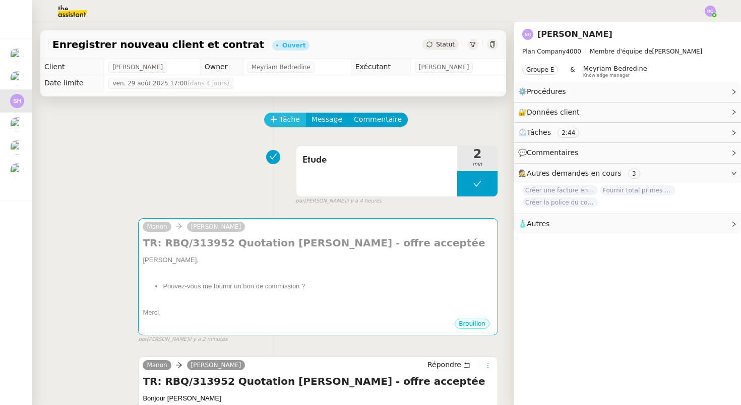
click at [294, 113] on span "Tâche" at bounding box center [289, 119] width 21 height 12
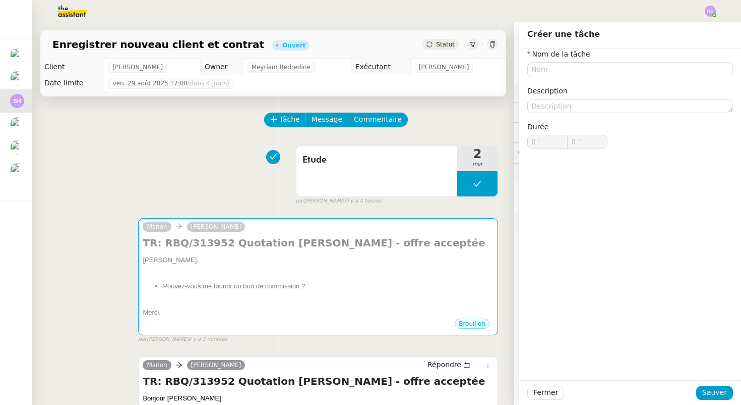
click at [213, 164] on div "Etude 2 min false par [PERSON_NAME] il y a 4 heures" at bounding box center [273, 173] width 450 height 65
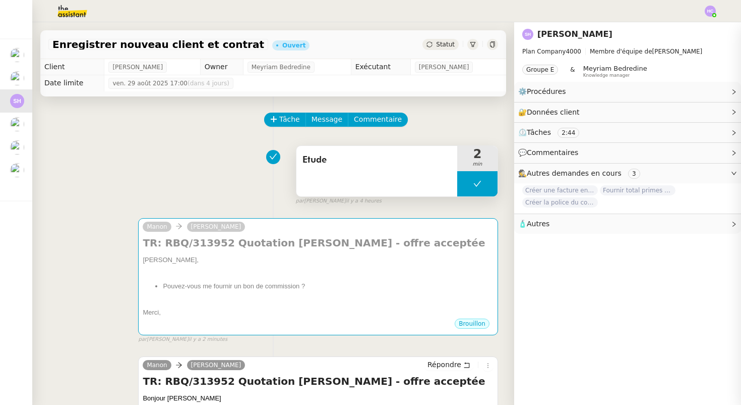
click at [483, 184] on button at bounding box center [477, 183] width 40 height 25
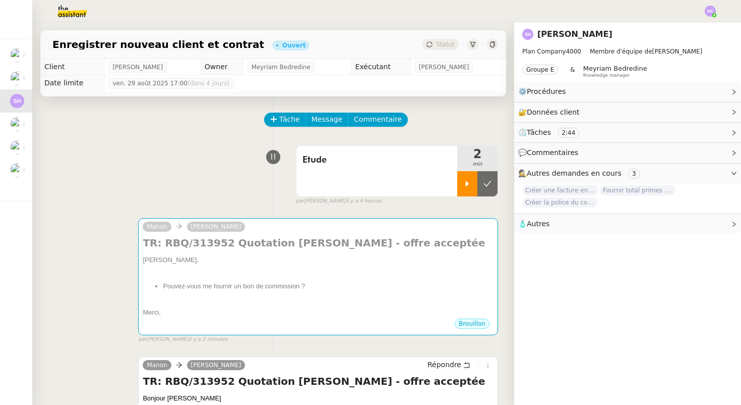
click at [470, 183] on icon at bounding box center [468, 184] width 8 height 8
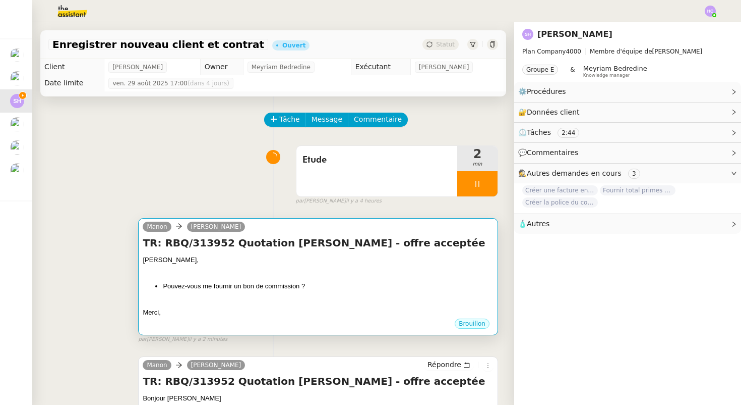
click at [251, 289] on li "Pouvez-vous me fournir un bon de commission ?" at bounding box center [328, 286] width 331 height 10
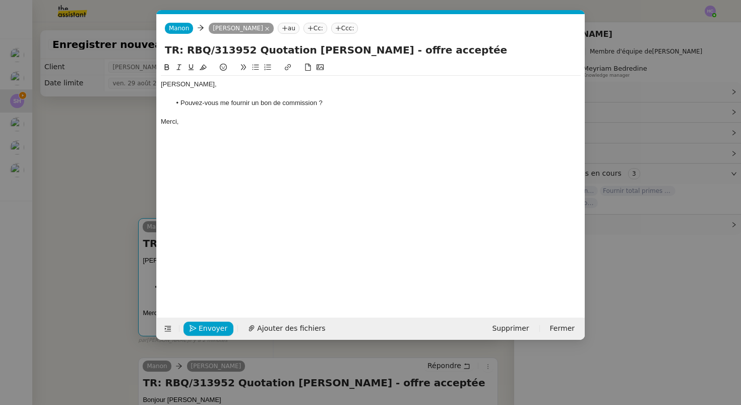
scroll to position [0, 21]
click at [318, 101] on li "Pouvez-vous me fournir un bon de commission ?" at bounding box center [376, 102] width 411 height 9
click at [212, 328] on span "Envoyer" at bounding box center [213, 328] width 29 height 12
click at [210, 327] on span "Confirmer l'envoi" at bounding box center [229, 328] width 61 height 12
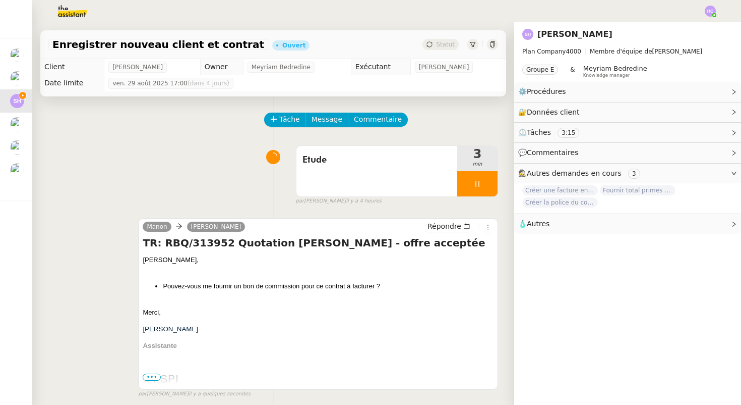
click at [479, 178] on div at bounding box center [477, 183] width 40 height 25
click at [469, 182] on icon at bounding box center [468, 184] width 8 height 8
click at [469, 182] on div at bounding box center [477, 183] width 40 height 25
click at [489, 189] on button at bounding box center [488, 183] width 20 height 25
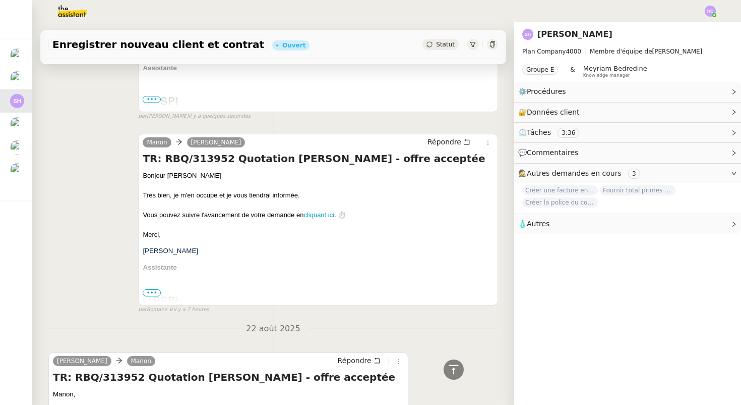
scroll to position [276, 0]
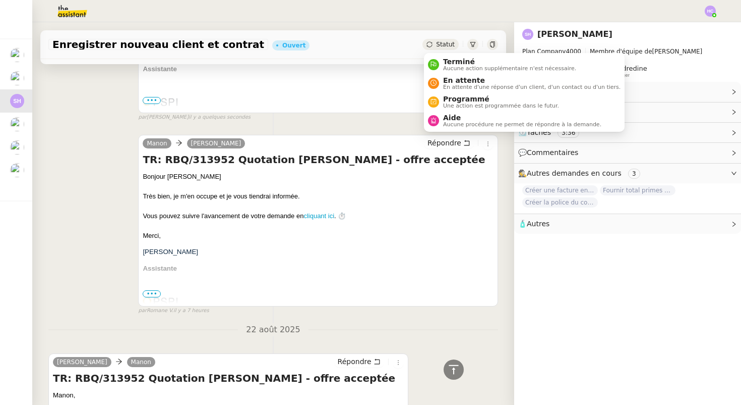
click at [439, 46] on span "Statut" at bounding box center [445, 44] width 19 height 7
click at [451, 84] on span "En attente d'une réponse d'un client, d'un contact ou d'un tiers." at bounding box center [532, 87] width 178 height 6
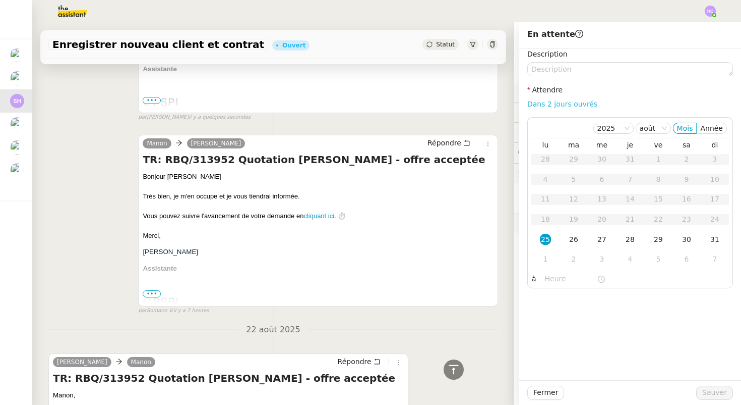
click at [549, 104] on link "Dans 2 jours ouvrés" at bounding box center [563, 104] width 70 height 8
type input "07:00"
click at [705, 391] on span "Sauver" at bounding box center [715, 392] width 25 height 12
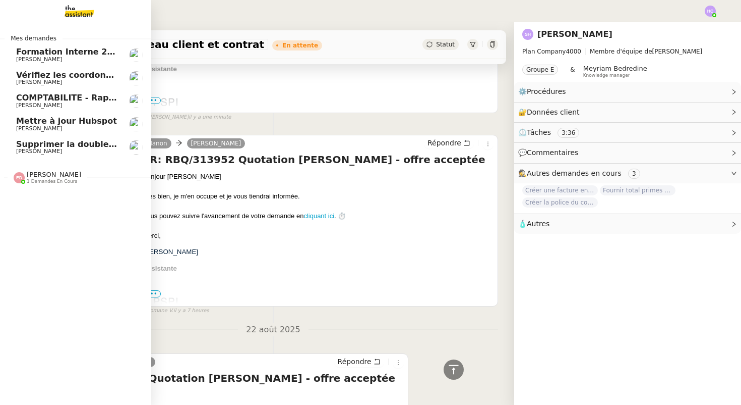
click at [43, 150] on span "[PERSON_NAME]" at bounding box center [39, 151] width 46 height 7
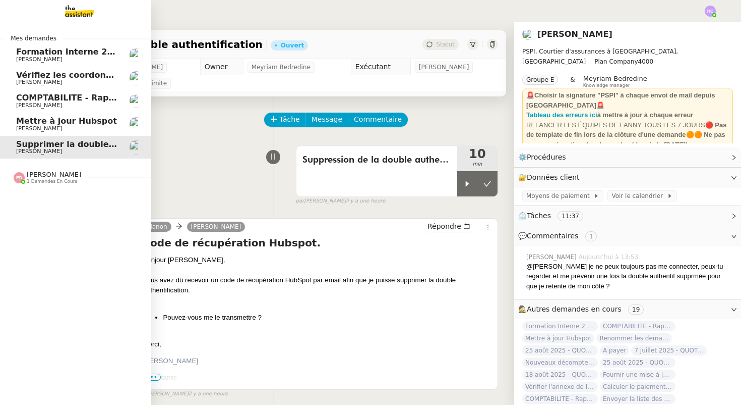
click at [56, 119] on span "Mettre à jour Hubspot" at bounding box center [66, 121] width 101 height 10
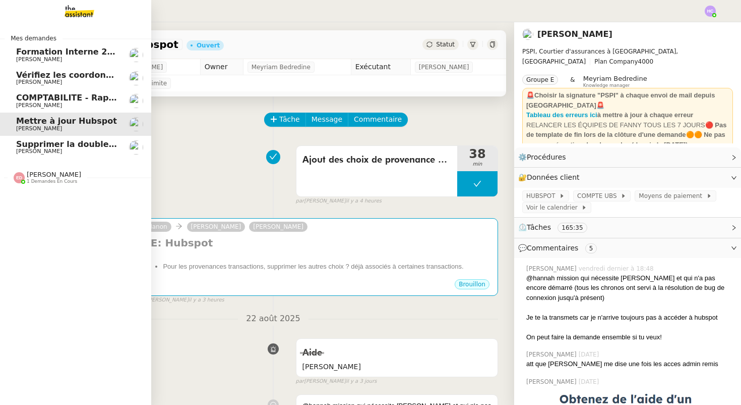
click at [73, 101] on span "COMPTABILITE - Rapprochement bancaire - 25 août 2025" at bounding box center [145, 98] width 258 height 10
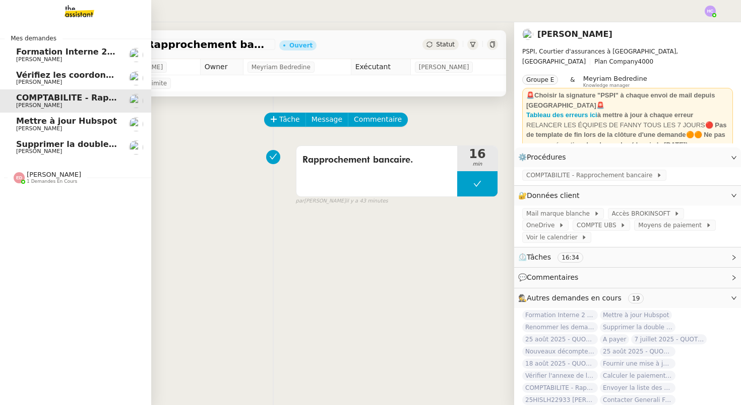
click at [72, 79] on span "Vérifiez les coordonnées bancaires pour le virement" at bounding box center [134, 75] width 237 height 10
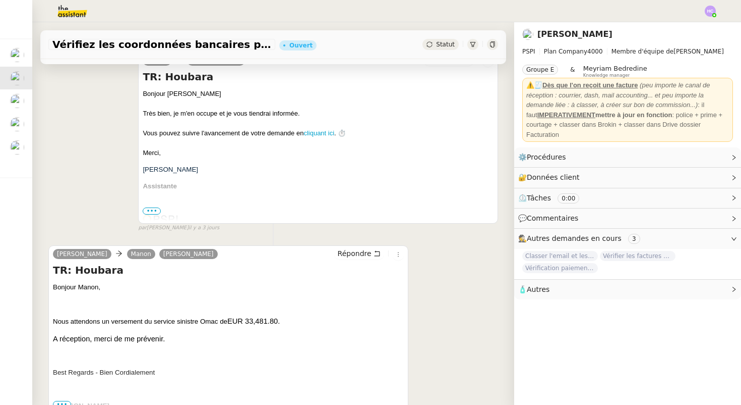
scroll to position [158, 0]
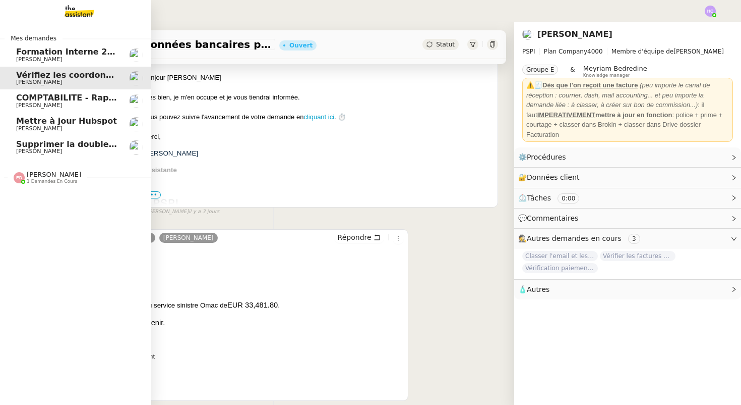
click at [39, 104] on span "[PERSON_NAME]" at bounding box center [39, 105] width 46 height 7
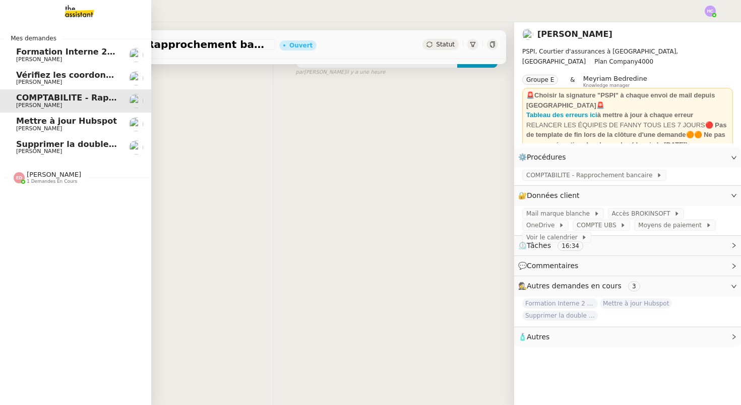
scroll to position [128, 0]
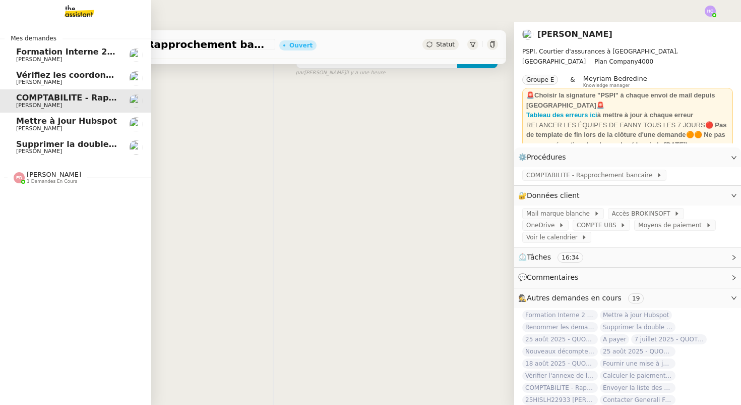
click at [49, 142] on span "Supprimer la double authentification" at bounding box center [100, 144] width 168 height 10
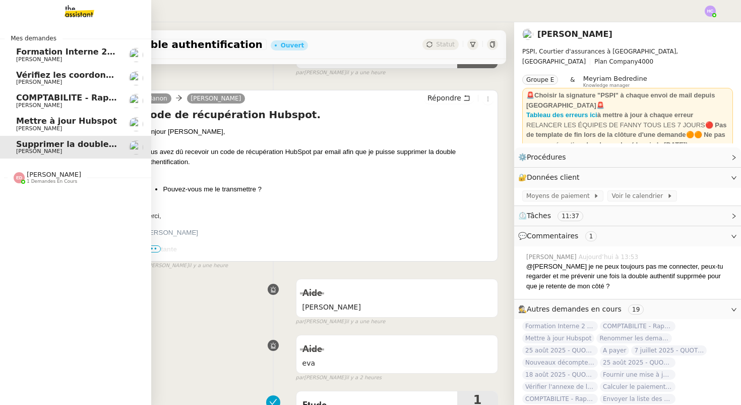
click at [52, 100] on span "COMPTABILITE - Rapprochement bancaire - 25 août 2025" at bounding box center [145, 98] width 258 height 10
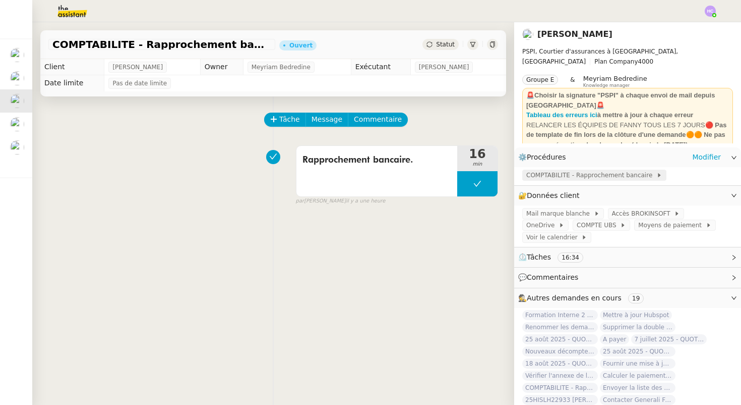
click at [590, 177] on span "COMPTABILITE - Rapprochement bancaire" at bounding box center [592, 175] width 130 height 10
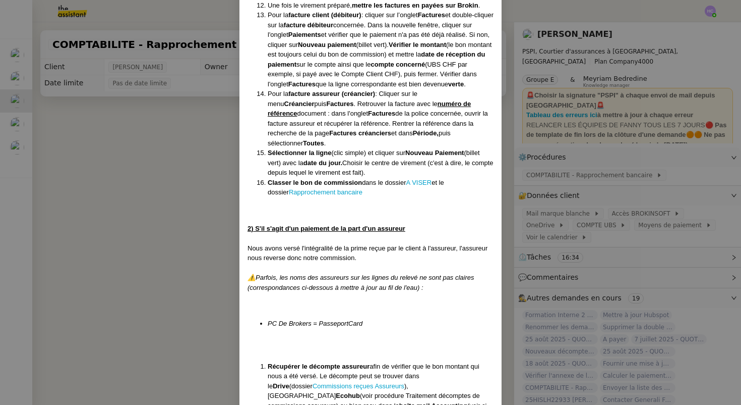
scroll to position [1258, 0]
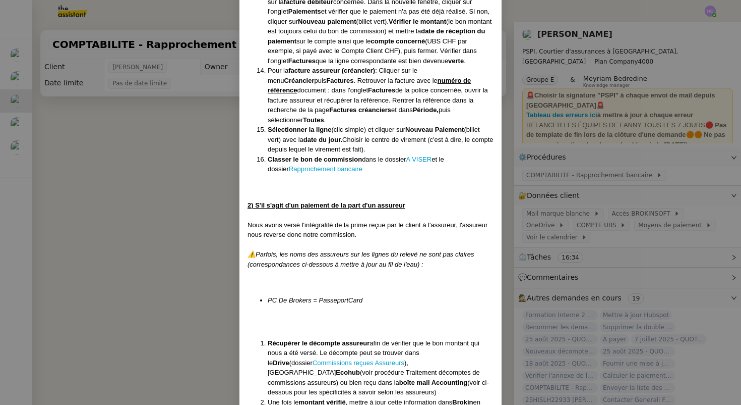
click at [177, 201] on nz-modal-container "Créée le [DATE] MAJ le [DATE] MAJ Procédure : rapprochement bancaire Contexte :…" at bounding box center [370, 202] width 741 height 405
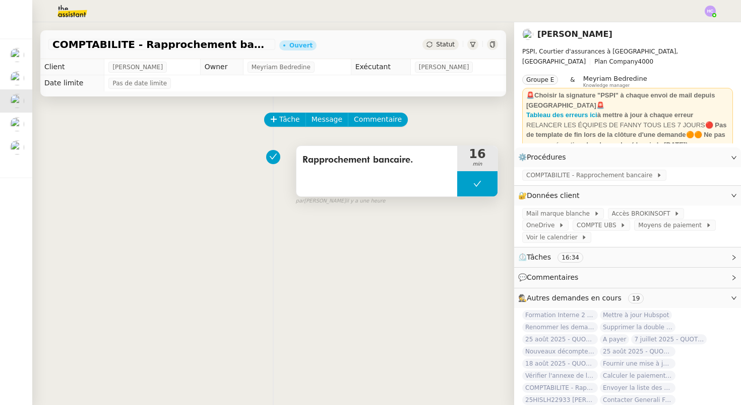
click at [480, 191] on button at bounding box center [477, 183] width 40 height 25
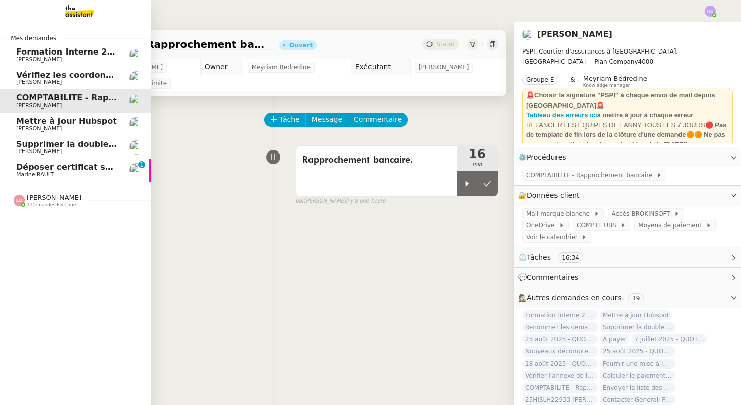
click at [35, 172] on span "Marine RAULT" at bounding box center [35, 174] width 38 height 7
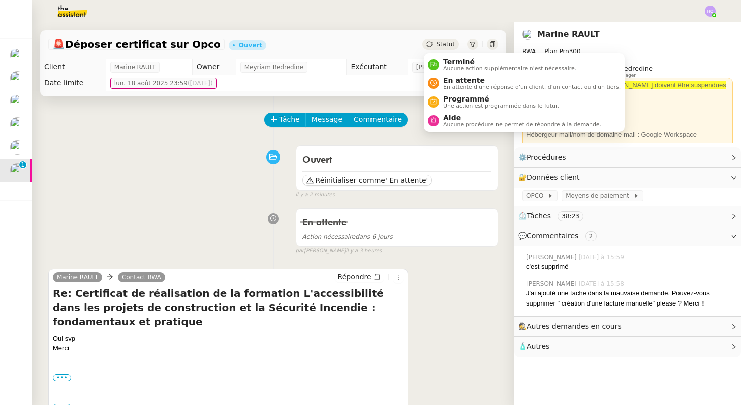
click at [448, 44] on span "Statut" at bounding box center [445, 44] width 19 height 7
click at [451, 82] on span "En attente" at bounding box center [532, 80] width 178 height 8
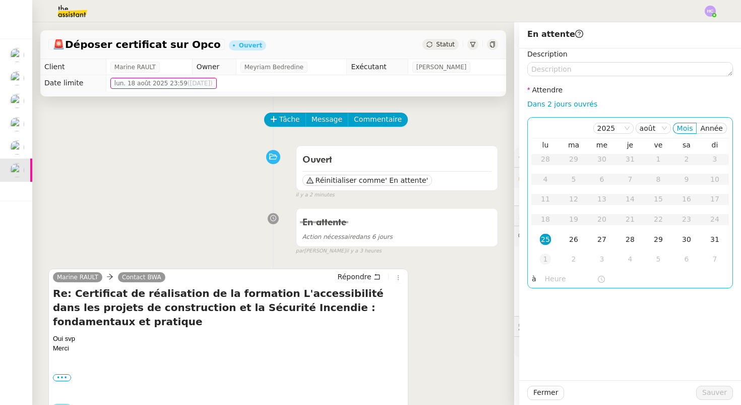
click at [547, 263] on div "1" at bounding box center [545, 258] width 11 height 11
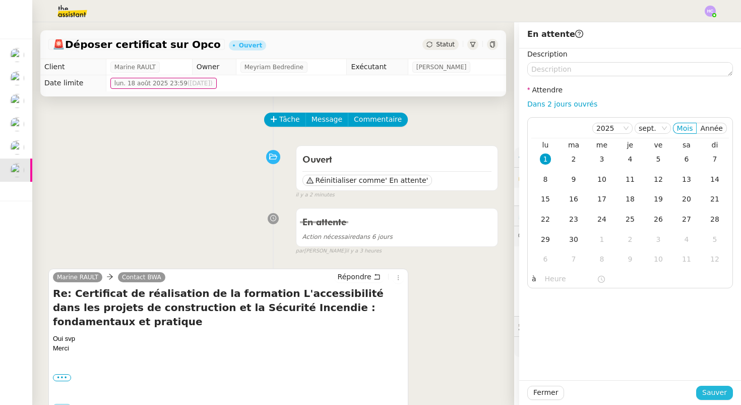
click at [708, 394] on span "Sauver" at bounding box center [715, 392] width 25 height 12
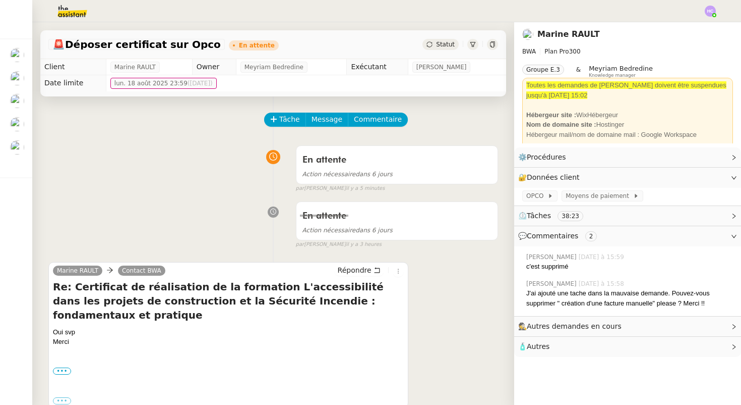
scroll to position [17, 0]
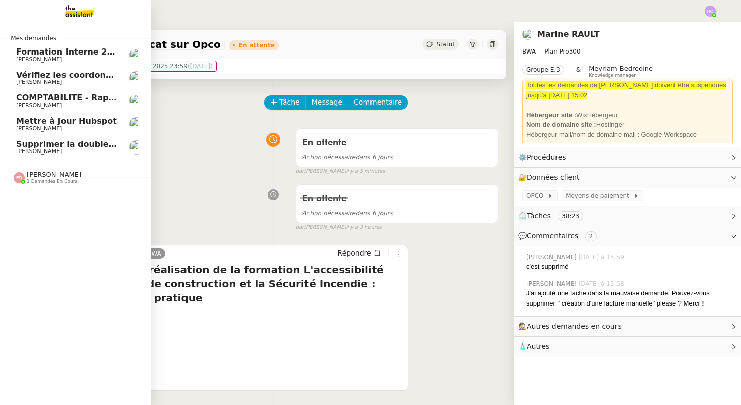
click at [36, 102] on span "COMPTABILITE - Rapprochement bancaire - 25 août 2025" at bounding box center [145, 98] width 258 height 10
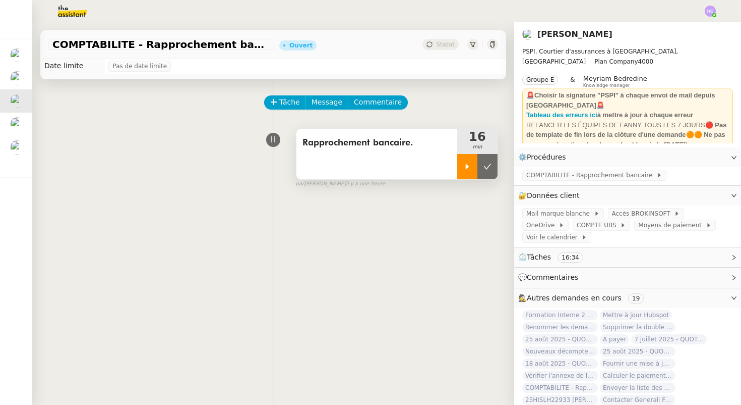
click at [463, 170] on div at bounding box center [467, 166] width 20 height 25
click at [537, 177] on span "COMPTABILITE - Rapprochement bancaire" at bounding box center [592, 175] width 130 height 10
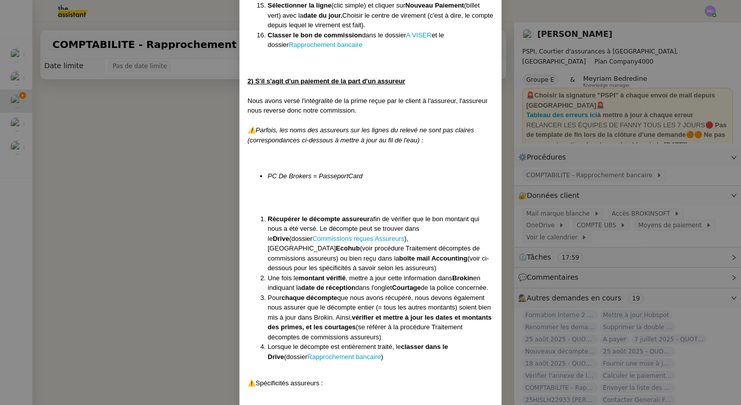
scroll to position [1382, 0]
click at [361, 235] on link "Commissions reçues Assureurs" at bounding box center [359, 239] width 92 height 8
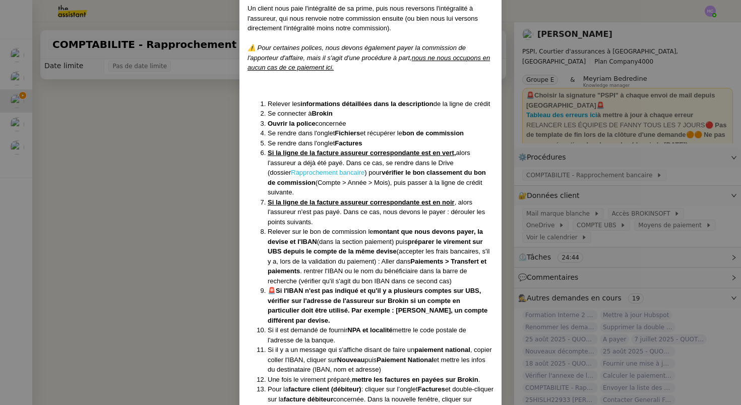
scroll to position [862, 0]
click at [339, 171] on link "Rapprochement bancaire" at bounding box center [328, 172] width 74 height 8
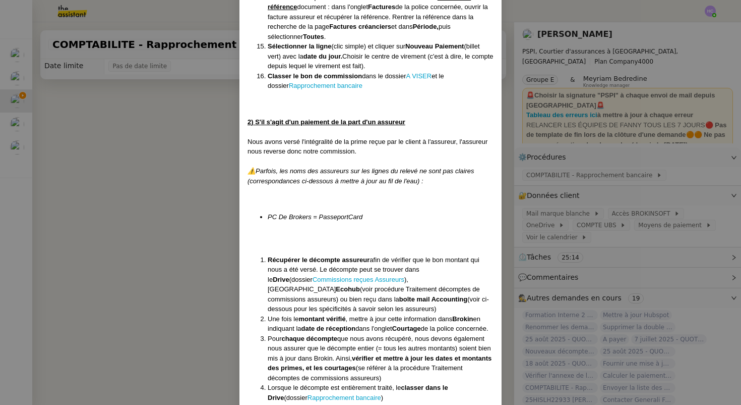
scroll to position [1343, 0]
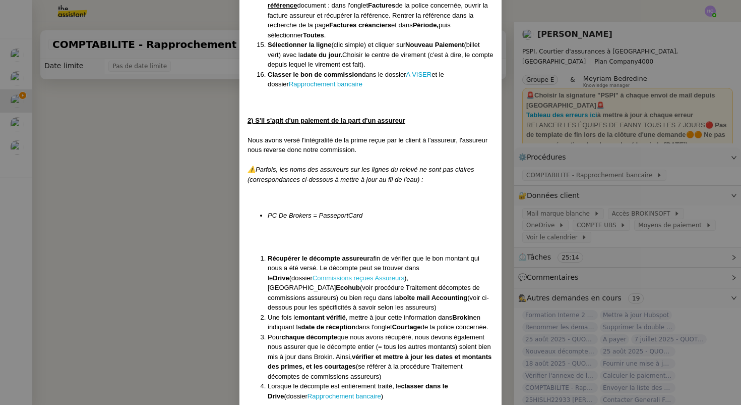
click at [335, 274] on link "Commissions reçues Assureurs" at bounding box center [359, 278] width 92 height 8
click at [110, 140] on nz-modal-container "Créée le [DATE] MAJ le [DATE] MAJ Procédure : rapprochement bancaire Contexte :…" at bounding box center [370, 202] width 741 height 405
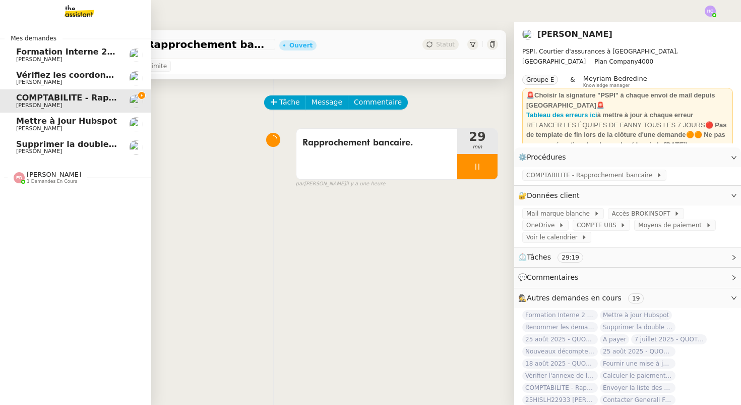
click at [44, 180] on span "1 demandes en cours" at bounding box center [52, 182] width 50 height 6
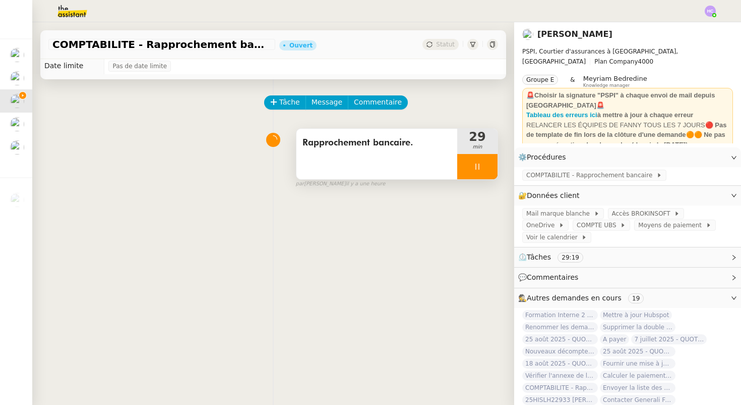
click at [482, 164] on div at bounding box center [477, 166] width 40 height 25
click at [468, 169] on icon at bounding box center [468, 166] width 8 height 8
click at [479, 167] on icon at bounding box center [478, 166] width 8 height 8
click at [464, 166] on icon at bounding box center [468, 166] width 8 height 8
click at [468, 165] on div at bounding box center [477, 166] width 40 height 25
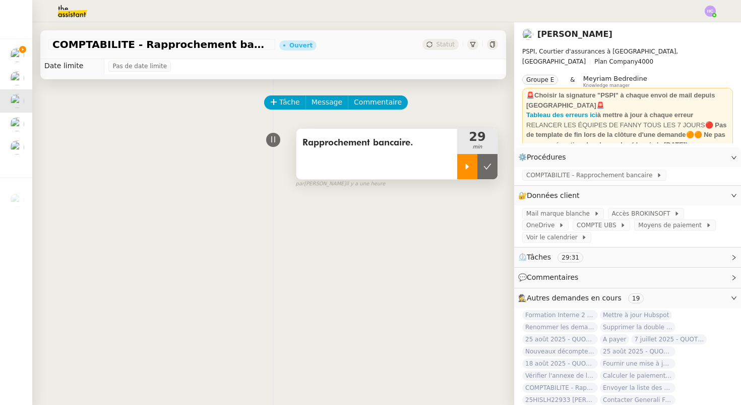
click at [468, 160] on div at bounding box center [467, 166] width 20 height 25
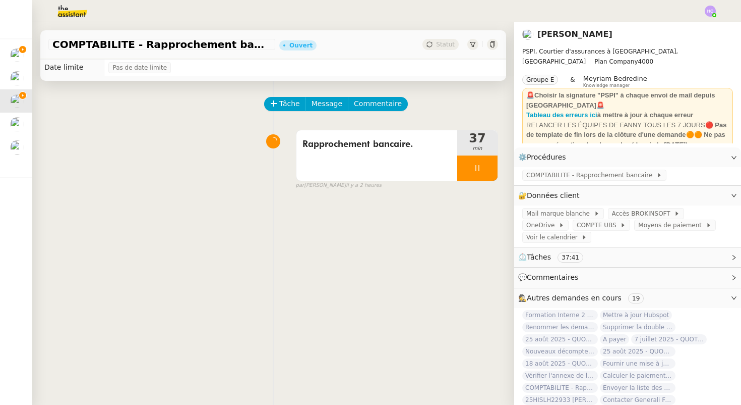
scroll to position [0, 0]
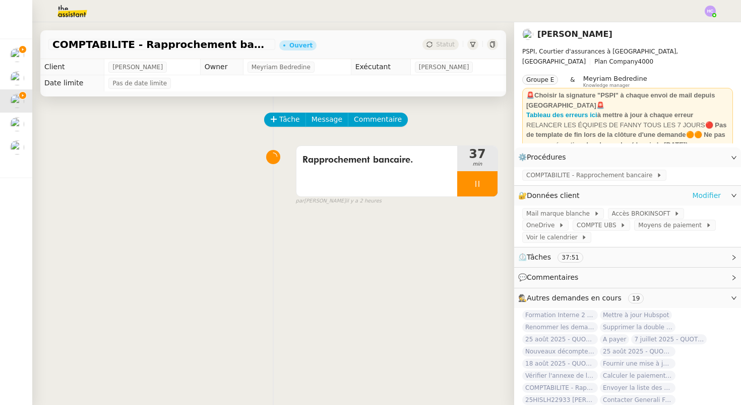
click at [705, 194] on link "Modifier" at bounding box center [707, 196] width 29 height 12
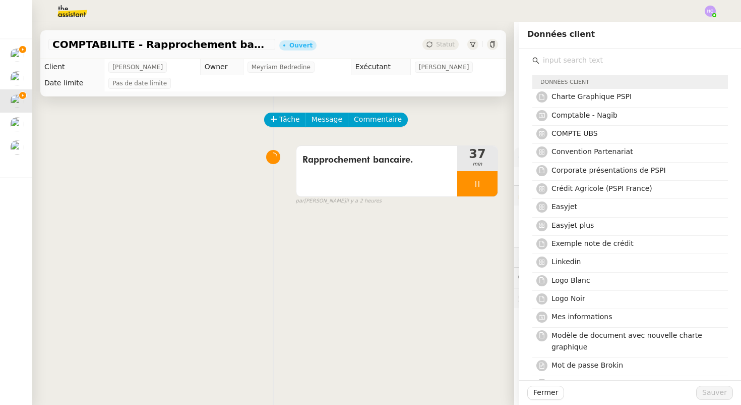
click at [553, 56] on input "text" at bounding box center [634, 60] width 189 height 14
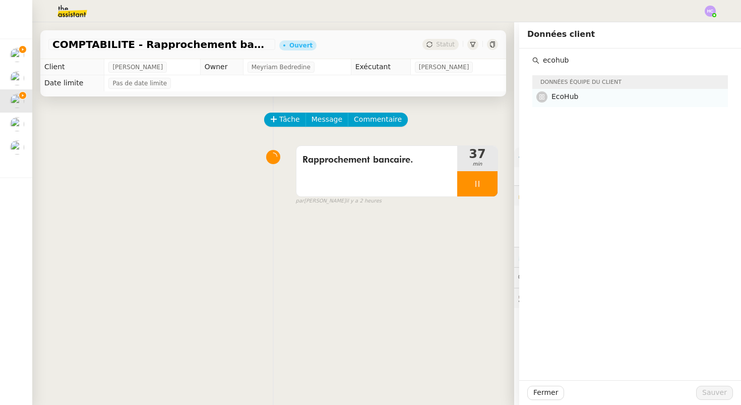
type input "ecohub"
click at [569, 101] on h4 "EcoHub" at bounding box center [637, 97] width 170 height 12
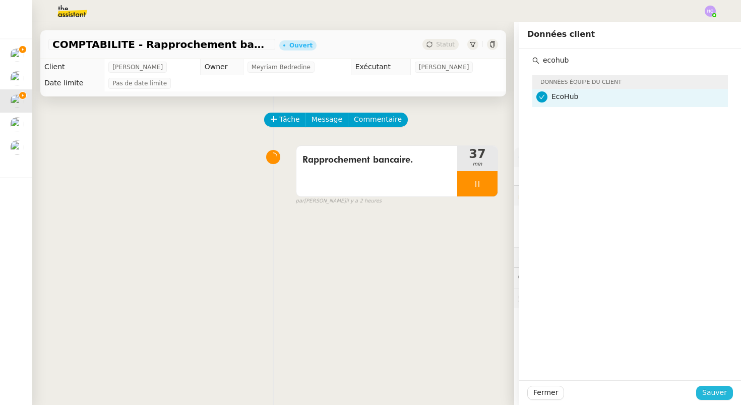
click at [716, 390] on span "Sauver" at bounding box center [715, 392] width 25 height 12
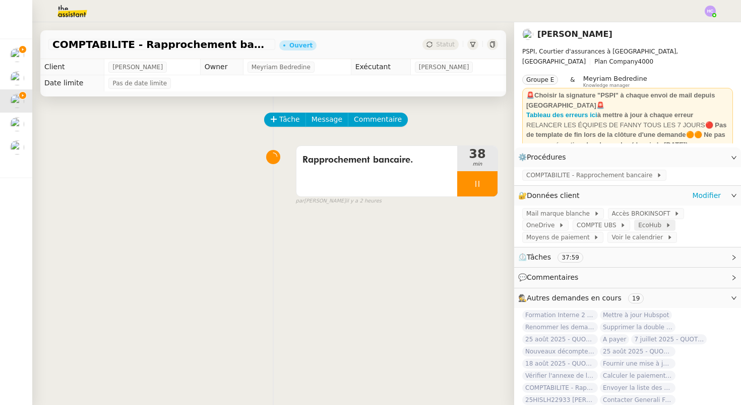
click at [639, 226] on span "EcoHub" at bounding box center [652, 225] width 27 height 10
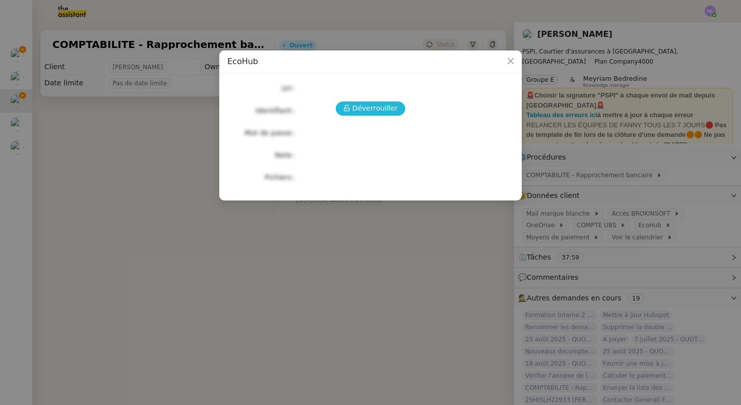
click at [369, 110] on span "Déverrouiller" at bounding box center [376, 108] width 46 height 12
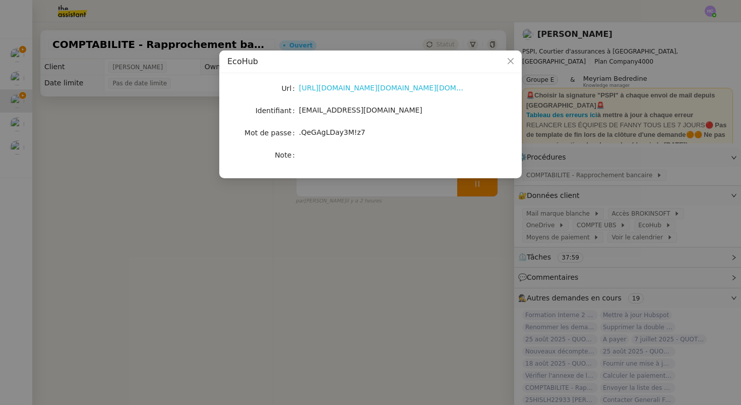
click at [339, 89] on link "[URL][DOMAIN_NAME][DOMAIN_NAME][DOMAIN_NAME]" at bounding box center [397, 88] width 197 height 8
click at [328, 109] on span "[EMAIL_ADDRESS][DOMAIN_NAME]" at bounding box center [361, 110] width 124 height 8
copy span "[EMAIL_ADDRESS][DOMAIN_NAME]"
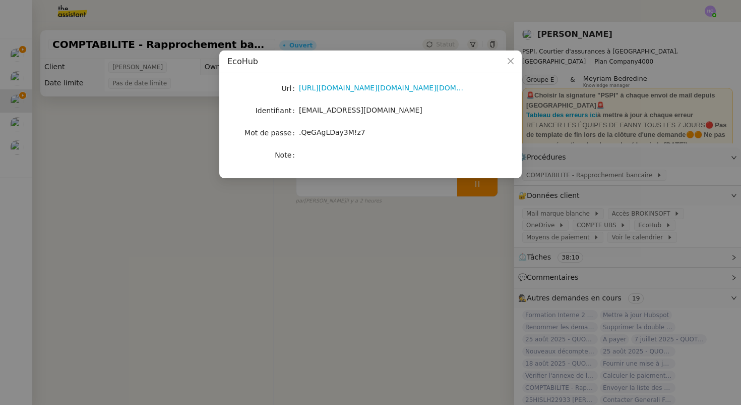
click at [314, 129] on span ".QeGAgLDay3M!z7" at bounding box center [332, 132] width 67 height 8
copy span ".QeGAgLDay3M!z7"
click at [408, 93] on div "[URL][DOMAIN_NAME][DOMAIN_NAME][DOMAIN_NAME]" at bounding box center [382, 88] width 167 height 12
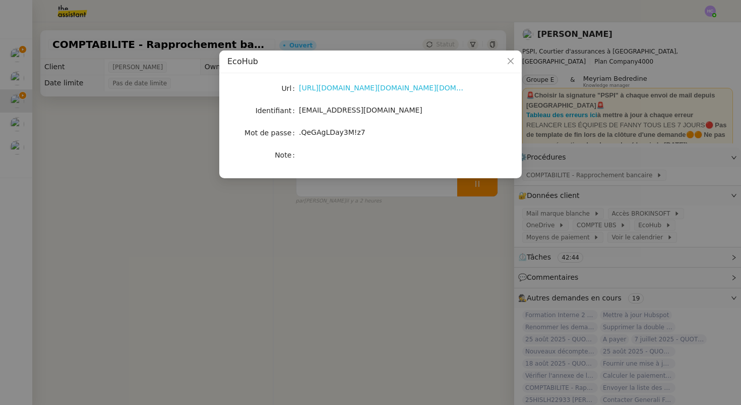
click at [335, 87] on link "[URL][DOMAIN_NAME][DOMAIN_NAME][DOMAIN_NAME]" at bounding box center [397, 88] width 197 height 8
drag, startPoint x: 528, startPoint y: 119, endPoint x: 298, endPoint y: 143, distance: 231.3
click at [373, 87] on link "[URL][DOMAIN_NAME][DOMAIN_NAME][DOMAIN_NAME]" at bounding box center [397, 88] width 197 height 8
click at [320, 112] on span "[EMAIL_ADDRESS][DOMAIN_NAME]" at bounding box center [361, 110] width 124 height 8
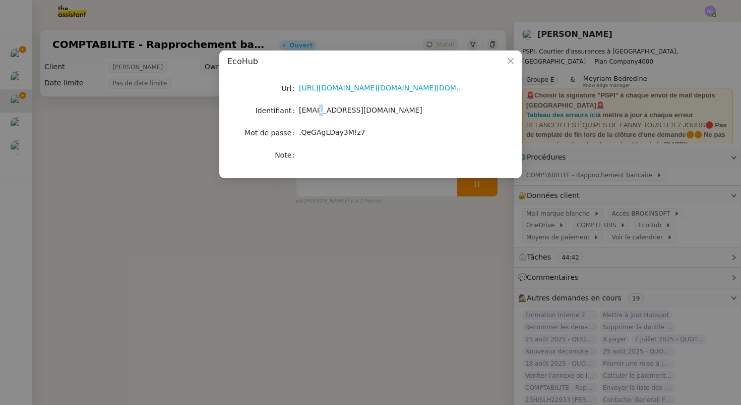
click at [320, 112] on span "[EMAIL_ADDRESS][DOMAIN_NAME]" at bounding box center [361, 110] width 124 height 8
click at [327, 131] on span ".QeGAgLDay3M!z7" at bounding box center [332, 132] width 67 height 8
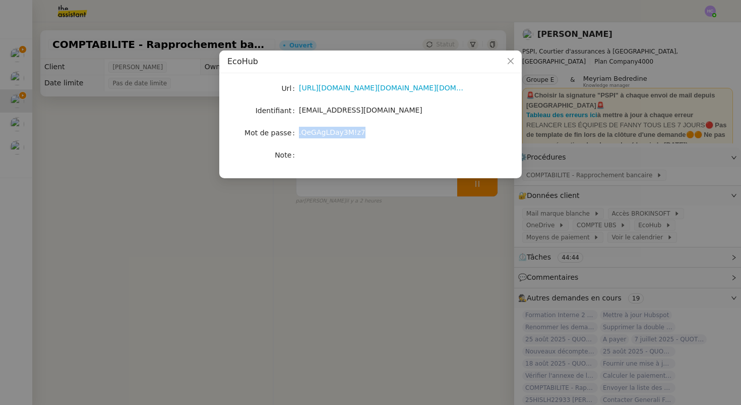
click at [327, 131] on span ".QeGAgLDay3M!z7" at bounding box center [332, 132] width 67 height 8
copy span ".QeGAgLDay3M!z7"
click at [511, 64] on icon "Close" at bounding box center [511, 61] width 8 height 8
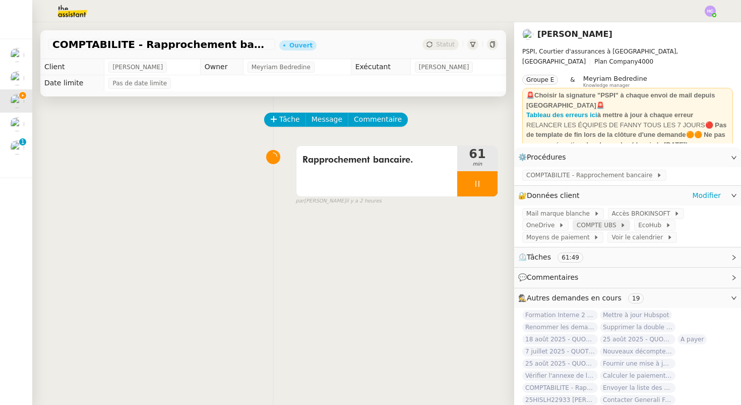
click at [577, 226] on span "COMPTE UBS" at bounding box center [598, 225] width 43 height 10
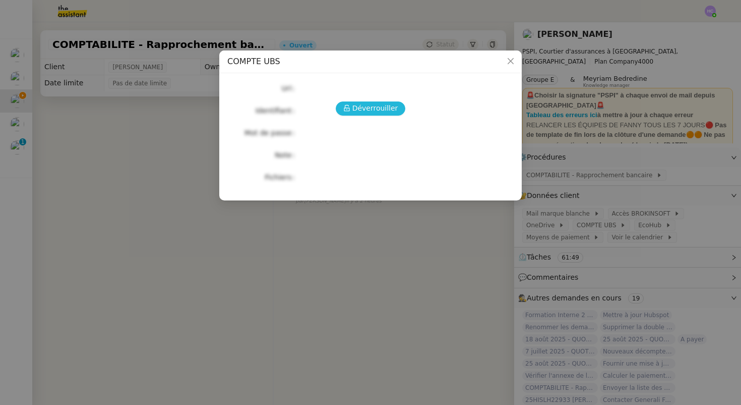
click at [360, 106] on span "Déverrouiller" at bounding box center [376, 108] width 46 height 12
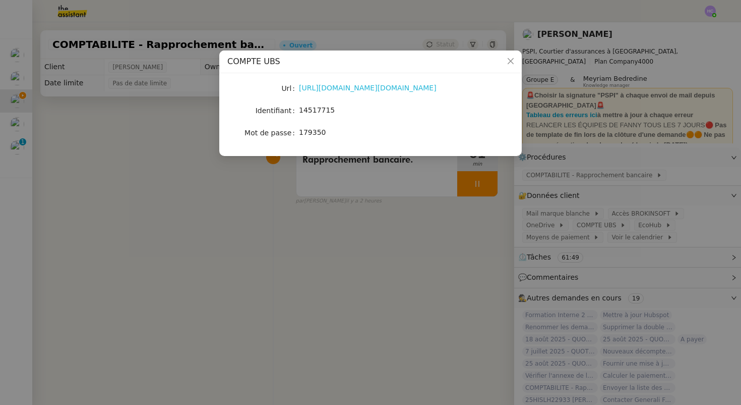
click at [337, 87] on link "[URL][DOMAIN_NAME][DOMAIN_NAME]" at bounding box center [368, 88] width 138 height 8
click at [315, 109] on span "14517715" at bounding box center [317, 110] width 36 height 8
copy span "14517715"
click at [164, 165] on nz-modal-container "COMPTE UBS Url [URL][DOMAIN_NAME][DOMAIN_NAME] Identifiant 14517715 Mot de pass…" at bounding box center [370, 202] width 741 height 405
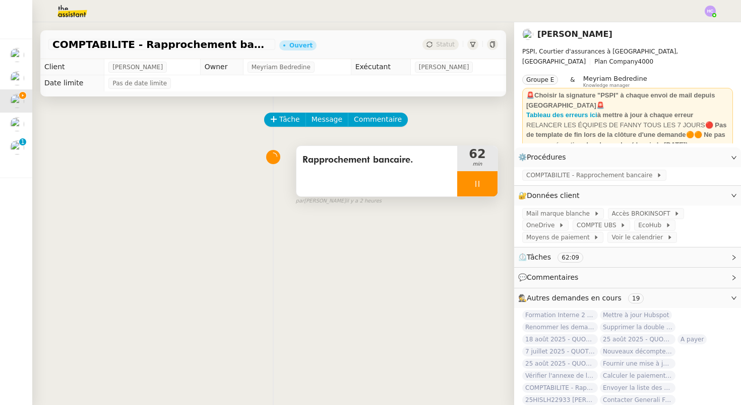
click at [484, 181] on div at bounding box center [477, 183] width 40 height 25
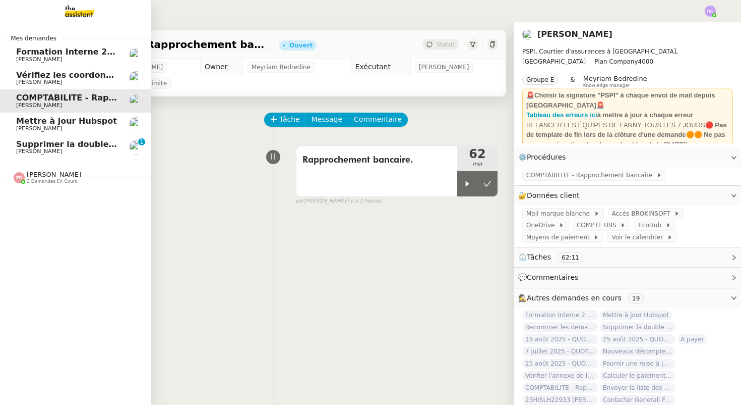
click at [59, 136] on link "Supprimer la double authentification [PERSON_NAME] 0 1 2 3 4 5 6 7 8 9" at bounding box center [75, 147] width 151 height 23
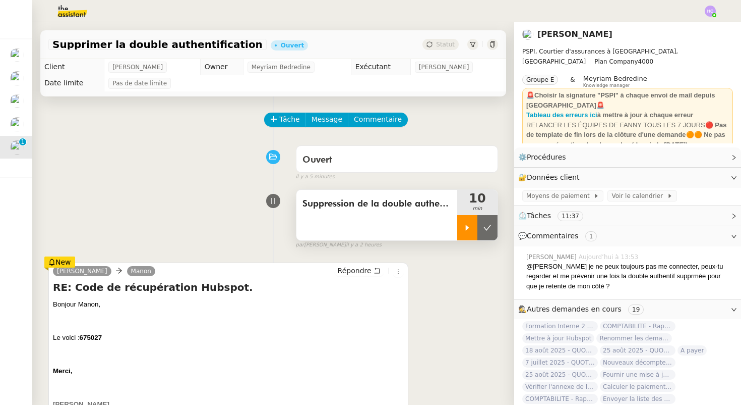
click at [464, 225] on icon at bounding box center [468, 227] width 8 height 8
click at [89, 336] on b "675027" at bounding box center [91, 337] width 22 height 8
copy b "675027"
click at [469, 230] on div at bounding box center [477, 227] width 40 height 25
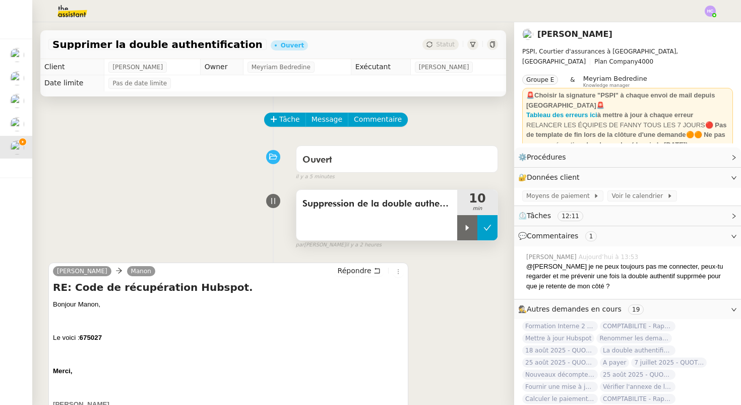
click at [485, 228] on icon at bounding box center [488, 228] width 8 height 6
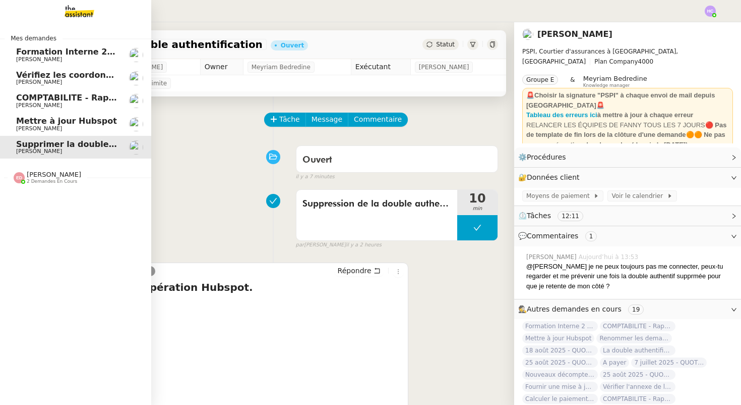
click at [40, 122] on span "Mettre à jour Hubspot" at bounding box center [66, 121] width 101 height 10
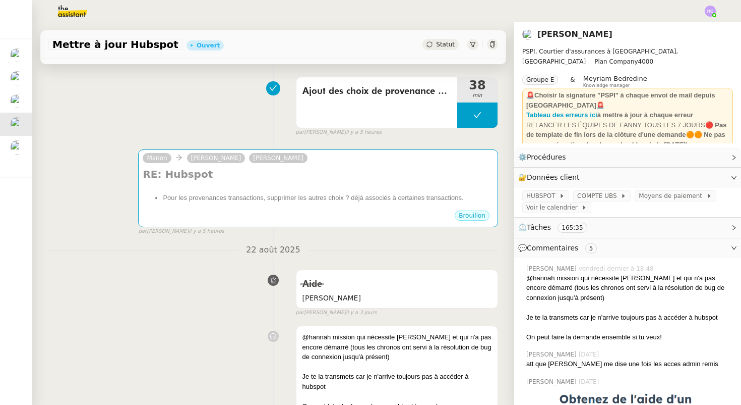
scroll to position [70, 0]
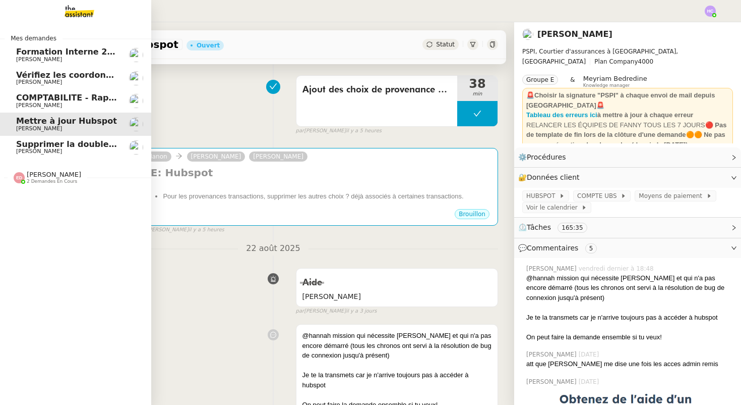
click at [61, 102] on span "COMPTABILITE - Rapprochement bancaire - 25 août 2025" at bounding box center [145, 98] width 258 height 10
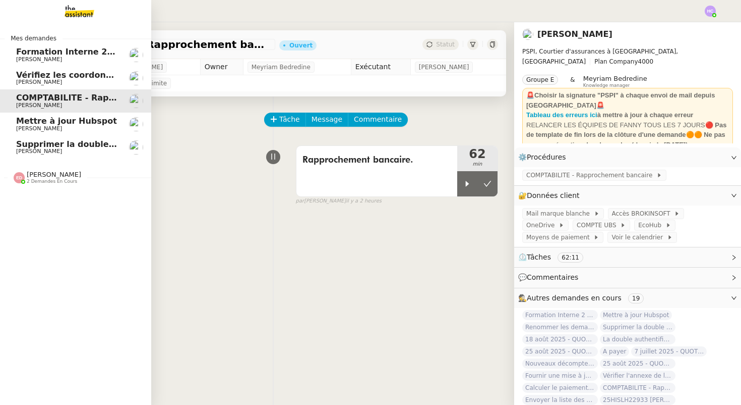
click at [60, 140] on span "Supprimer la double authentification" at bounding box center [100, 144] width 168 height 10
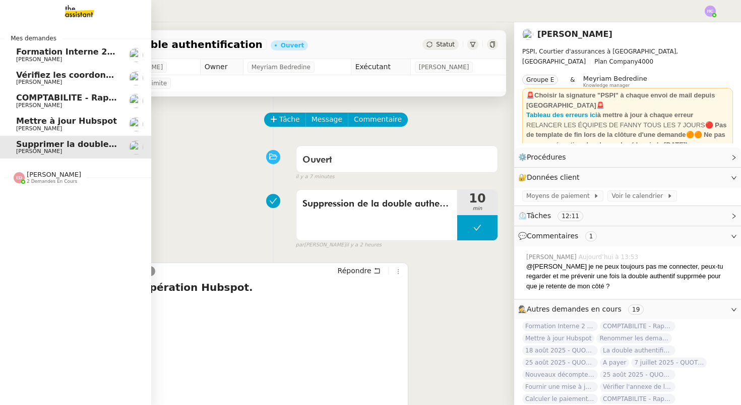
click at [65, 124] on span "Mettre à jour Hubspot" at bounding box center [66, 121] width 101 height 10
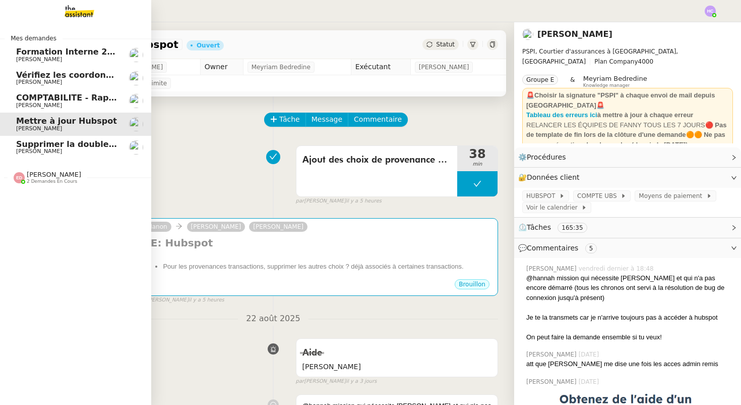
click at [79, 100] on span "COMPTABILITE - Rapprochement bancaire - 25 août 2025" at bounding box center [145, 98] width 258 height 10
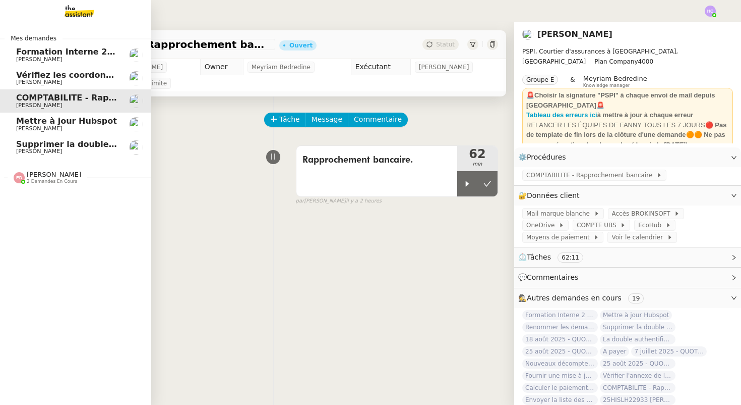
click at [87, 75] on span "Vérifiez les coordonnées bancaires pour le virement" at bounding box center [134, 75] width 237 height 10
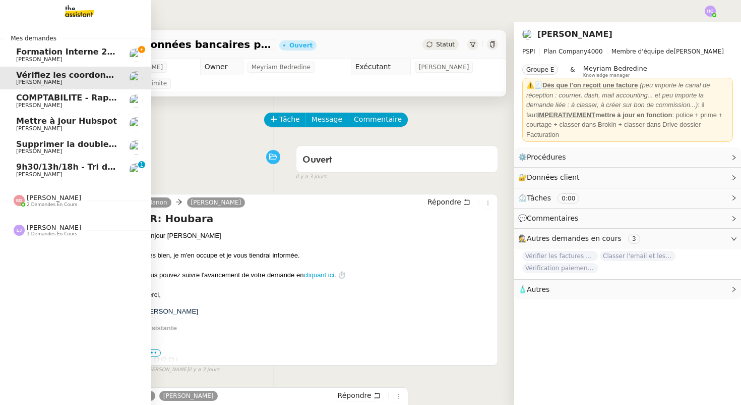
click at [93, 98] on span "COMPTABILITE - Rapprochement bancaire - 25 août 2025" at bounding box center [145, 98] width 258 height 10
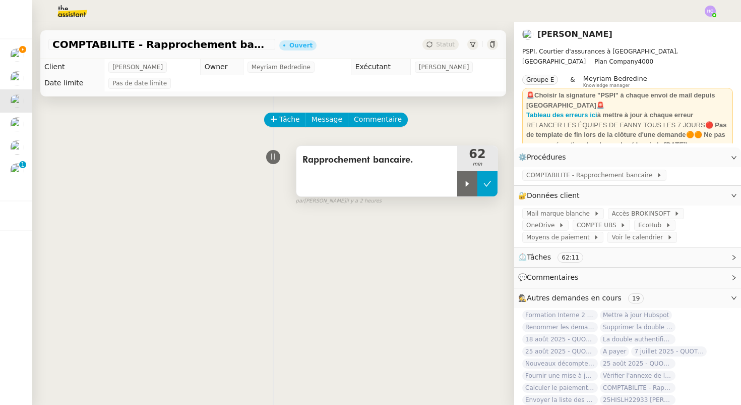
click at [485, 183] on icon at bounding box center [488, 184] width 8 height 6
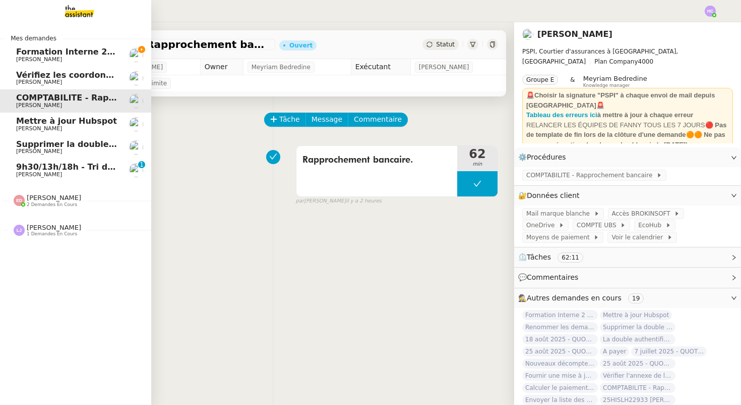
click at [64, 166] on span "9h30/13h/18h - Tri de la boite mail PRO - 22 août 2025" at bounding box center [139, 167] width 247 height 10
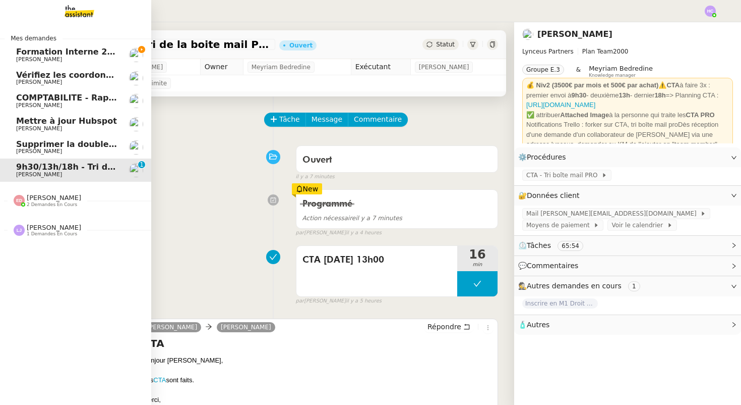
click at [55, 146] on span "Supprimer la double authentification" at bounding box center [100, 144] width 168 height 10
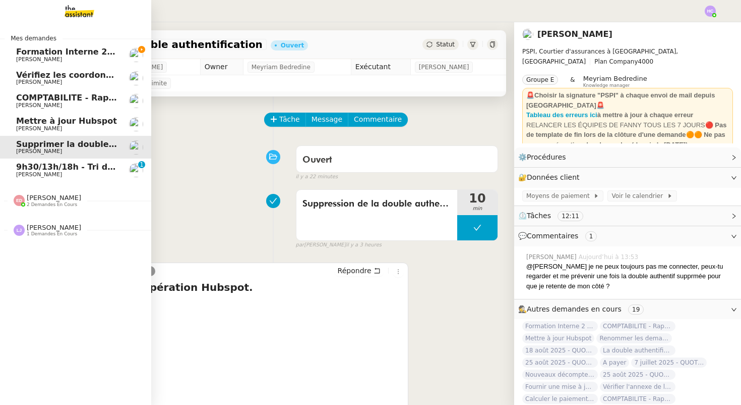
click at [39, 123] on span "Mettre à jour Hubspot" at bounding box center [66, 121] width 101 height 10
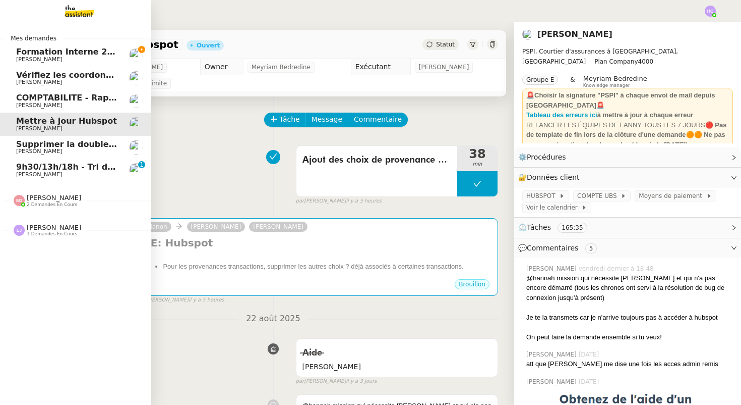
click at [43, 149] on span "[PERSON_NAME]" at bounding box center [39, 151] width 46 height 7
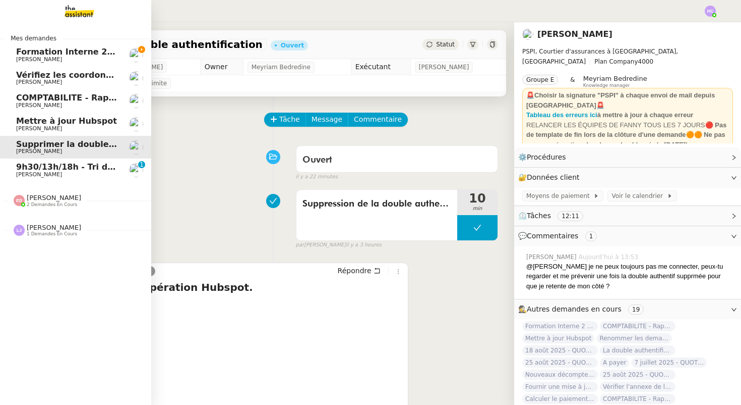
click at [51, 171] on span "[PERSON_NAME]" at bounding box center [39, 174] width 46 height 7
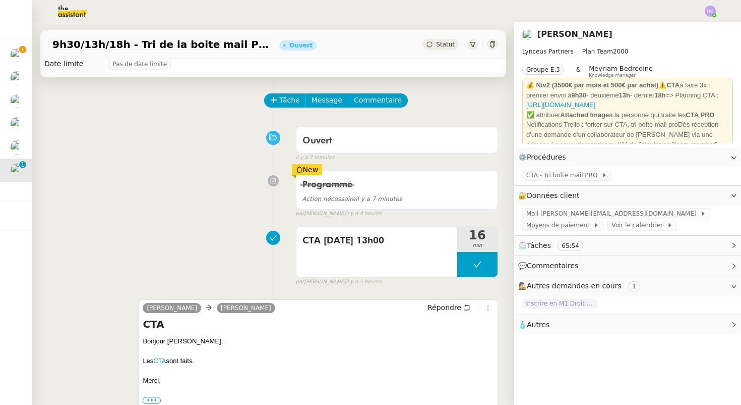
scroll to position [20, 0]
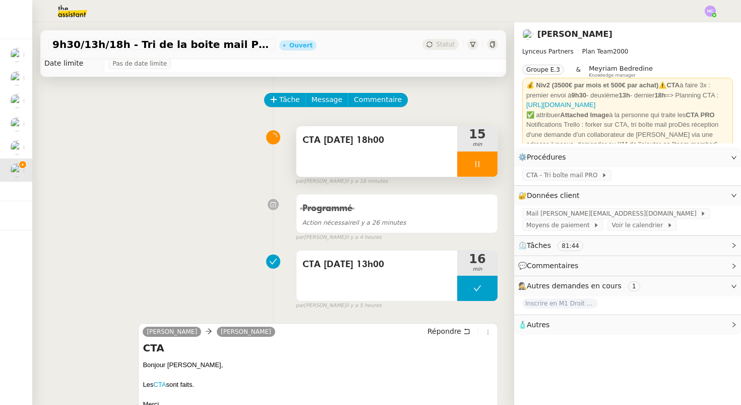
click at [481, 163] on icon at bounding box center [478, 164] width 8 height 8
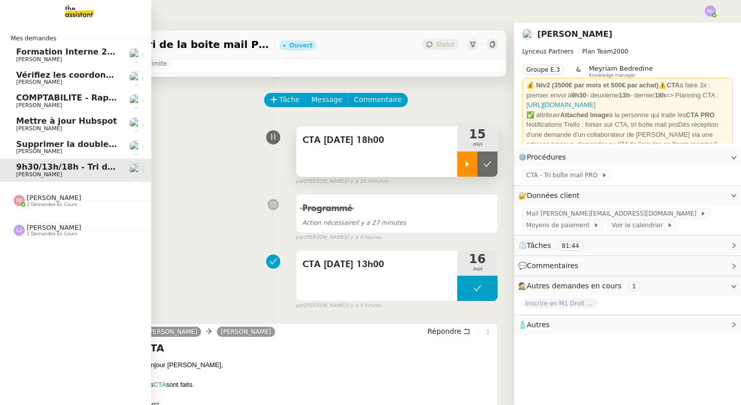
click at [28, 145] on span "Supprimer la double authentification" at bounding box center [100, 144] width 168 height 10
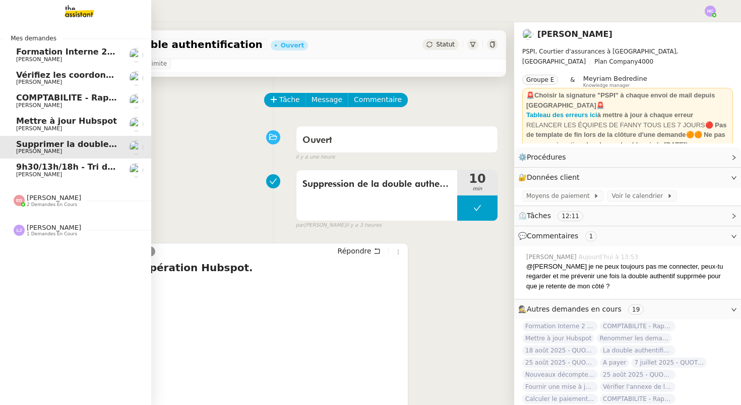
click at [23, 169] on span "9h30/13h/18h - Tri de la boite mail PRO - 22 août 2025" at bounding box center [139, 167] width 247 height 10
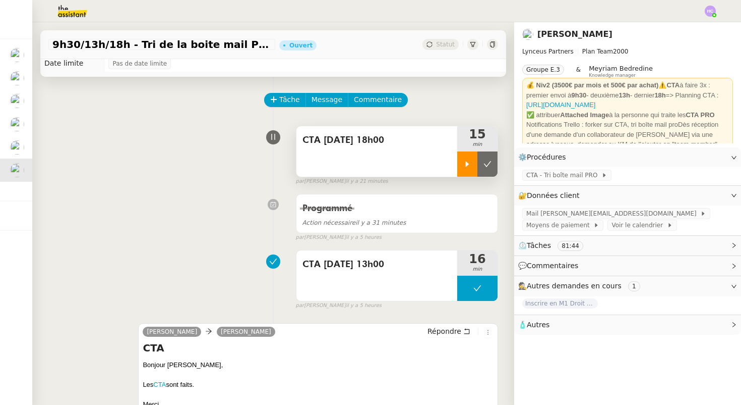
click at [466, 164] on icon at bounding box center [468, 164] width 8 height 8
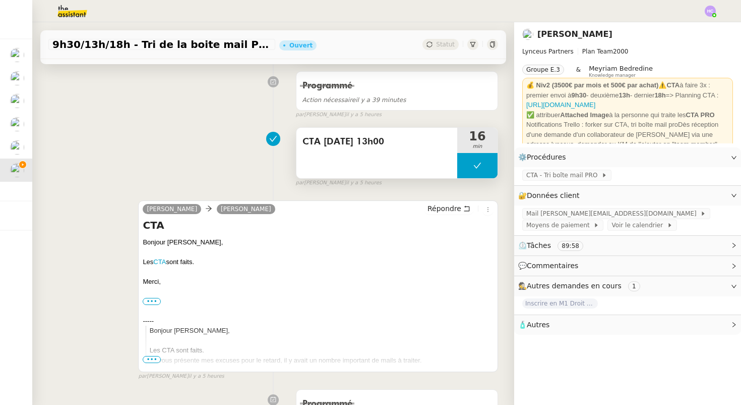
scroll to position [211, 0]
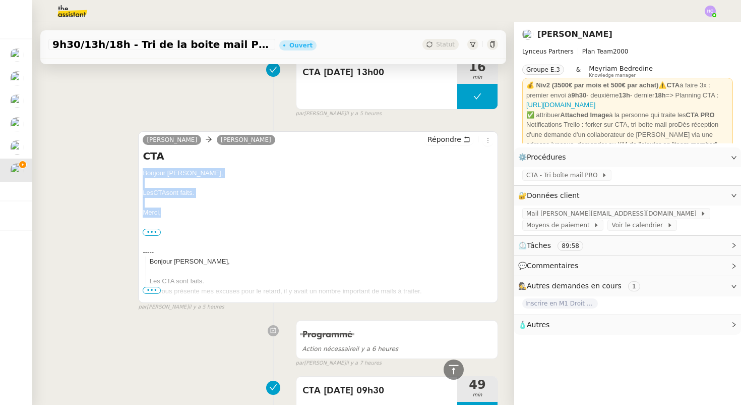
drag, startPoint x: 144, startPoint y: 173, endPoint x: 161, endPoint y: 214, distance: 44.5
click at [161, 214] on div "Bonjour Patrick, Les CTA sont faits. Merci, ••• Iris Assistante • Lynceus Partn…" at bounding box center [318, 251] width 351 height 167
copy div "Bonjour Patrick, Les CTA sont faits. Merci,"
click at [459, 140] on span "Répondre" at bounding box center [445, 139] width 34 height 10
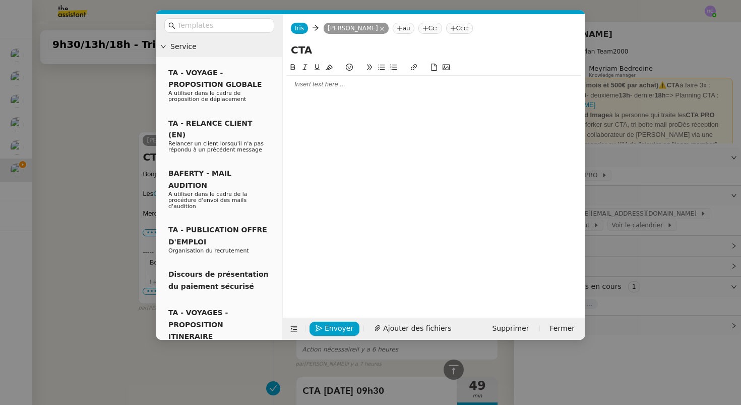
click at [362, 88] on div at bounding box center [434, 84] width 294 height 9
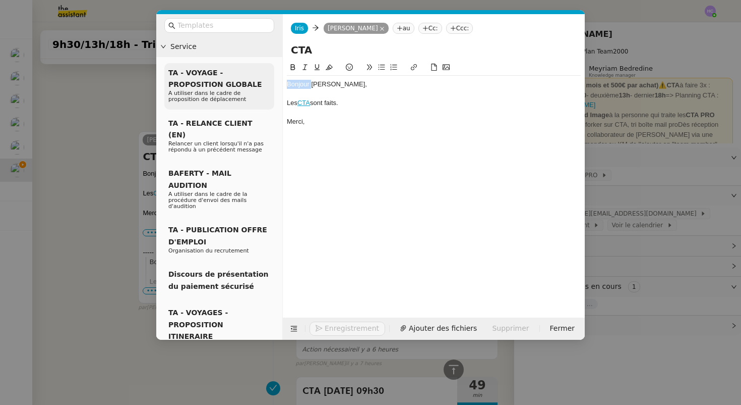
drag, startPoint x: 311, startPoint y: 87, endPoint x: 270, endPoint y: 84, distance: 40.5
click at [270, 84] on nz-layout "Service TA - VOYAGE - PROPOSITION GLOBALE A utiliser dans le cadre de propositi…" at bounding box center [370, 176] width 429 height 325
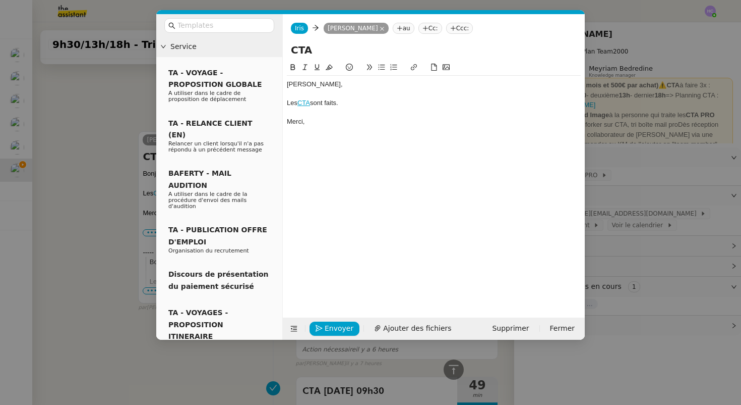
click at [333, 123] on div "Merci," at bounding box center [434, 121] width 294 height 9
click at [119, 119] on nz-modal-container "Service TA - VOYAGE - PROPOSITION GLOBALE A utiliser dans le cadre de propositi…" at bounding box center [370, 202] width 741 height 405
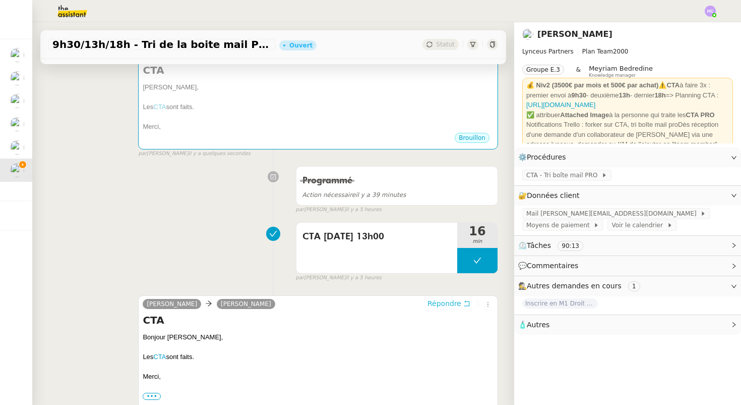
scroll to position [0, 0]
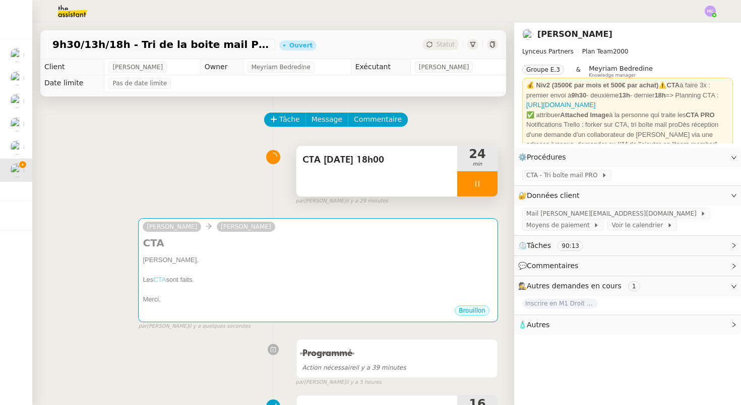
click at [475, 190] on div at bounding box center [477, 183] width 40 height 25
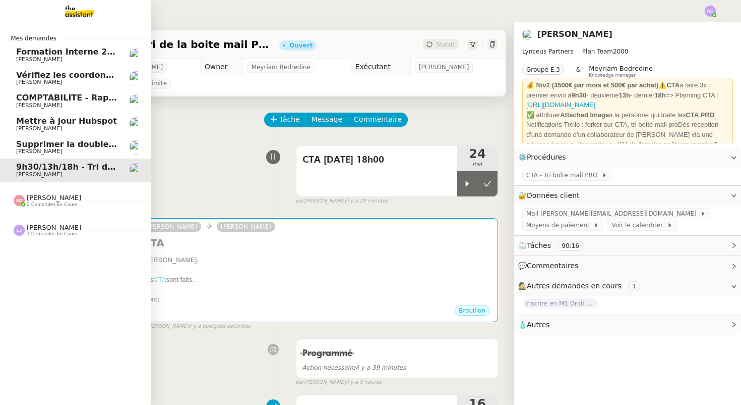
click at [55, 147] on span "Supprimer la double authentification" at bounding box center [100, 144] width 168 height 10
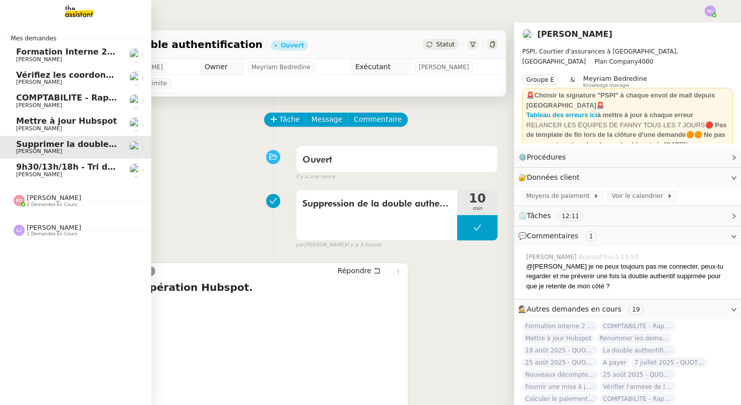
click at [72, 120] on span "Mettre à jour Hubspot" at bounding box center [66, 121] width 101 height 10
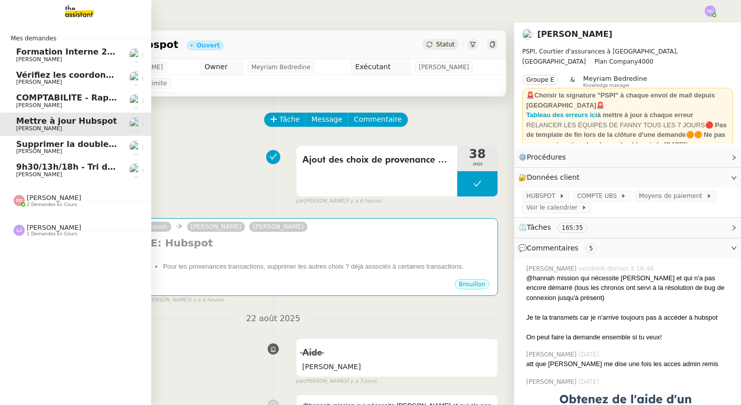
click at [53, 101] on span "COMPTABILITE - Rapprochement bancaire - 25 août 2025" at bounding box center [145, 98] width 258 height 10
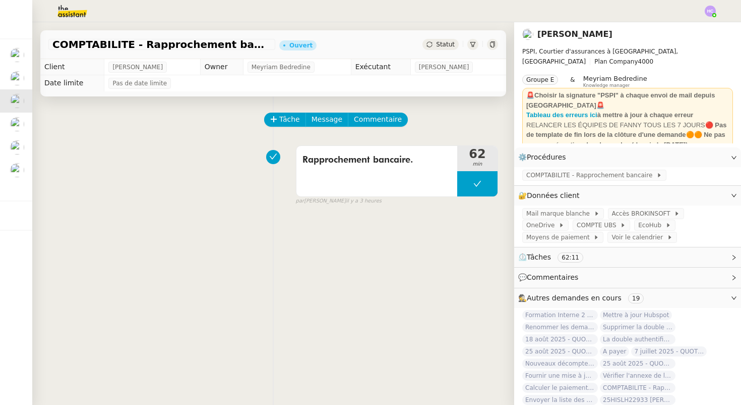
click at [372, 112] on div "Tâche Message Commentaire Veuillez patienter une erreur s'est produite 👌👌👌 mess…" at bounding box center [273, 298] width 482 height 405
click at [373, 118] on span "Commentaire" at bounding box center [378, 119] width 48 height 12
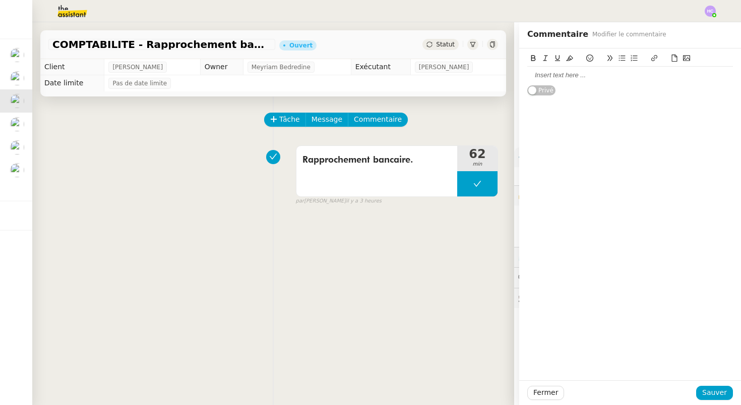
click at [547, 74] on div at bounding box center [631, 75] width 206 height 9
click at [714, 392] on span "Sauver" at bounding box center [715, 392] width 25 height 12
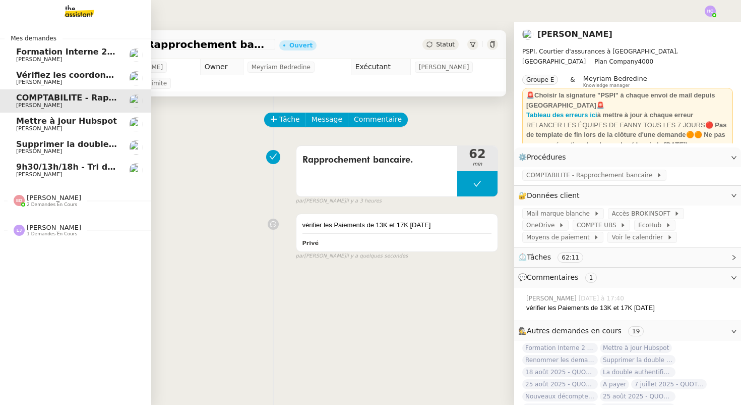
click at [56, 76] on span "Vérifiez les coordonnées bancaires pour le virement" at bounding box center [134, 75] width 237 height 10
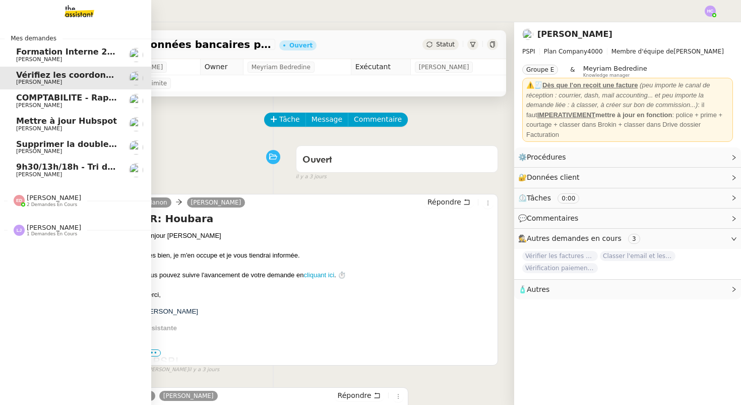
click at [48, 56] on span "[PERSON_NAME]" at bounding box center [39, 59] width 46 height 7
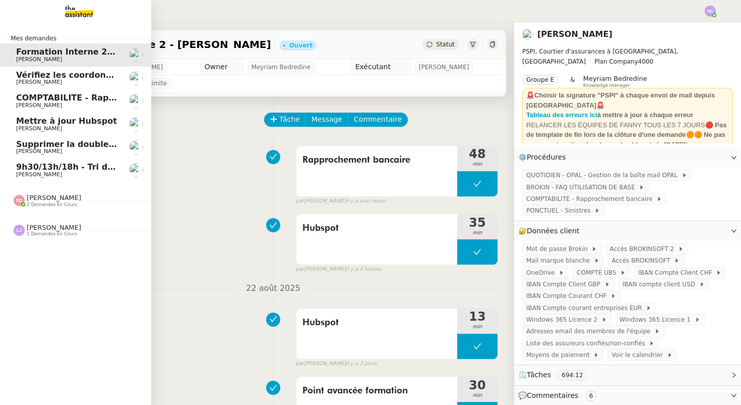
click at [48, 70] on link "Vérifiez les coordonnées bancaires pour le virement Sophie Mouraire" at bounding box center [75, 78] width 151 height 23
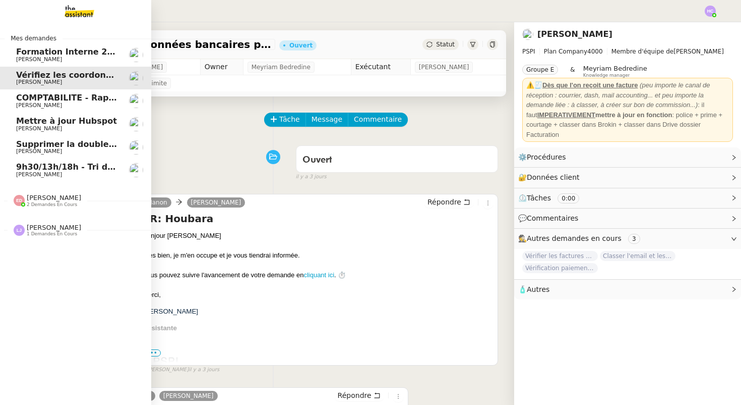
click at [48, 56] on span "[PERSON_NAME]" at bounding box center [39, 59] width 46 height 7
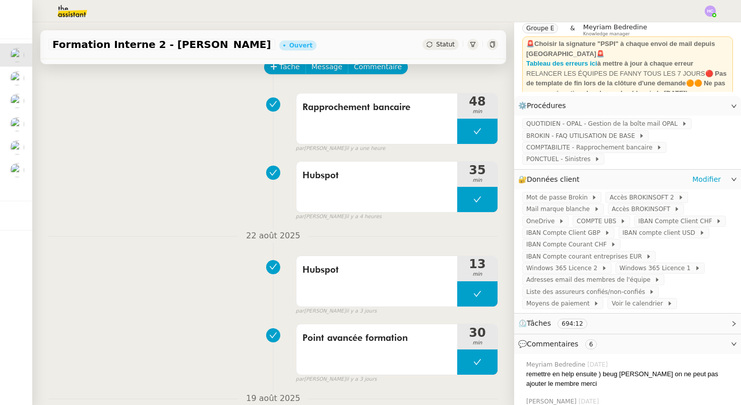
scroll to position [61, 0]
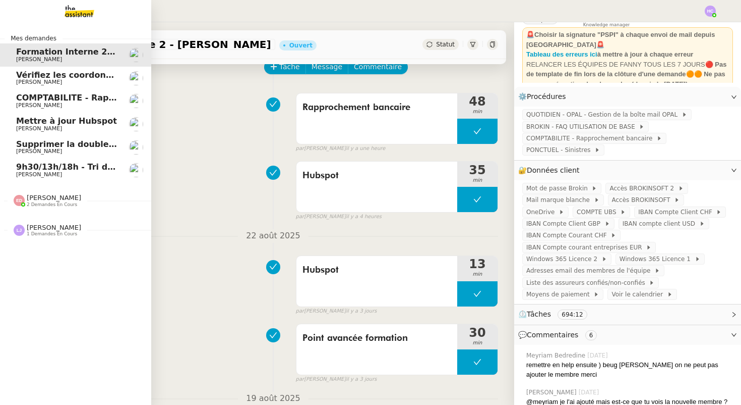
click at [55, 174] on span "[PERSON_NAME]" at bounding box center [39, 174] width 46 height 7
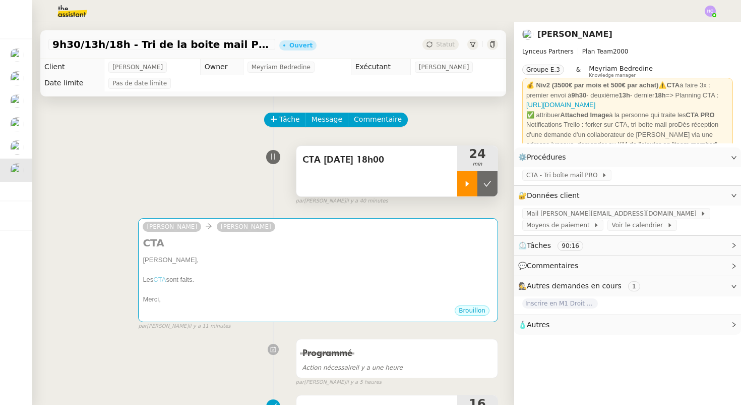
click at [466, 187] on icon at bounding box center [468, 184] width 8 height 8
click at [474, 184] on icon at bounding box center [478, 184] width 8 height 8
click at [457, 187] on div at bounding box center [467, 183] width 20 height 25
click at [477, 181] on icon at bounding box center [478, 184] width 8 height 8
click at [710, 12] on img at bounding box center [710, 11] width 11 height 11
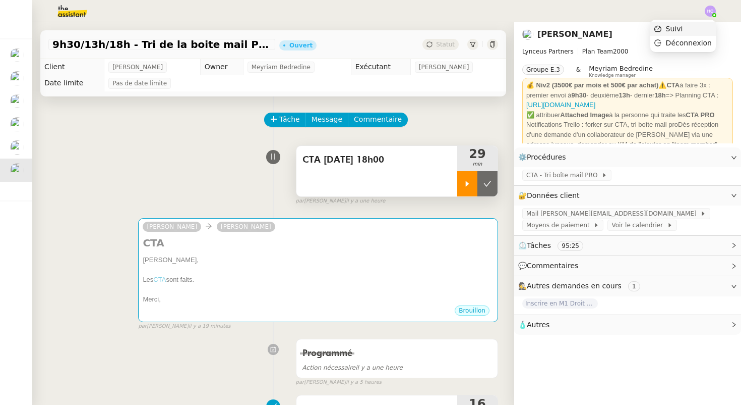
click at [682, 30] on span "Suivi" at bounding box center [674, 29] width 17 height 8
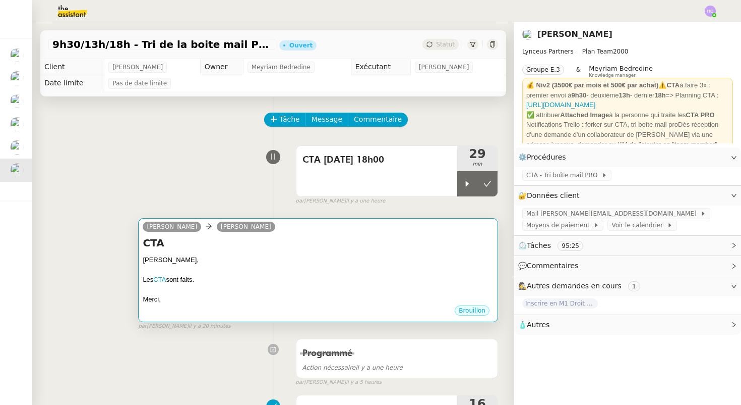
click at [378, 244] on h4 "CTA" at bounding box center [318, 243] width 351 height 14
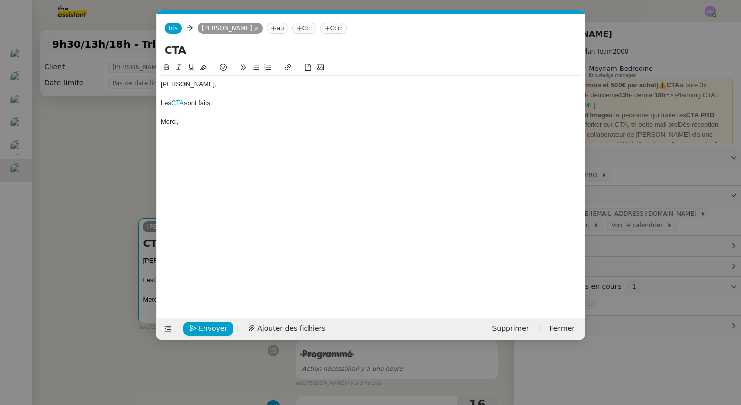
scroll to position [0, 21]
click at [219, 325] on span "Envoyer" at bounding box center [213, 328] width 29 height 12
click at [218, 326] on span "Confirmer l'envoi" at bounding box center [229, 328] width 61 height 12
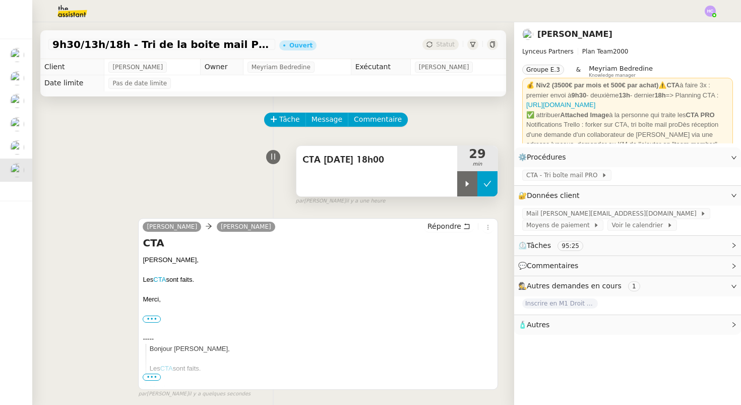
click at [490, 179] on button at bounding box center [488, 183] width 20 height 25
click at [429, 51] on div "9h30/13h/18h - Tri de la boite mail PRO - 22 août 2025 Ouvert Statut" at bounding box center [273, 44] width 466 height 29
click at [431, 43] on icon at bounding box center [430, 44] width 6 height 6
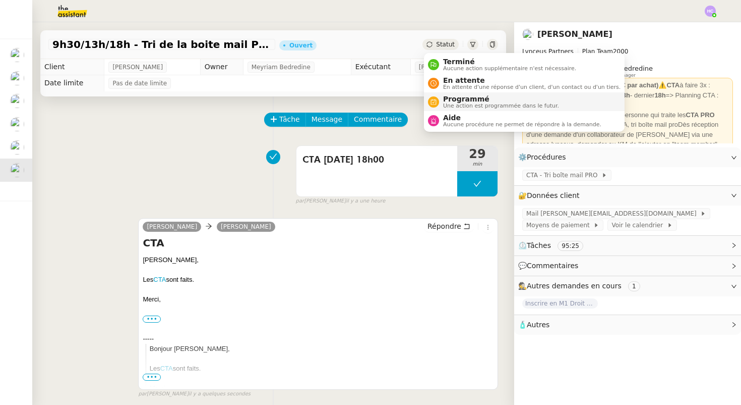
click at [457, 100] on span "Programmé" at bounding box center [501, 99] width 116 height 8
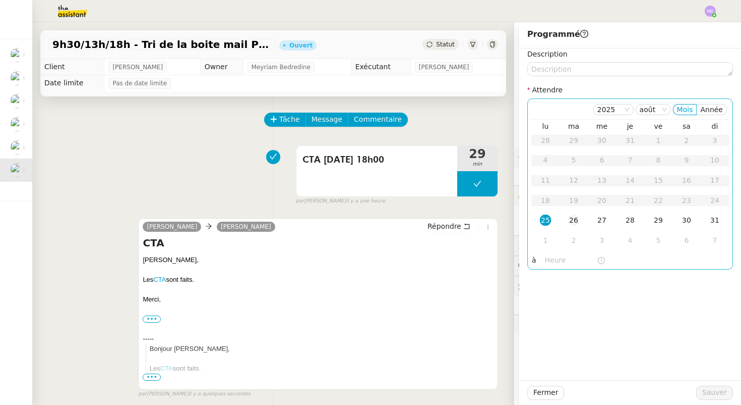
click at [576, 219] on div "26" at bounding box center [573, 219] width 11 height 11
click at [554, 260] on input "text" at bounding box center [571, 260] width 52 height 12
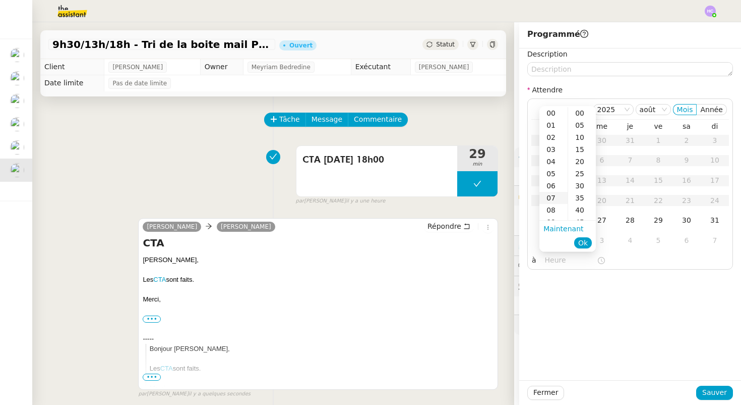
click at [554, 198] on div "07" at bounding box center [554, 198] width 28 height 12
type input "07:00"
click at [584, 114] on div "00" at bounding box center [582, 113] width 28 height 12
click at [586, 241] on span "Ok" at bounding box center [584, 243] width 10 height 10
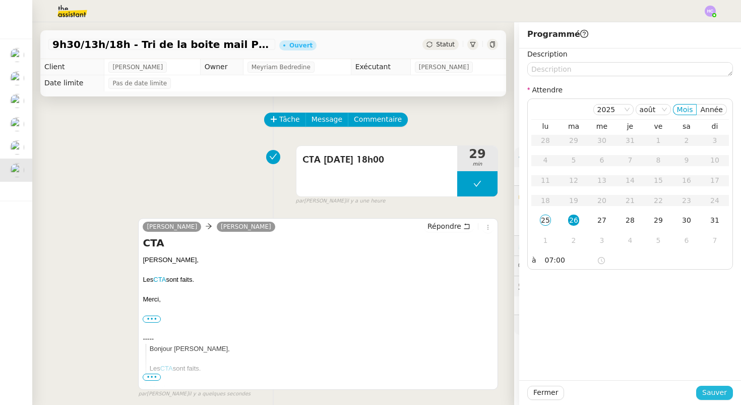
click at [718, 394] on span "Sauver" at bounding box center [715, 392] width 25 height 12
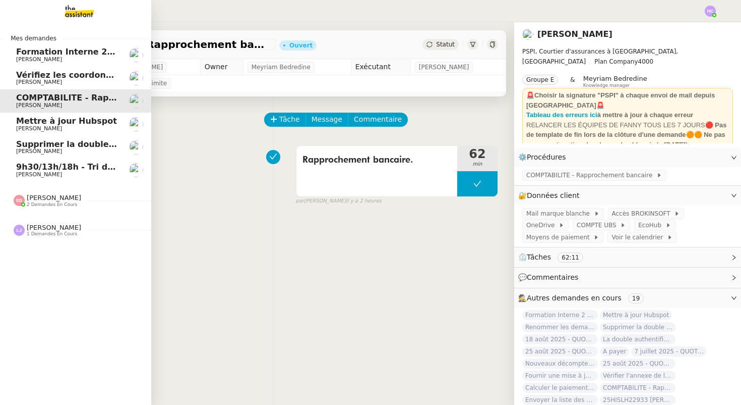
click at [73, 171] on span "9h30/13h/18h - Tri de la boite mail PRO - 22 août 2025" at bounding box center [139, 167] width 247 height 10
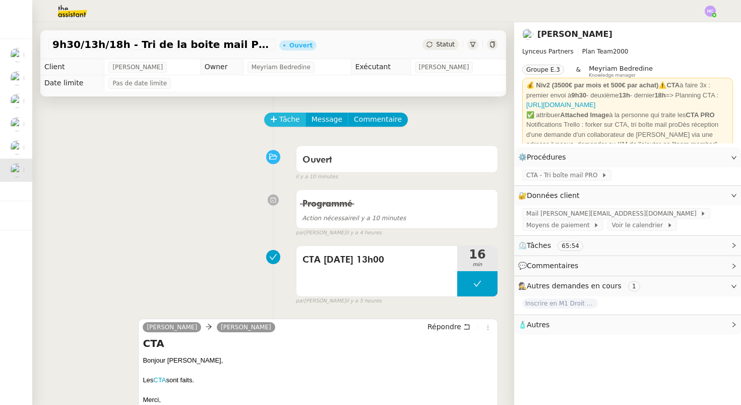
click at [282, 119] on span "Tâche" at bounding box center [289, 119] width 21 height 12
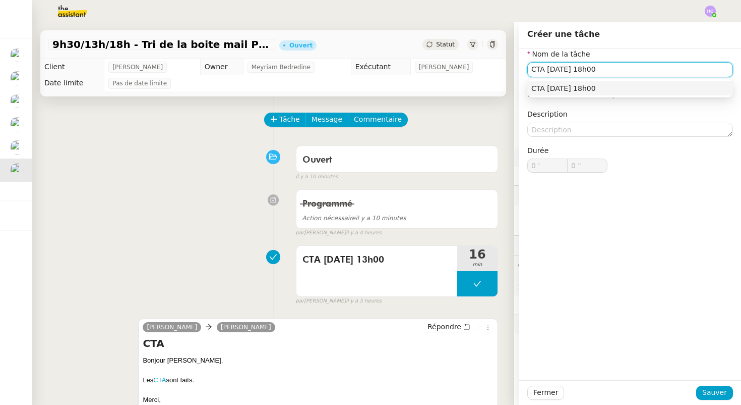
click at [603, 91] on div "CTA [DATE] 18h00" at bounding box center [631, 88] width 198 height 9
type input "CTA [DATE] 18h00"
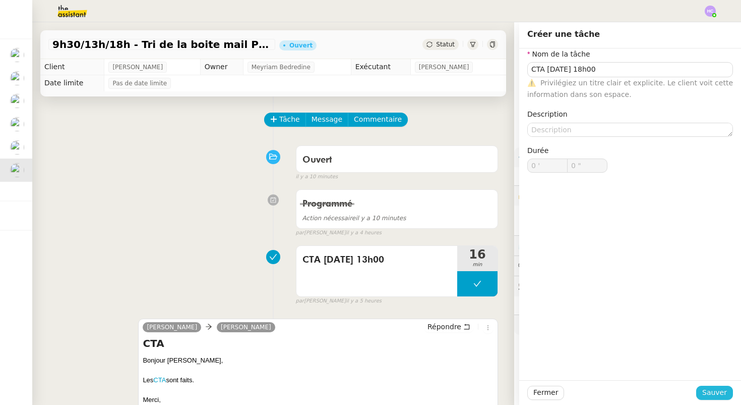
click at [709, 388] on span "Sauver" at bounding box center [715, 392] width 25 height 12
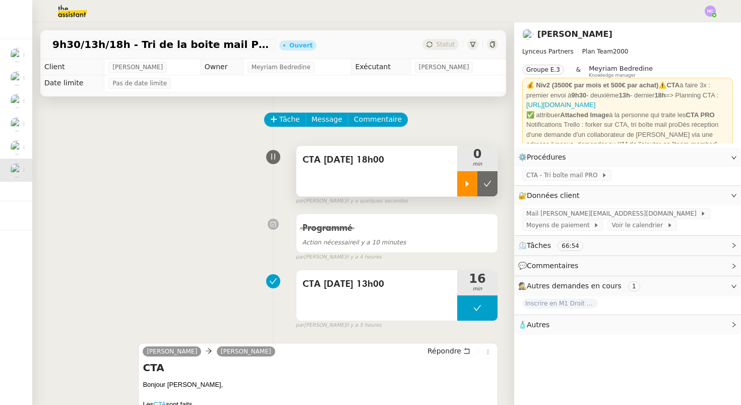
click at [465, 183] on icon at bounding box center [468, 184] width 8 height 8
click at [477, 176] on div at bounding box center [477, 183] width 40 height 25
click at [467, 182] on icon at bounding box center [468, 184] width 4 height 6
